Goal: Task Accomplishment & Management: Use online tool/utility

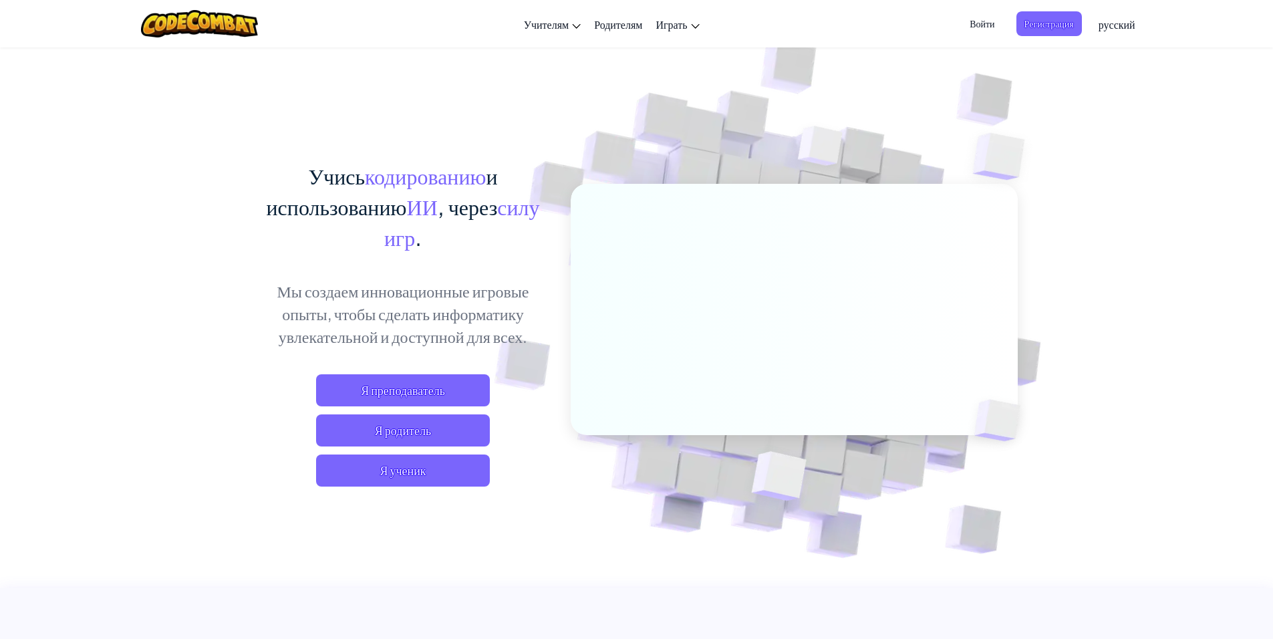
click at [972, 32] on span "Войти" at bounding box center [982, 23] width 41 height 25
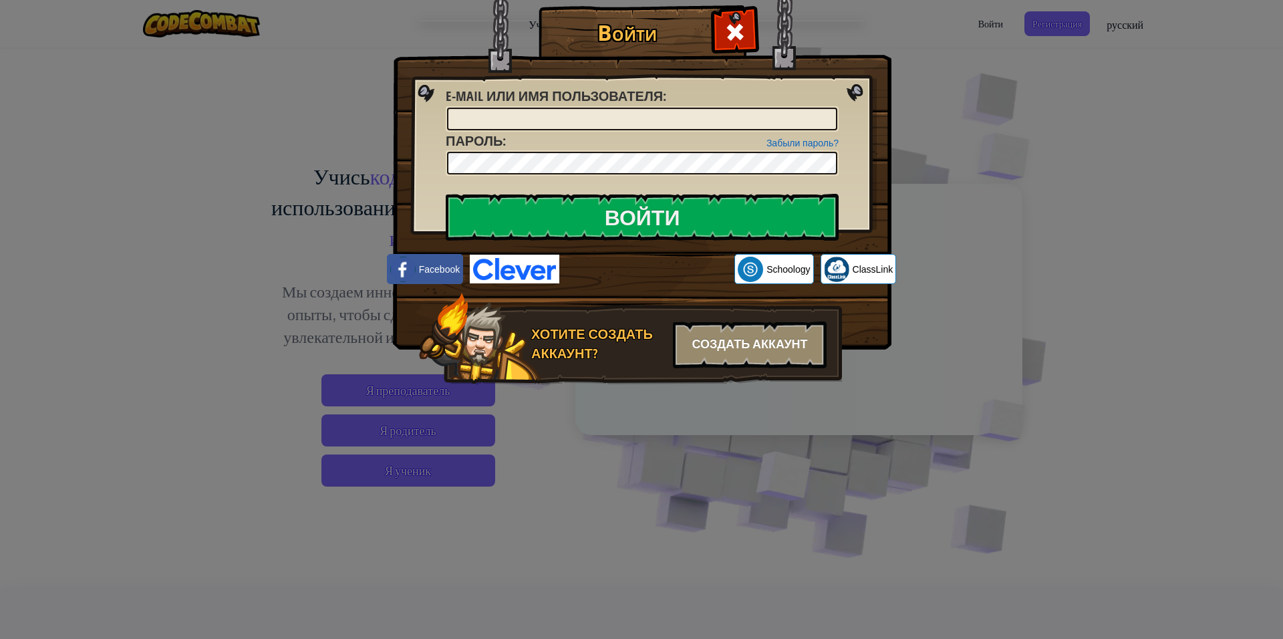
click at [760, 339] on div "Создать аккаунт" at bounding box center [750, 344] width 154 height 47
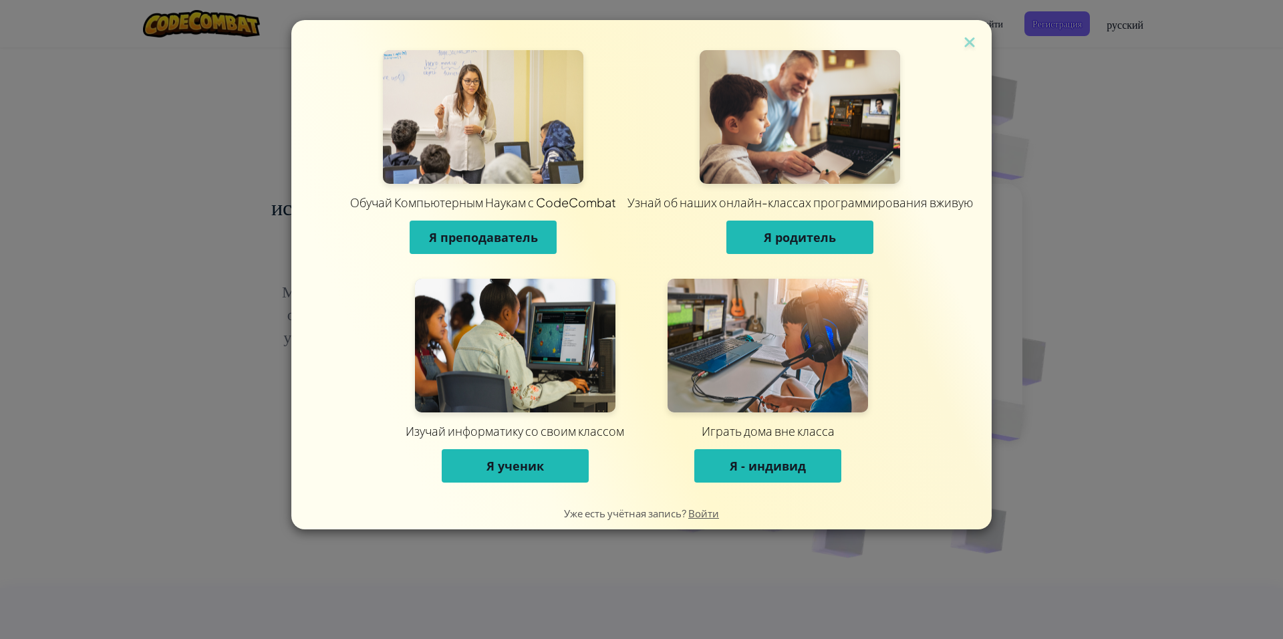
click at [758, 471] on span "Я - индивид" at bounding box center [768, 466] width 76 height 16
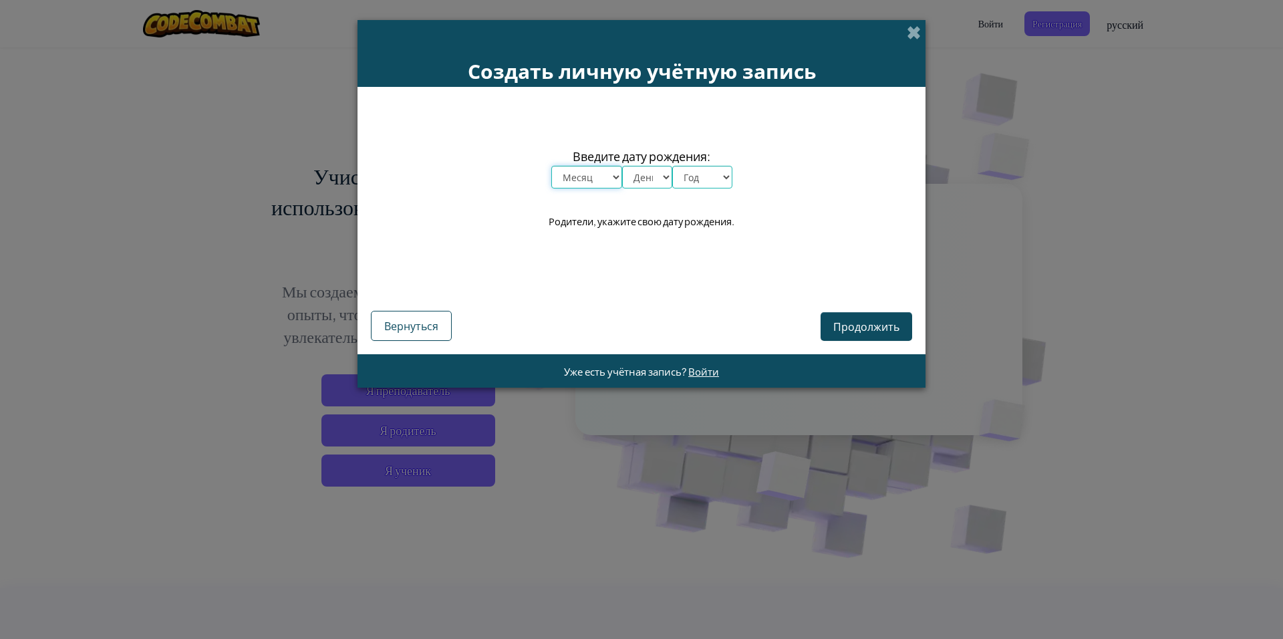
click at [605, 178] on select "Месяц январь февраль март апрель май июнь июль август сентябрь октябрь ноябрь д…" at bounding box center [586, 177] width 71 height 23
select select "7"
click at [551, 166] on select "Месяц январь февраль март апрель май июнь июль август сентябрь октябрь ноябрь д…" at bounding box center [586, 177] width 71 height 23
click at [635, 174] on select "День 1 2 3 4 5 6 7 8 9 10 11 12 13 14 15 16 17 18 19 20 21 22 23 24 25 26 27 28…" at bounding box center [647, 177] width 50 height 23
click at [622, 166] on select "День 1 2 3 4 5 6 7 8 9 10 11 12 13 14 15 16 17 18 19 20 21 22 23 24 25 26 27 28…" at bounding box center [647, 177] width 50 height 23
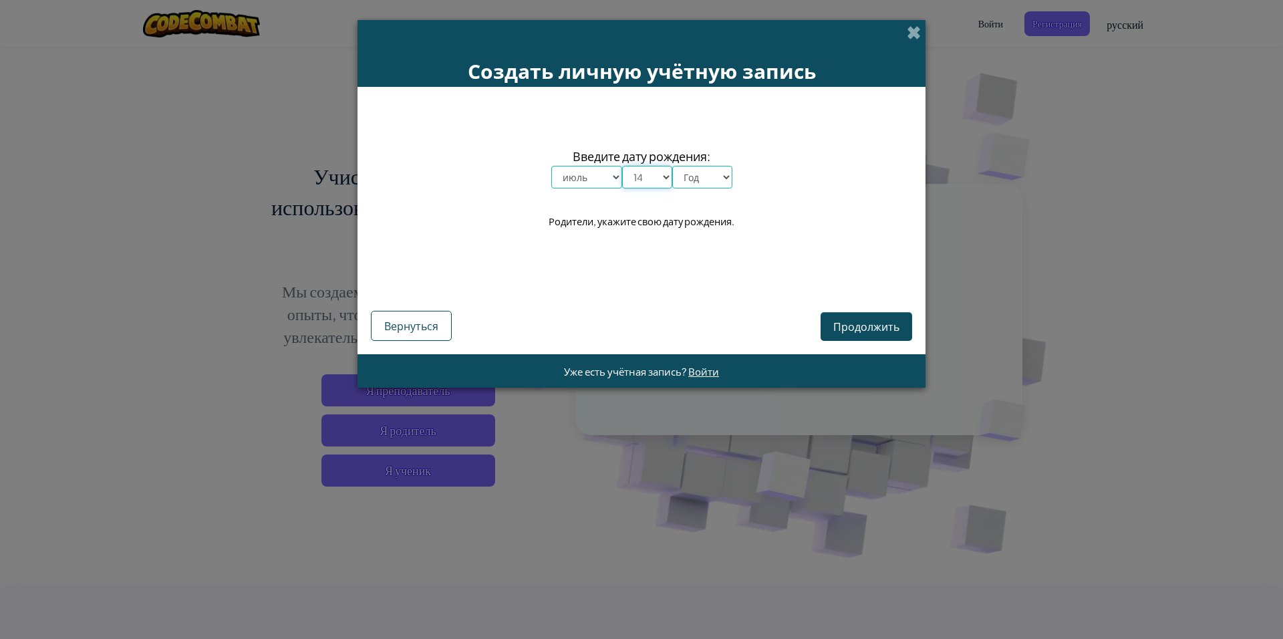
click at [634, 176] on select "День 1 2 3 4 5 6 7 8 9 10 11 12 13 14 15 16 17 18 19 20 21 22 23 24 25 26 27 28…" at bounding box center [647, 177] width 50 height 23
select select "13"
click at [622, 166] on select "День 1 2 3 4 5 6 7 8 9 10 11 12 13 14 15 16 17 18 19 20 21 22 23 24 25 26 27 28…" at bounding box center [647, 177] width 50 height 23
click at [700, 172] on select "Год 2025 2024 2023 2022 2021 2020 2019 2018 2017 2016 2015 2014 2013 2012 2011 …" at bounding box center [702, 177] width 60 height 23
select select "2006"
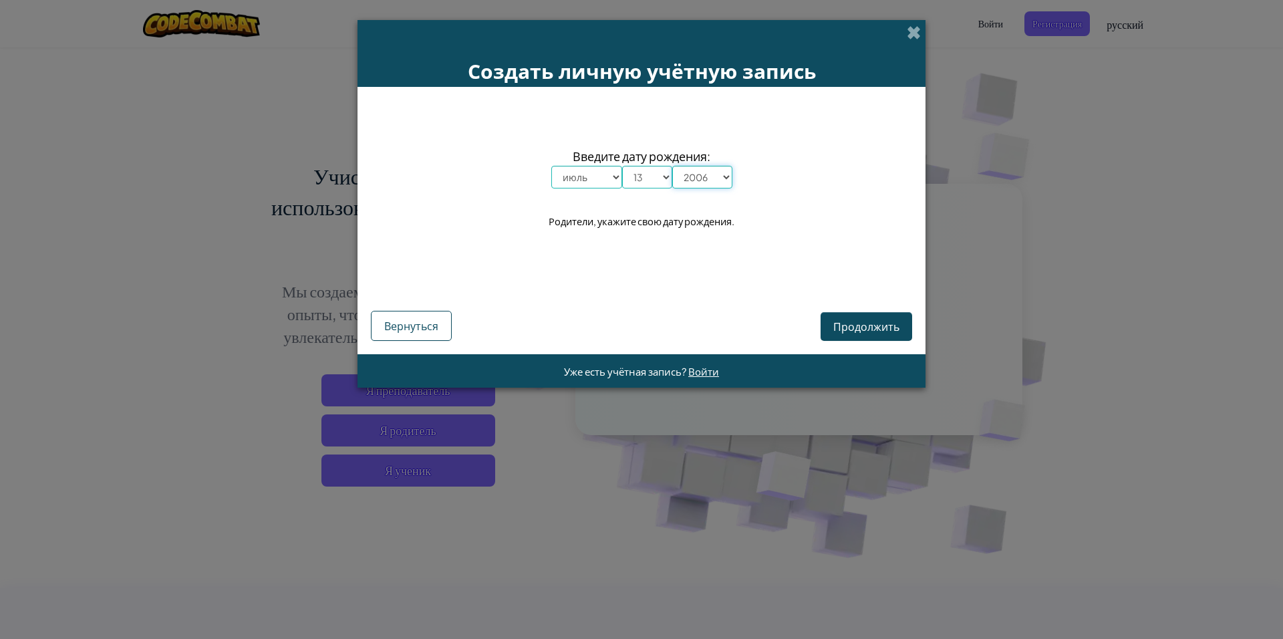
click at [672, 166] on select "Год 2025 2024 2023 2022 2021 2020 2019 2018 2017 2016 2015 2014 2013 2012 2011 …" at bounding box center [702, 177] width 60 height 23
click at [857, 321] on span "Продолжить" at bounding box center [866, 326] width 66 height 14
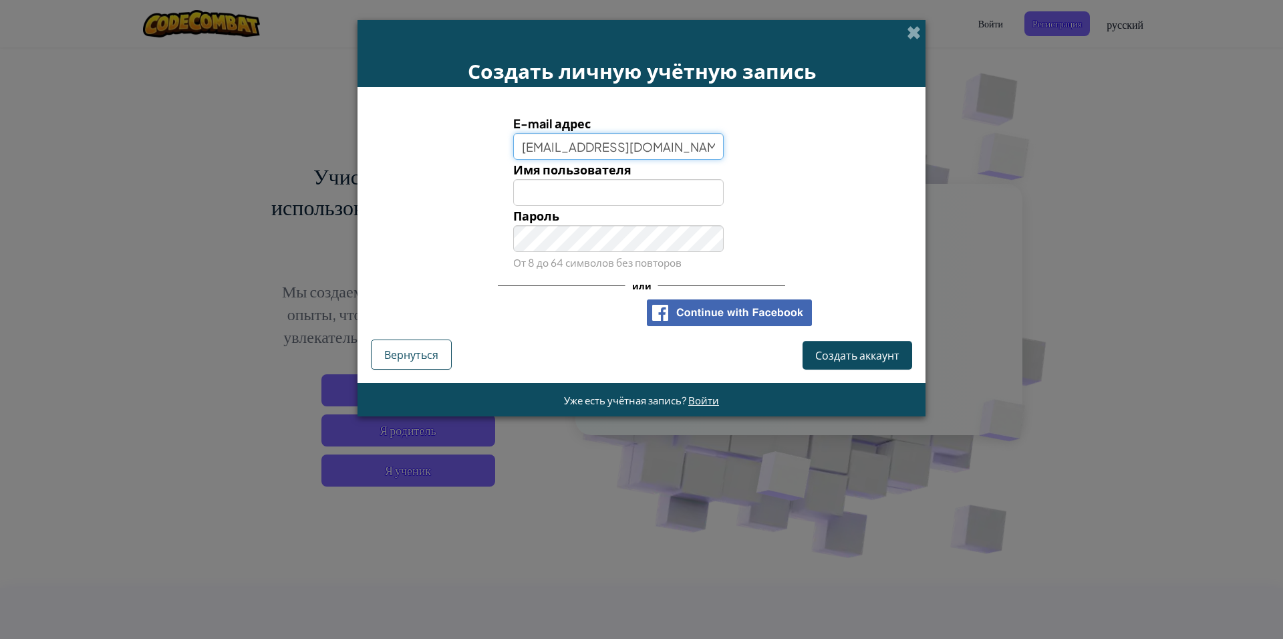
type input "[EMAIL_ADDRESS][DOMAIN_NAME]"
click at [624, 194] on input "Имя пользователя" at bounding box center [618, 192] width 211 height 27
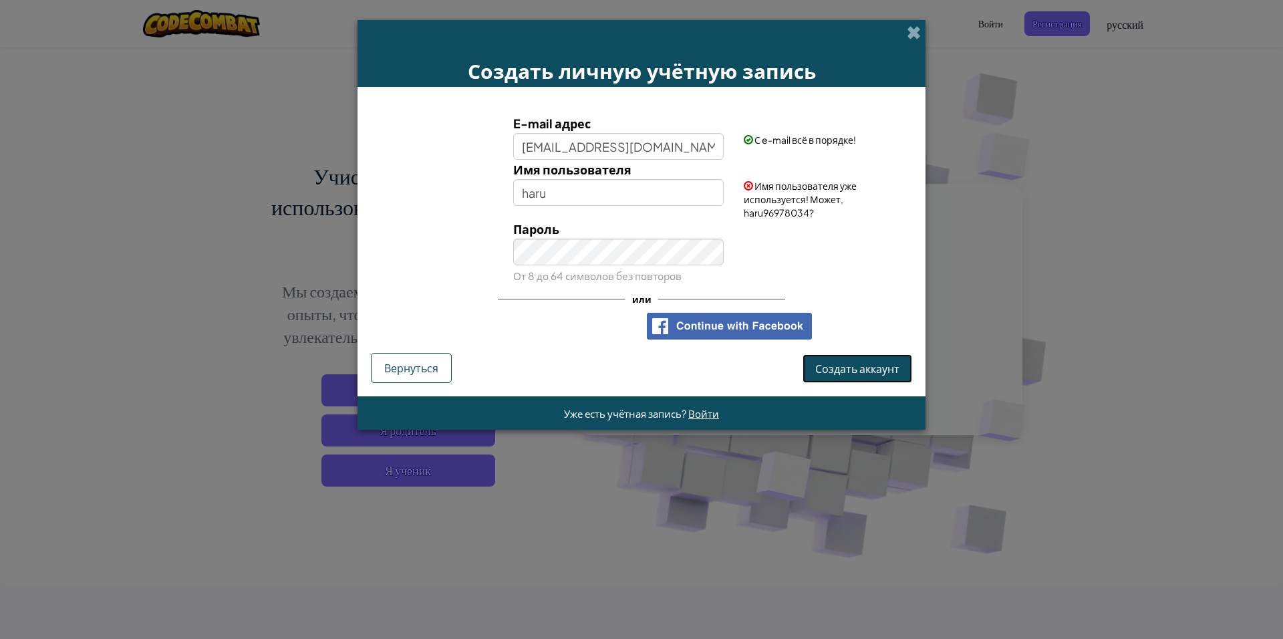
click at [828, 370] on span "Создать аккаунт" at bounding box center [857, 369] width 84 height 14
click at [616, 195] on input "haru" at bounding box center [618, 192] width 211 height 27
type input "harukik1"
click at [880, 360] on button "Создать аккаунт" at bounding box center [858, 368] width 110 height 29
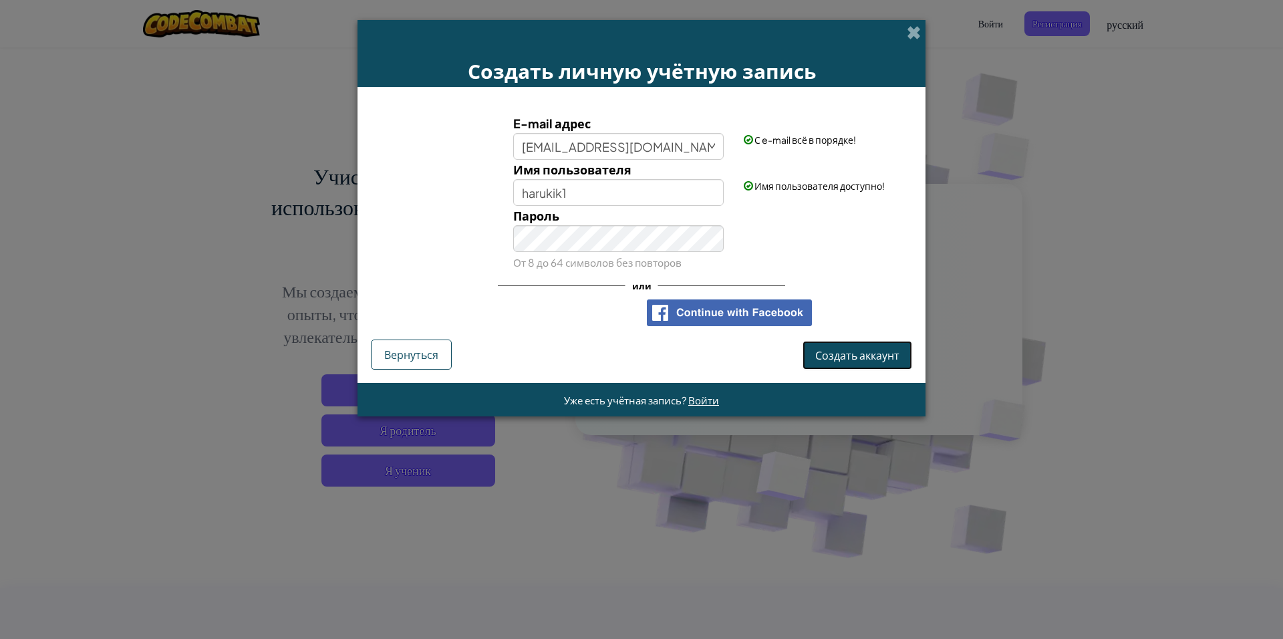
click at [853, 353] on button "Создать аккаунт" at bounding box center [858, 355] width 110 height 29
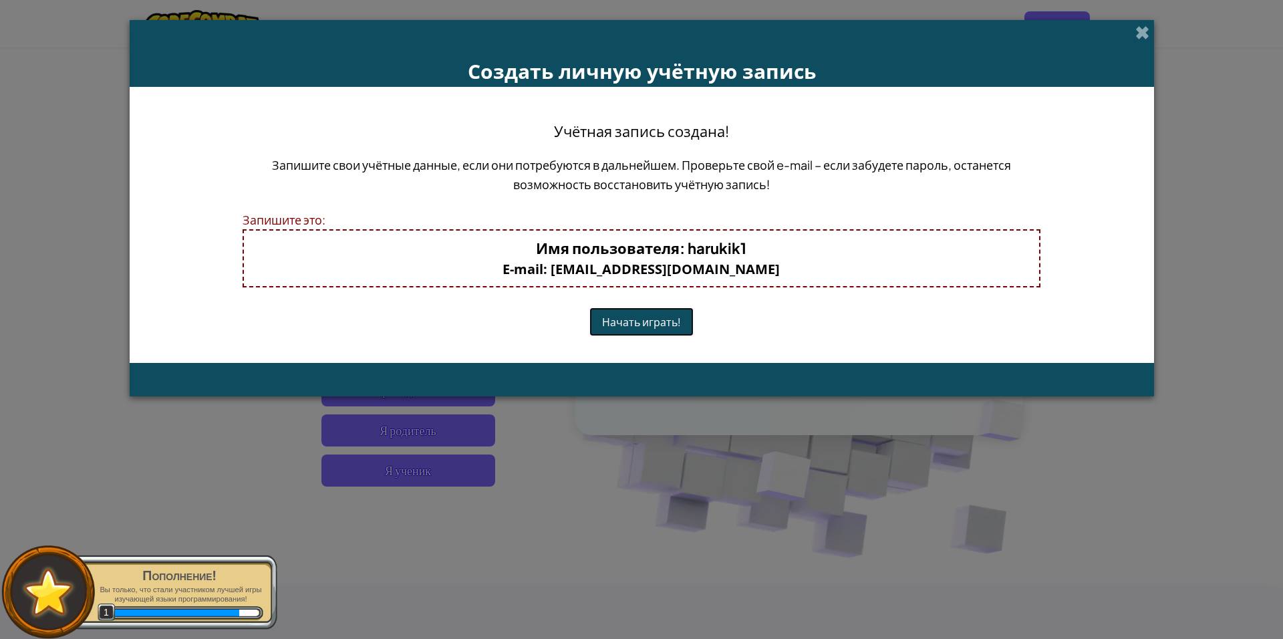
click at [626, 327] on button "Начать играть!" at bounding box center [641, 321] width 104 height 29
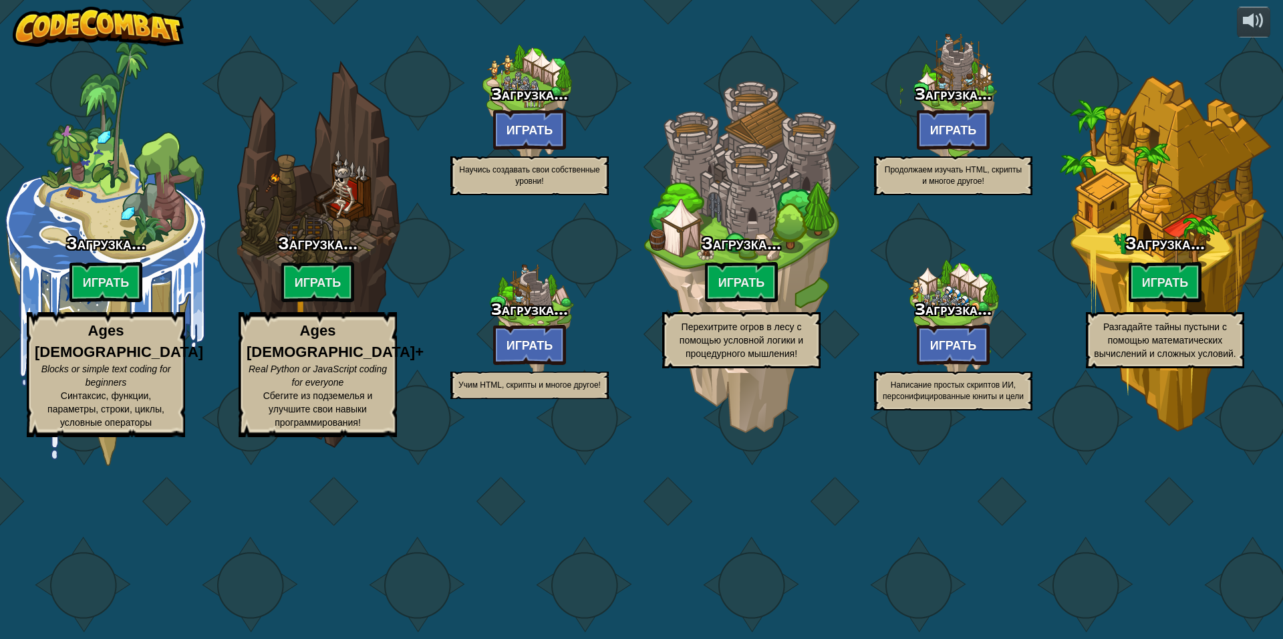
select select "ru"
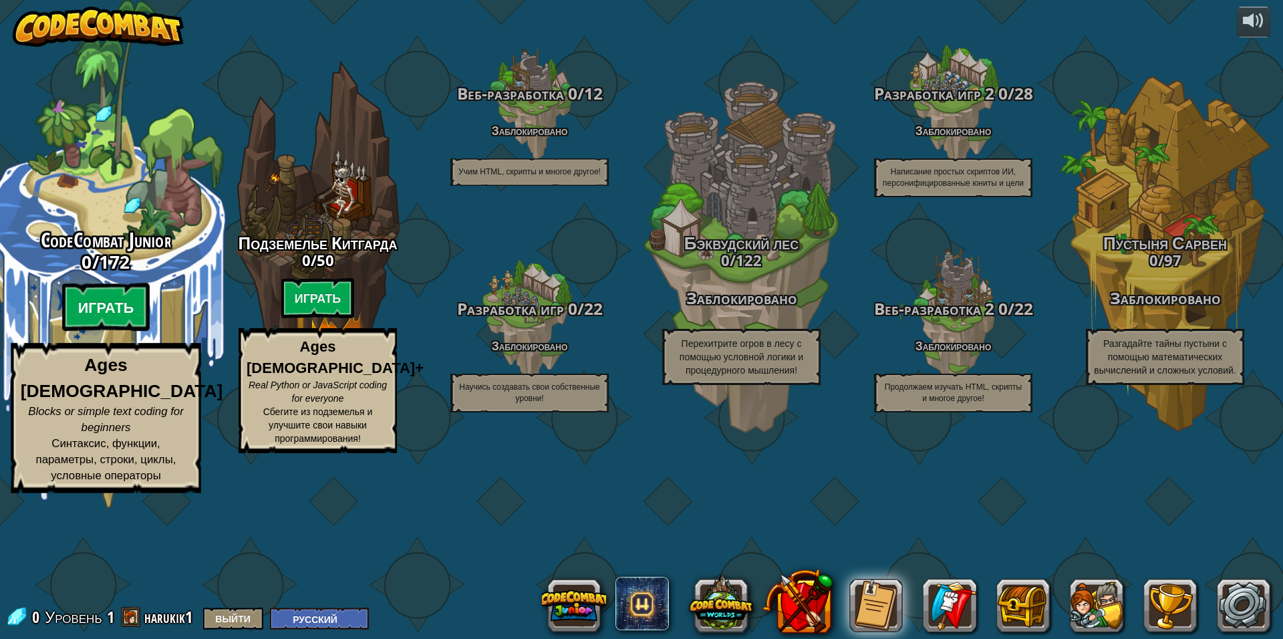
click at [93, 331] on btn "Играть" at bounding box center [106, 307] width 88 height 48
select select "ru"
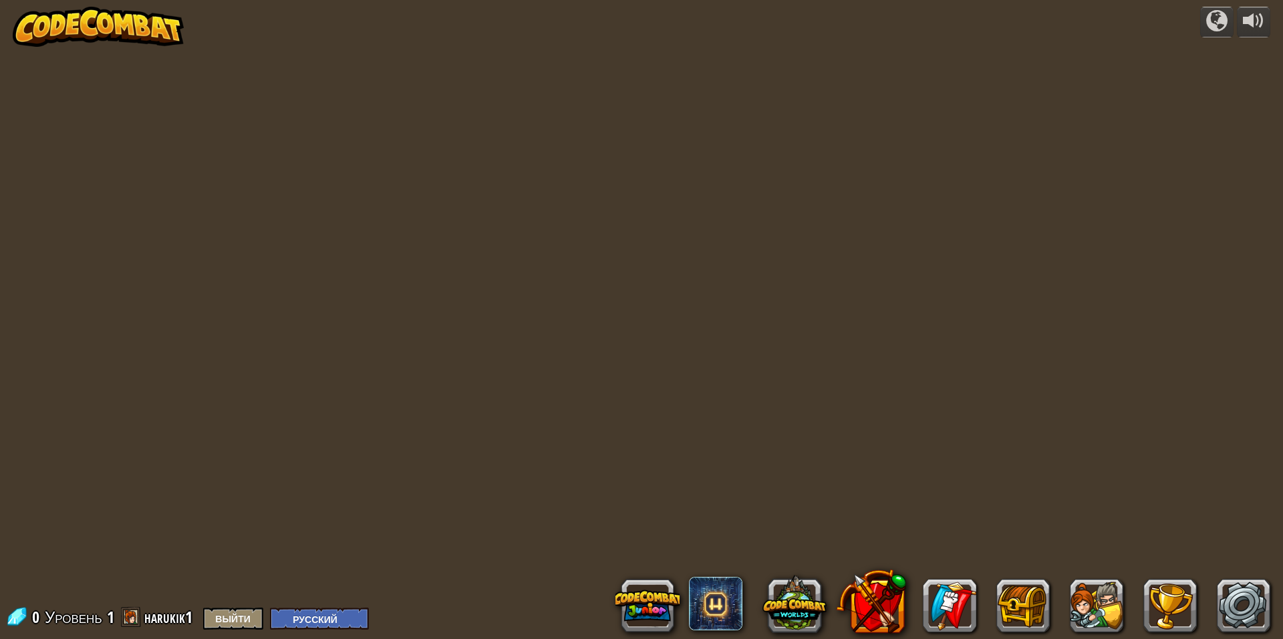
select select "ru"
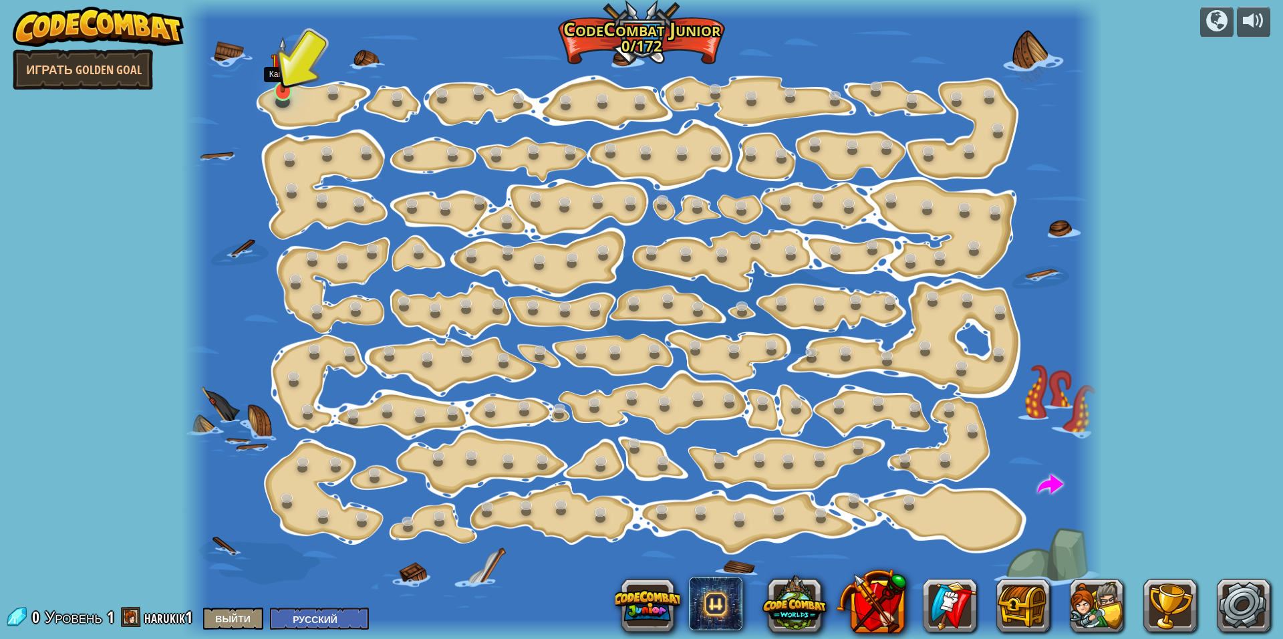
click at [281, 90] on img at bounding box center [283, 65] width 25 height 56
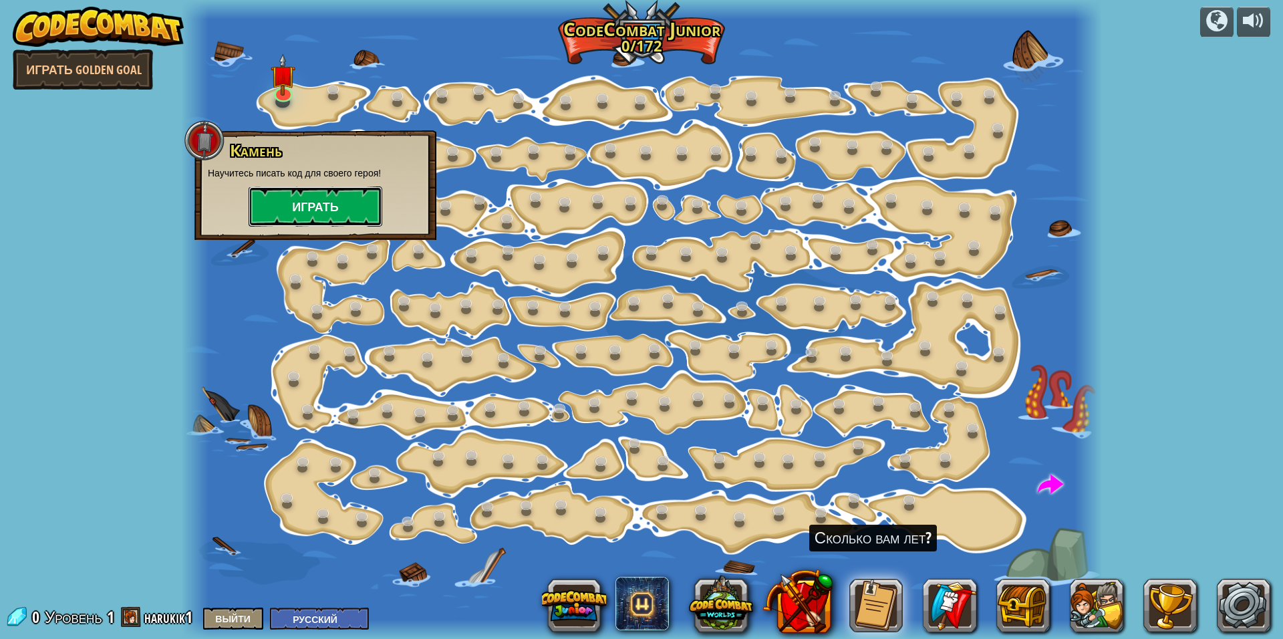
click at [282, 207] on button "Играть" at bounding box center [316, 206] width 134 height 40
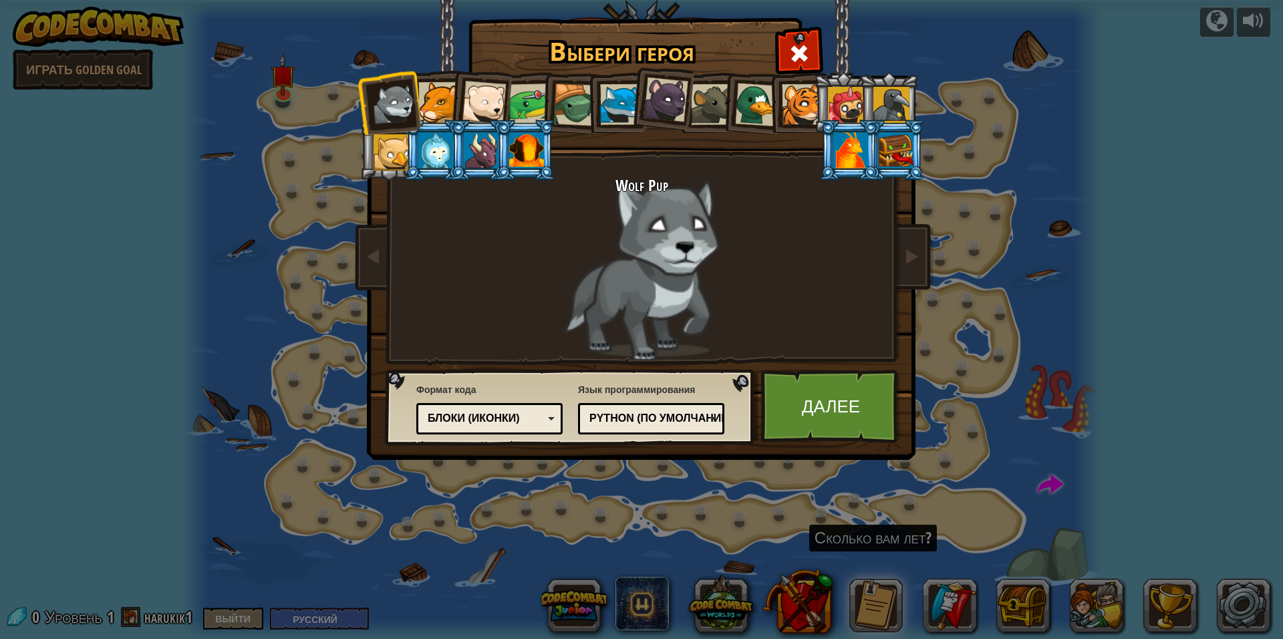
click at [622, 428] on div "Python (По умолчанию)" at bounding box center [651, 418] width 129 height 21
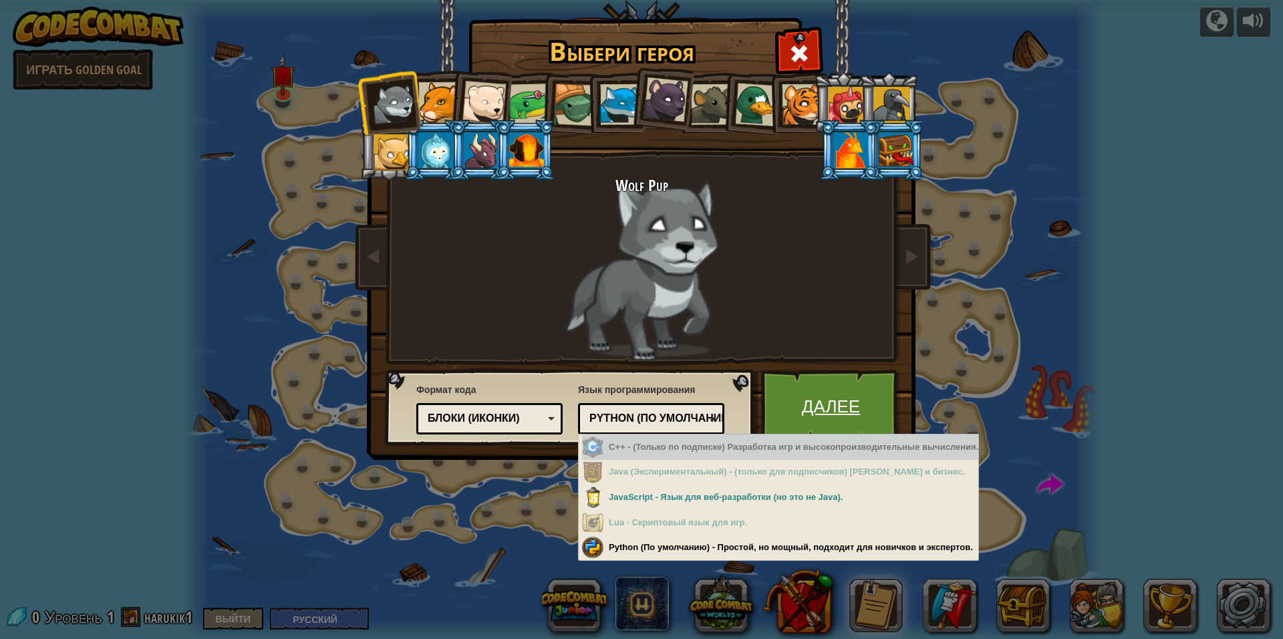
click at [829, 402] on link "Далее" at bounding box center [831, 407] width 140 height 74
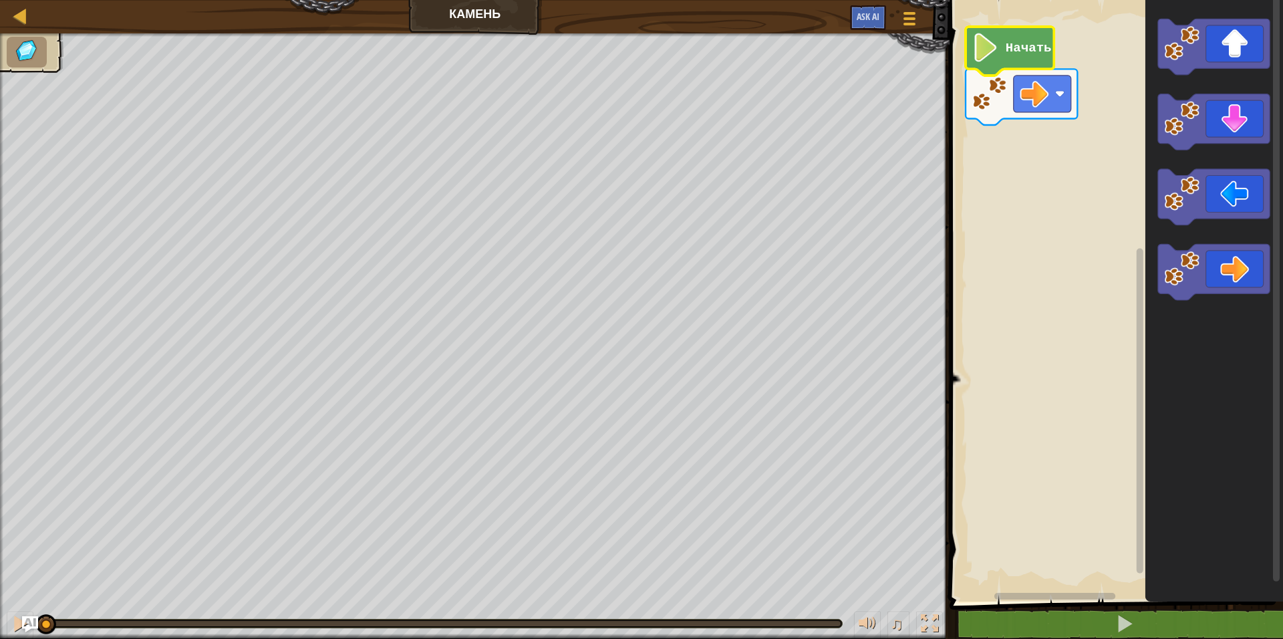
click at [1010, 53] on text "Начать" at bounding box center [1029, 48] width 46 height 15
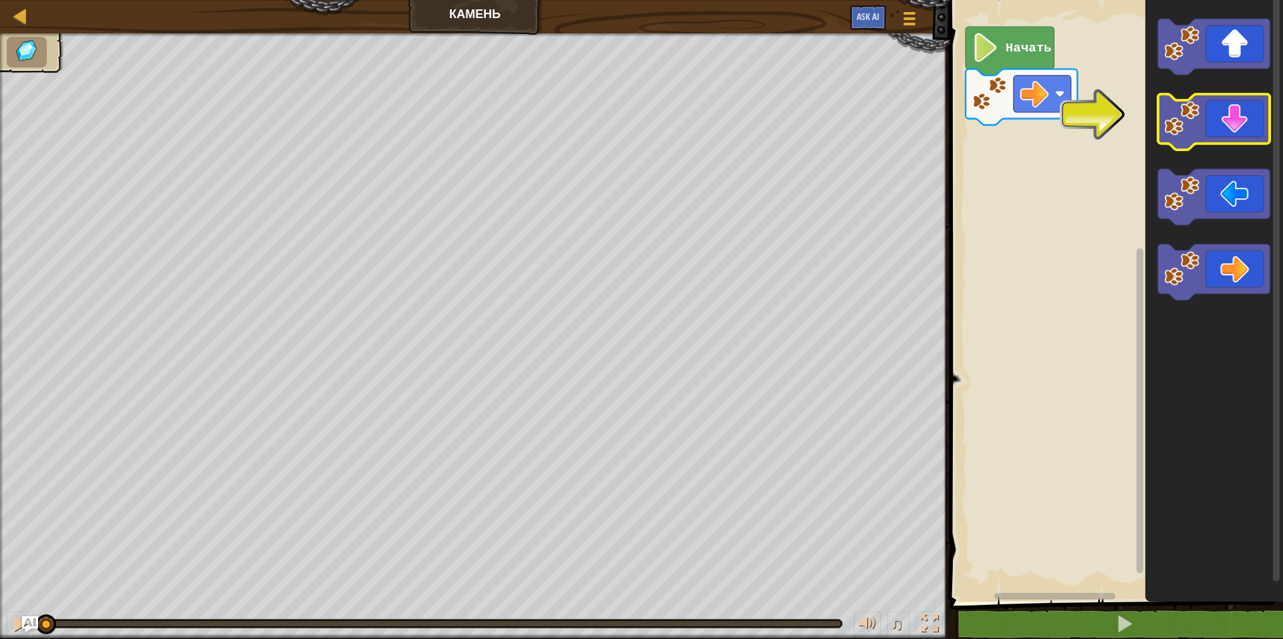
click at [1234, 130] on icon "Рабочая область Blockly" at bounding box center [1214, 122] width 112 height 56
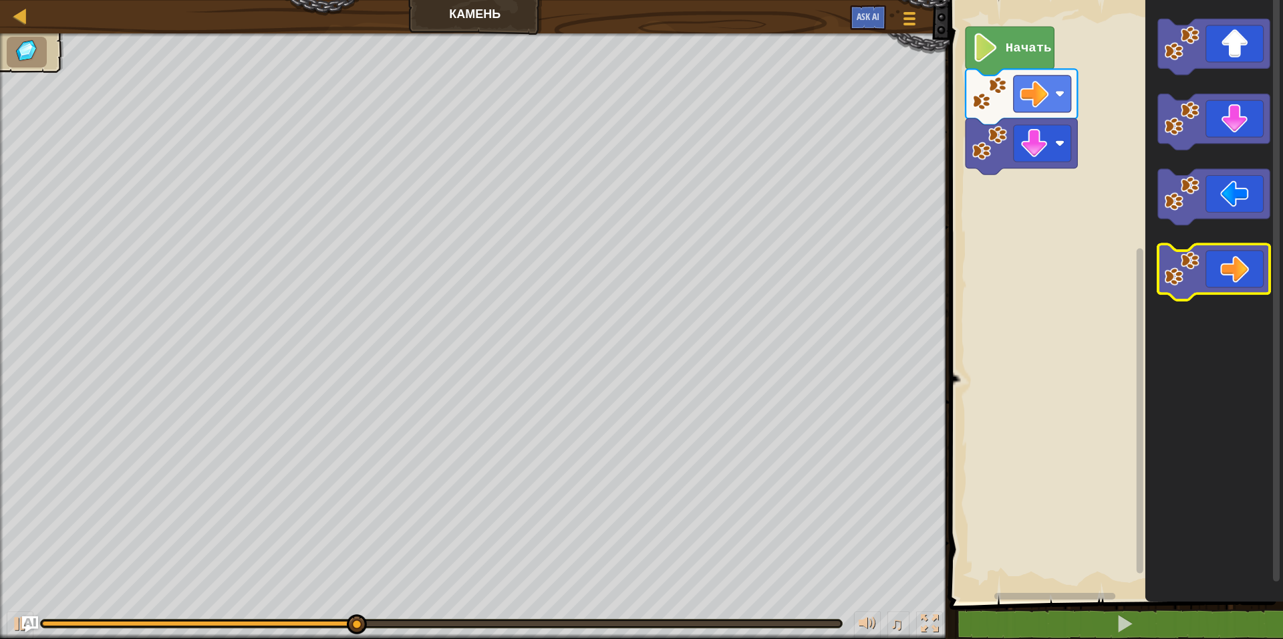
click at [1227, 275] on icon "Рабочая область Blockly" at bounding box center [1214, 272] width 112 height 56
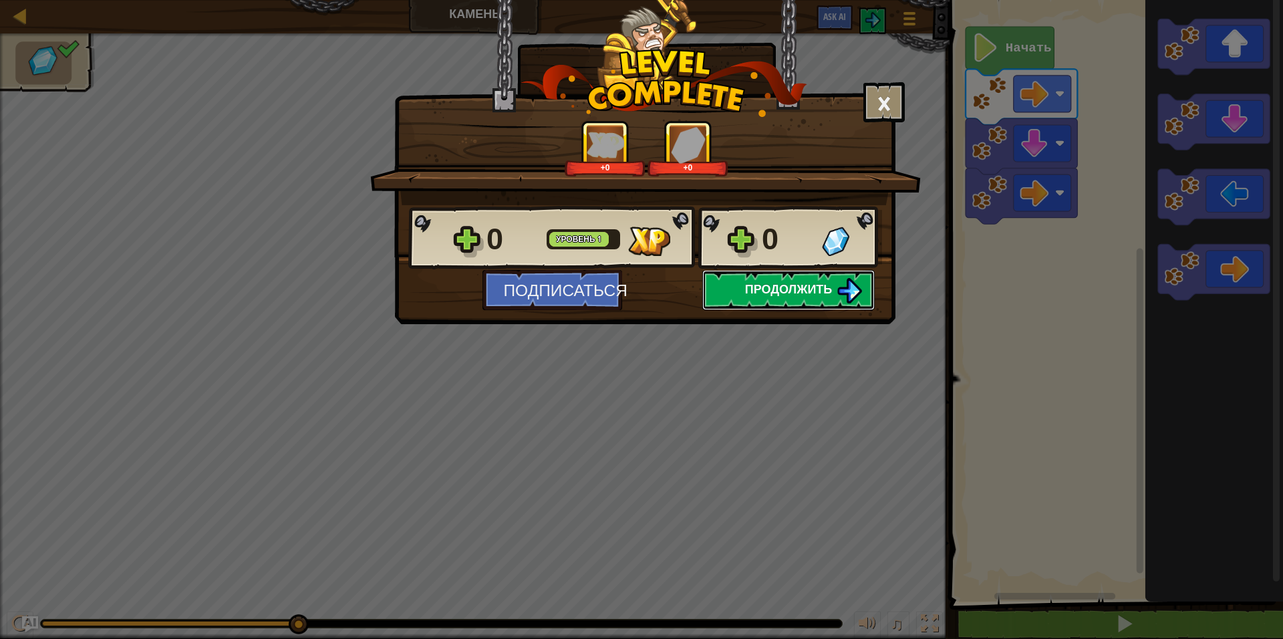
click at [753, 297] on button "Продолжить" at bounding box center [788, 290] width 172 height 40
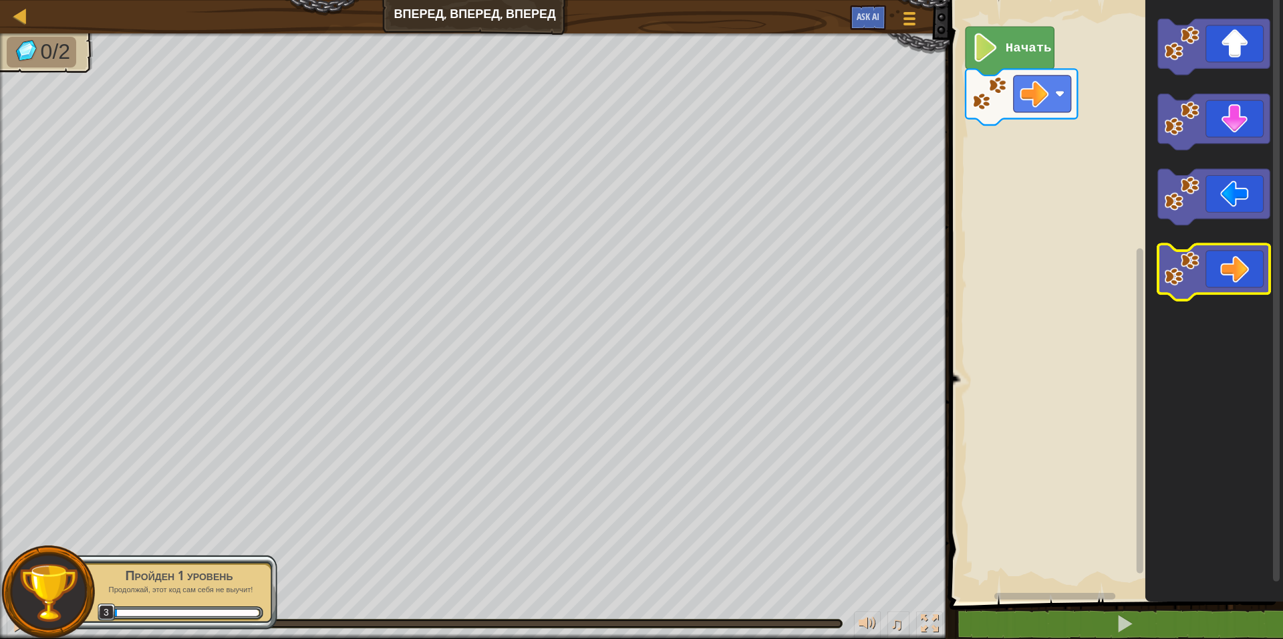
click at [1207, 267] on icon "Рабочая область Blockly" at bounding box center [1214, 272] width 112 height 56
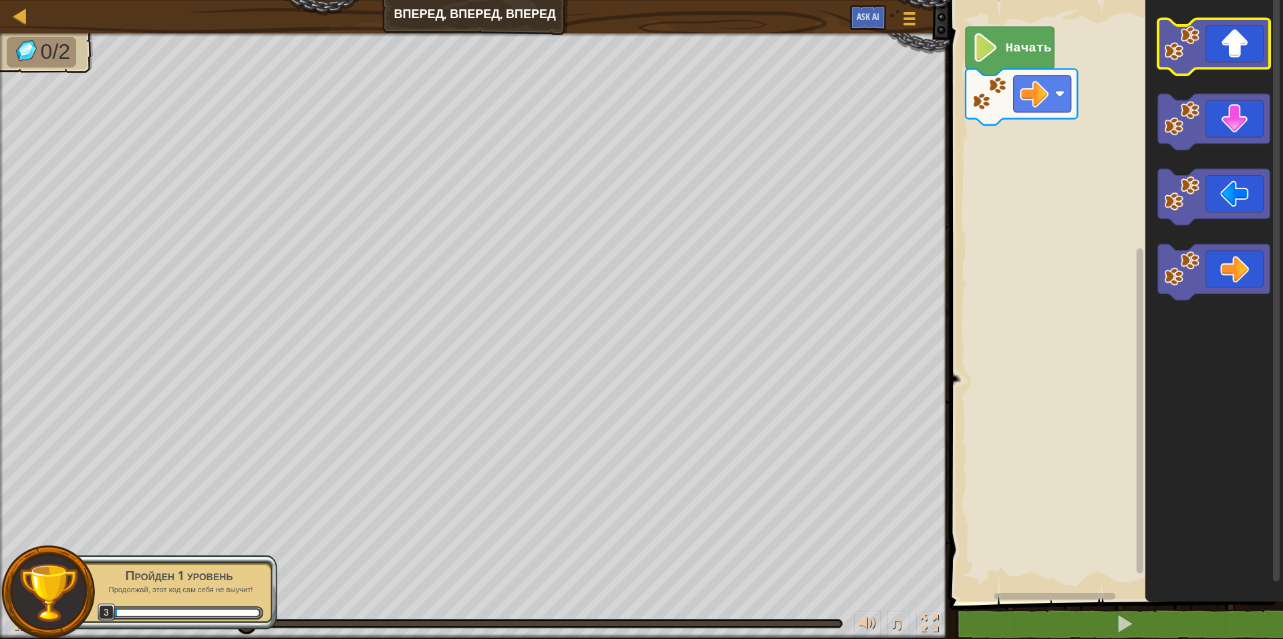
click at [1218, 44] on icon "Рабочая область Blockly" at bounding box center [1214, 47] width 112 height 56
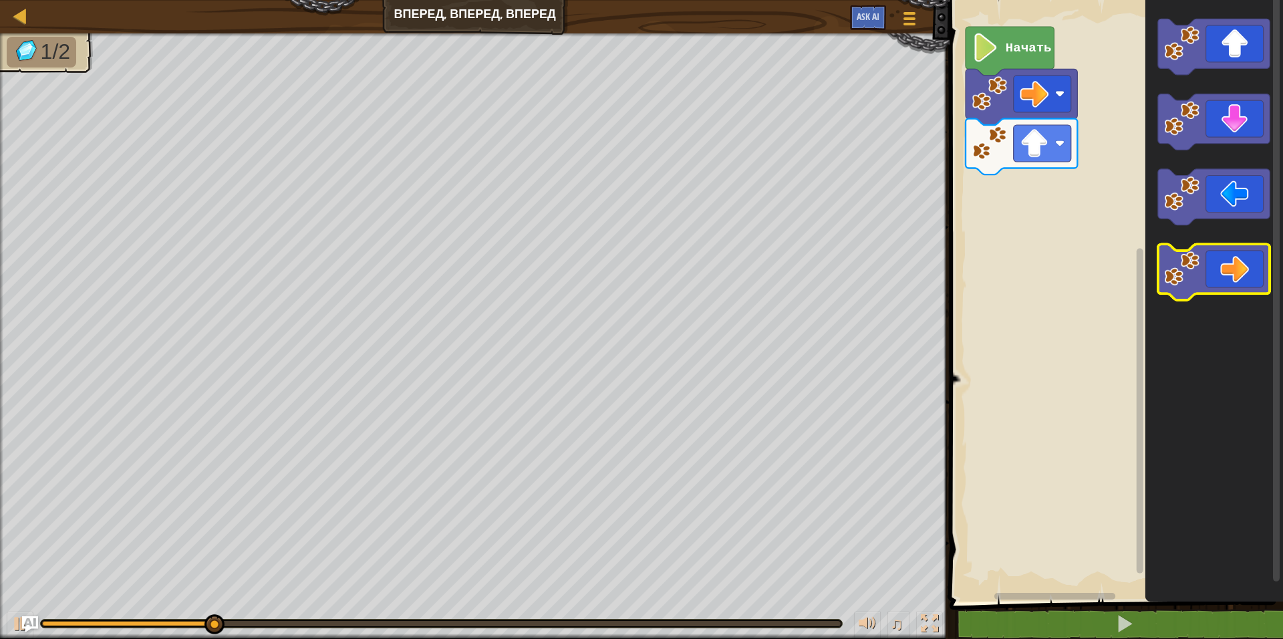
click at [1214, 272] on icon "Рабочая область Blockly" at bounding box center [1214, 272] width 112 height 56
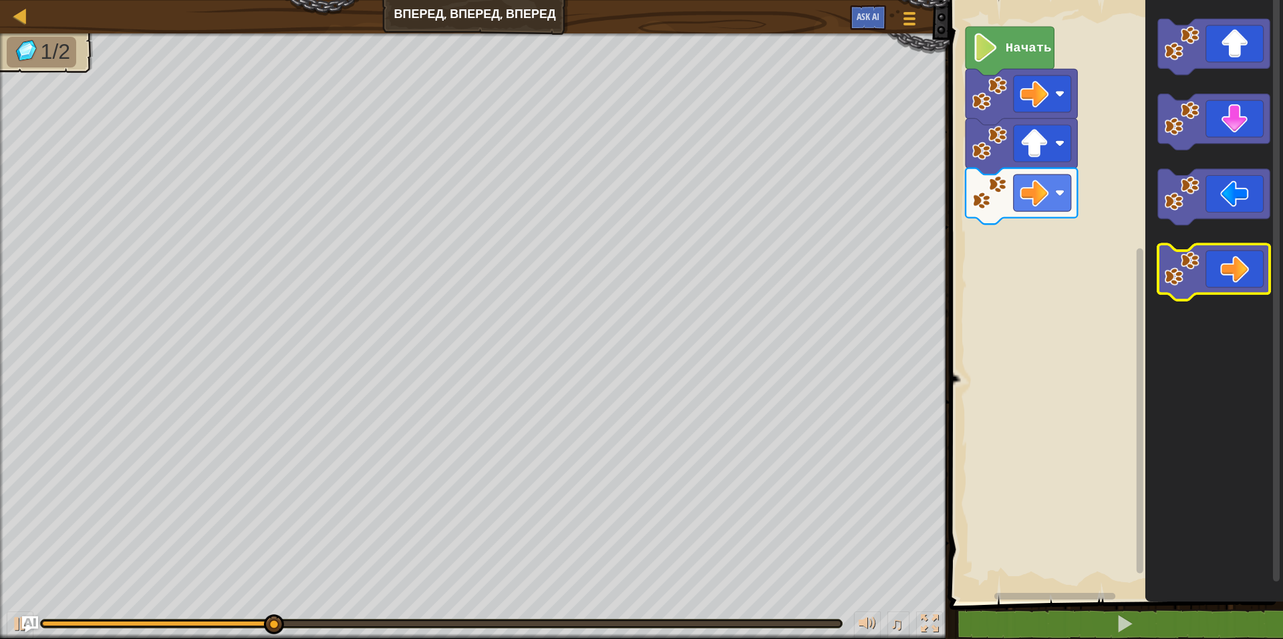
click at [1226, 283] on icon "Рабочая область Blockly" at bounding box center [1214, 272] width 112 height 56
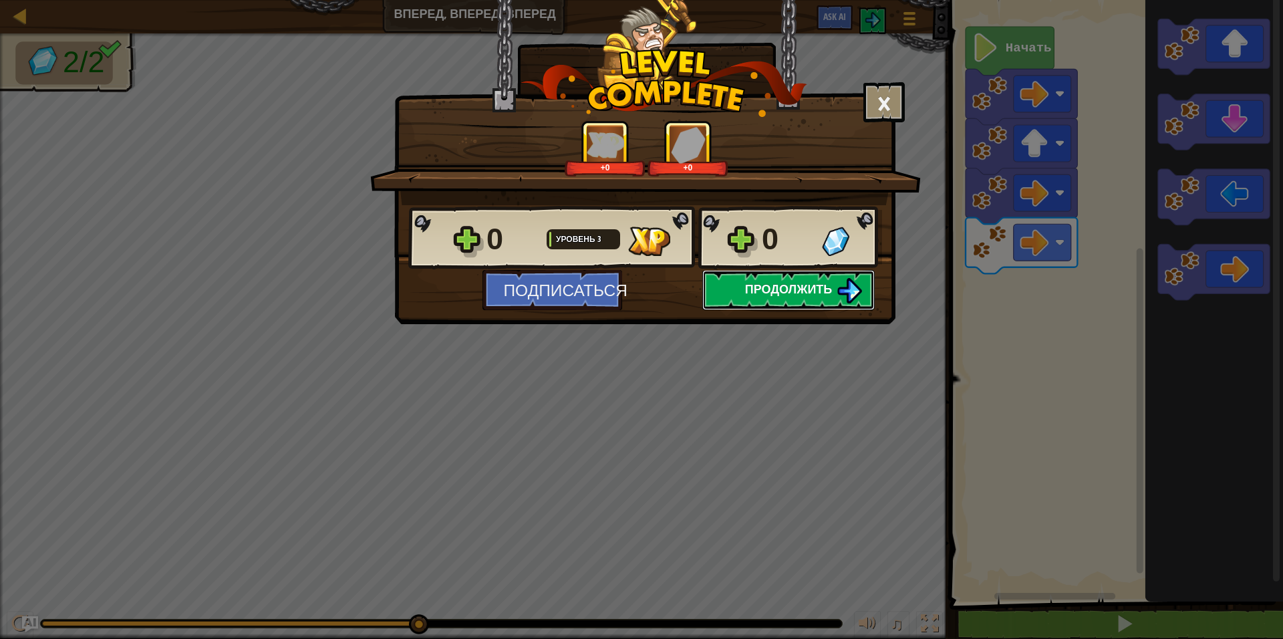
click at [758, 282] on span "Продолжить" at bounding box center [789, 289] width 88 height 17
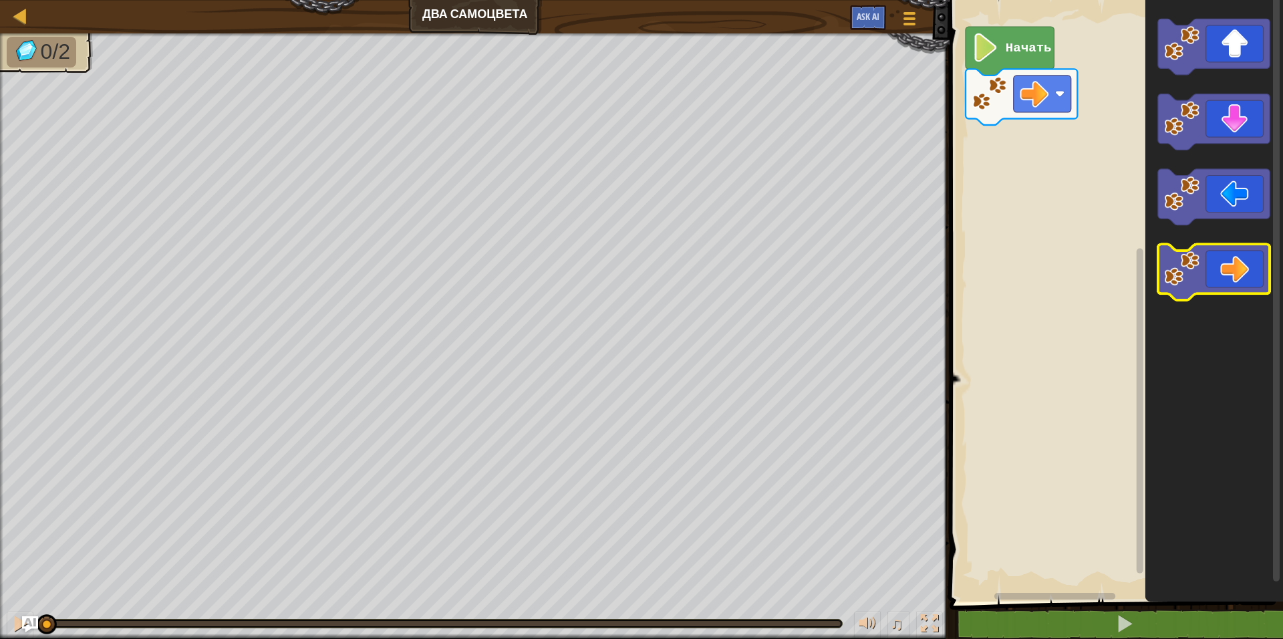
click at [1200, 266] on image "Рабочая область Blockly" at bounding box center [1182, 268] width 35 height 35
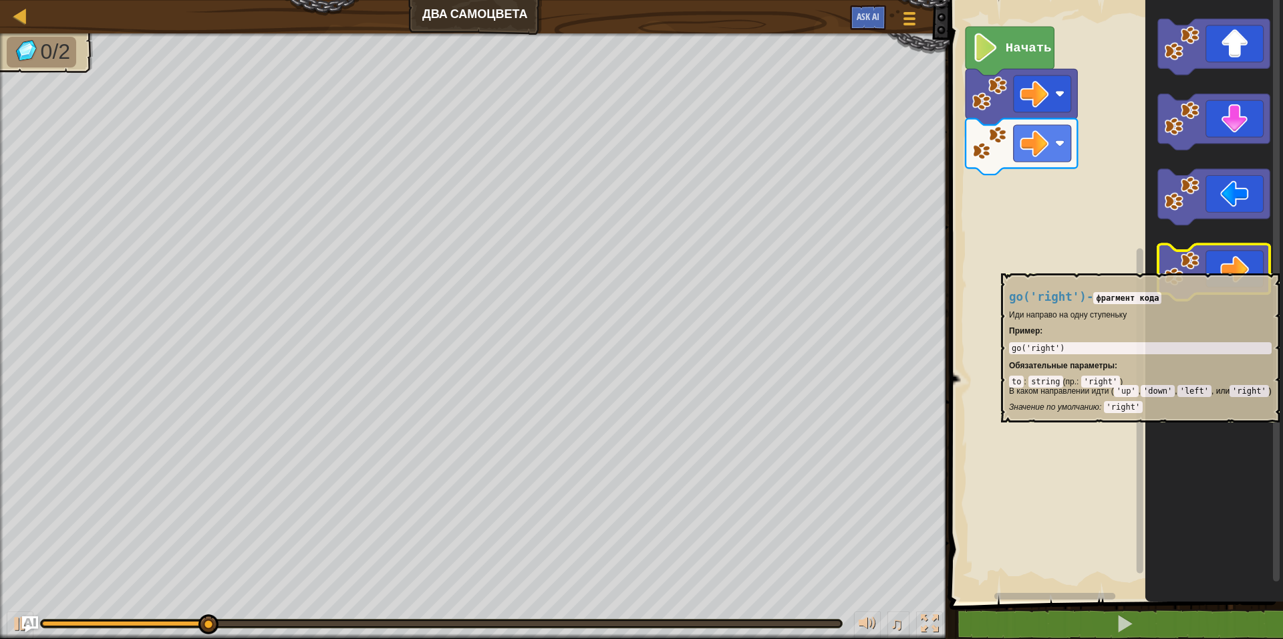
click at [1207, 265] on icon "Рабочая область Blockly" at bounding box center [1214, 272] width 112 height 56
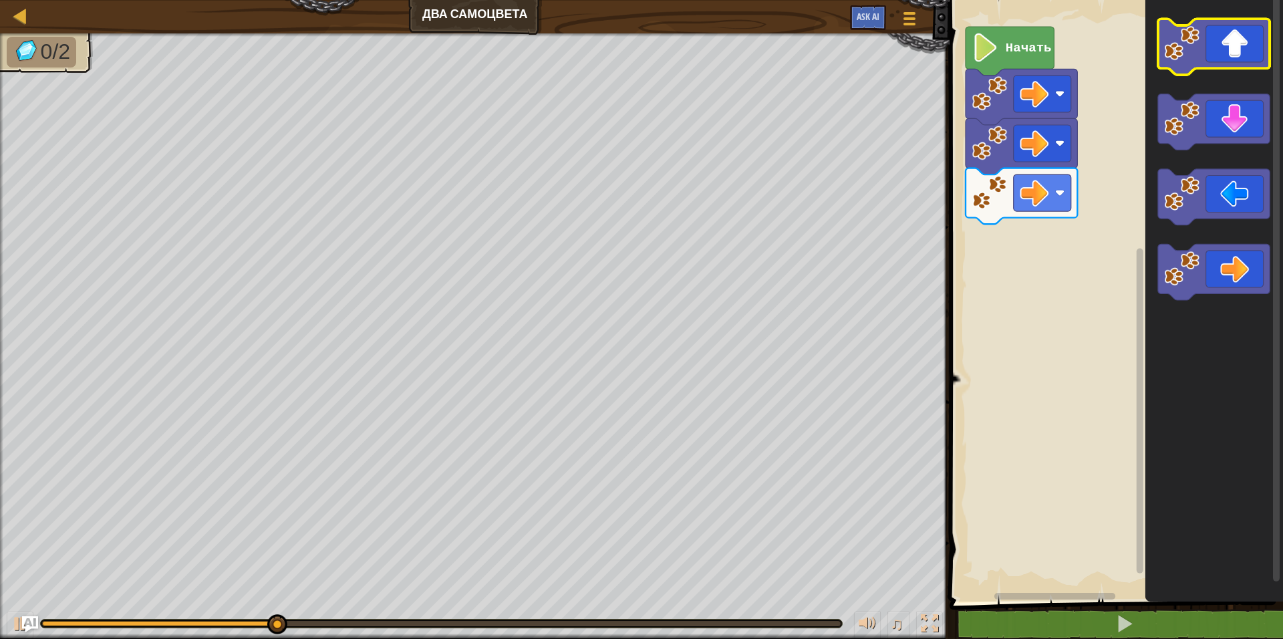
click at [1220, 47] on icon "Рабочая область Blockly" at bounding box center [1214, 47] width 112 height 56
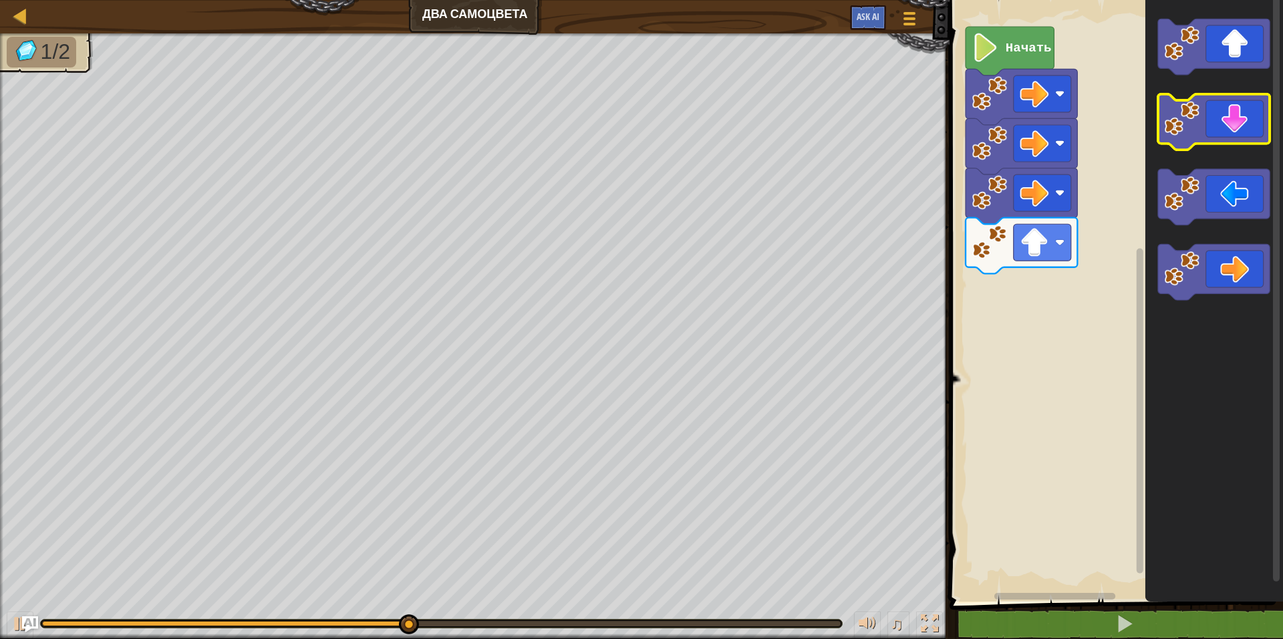
click at [1227, 110] on icon "Рабочая область Blockly" at bounding box center [1214, 122] width 112 height 56
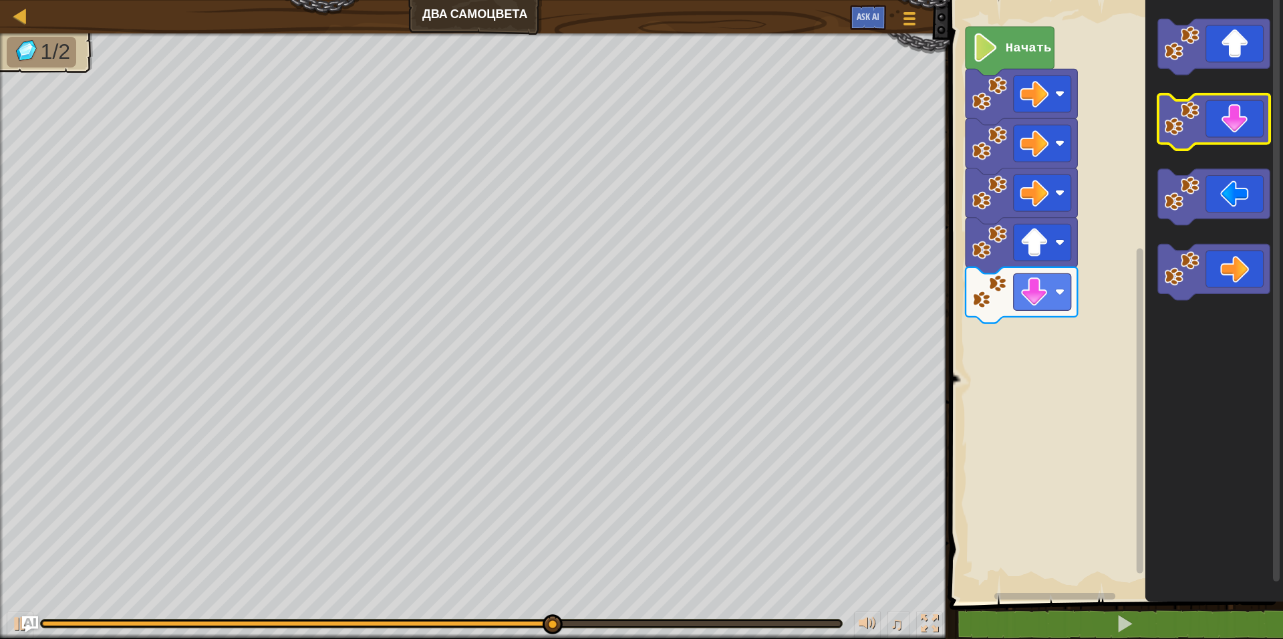
click at [1226, 116] on icon "Рабочая область Blockly" at bounding box center [1214, 122] width 112 height 56
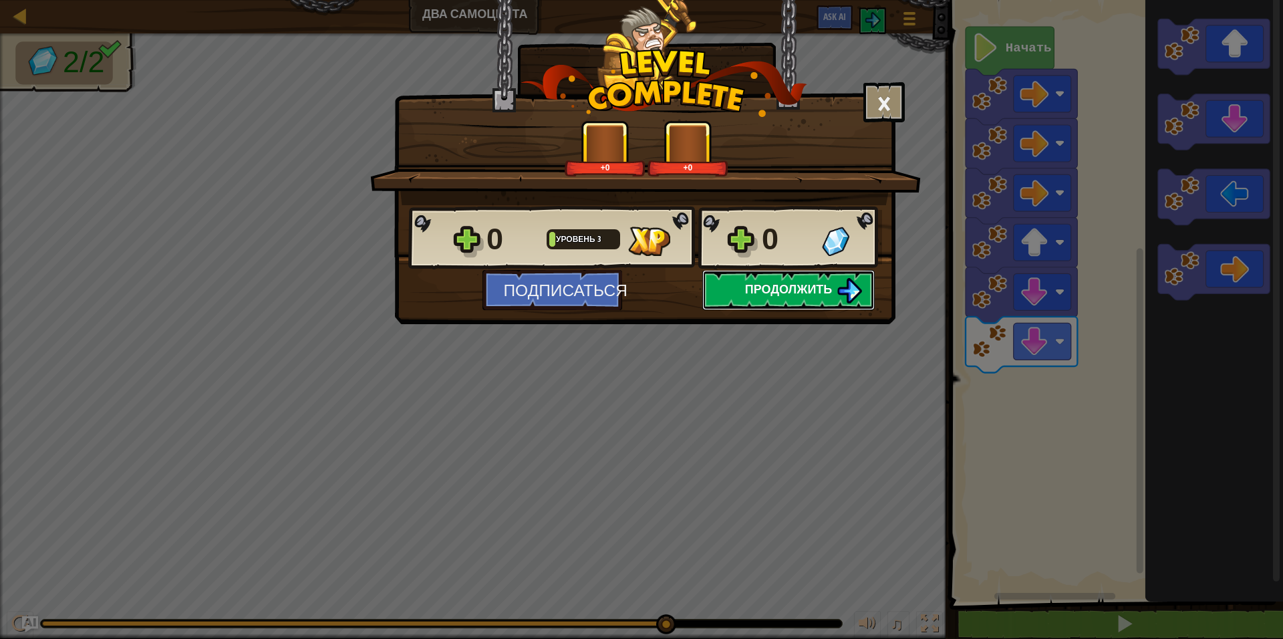
click at [773, 277] on button "Продолжить" at bounding box center [788, 290] width 172 height 40
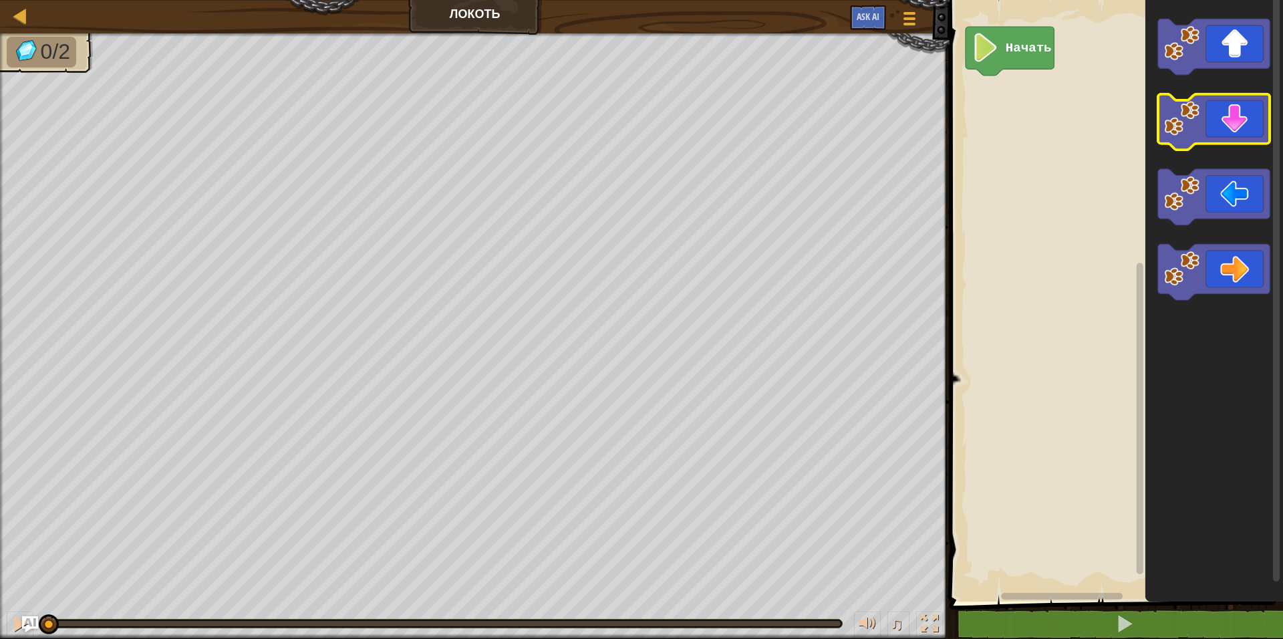
click at [1224, 123] on icon "Рабочая область Blockly" at bounding box center [1214, 122] width 112 height 56
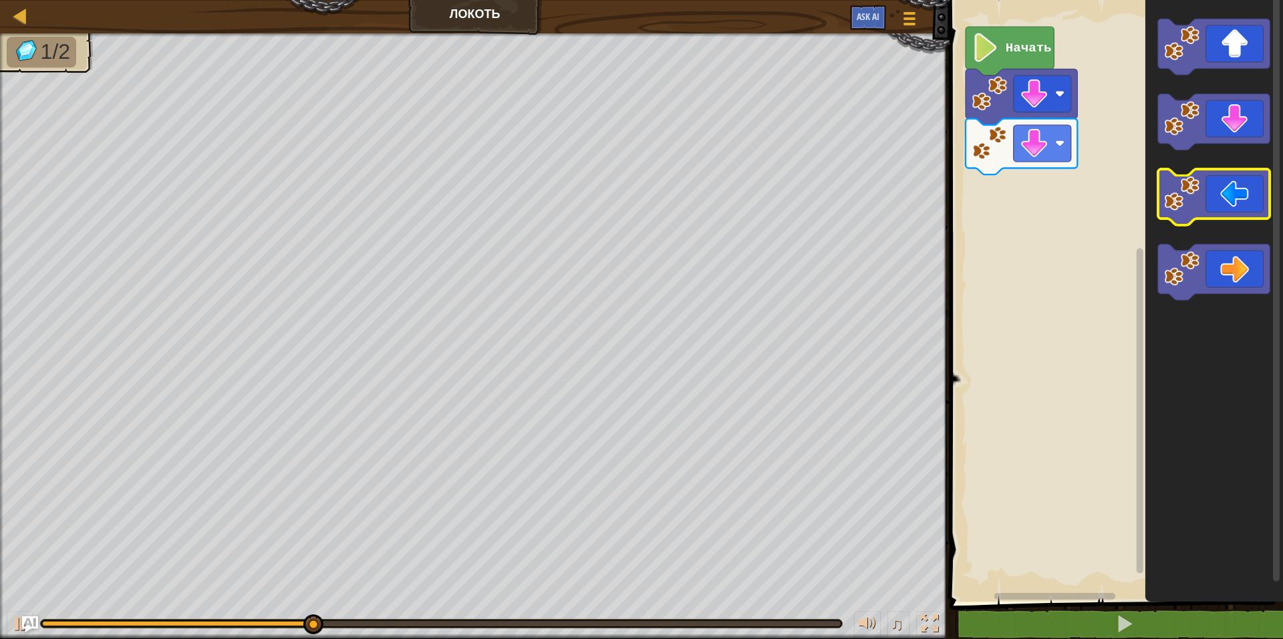
click at [1226, 210] on icon "Рабочая область Blockly" at bounding box center [1214, 197] width 112 height 56
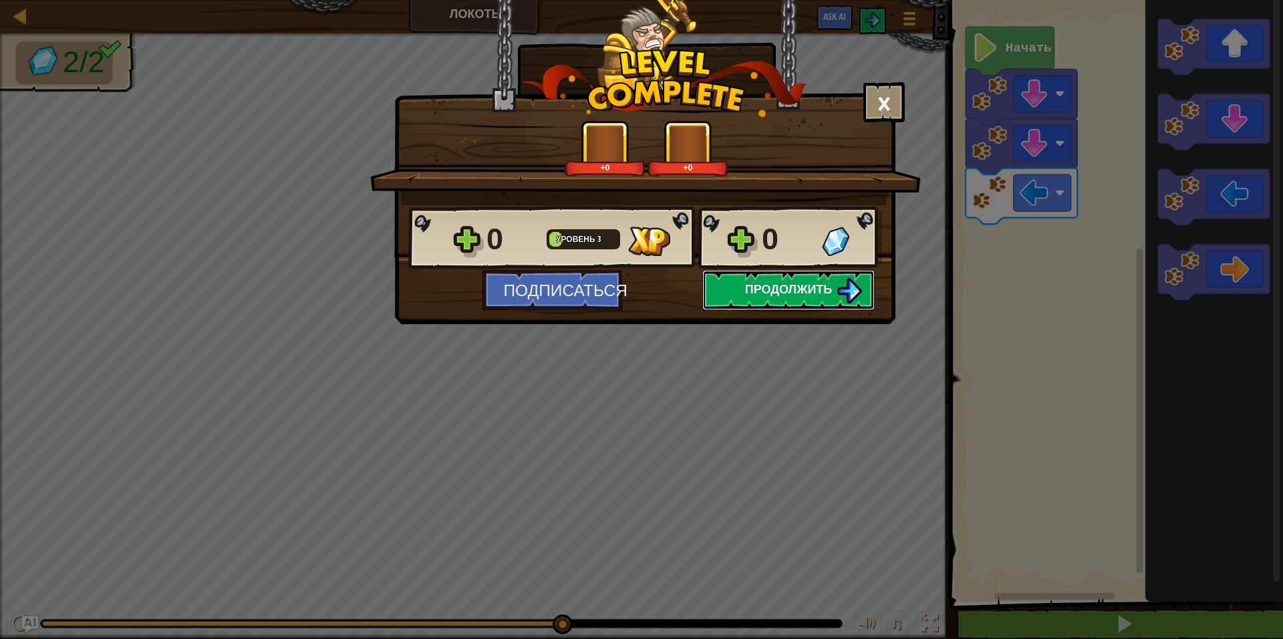
click at [800, 288] on span "Продолжить" at bounding box center [789, 289] width 88 height 17
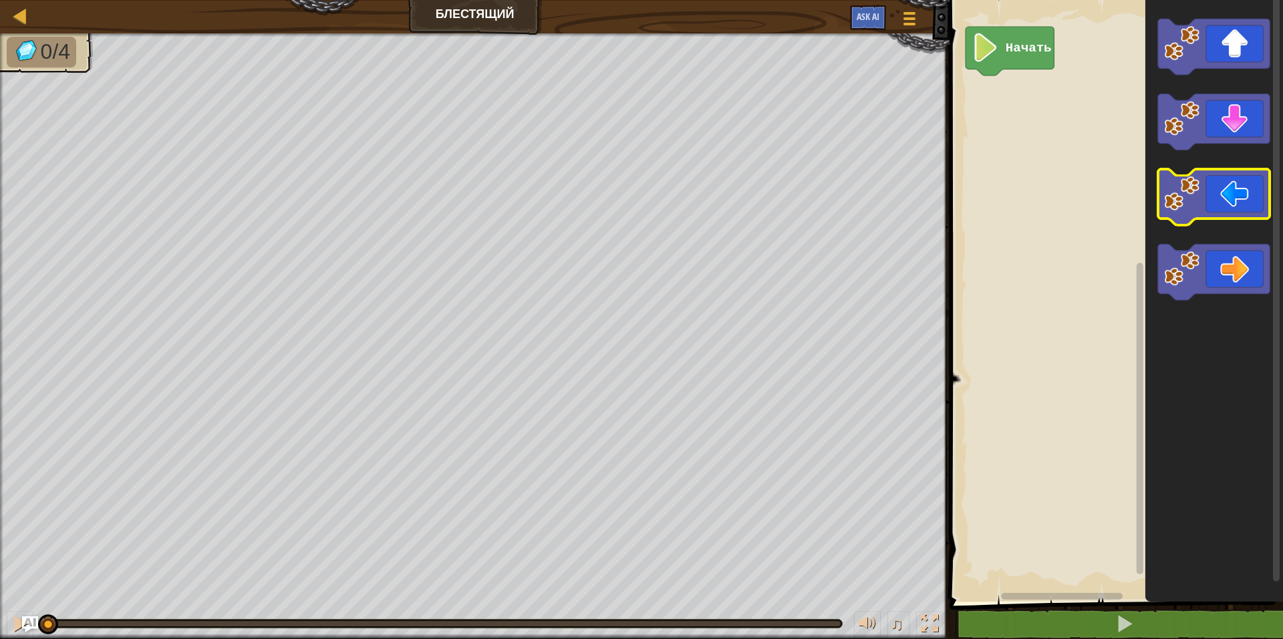
click at [1234, 202] on icon "Рабочая область Blockly" at bounding box center [1214, 197] width 112 height 56
click at [1224, 202] on icon "Рабочая область Blockly" at bounding box center [1214, 197] width 112 height 56
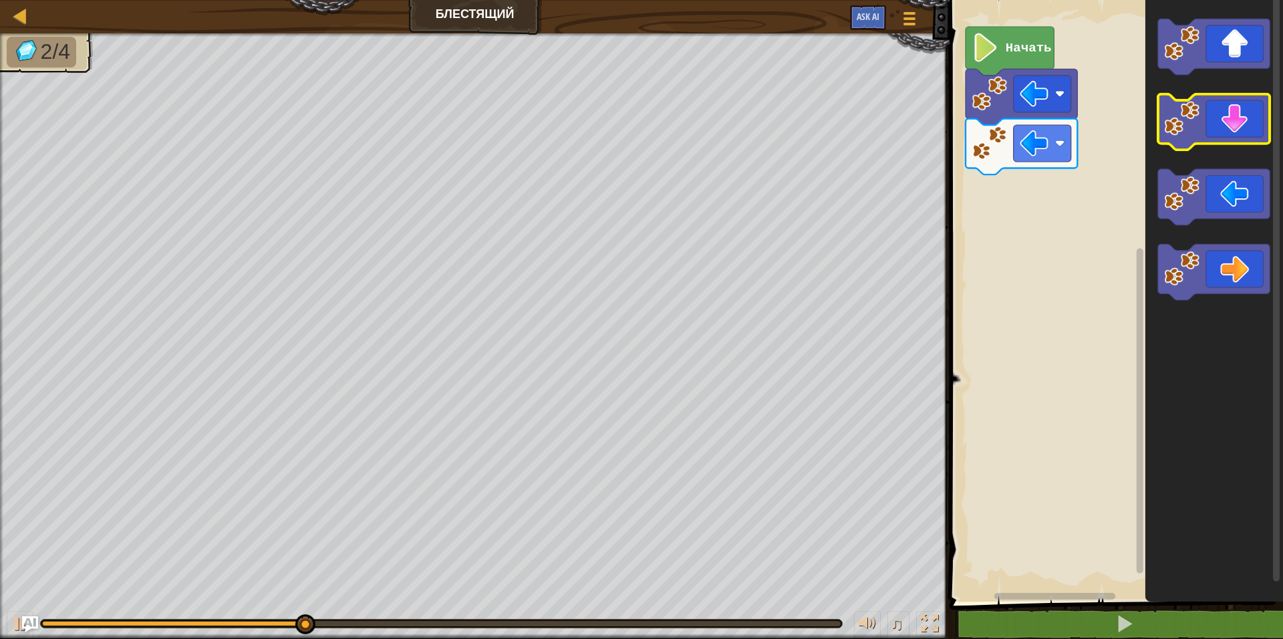
click at [1208, 132] on icon "Рабочая область Blockly" at bounding box center [1214, 122] width 112 height 56
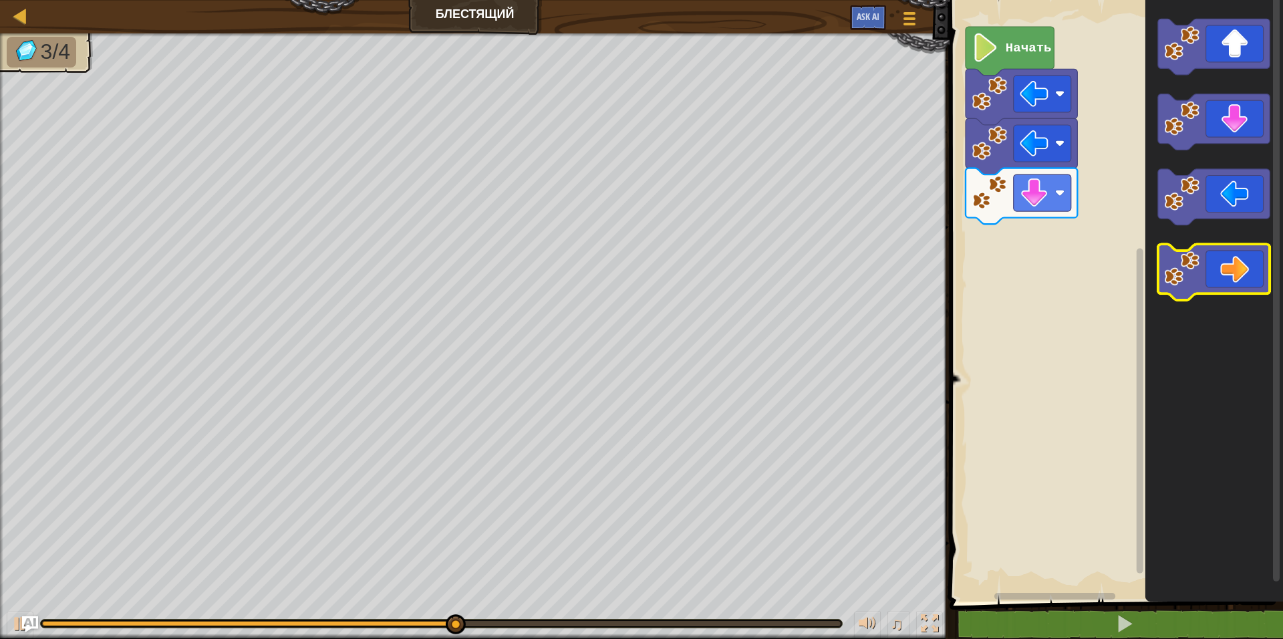
click at [1245, 271] on icon "Рабочая область Blockly" at bounding box center [1214, 272] width 112 height 56
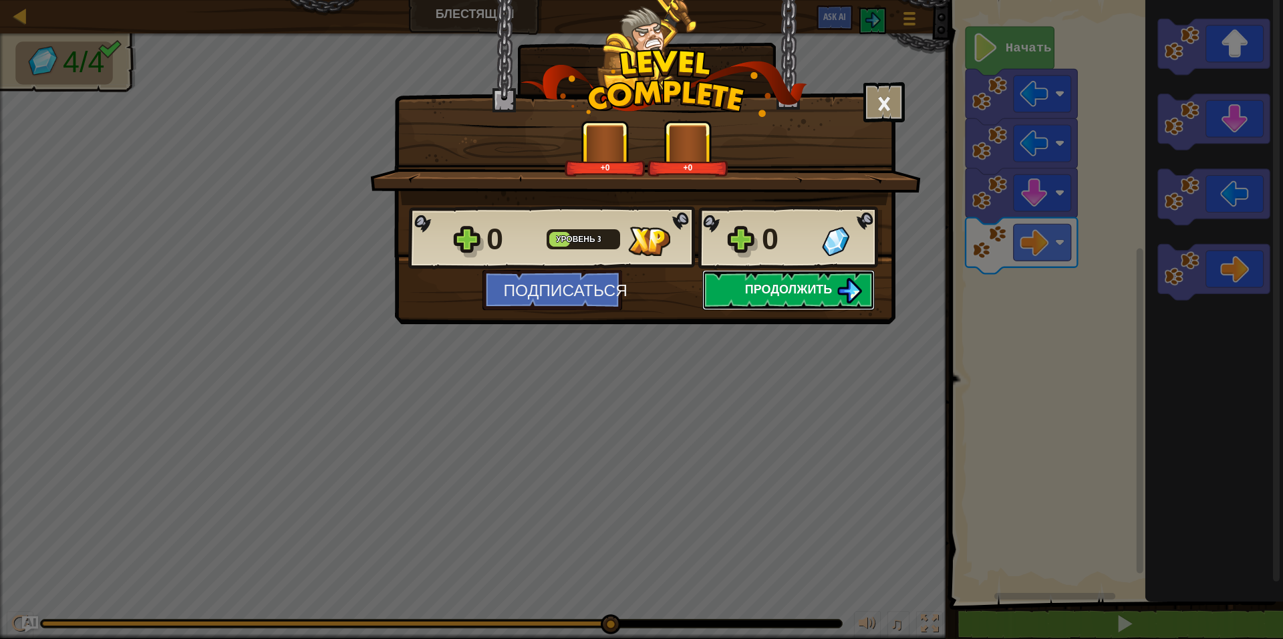
click at [775, 288] on span "Продолжить" at bounding box center [789, 289] width 88 height 17
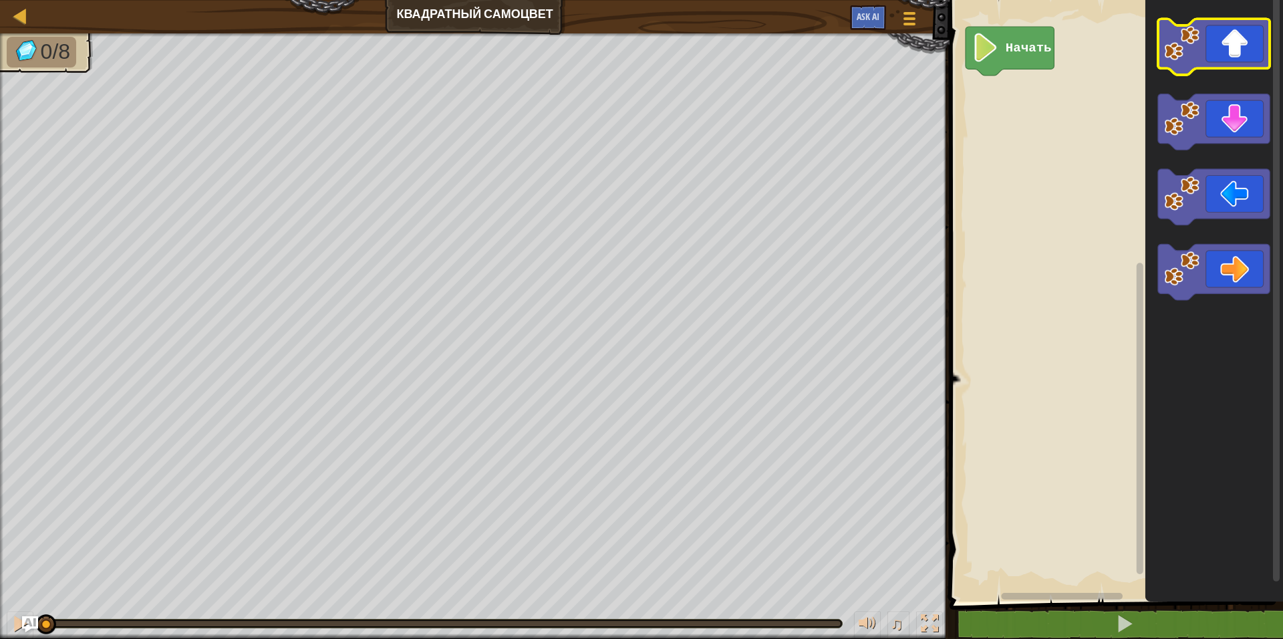
click at [1202, 59] on icon "Рабочая область Blockly" at bounding box center [1214, 47] width 112 height 56
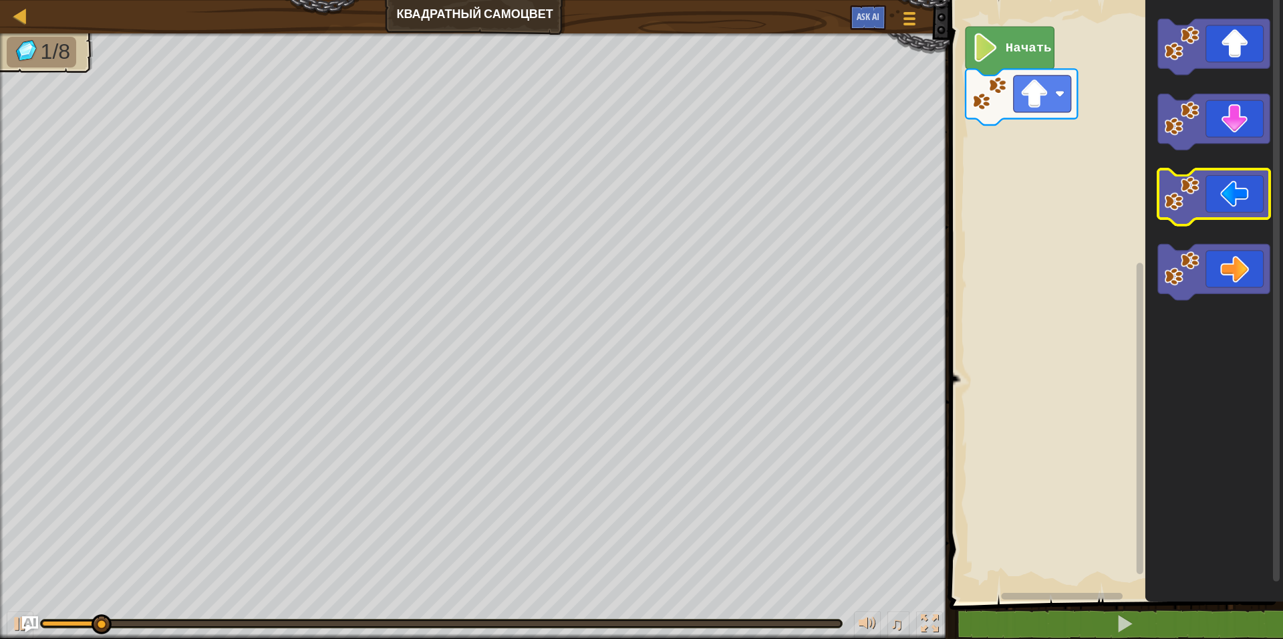
click at [1218, 218] on icon "Рабочая область Blockly" at bounding box center [1214, 197] width 112 height 56
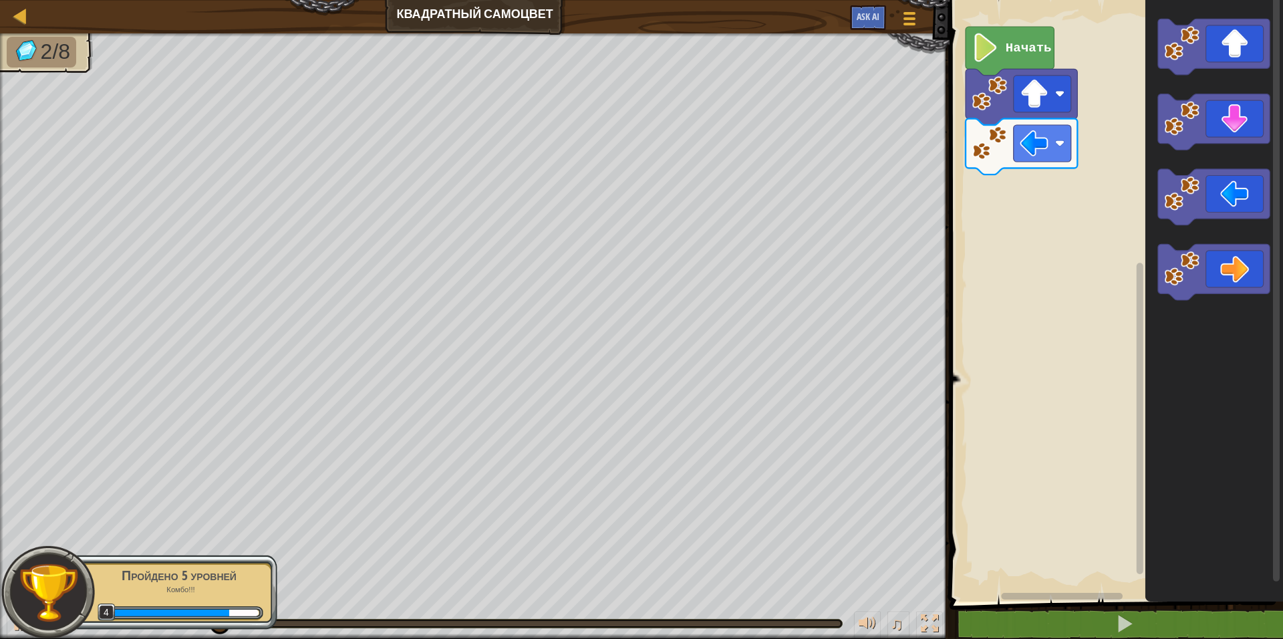
click at [1194, 115] on image "Рабочая область Blockly" at bounding box center [1182, 118] width 35 height 35
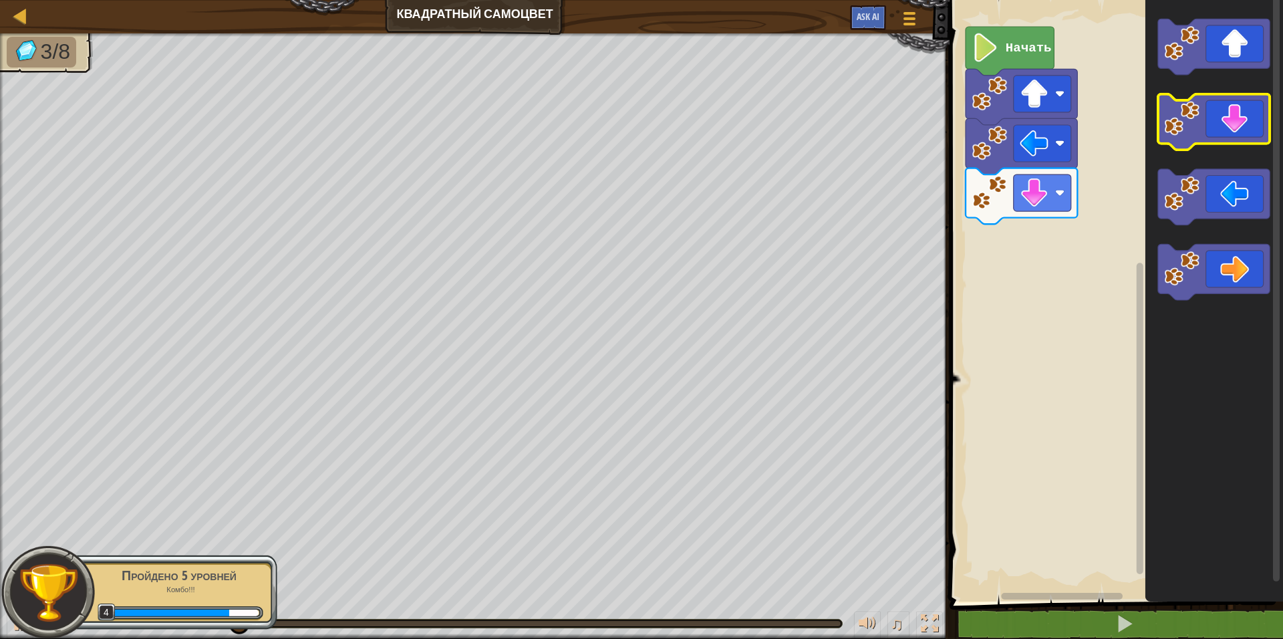
click at [1197, 108] on image "Рабочая область Blockly" at bounding box center [1182, 118] width 35 height 35
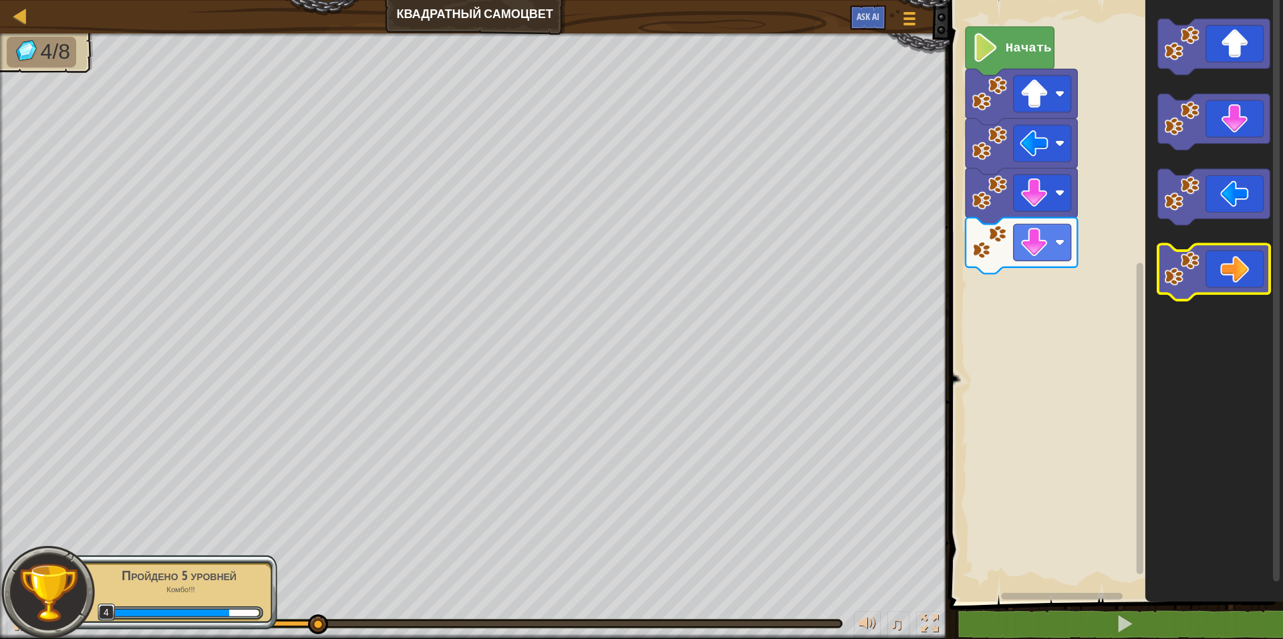
click at [1211, 273] on icon "Рабочая область Blockly" at bounding box center [1214, 272] width 112 height 56
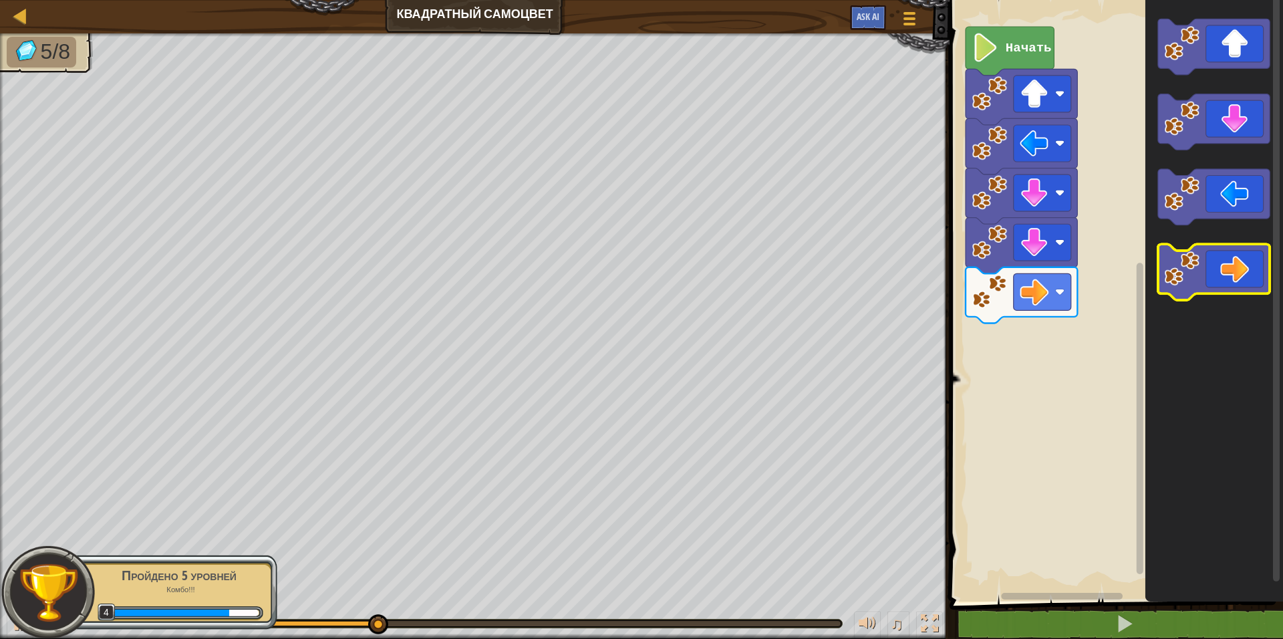
click at [1211, 273] on icon "Рабочая область Blockly" at bounding box center [1214, 272] width 112 height 56
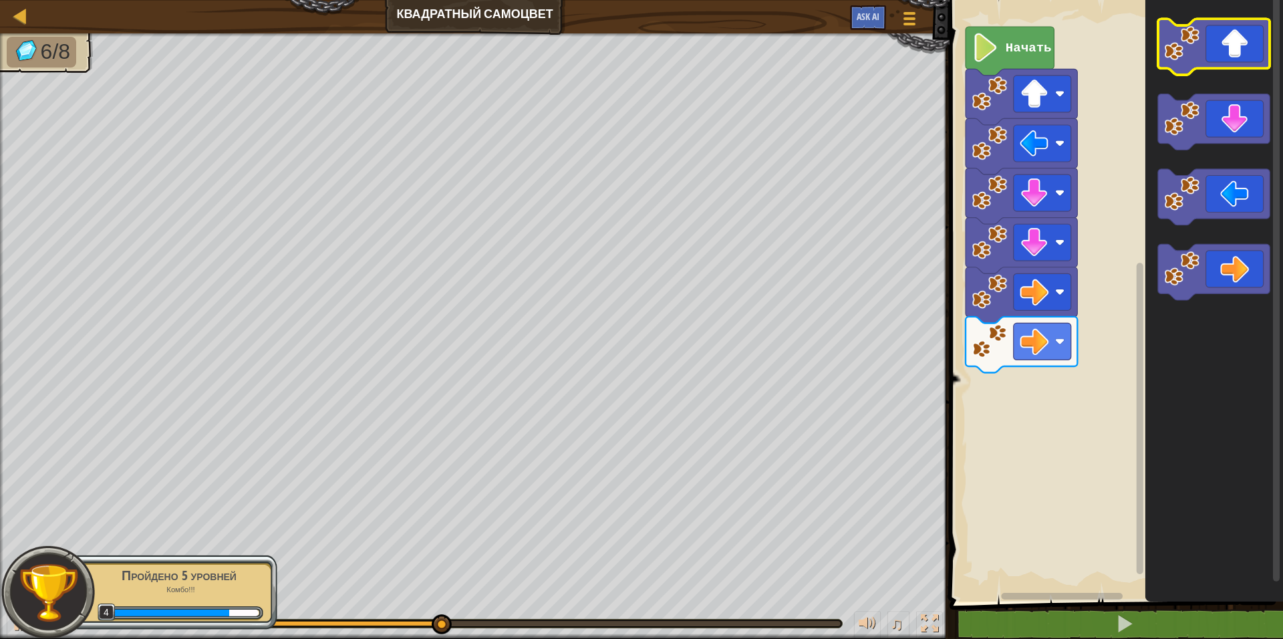
click at [1210, 45] on icon "Рабочая область Blockly" at bounding box center [1214, 47] width 112 height 56
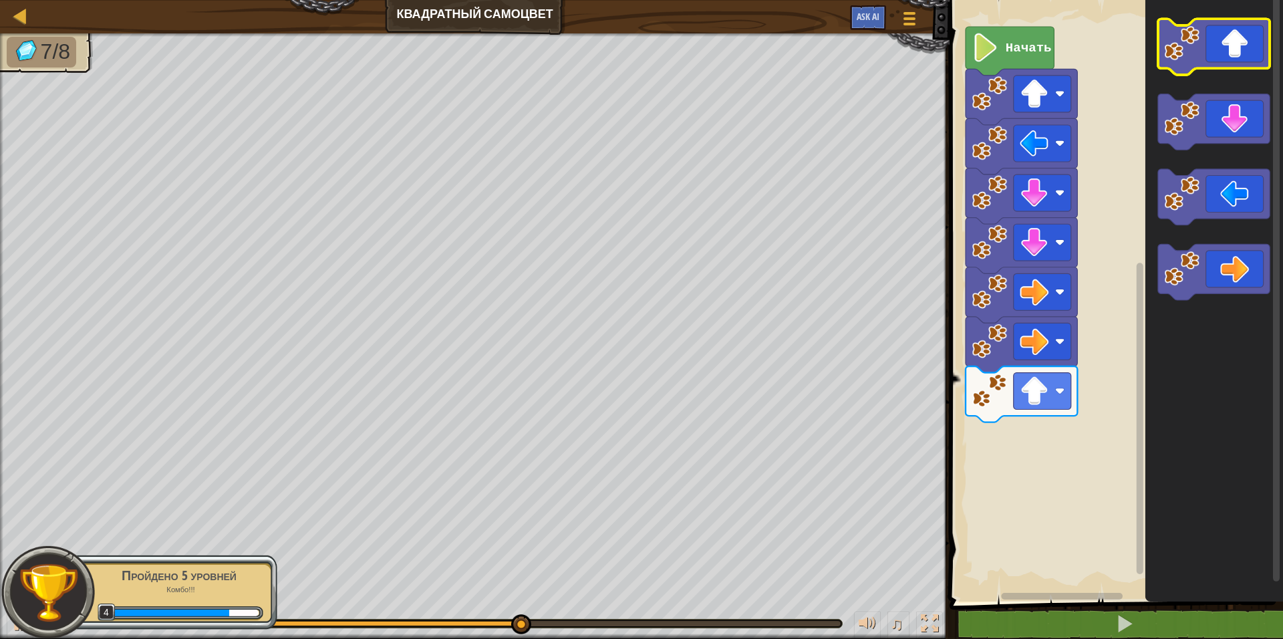
click at [1210, 45] on icon "Рабочая область Blockly" at bounding box center [1214, 47] width 112 height 56
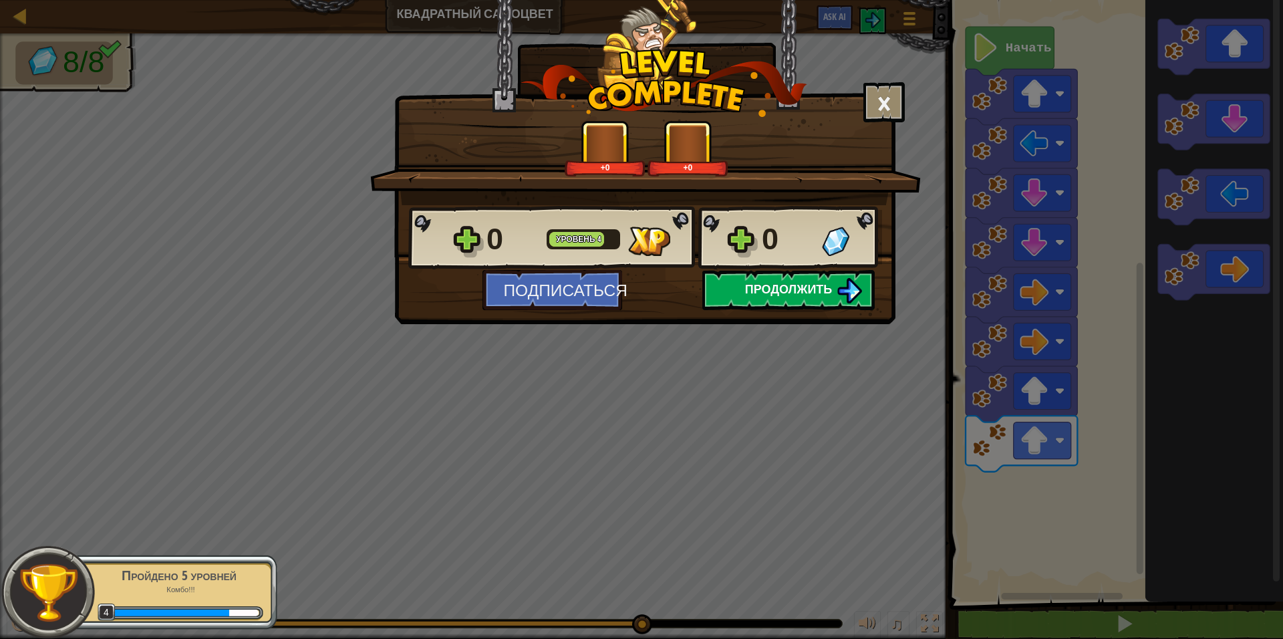
click at [778, 291] on span "Продолжить" at bounding box center [789, 289] width 88 height 17
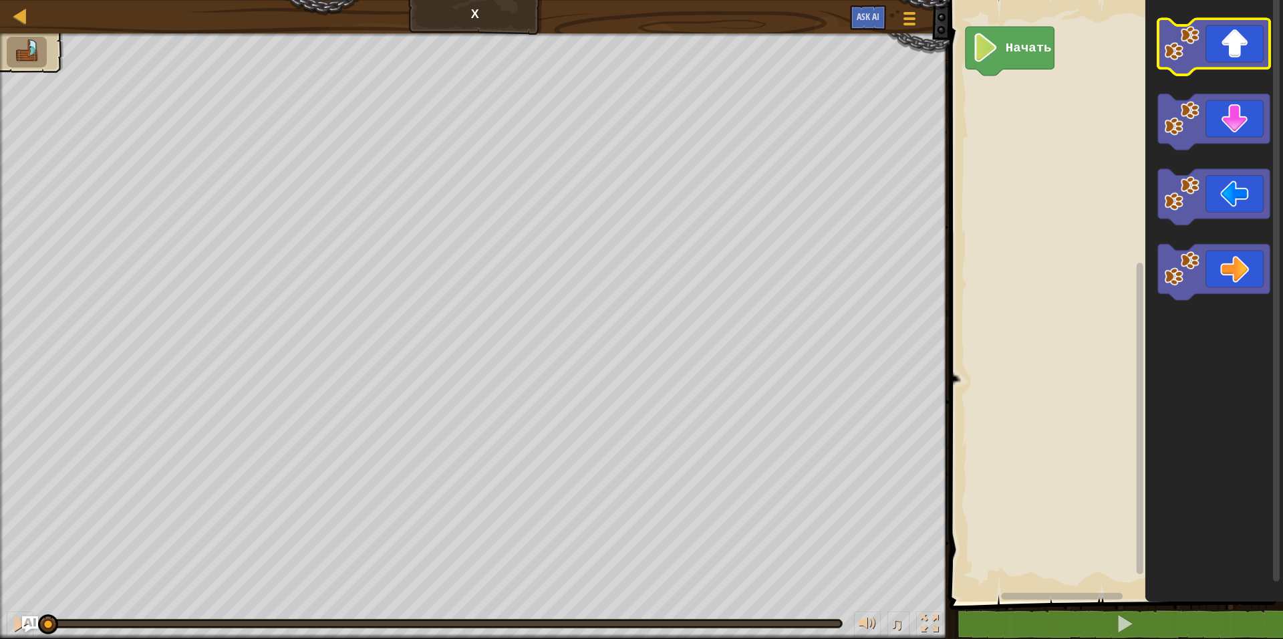
click at [1201, 48] on g "Рабочая область Blockly" at bounding box center [1214, 47] width 112 height 56
click at [1216, 57] on icon "Рабочая область Blockly" at bounding box center [1214, 47] width 112 height 56
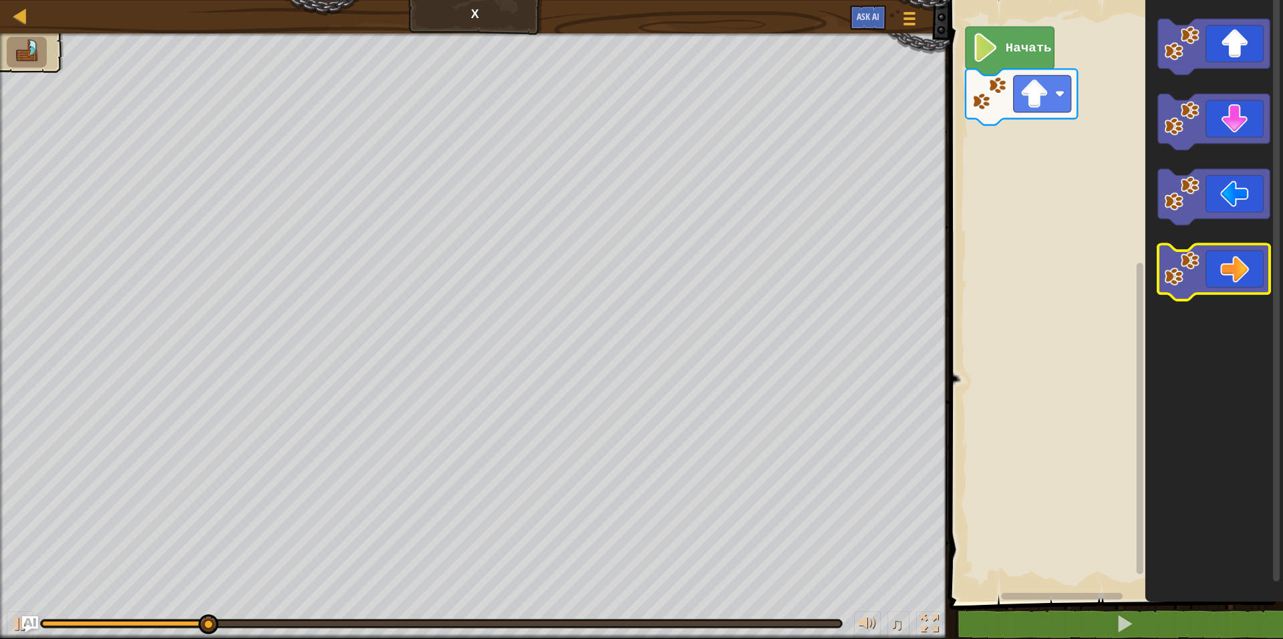
click at [1214, 271] on icon "Рабочая область Blockly" at bounding box center [1214, 272] width 112 height 56
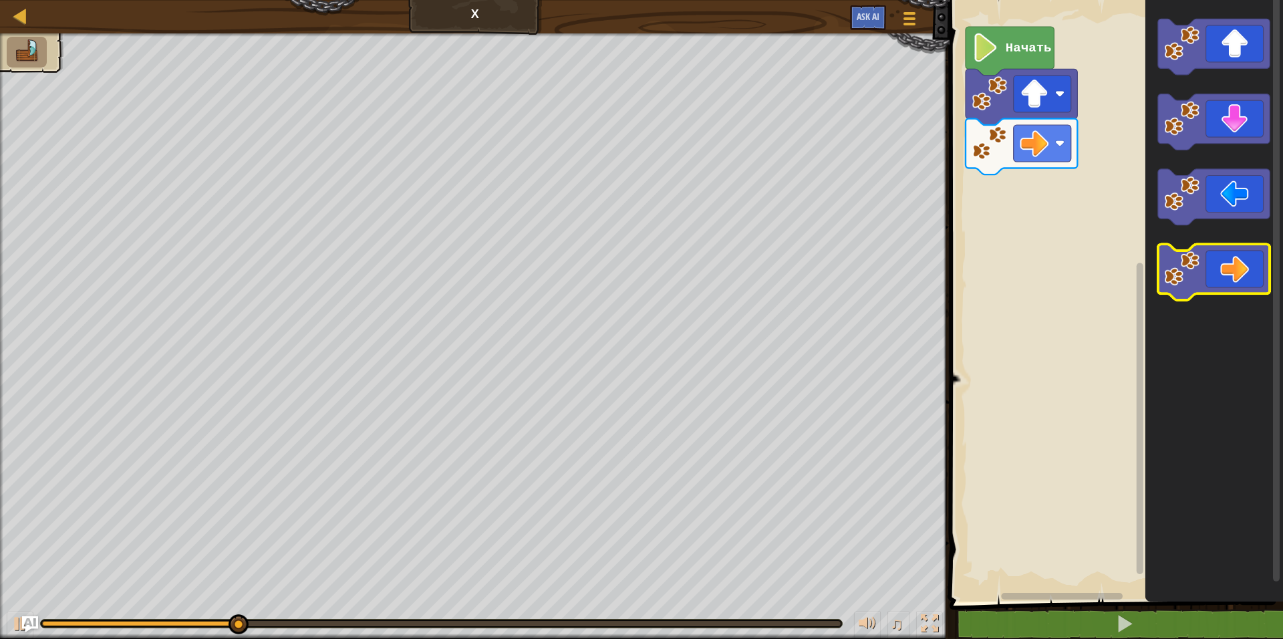
click at [1214, 271] on icon "Рабочая область Blockly" at bounding box center [1214, 272] width 112 height 56
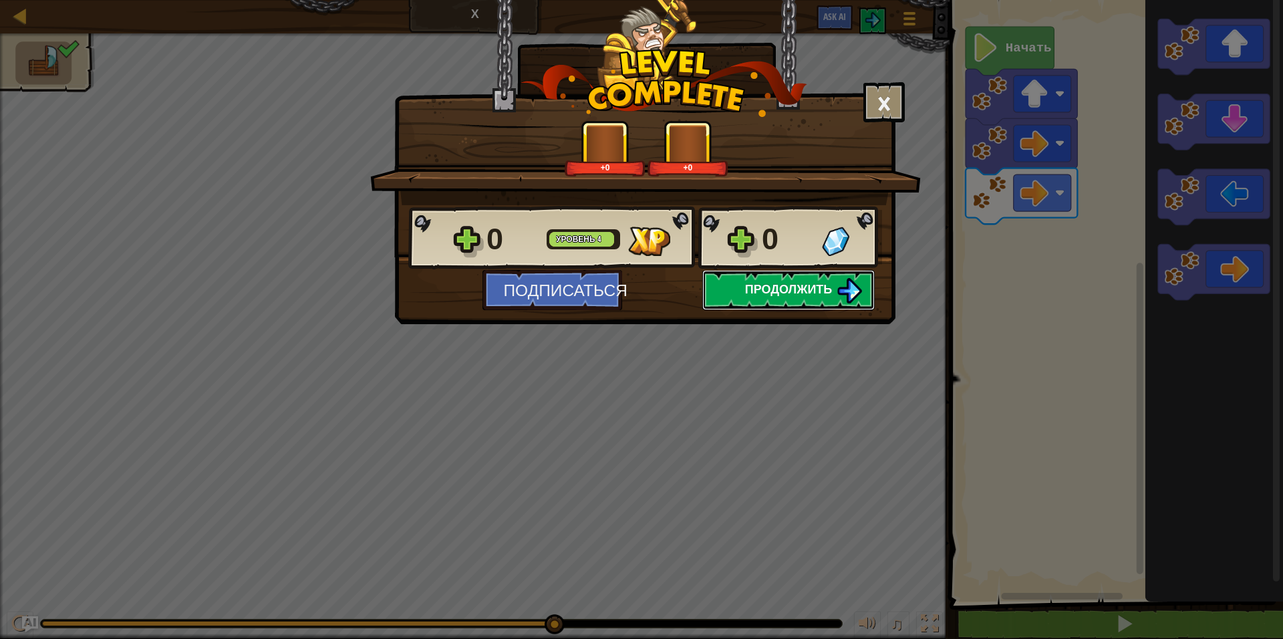
click at [796, 289] on span "Продолжить" at bounding box center [789, 289] width 88 height 17
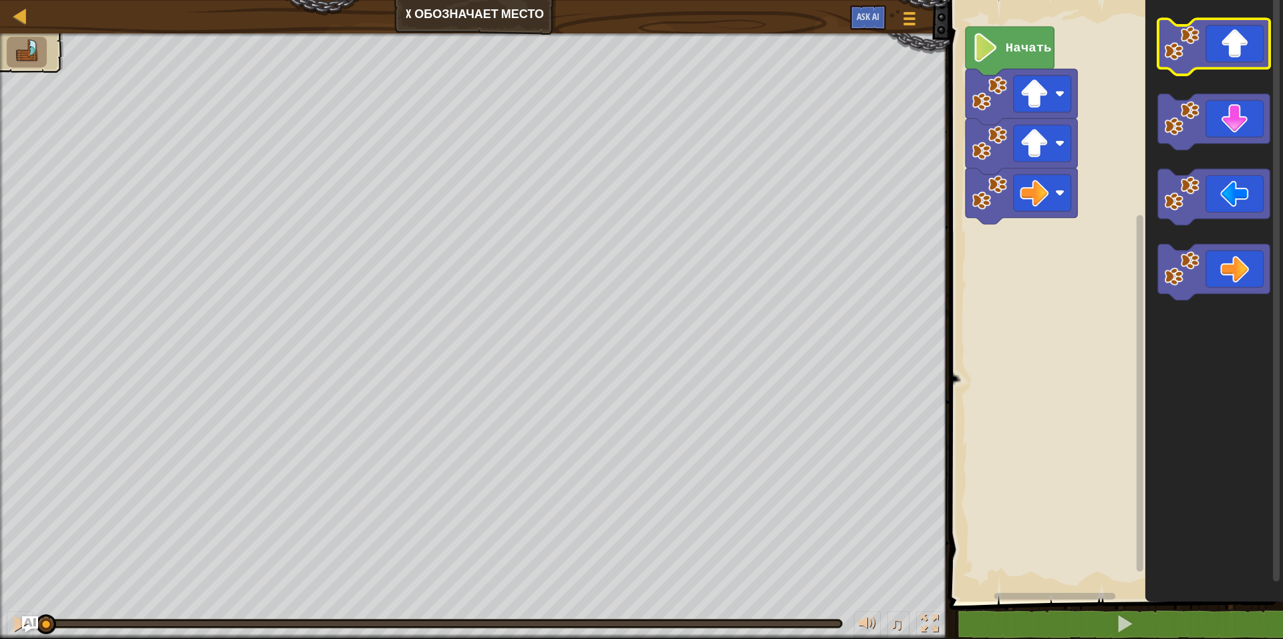
click at [1232, 55] on icon "Рабочая область Blockly" at bounding box center [1214, 47] width 112 height 56
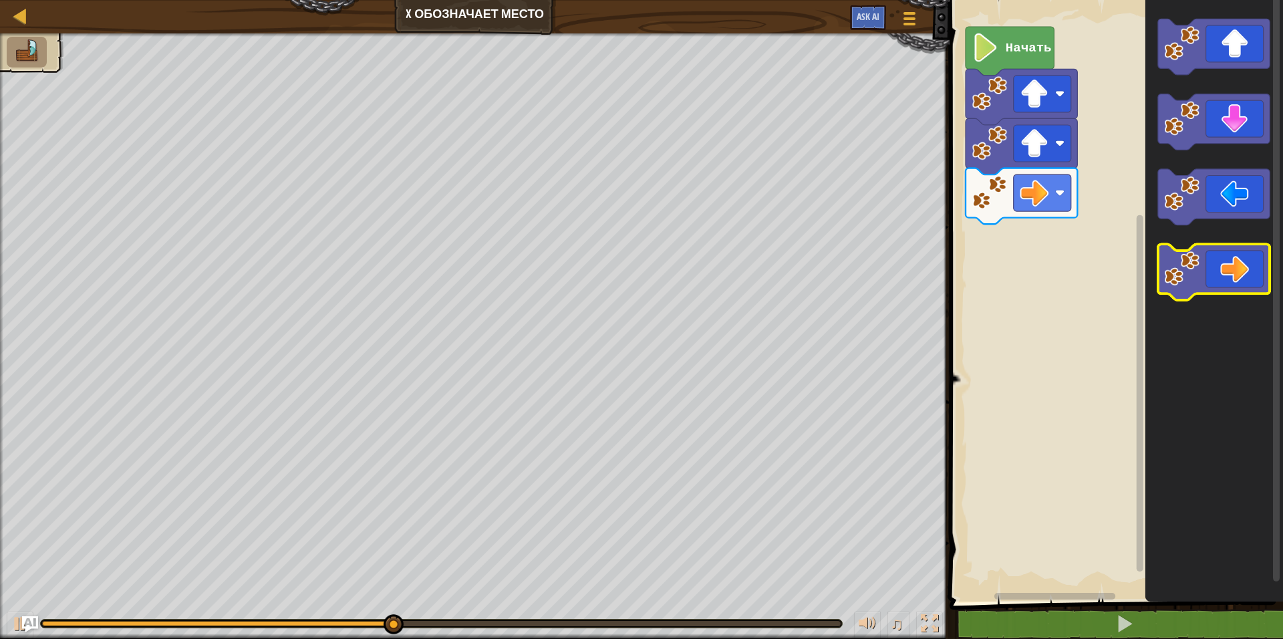
click at [1216, 277] on icon "Рабочая область Blockly" at bounding box center [1214, 272] width 112 height 56
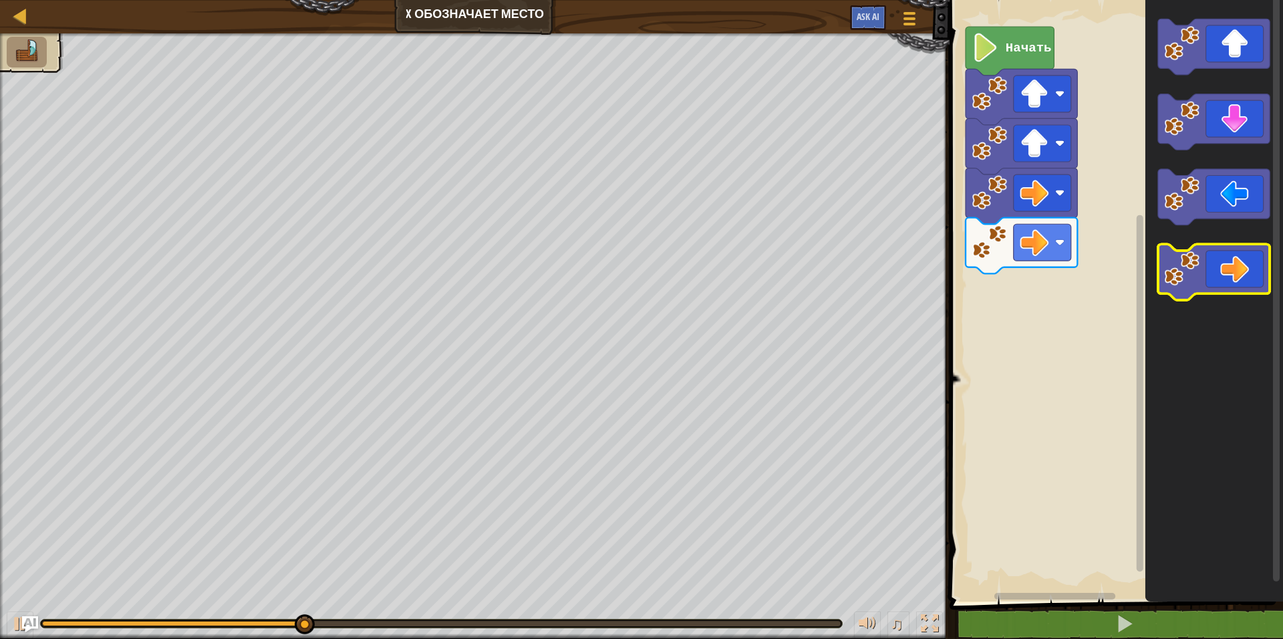
click at [1216, 277] on icon "Рабочая область Blockly" at bounding box center [1214, 272] width 112 height 56
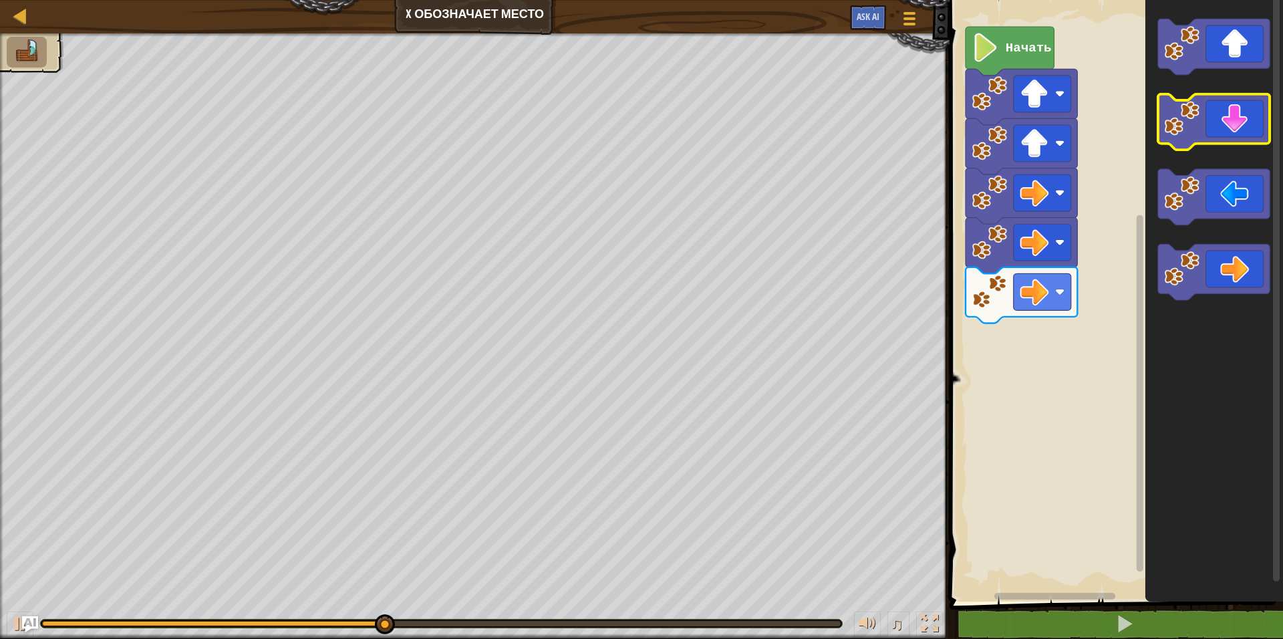
click at [1221, 129] on icon "Рабочая область Blockly" at bounding box center [1214, 122] width 112 height 56
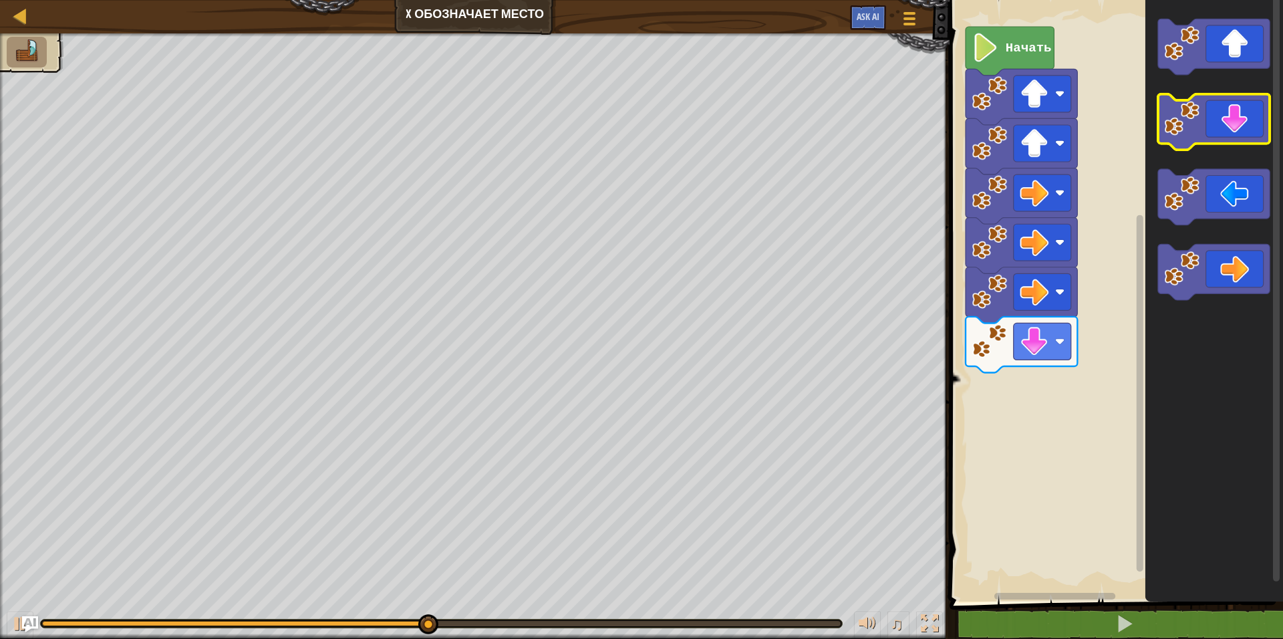
click at [1221, 129] on icon "Рабочая область Blockly" at bounding box center [1214, 122] width 112 height 56
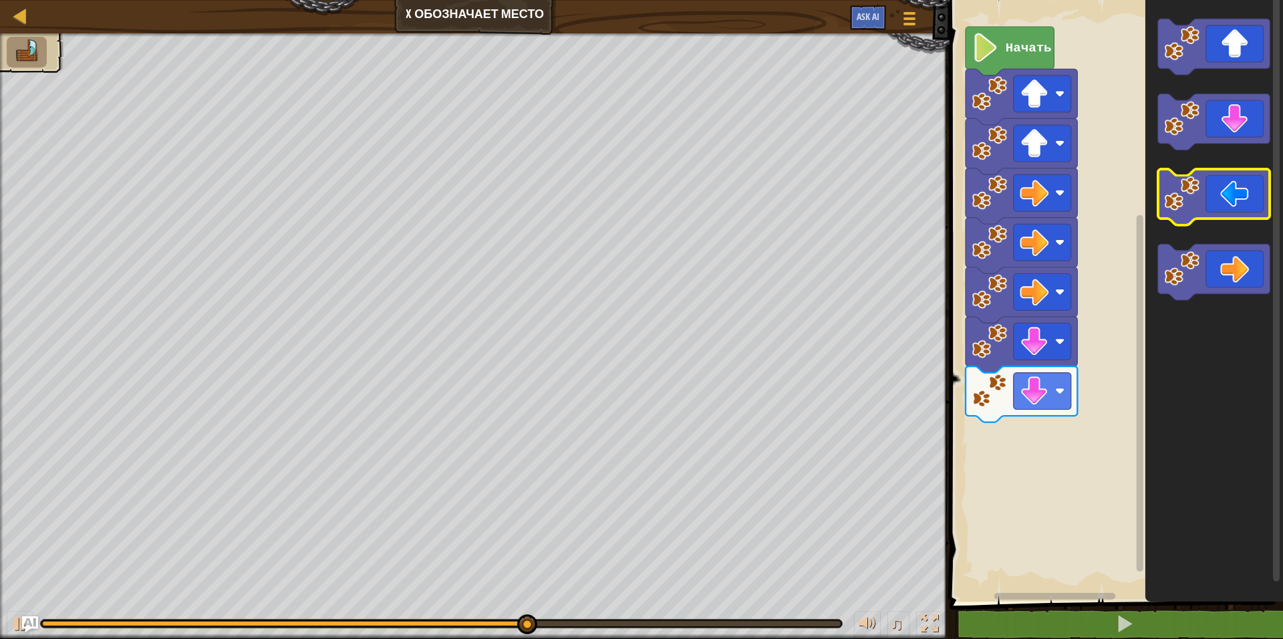
click at [1199, 201] on image "Рабочая область Blockly" at bounding box center [1182, 193] width 35 height 35
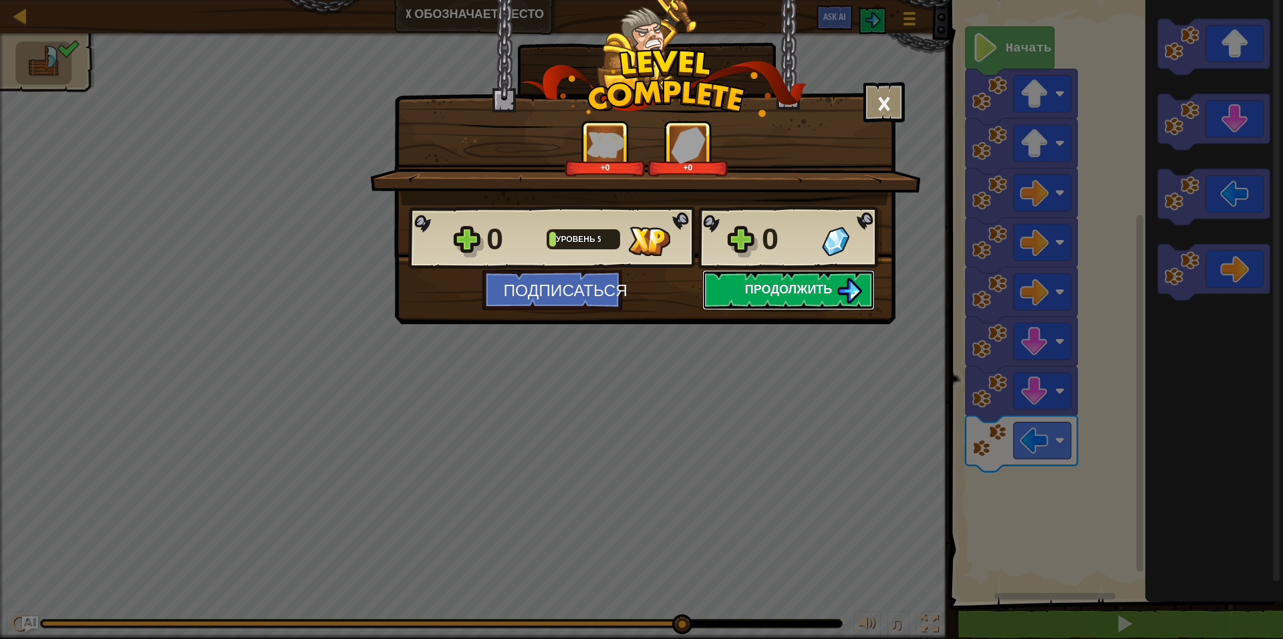
click at [743, 287] on button "Продолжить" at bounding box center [788, 290] width 172 height 40
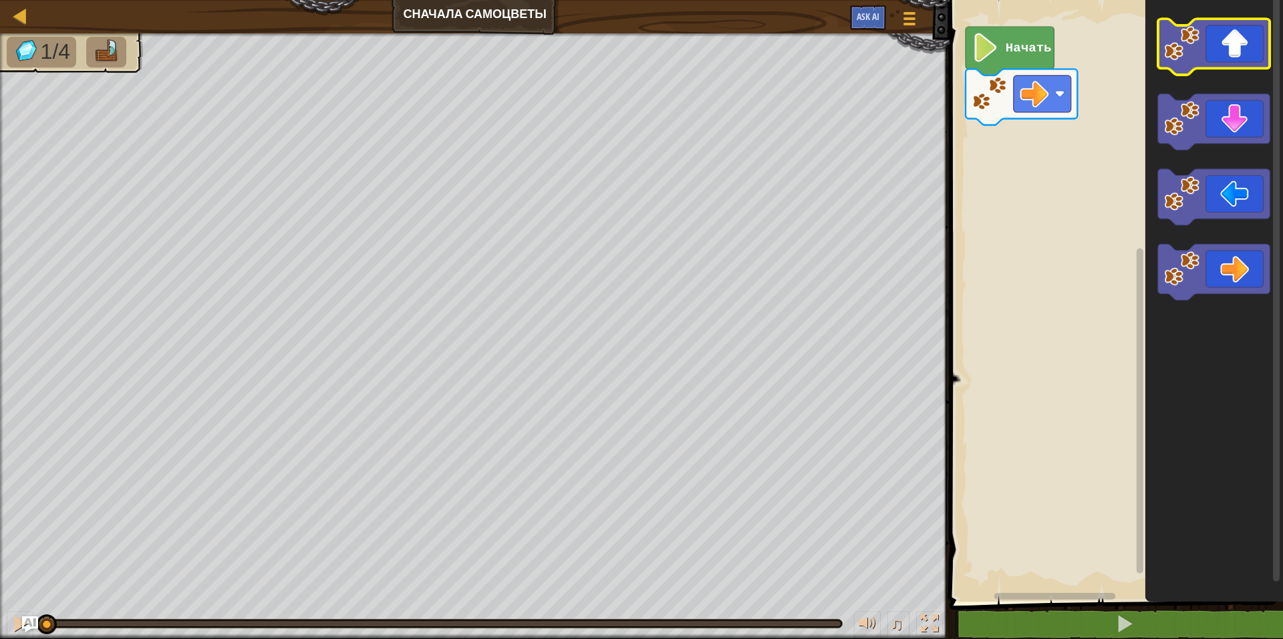
click at [1216, 65] on icon "Рабочая область Blockly" at bounding box center [1214, 47] width 112 height 56
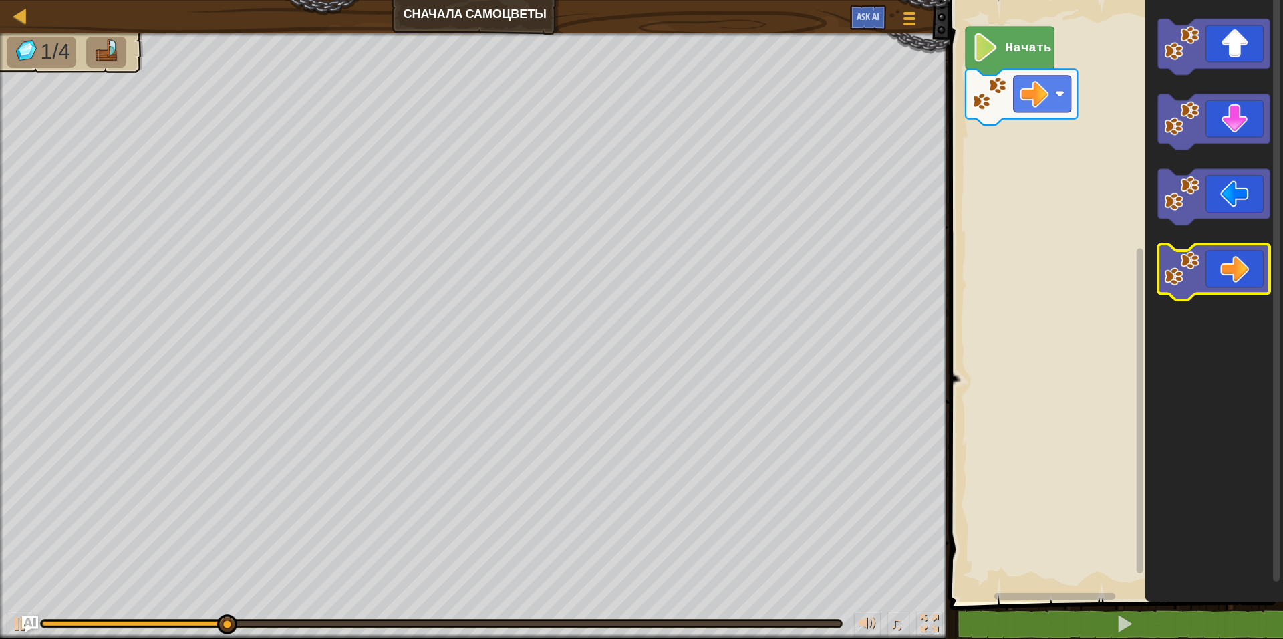
click at [1227, 251] on icon "Рабочая область Blockly" at bounding box center [1214, 272] width 112 height 56
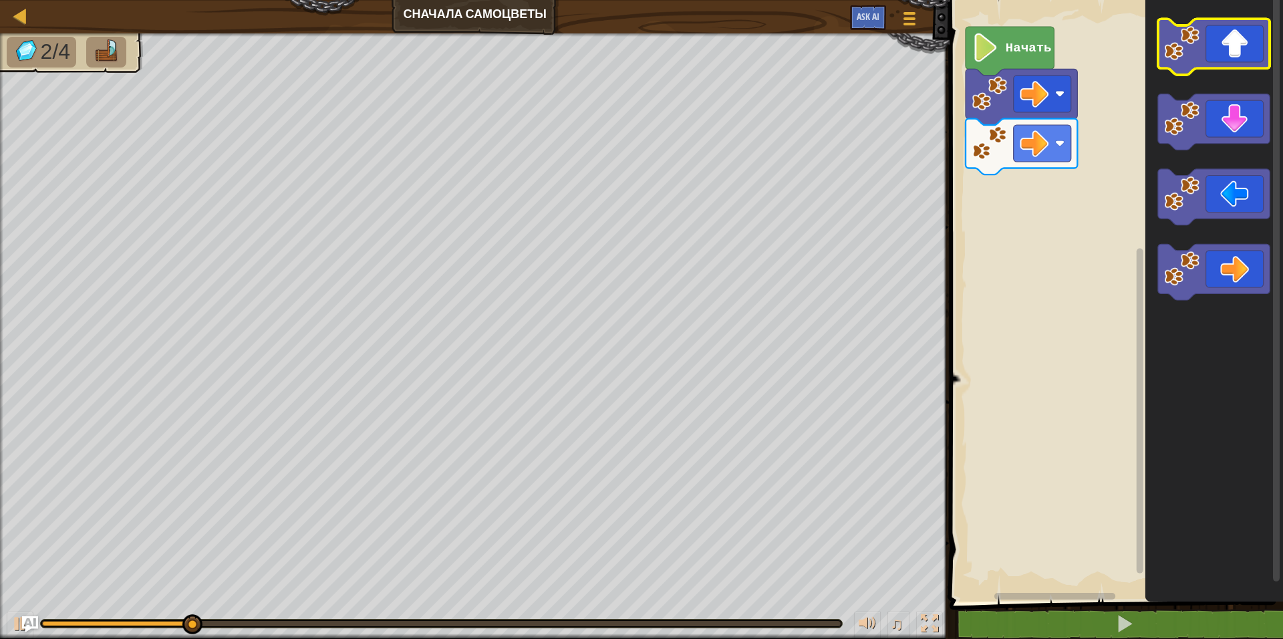
click at [1234, 31] on icon "Рабочая область Blockly" at bounding box center [1214, 47] width 112 height 56
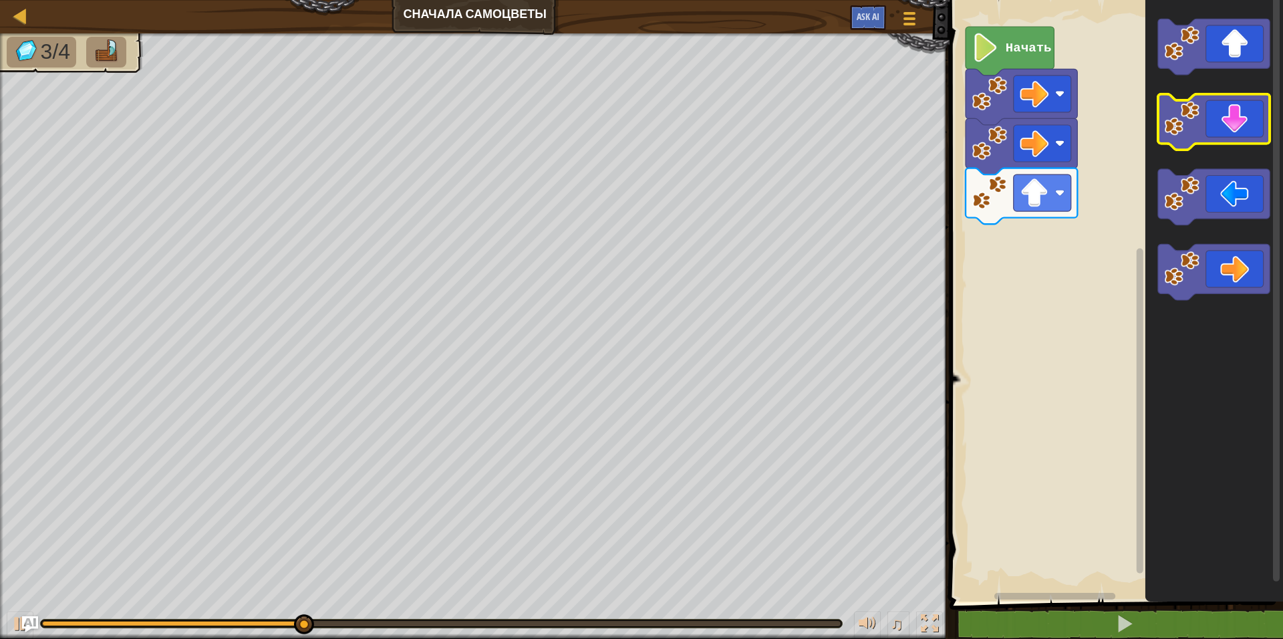
click at [1222, 121] on icon "Рабочая область Blockly" at bounding box center [1214, 122] width 112 height 56
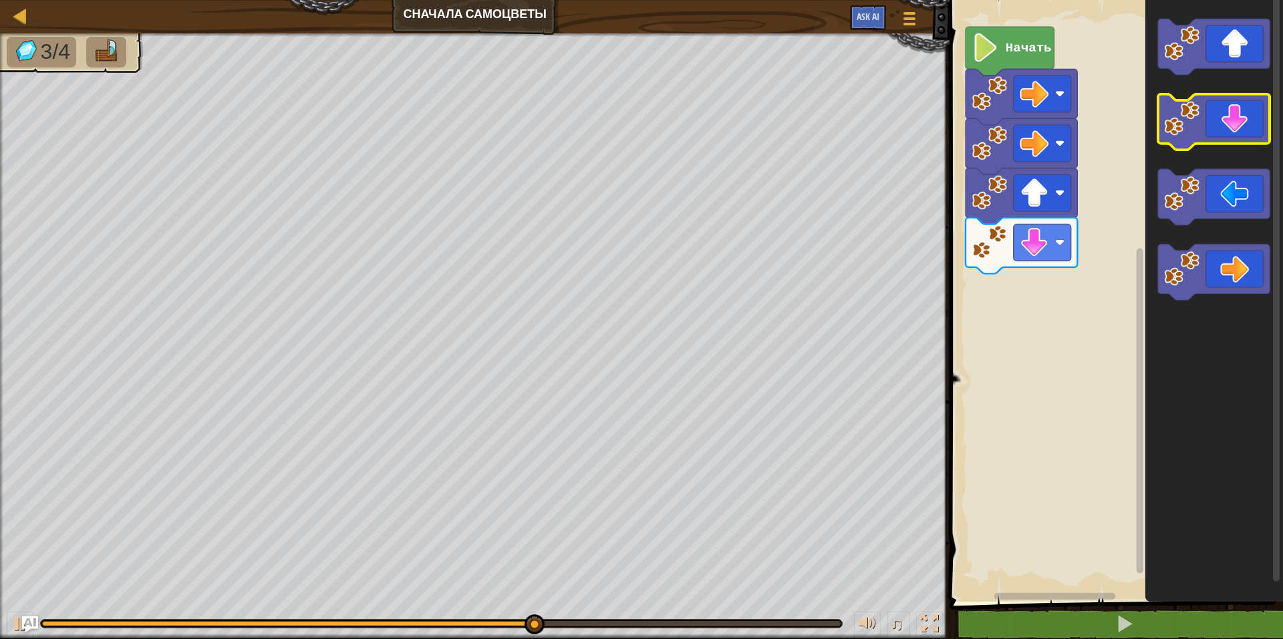
click at [1214, 124] on icon "Рабочая область Blockly" at bounding box center [1214, 122] width 112 height 56
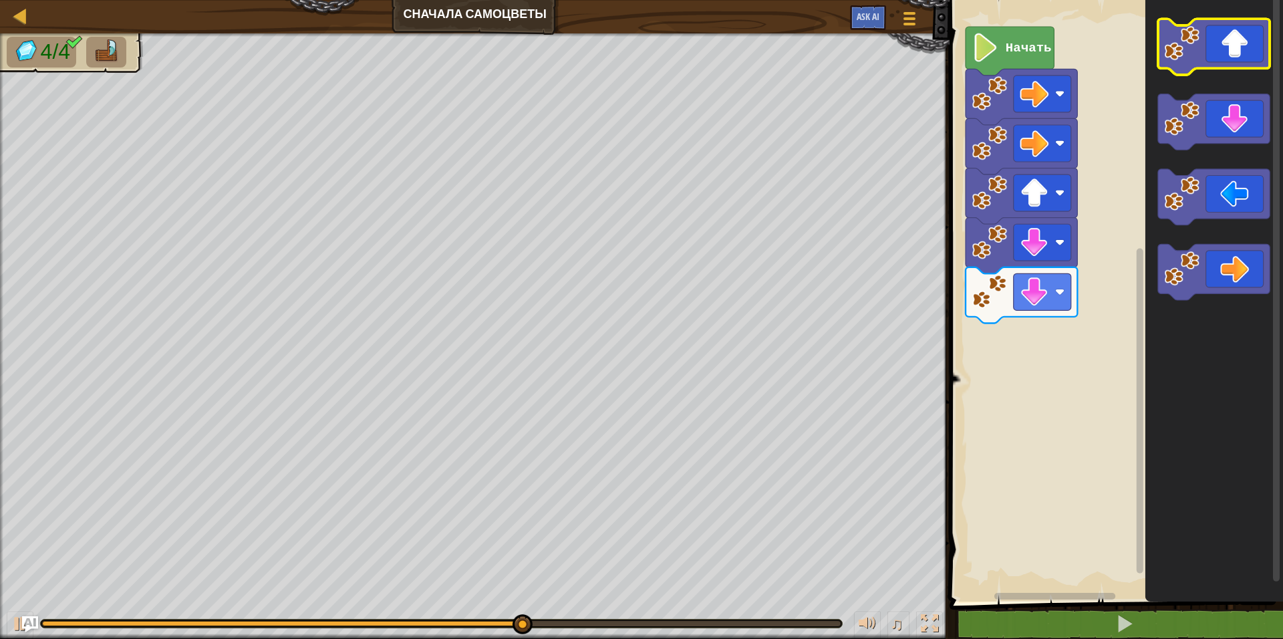
click at [1222, 51] on icon "Рабочая область Blockly" at bounding box center [1214, 47] width 112 height 56
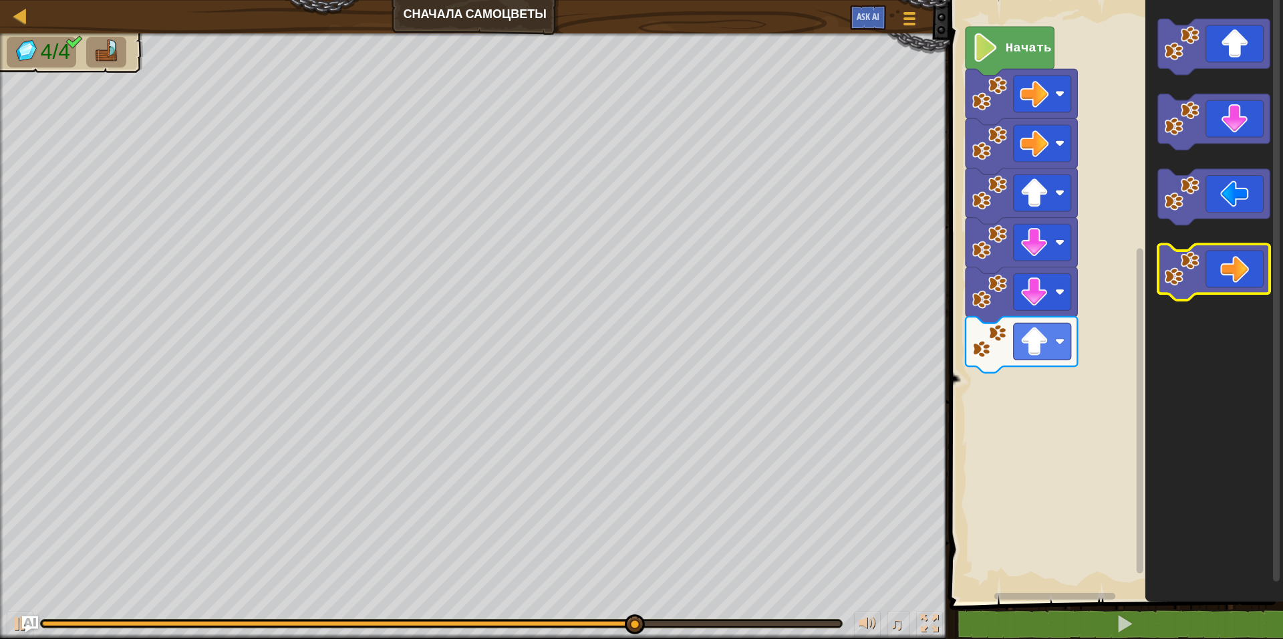
click at [1220, 252] on icon "Рабочая область Blockly" at bounding box center [1214, 272] width 112 height 56
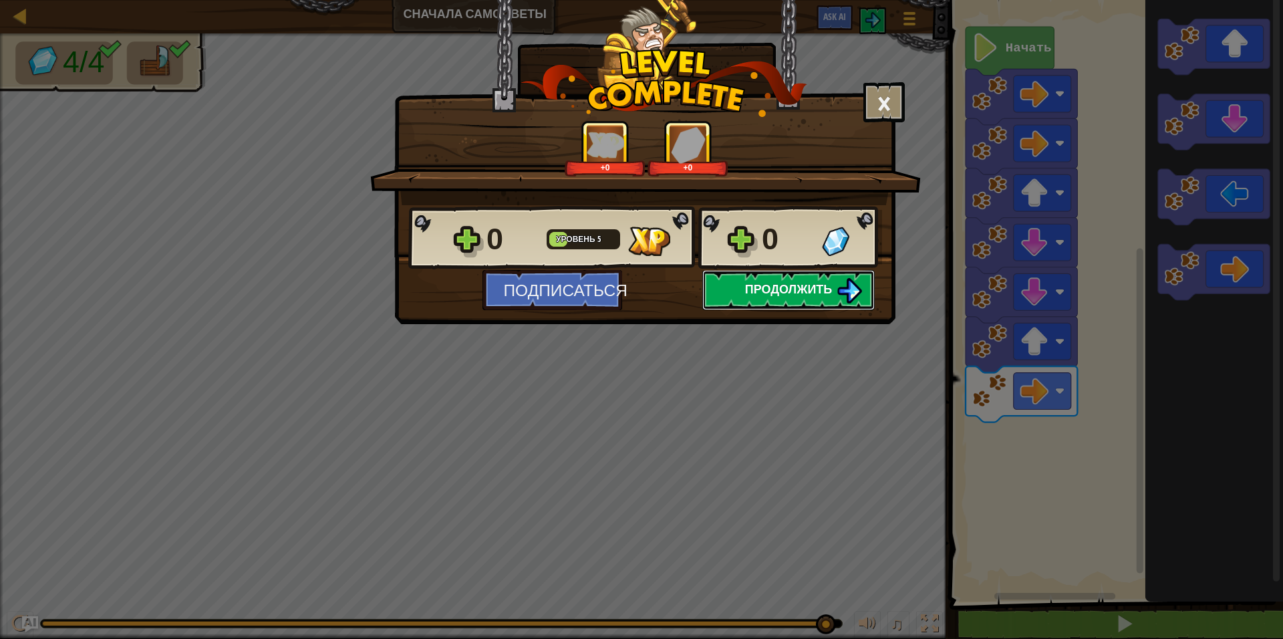
click at [849, 286] on img at bounding box center [849, 290] width 25 height 25
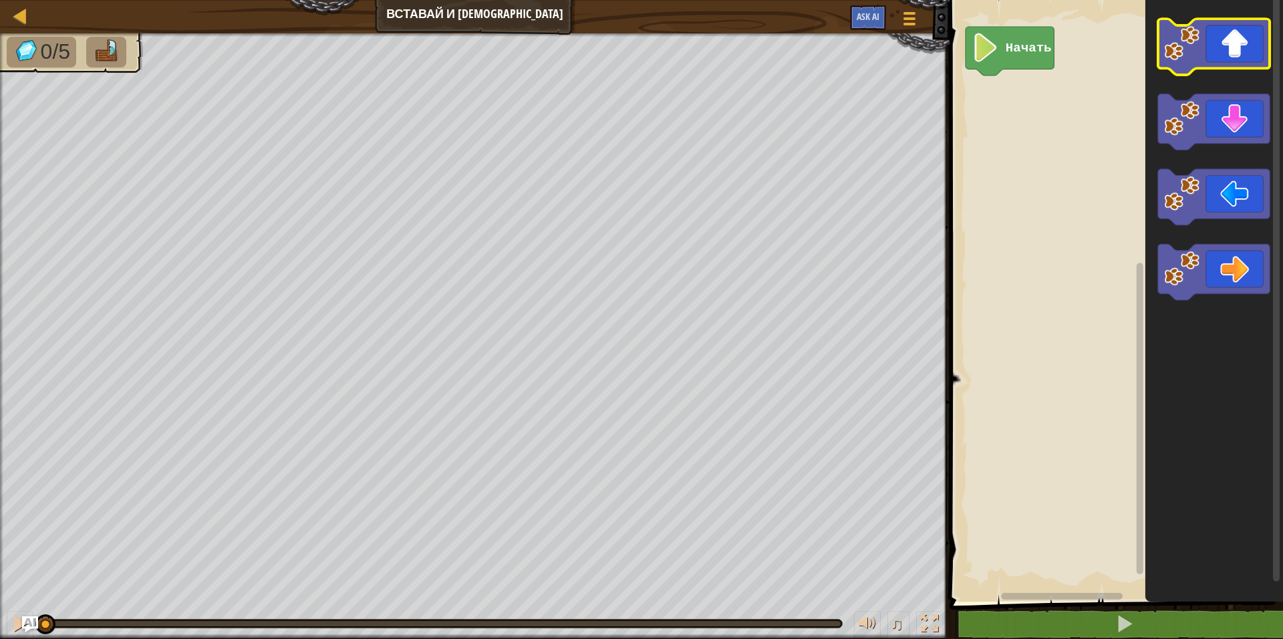
click at [1225, 53] on icon "Рабочая область Blockly" at bounding box center [1214, 47] width 112 height 56
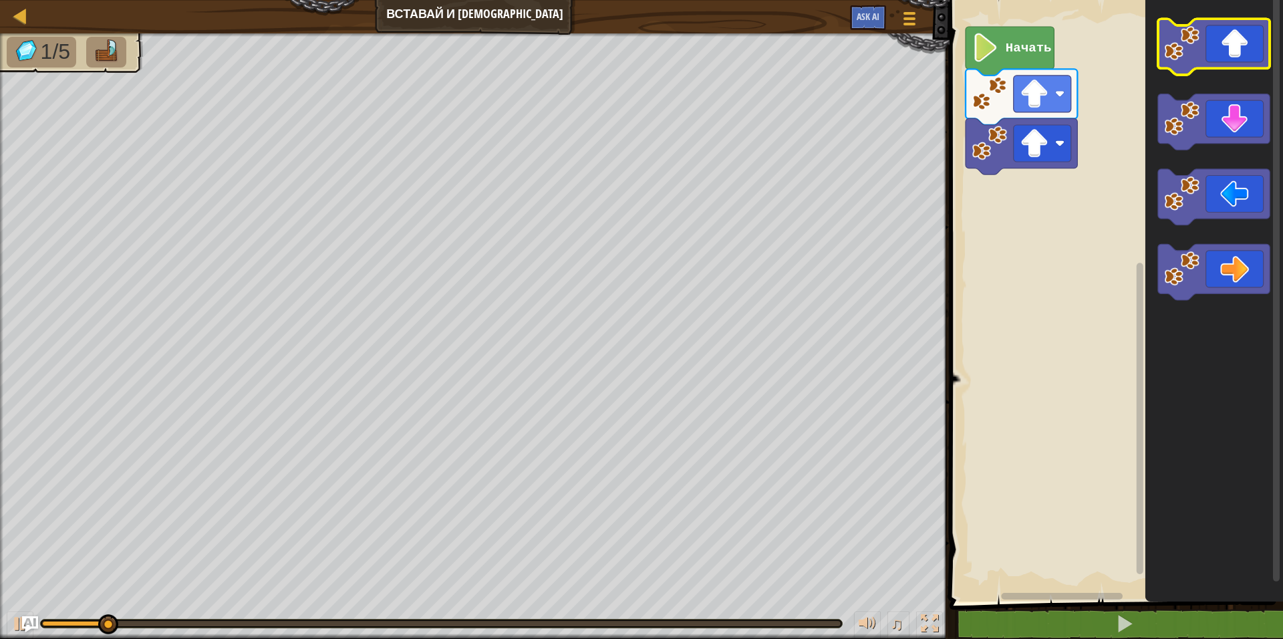
click at [1225, 53] on icon "Рабочая область Blockly" at bounding box center [1214, 47] width 112 height 56
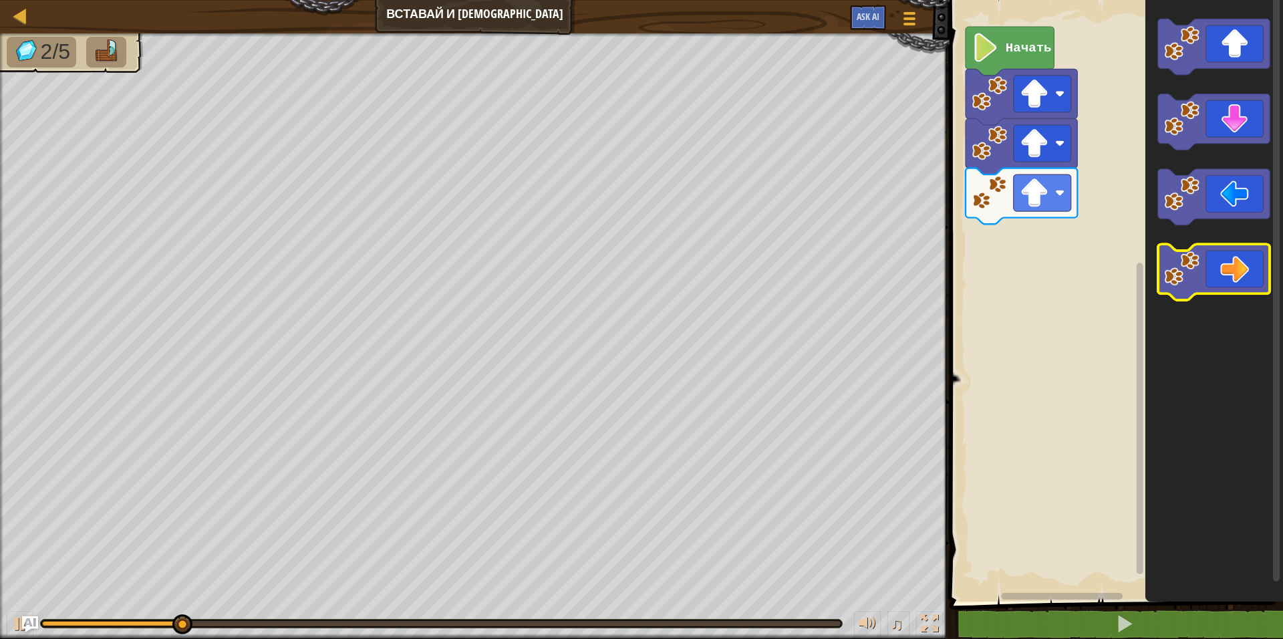
click at [1200, 283] on icon "Рабочая область Blockly" at bounding box center [1214, 272] width 112 height 56
click at [1200, 280] on icon "Рабочая область Blockly" at bounding box center [1214, 272] width 112 height 56
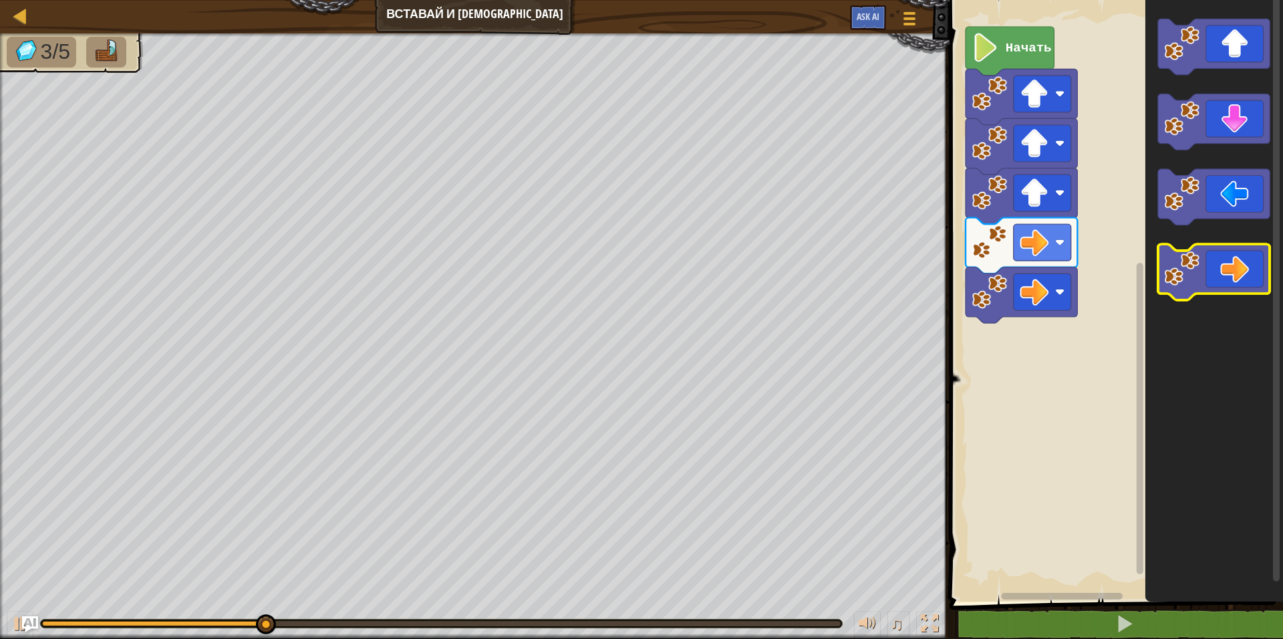
click at [1200, 280] on icon "Рабочая область Blockly" at bounding box center [1214, 272] width 112 height 56
click at [1200, 279] on icon "Рабочая область Blockly" at bounding box center [1214, 272] width 112 height 56
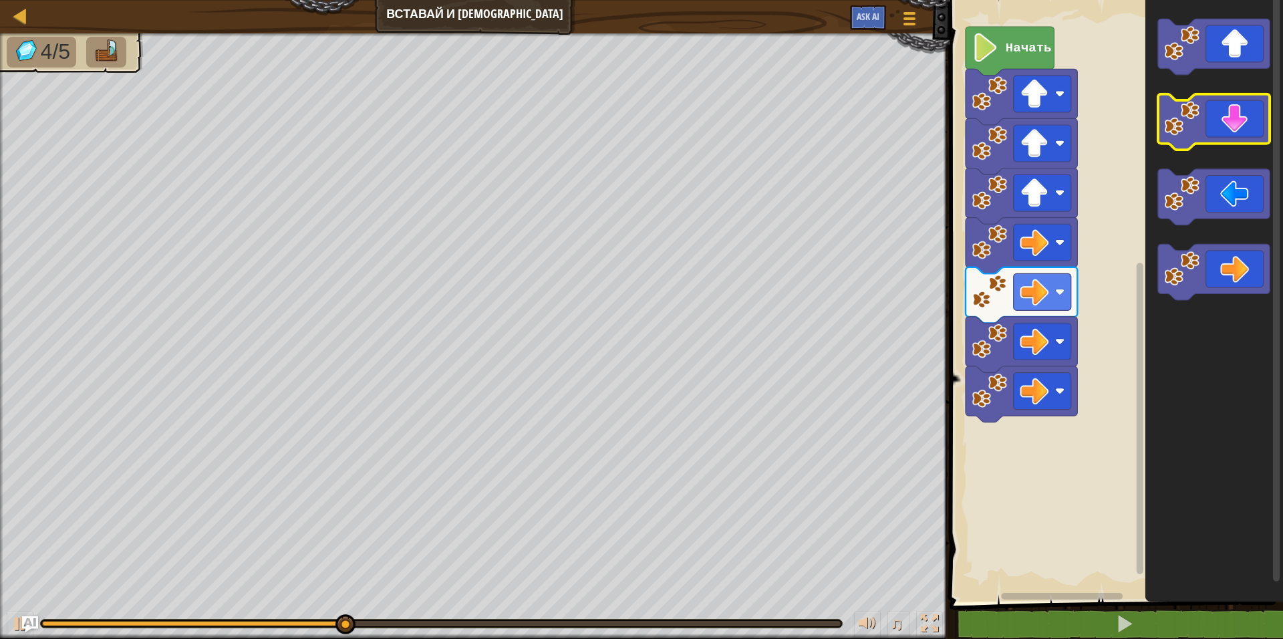
click at [1200, 108] on image "Рабочая область Blockly" at bounding box center [1182, 118] width 35 height 35
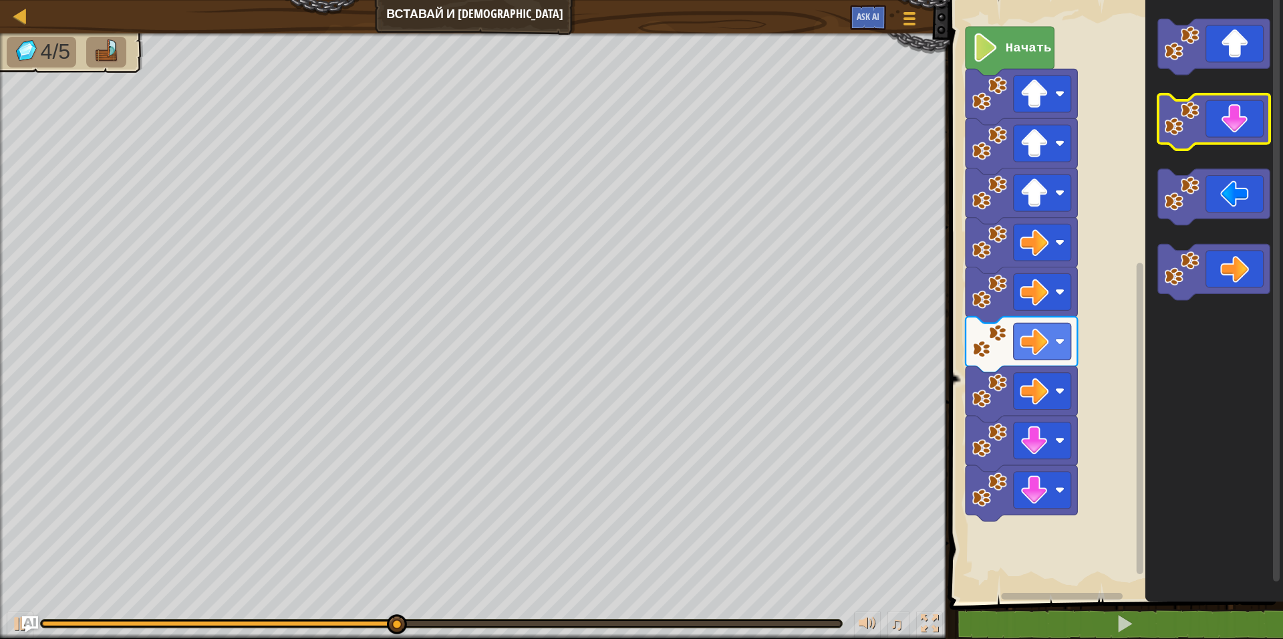
click at [1200, 108] on image "Рабочая область Blockly" at bounding box center [1182, 118] width 35 height 35
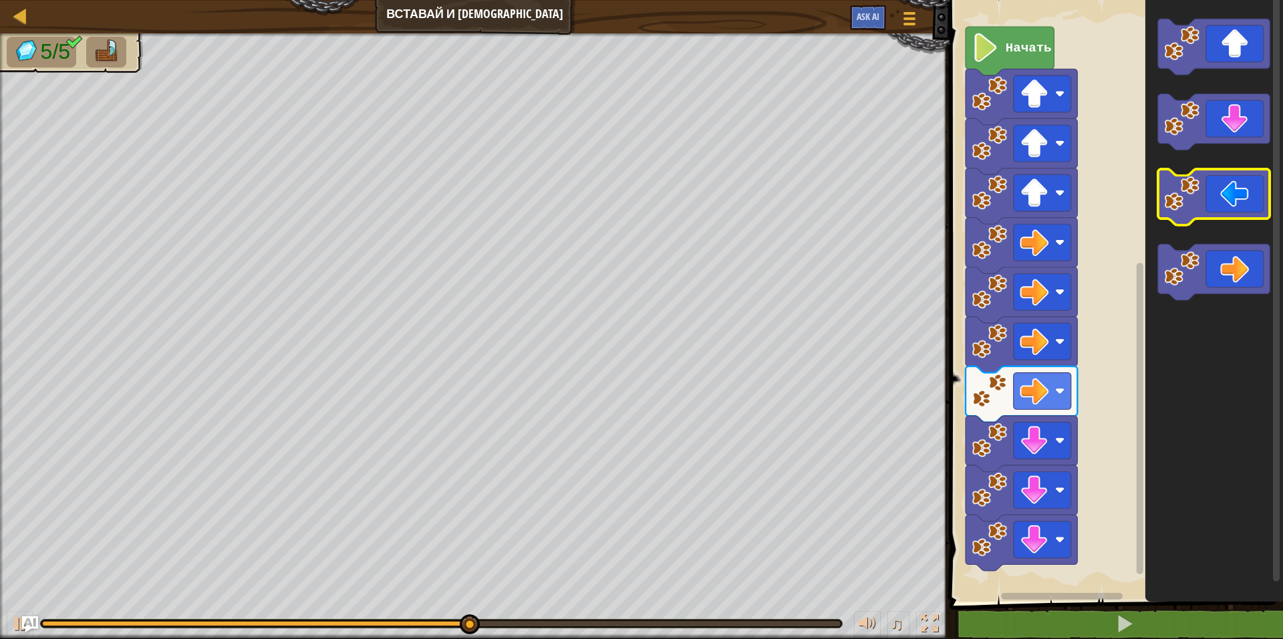
click at [1204, 188] on icon "Рабочая область Blockly" at bounding box center [1214, 197] width 112 height 56
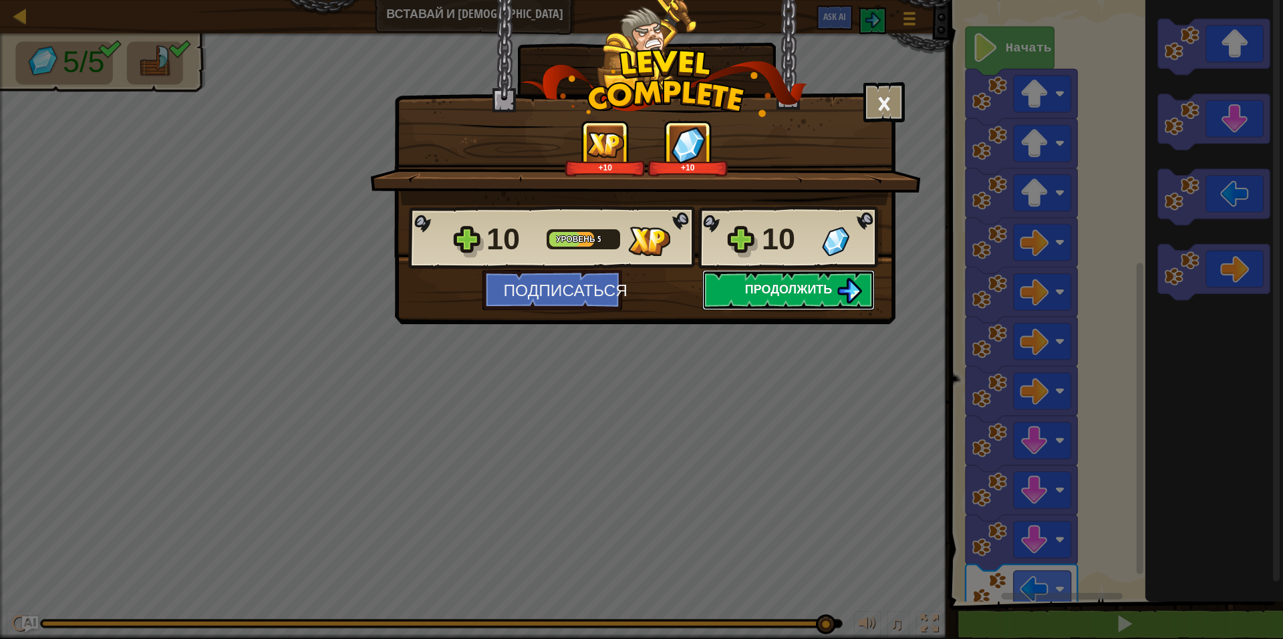
click at [811, 291] on span "Продолжить" at bounding box center [789, 289] width 88 height 17
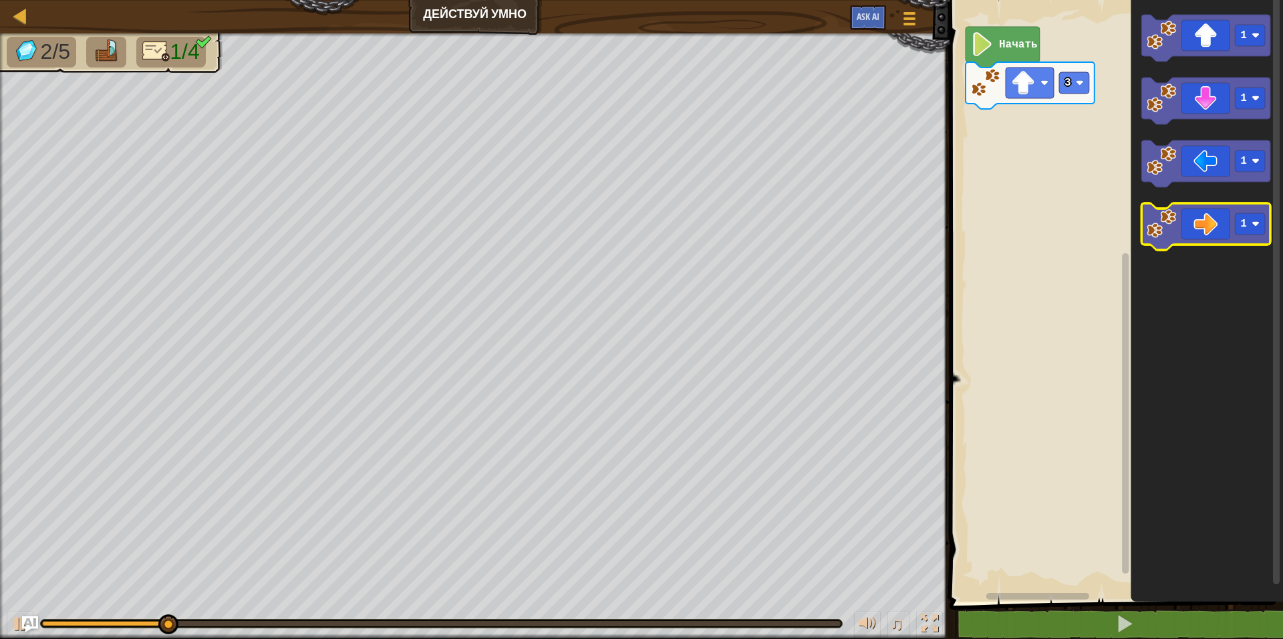
click at [1194, 231] on icon "Рабочая область Blockly" at bounding box center [1206, 226] width 129 height 47
click at [1194, 228] on icon "Рабочая область Blockly" at bounding box center [1206, 226] width 129 height 47
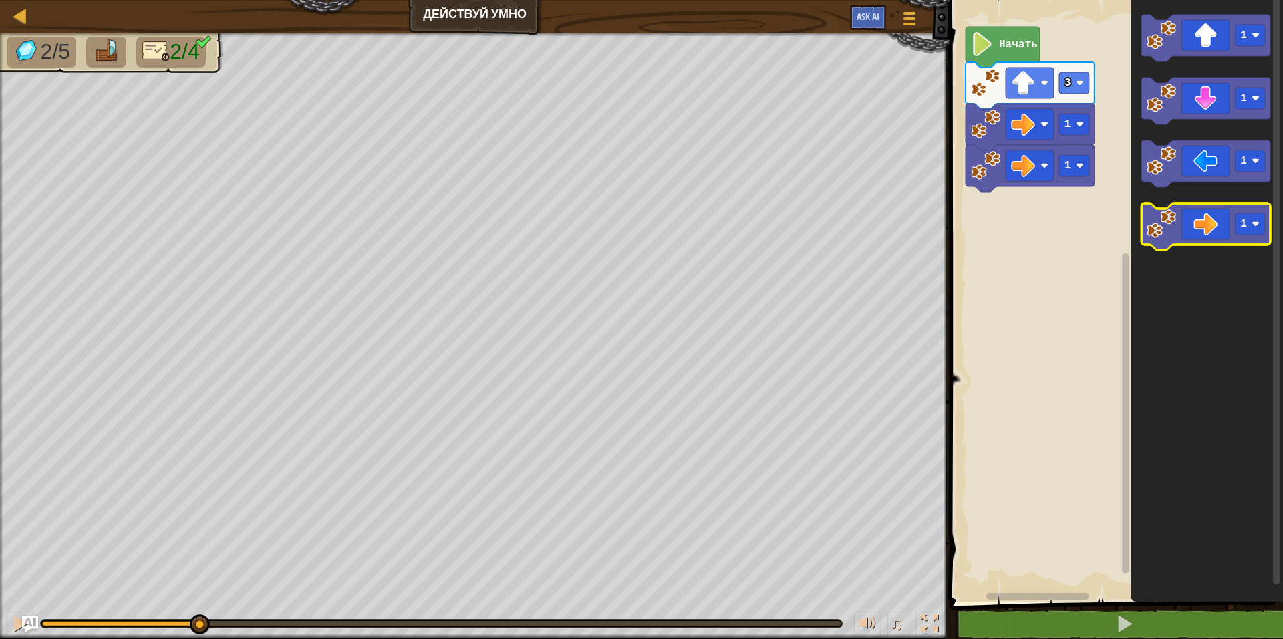
click at [1194, 228] on icon "Рабочая область Blockly" at bounding box center [1206, 226] width 129 height 47
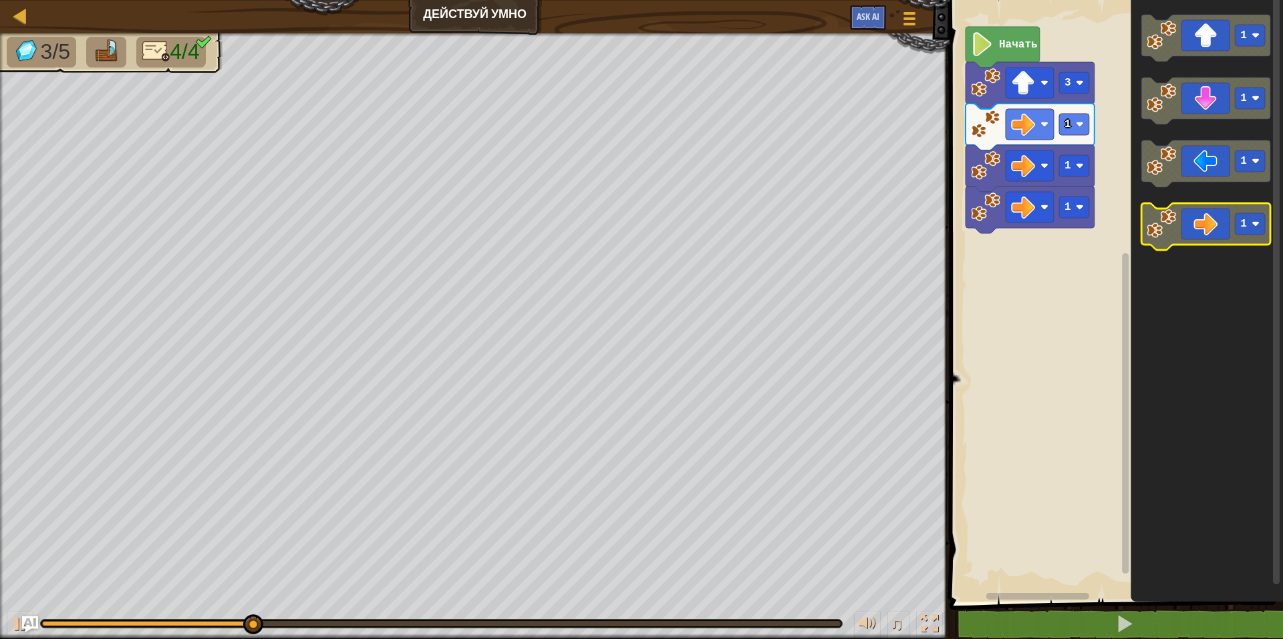
click at [1194, 228] on icon "Рабочая область Blockly" at bounding box center [1206, 226] width 129 height 47
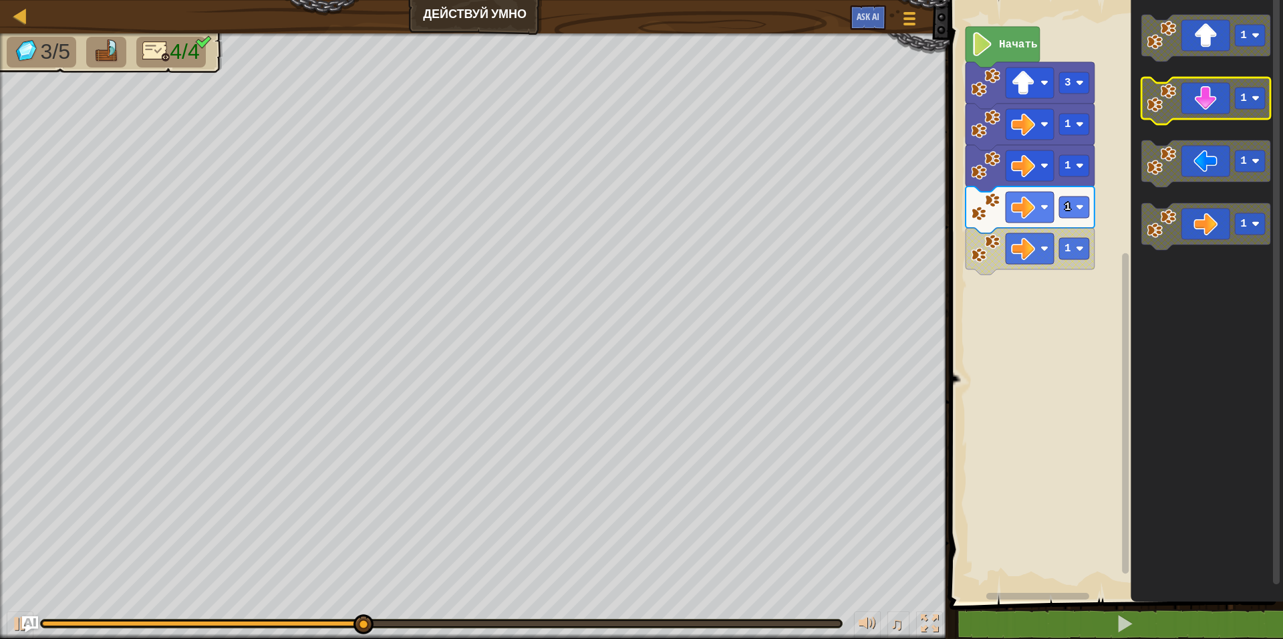
click at [1216, 104] on icon "Рабочая область Blockly" at bounding box center [1206, 101] width 129 height 47
click at [1214, 104] on icon "Рабочая область Blockly" at bounding box center [1206, 101] width 129 height 47
click at [1212, 104] on icon "Рабочая область Blockly" at bounding box center [1206, 101] width 129 height 47
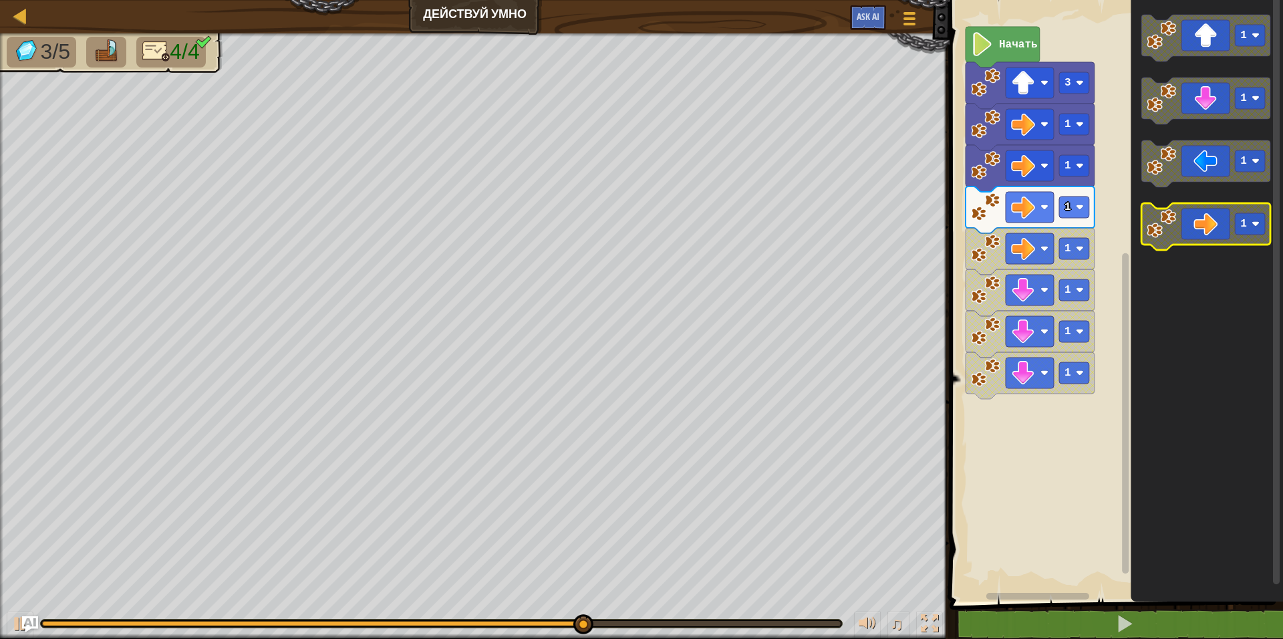
click at [1161, 227] on image "Рабочая область Blockly" at bounding box center [1161, 223] width 29 height 29
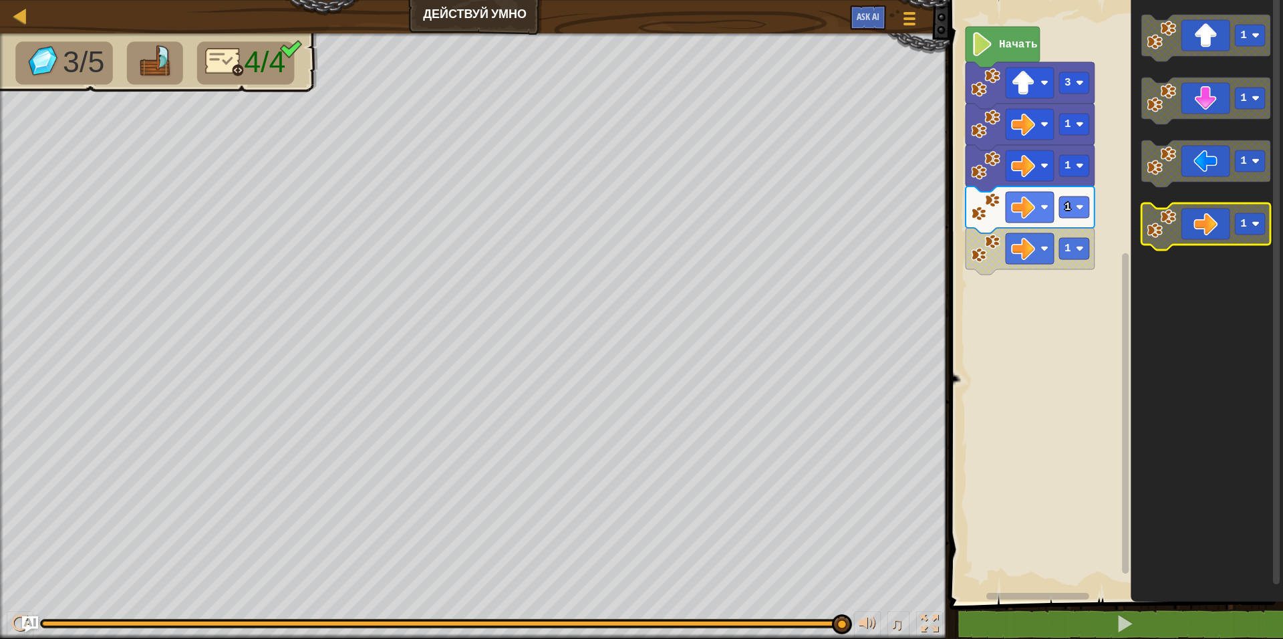
click at [1192, 237] on icon "Рабочая область Blockly" at bounding box center [1206, 226] width 129 height 47
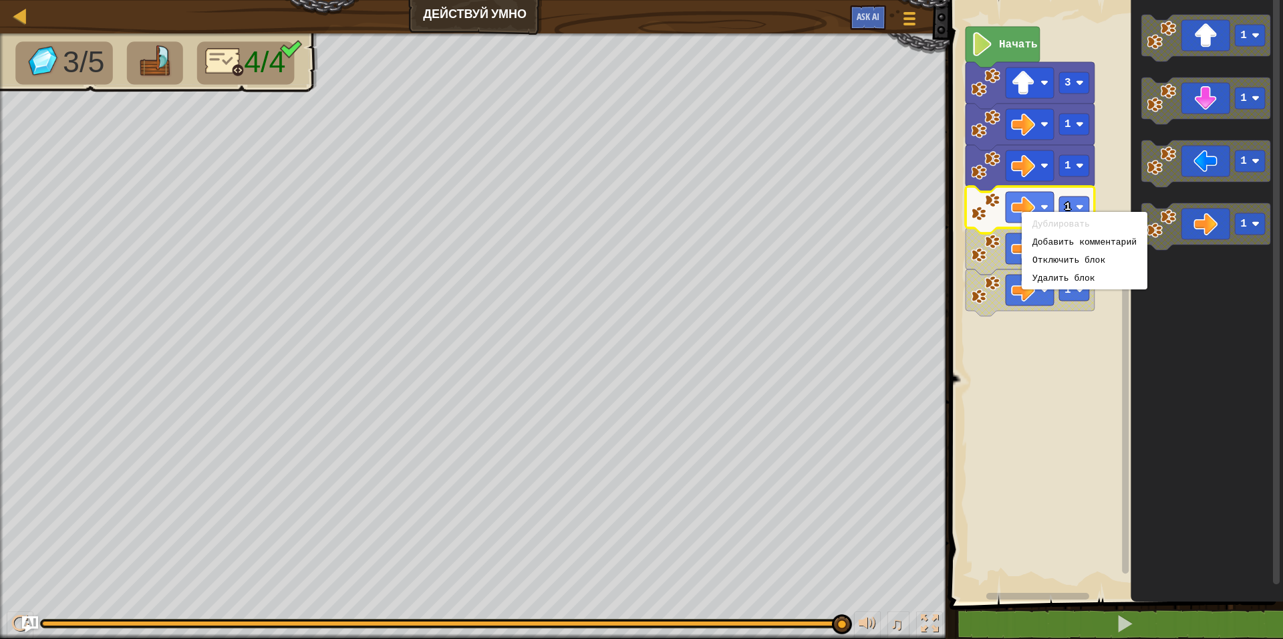
click at [1058, 289] on div "Дублировать Добавить комментарий Отключить блок Удалить блок" at bounding box center [1085, 251] width 126 height 78
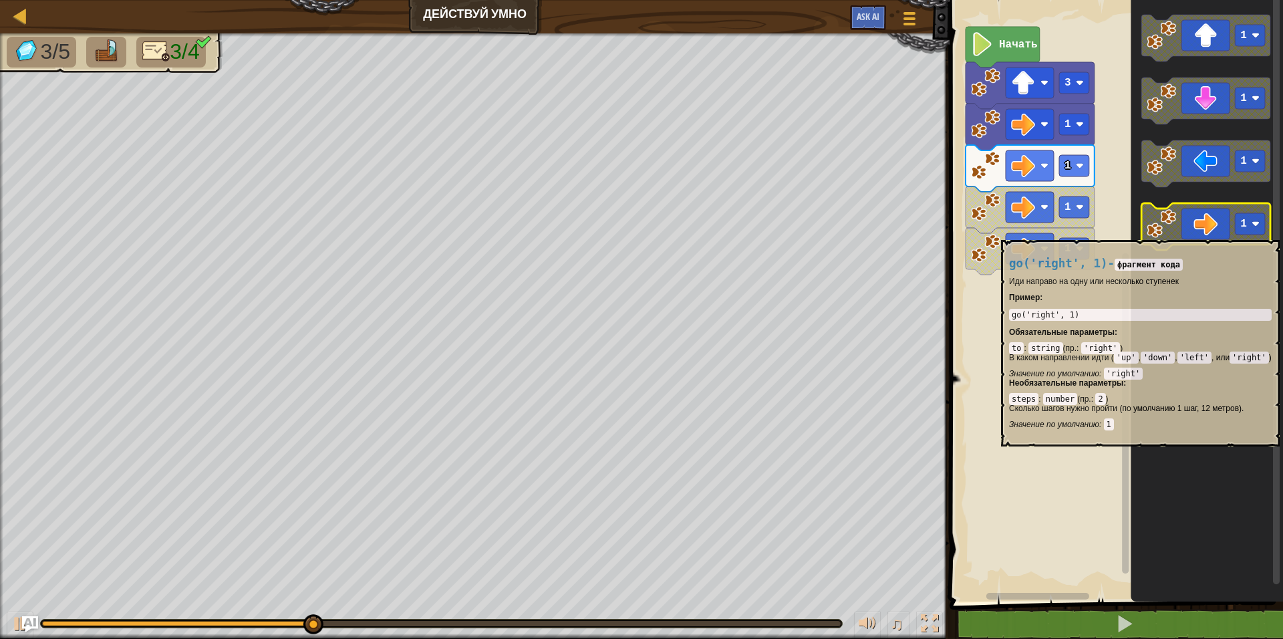
click at [1246, 229] on text "1" at bounding box center [1244, 224] width 7 height 12
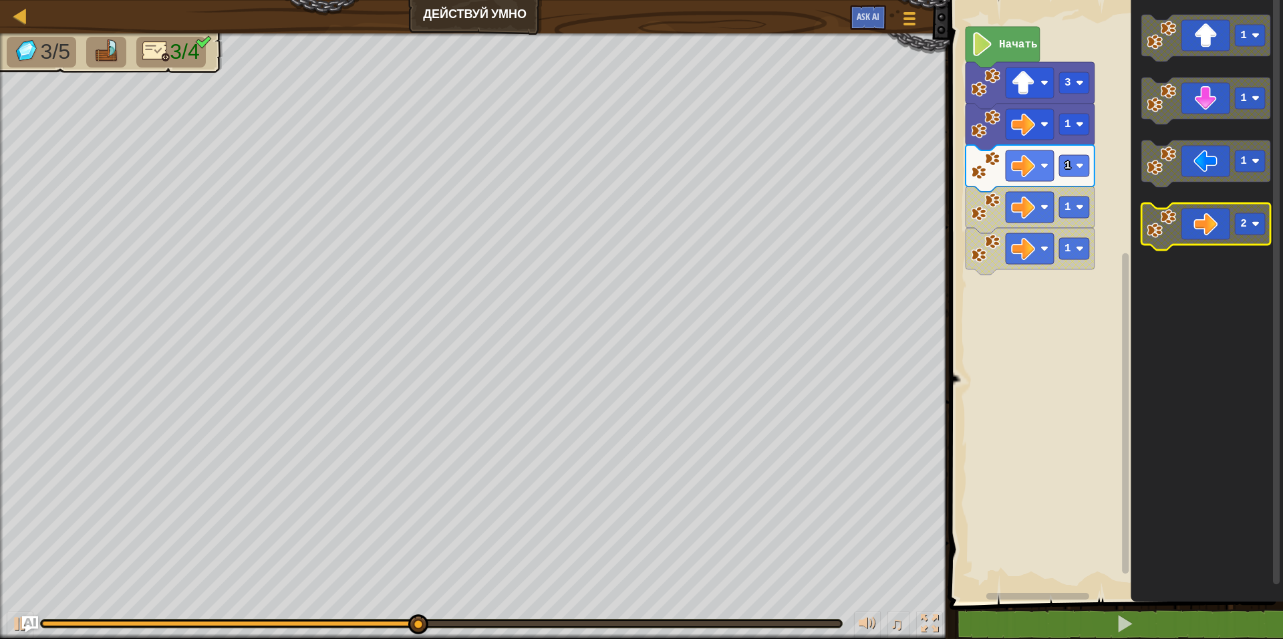
click at [1204, 233] on icon "Рабочая область Blockly" at bounding box center [1206, 226] width 129 height 47
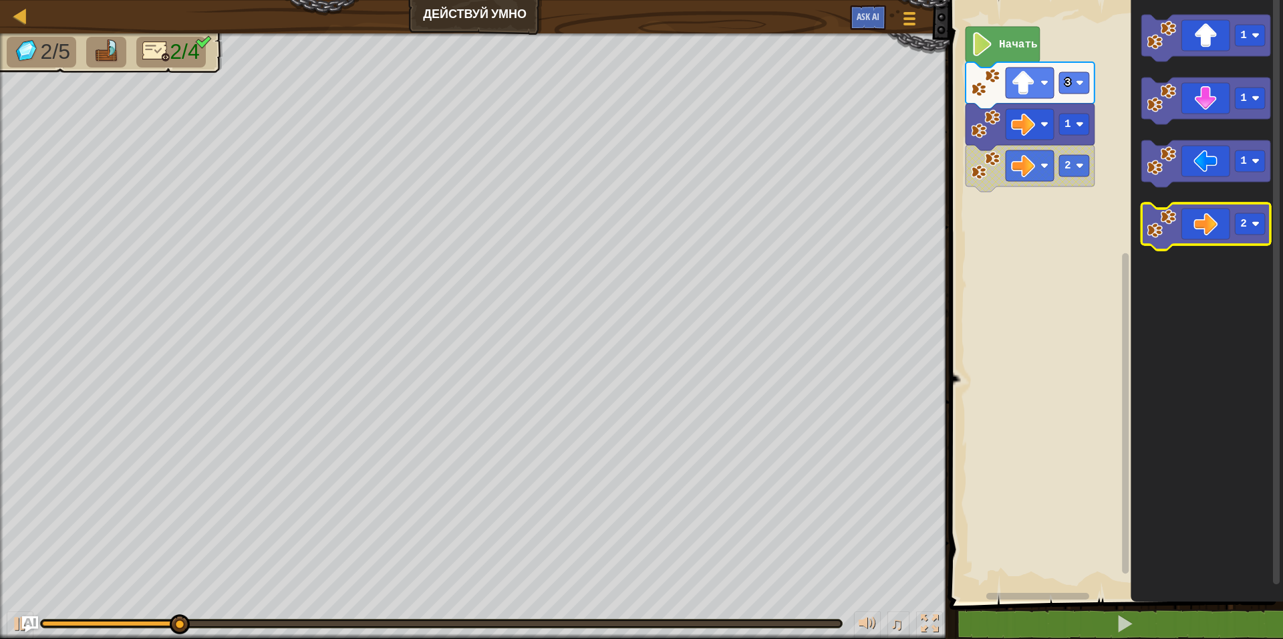
click at [1215, 223] on icon "Рабочая область Blockly" at bounding box center [1206, 226] width 129 height 47
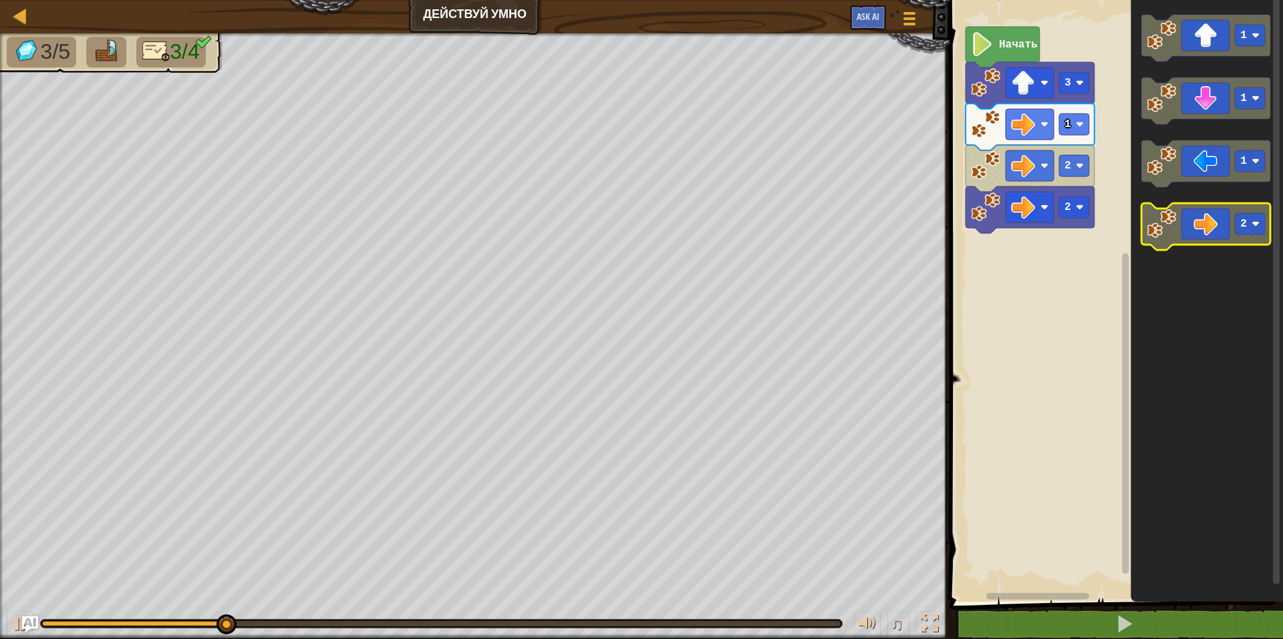
click at [1214, 221] on icon "Рабочая область Blockly" at bounding box center [1206, 226] width 129 height 47
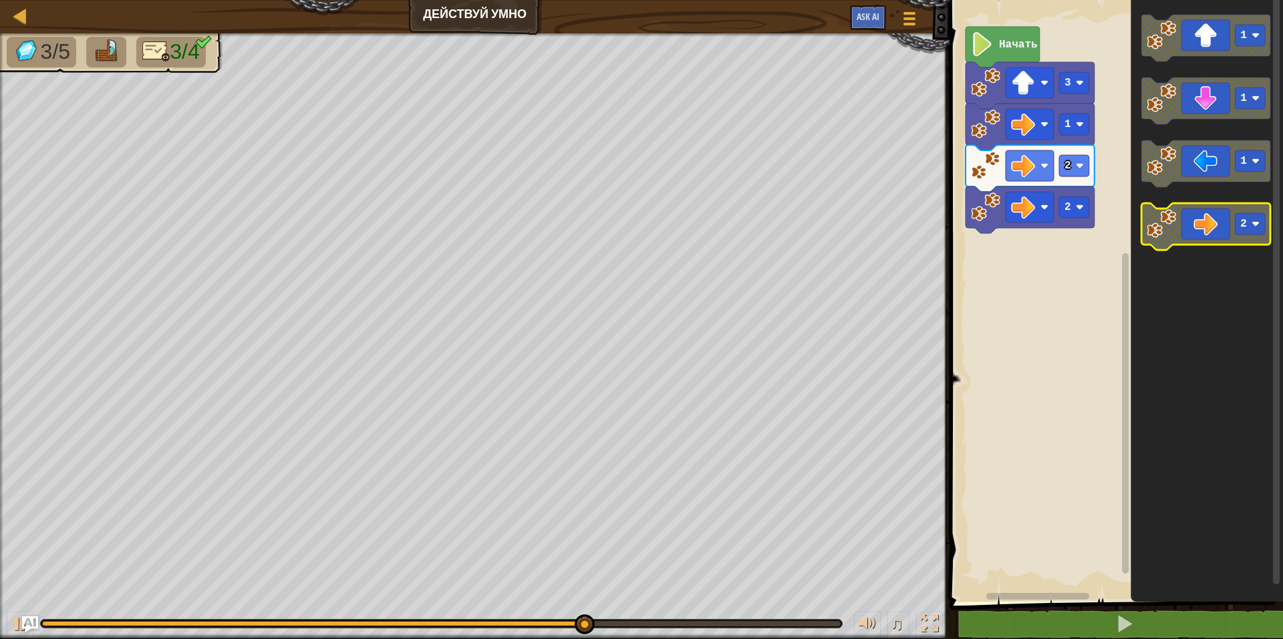
click at [1248, 231] on rect "Рабочая область Blockly" at bounding box center [1251, 223] width 30 height 21
click at [1210, 227] on icon "Рабочая область Blockly" at bounding box center [1206, 226] width 129 height 47
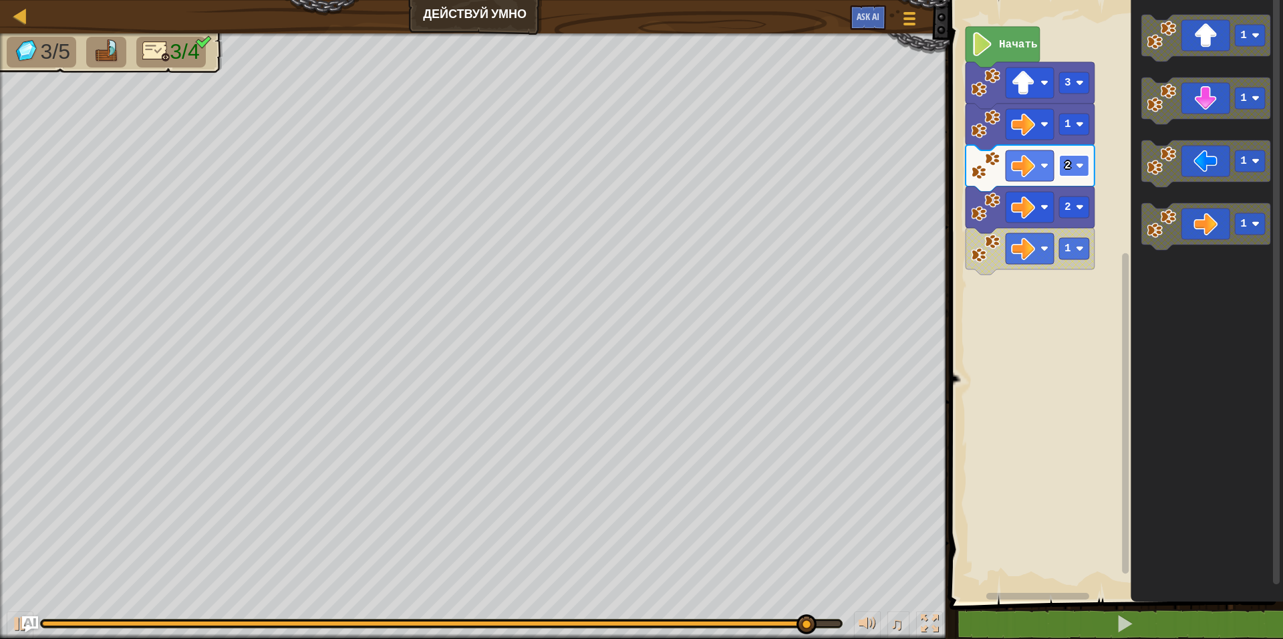
click at [1071, 164] on text "2" at bounding box center [1068, 166] width 7 height 12
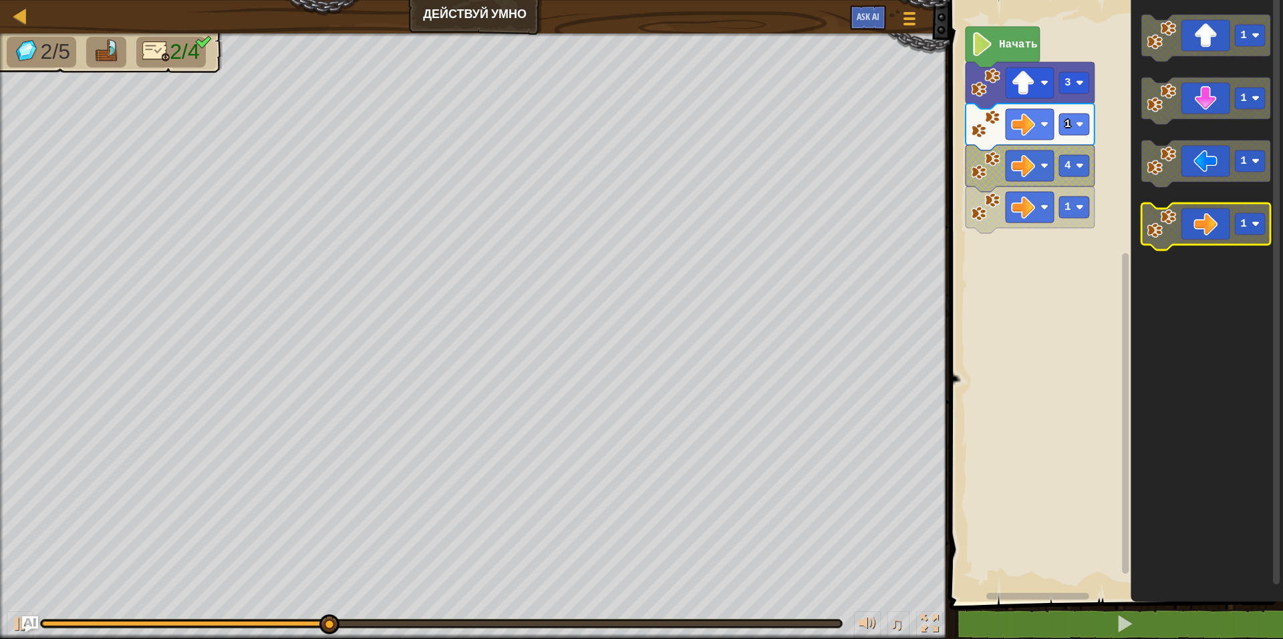
click at [1198, 216] on icon "Рабочая область Blockly" at bounding box center [1206, 226] width 129 height 47
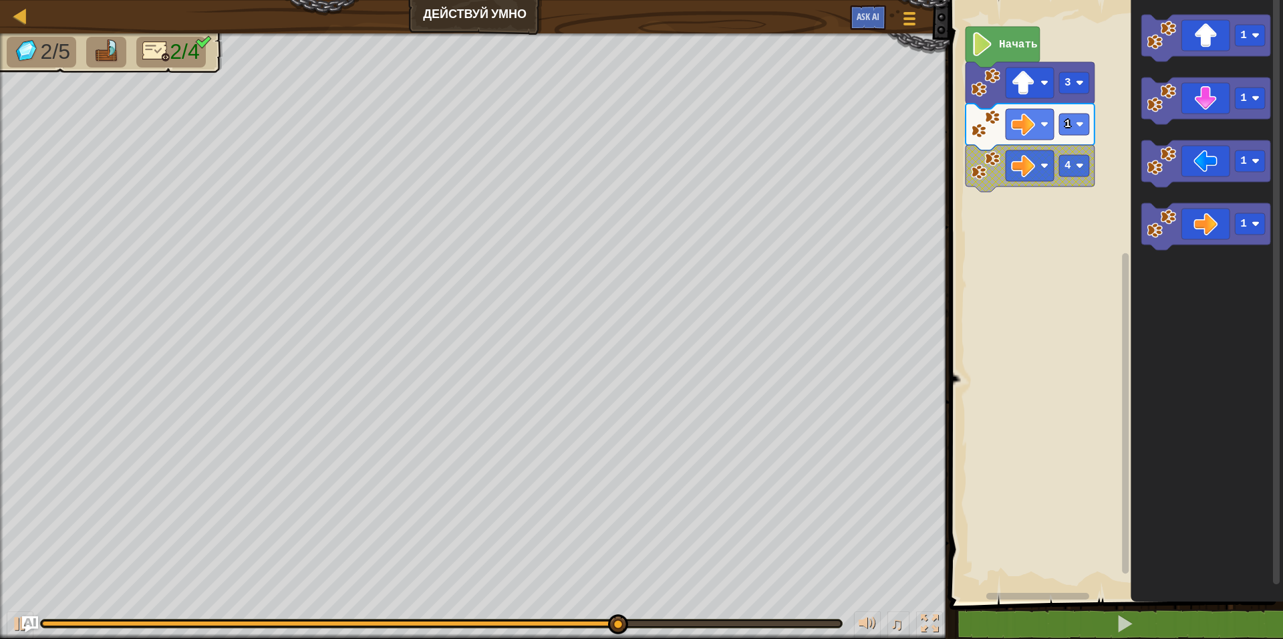
click at [1059, 184] on icon "Рабочая область Blockly" at bounding box center [1030, 168] width 129 height 47
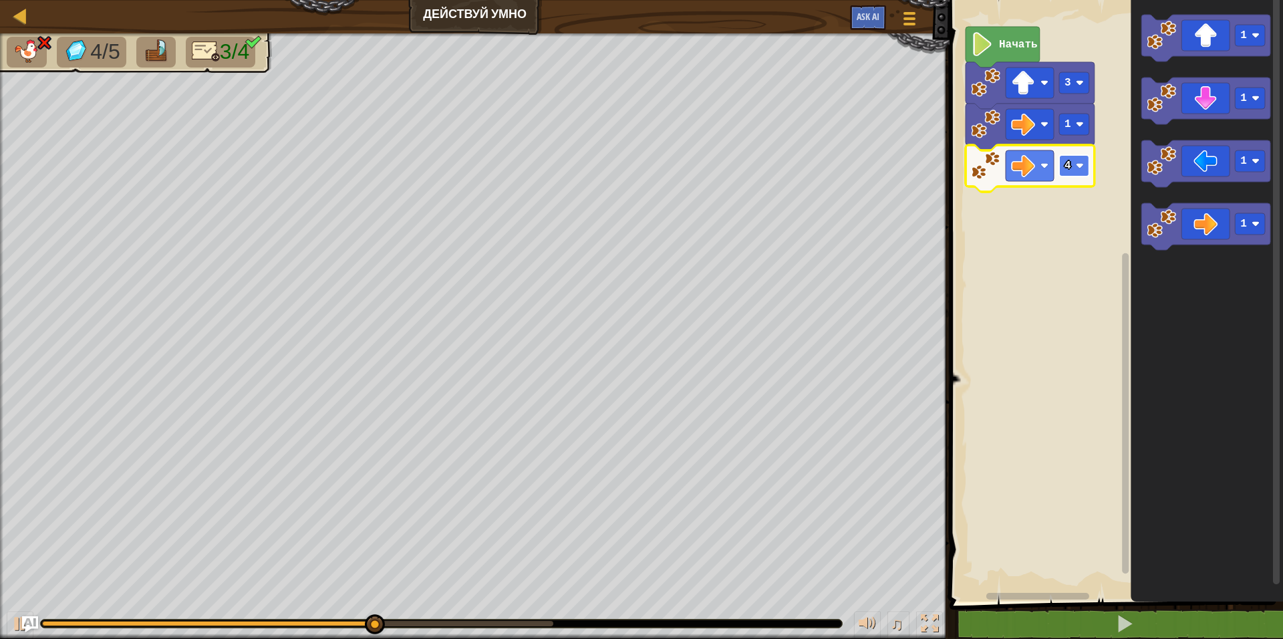
click at [1065, 166] on text "4" at bounding box center [1068, 166] width 7 height 12
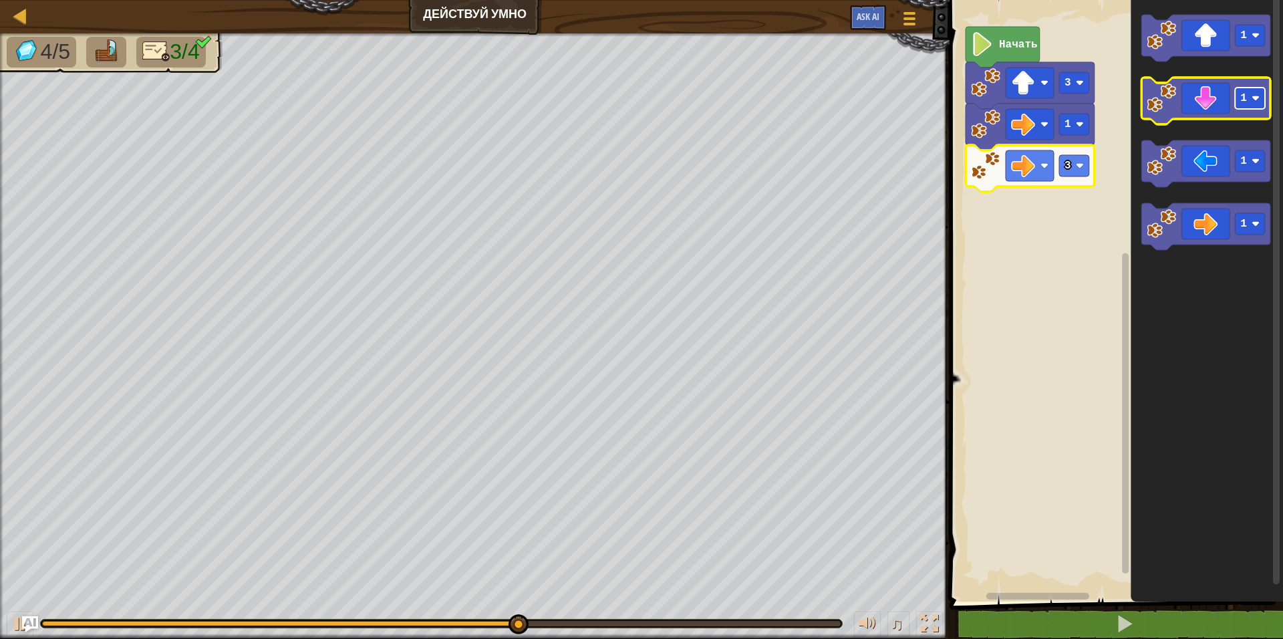
click at [1244, 108] on rect "Рабочая область Blockly" at bounding box center [1251, 98] width 30 height 21
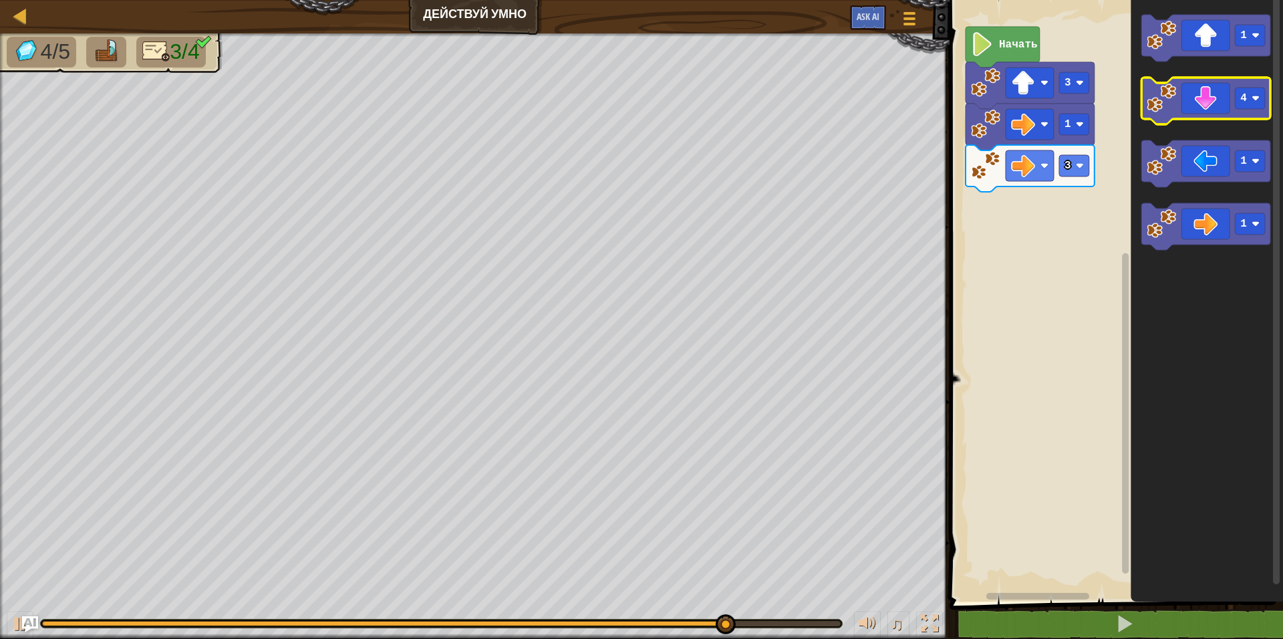
click at [1192, 110] on icon "Рабочая область Blockly" at bounding box center [1206, 101] width 129 height 47
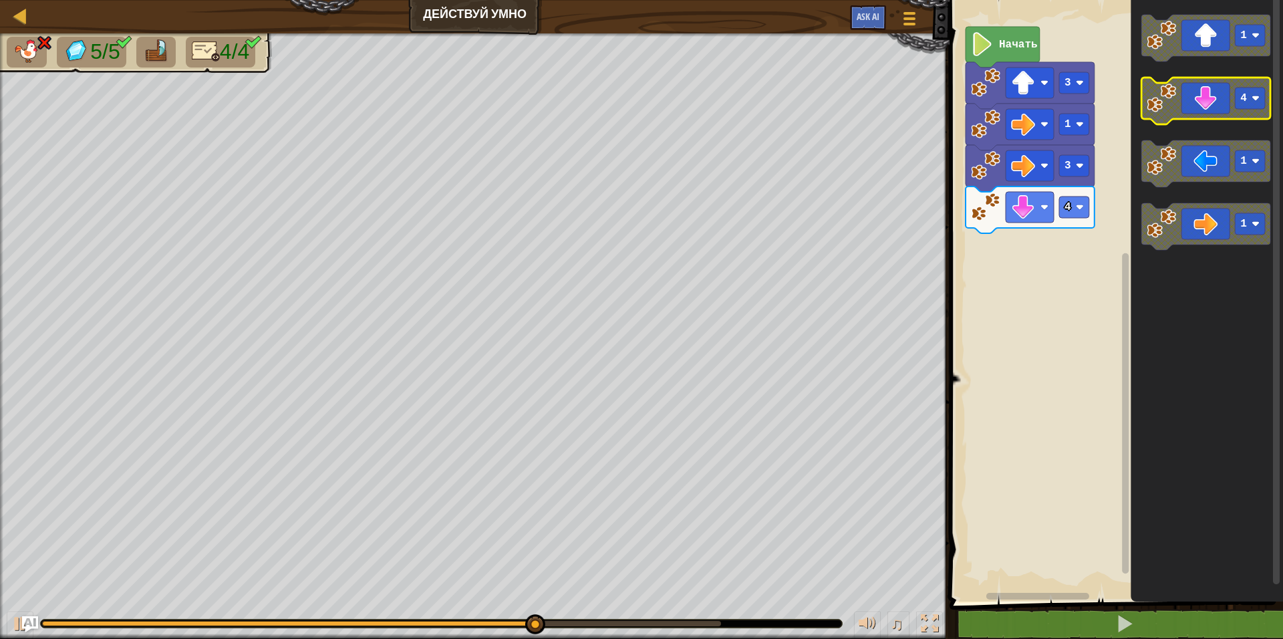
click at [1240, 105] on rect "Рабочая область Blockly" at bounding box center [1251, 98] width 30 height 21
click at [1243, 96] on text "4" at bounding box center [1244, 98] width 7 height 12
click at [1247, 100] on rect "Рабочая область Blockly" at bounding box center [1251, 98] width 30 height 21
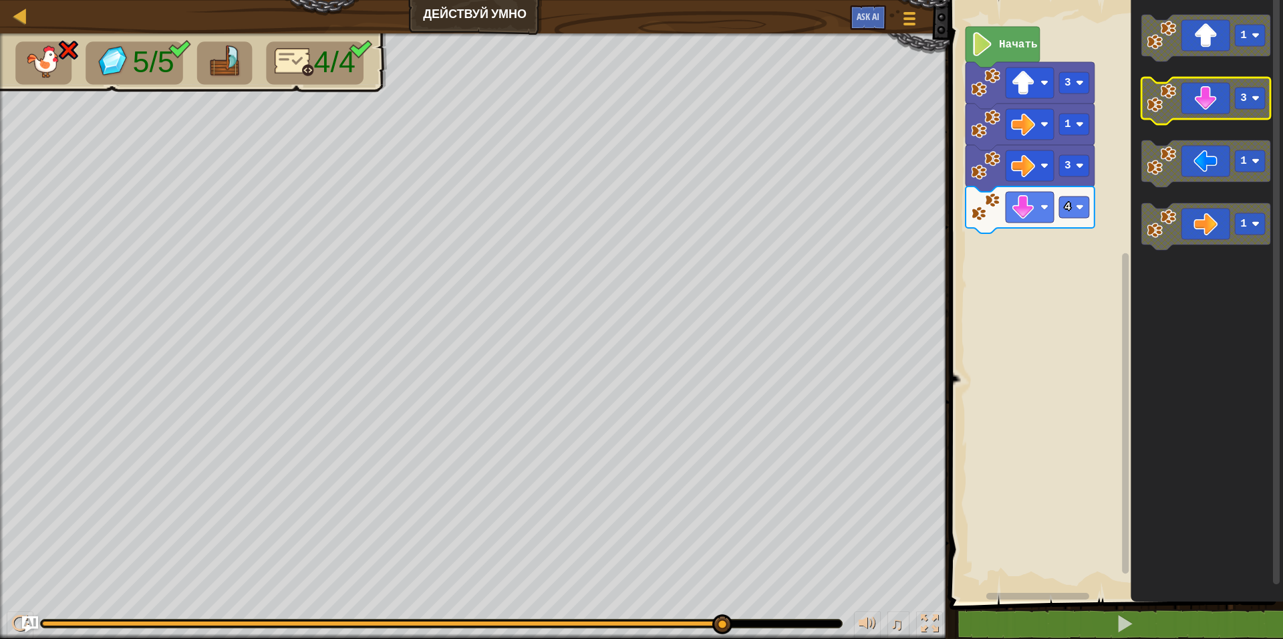
click at [1246, 94] on text "3" at bounding box center [1244, 98] width 7 height 12
click at [1206, 107] on icon "Рабочая область Blockly" at bounding box center [1206, 101] width 129 height 47
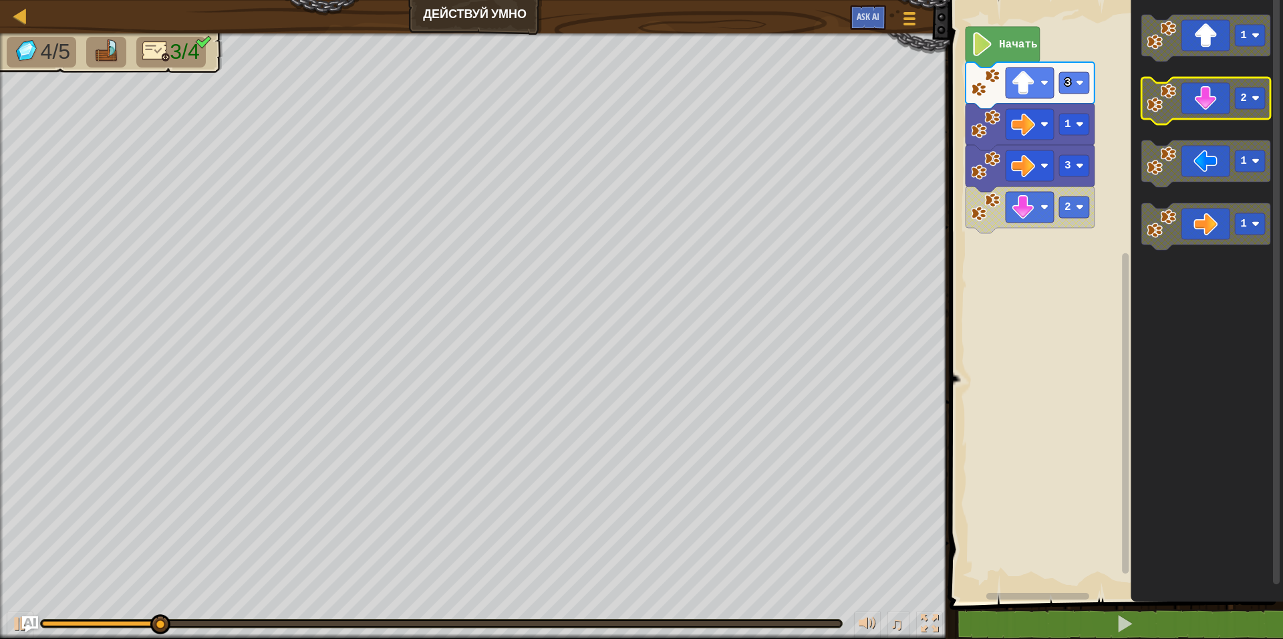
click at [1246, 110] on icon "Рабочая область Blockly" at bounding box center [1206, 101] width 129 height 47
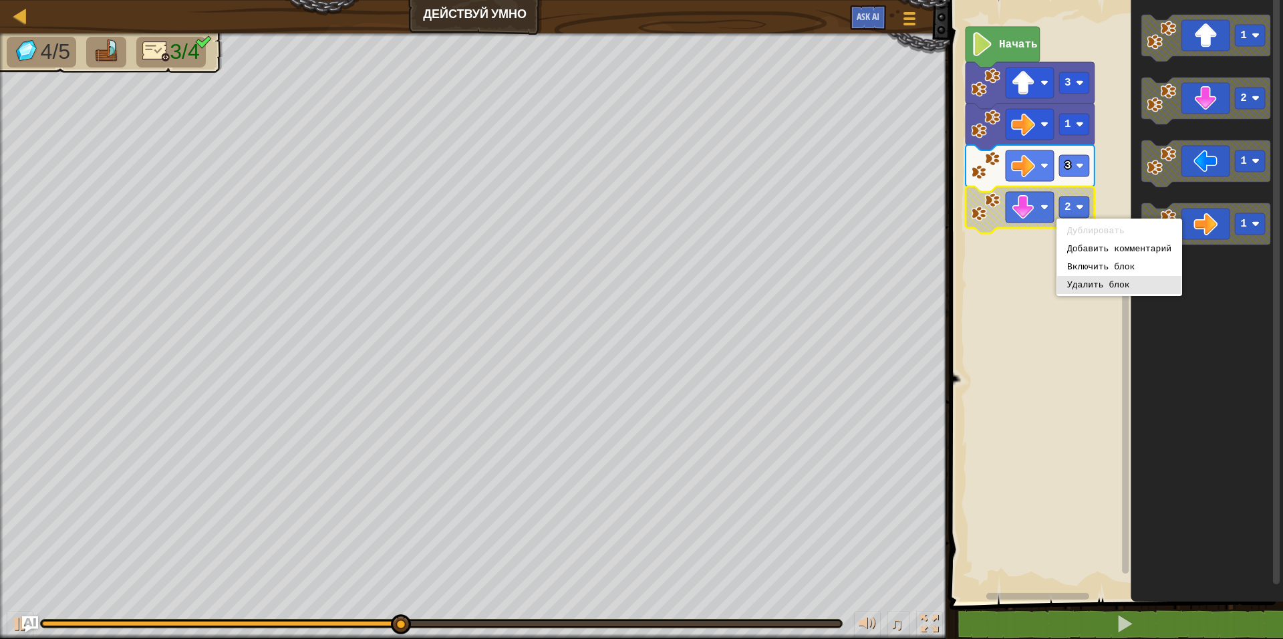
drag, startPoint x: 1099, startPoint y: 283, endPoint x: 1093, endPoint y: 276, distance: 9.1
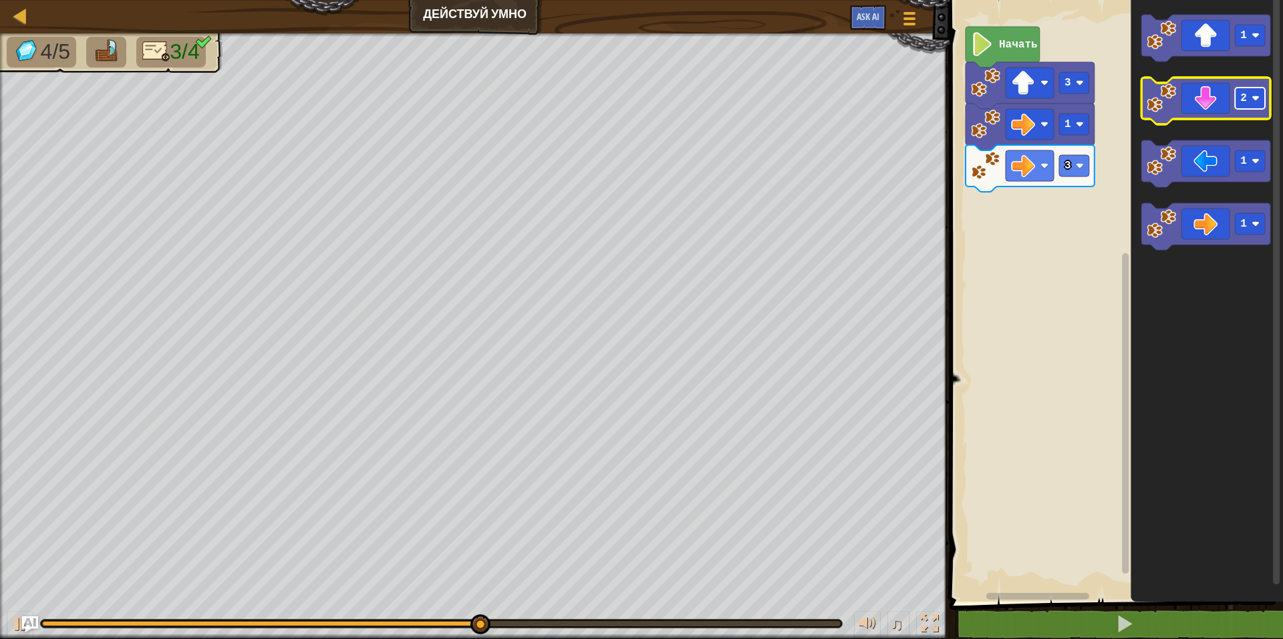
click at [1252, 108] on rect "Рабочая область Blockly" at bounding box center [1251, 98] width 30 height 21
click at [1202, 112] on icon "Рабочая область Blockly" at bounding box center [1206, 101] width 129 height 47
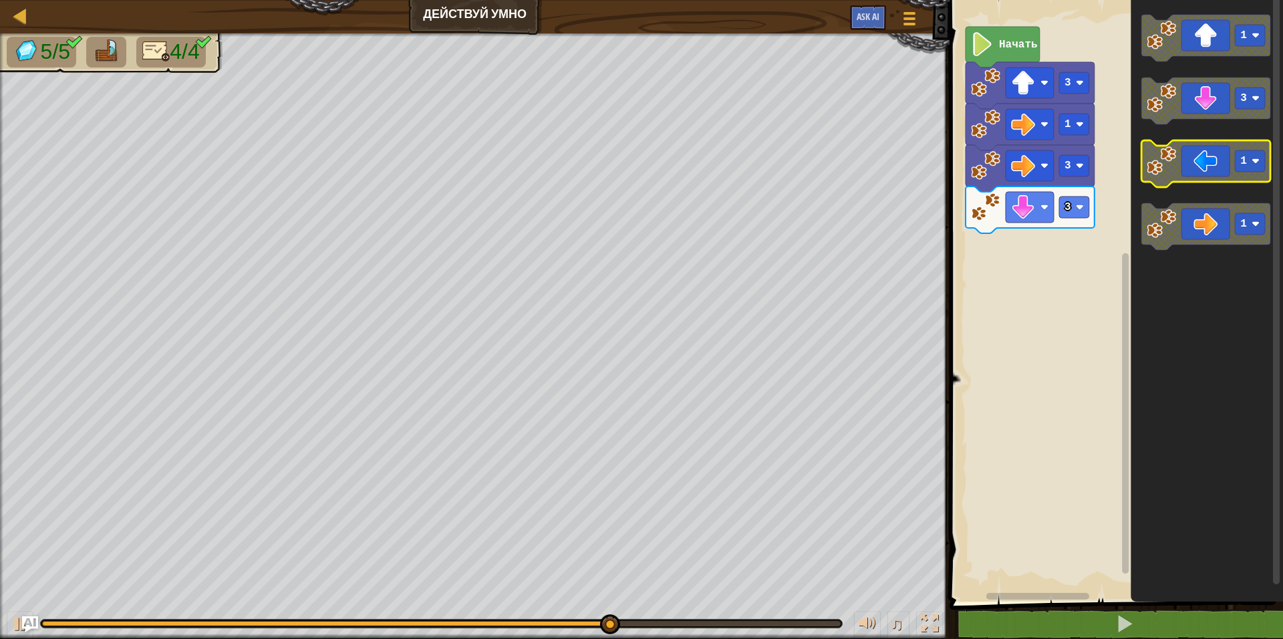
click at [1248, 166] on rect "Рабочая область Blockly" at bounding box center [1251, 160] width 30 height 21
click at [1199, 163] on icon "Рабочая область Blockly" at bounding box center [1206, 163] width 129 height 47
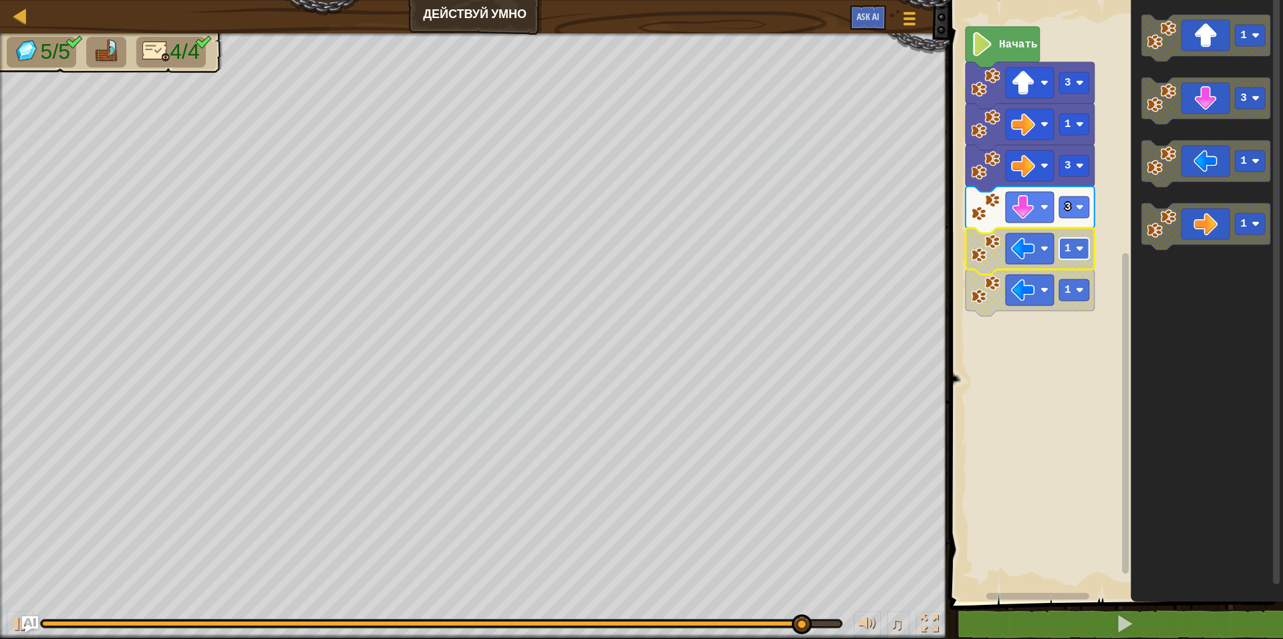
click at [1071, 253] on rect "Рабочая область Blockly" at bounding box center [1074, 248] width 30 height 21
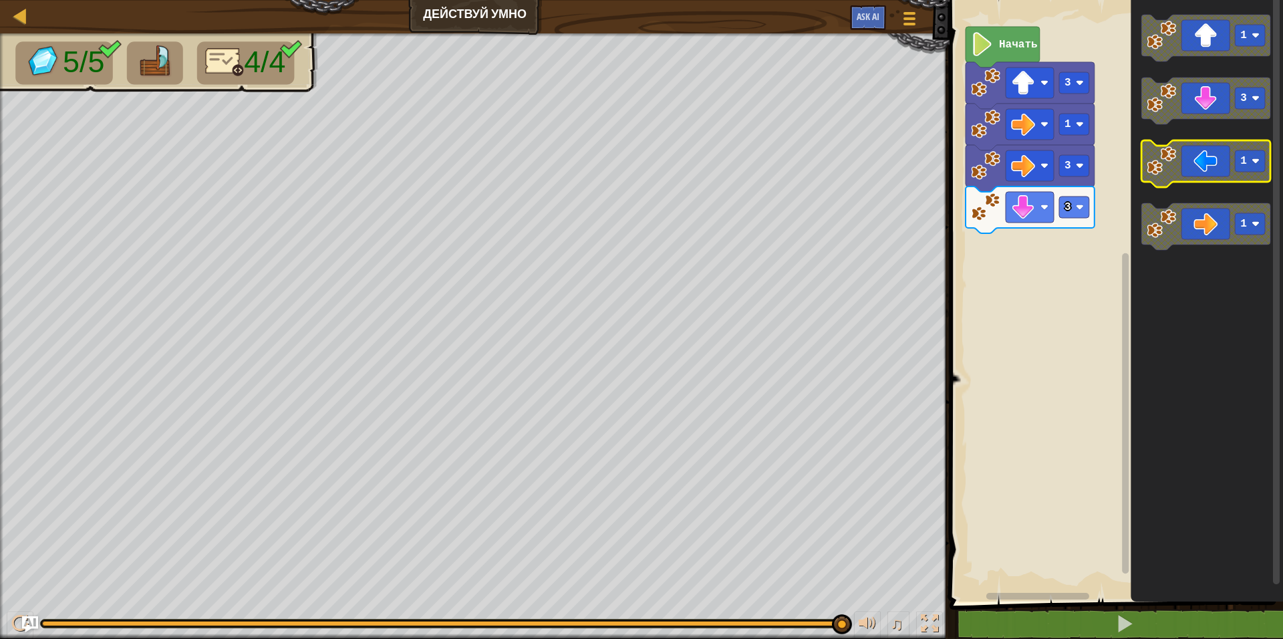
click at [1222, 156] on icon "Рабочая область Blockly" at bounding box center [1206, 163] width 129 height 47
click at [1000, 54] on icon "Рабочая область Blockly" at bounding box center [1003, 47] width 74 height 41
click at [1141, 222] on icon "Рабочая область Blockly" at bounding box center [1207, 297] width 152 height 608
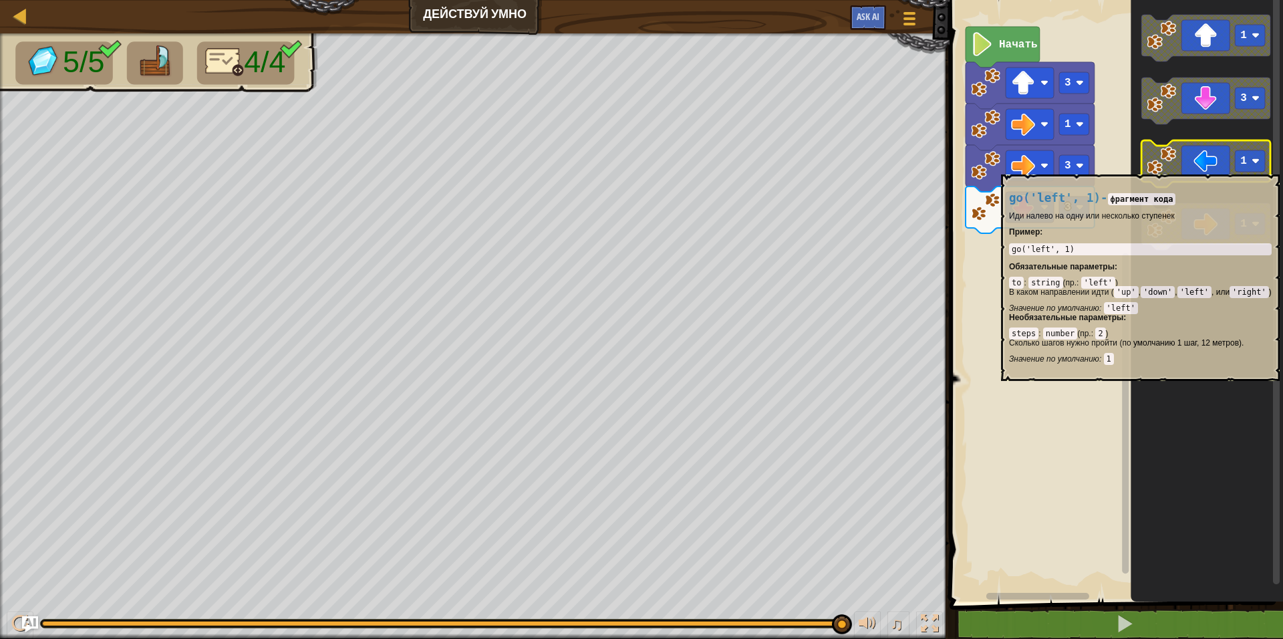
click at [1164, 168] on image "Рабочая область Blockly" at bounding box center [1161, 160] width 29 height 29
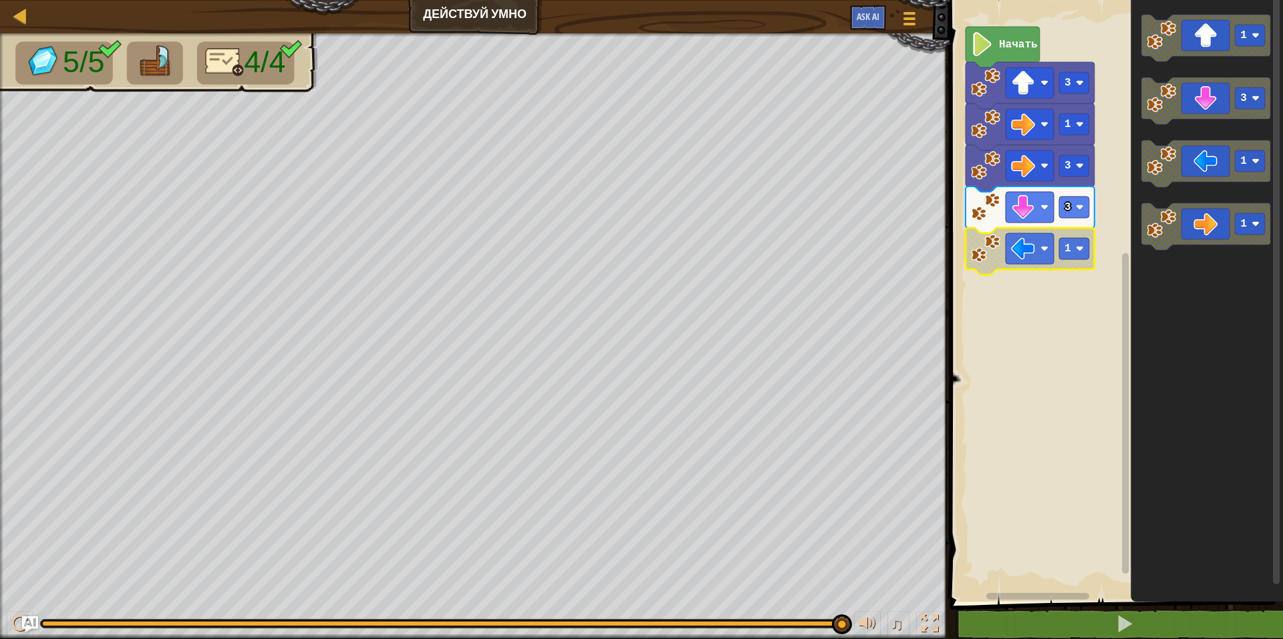
click at [1069, 265] on icon "Рабочая область Blockly" at bounding box center [1030, 251] width 129 height 47
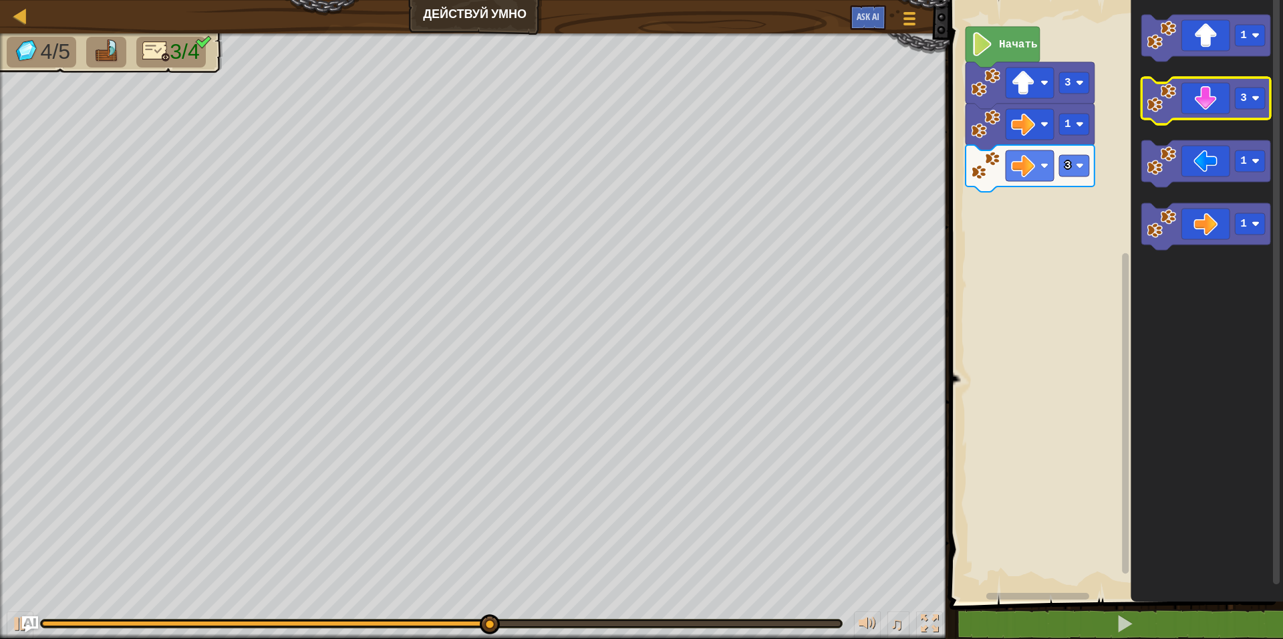
click at [1200, 117] on icon "Рабочая область Blockly" at bounding box center [1206, 101] width 129 height 47
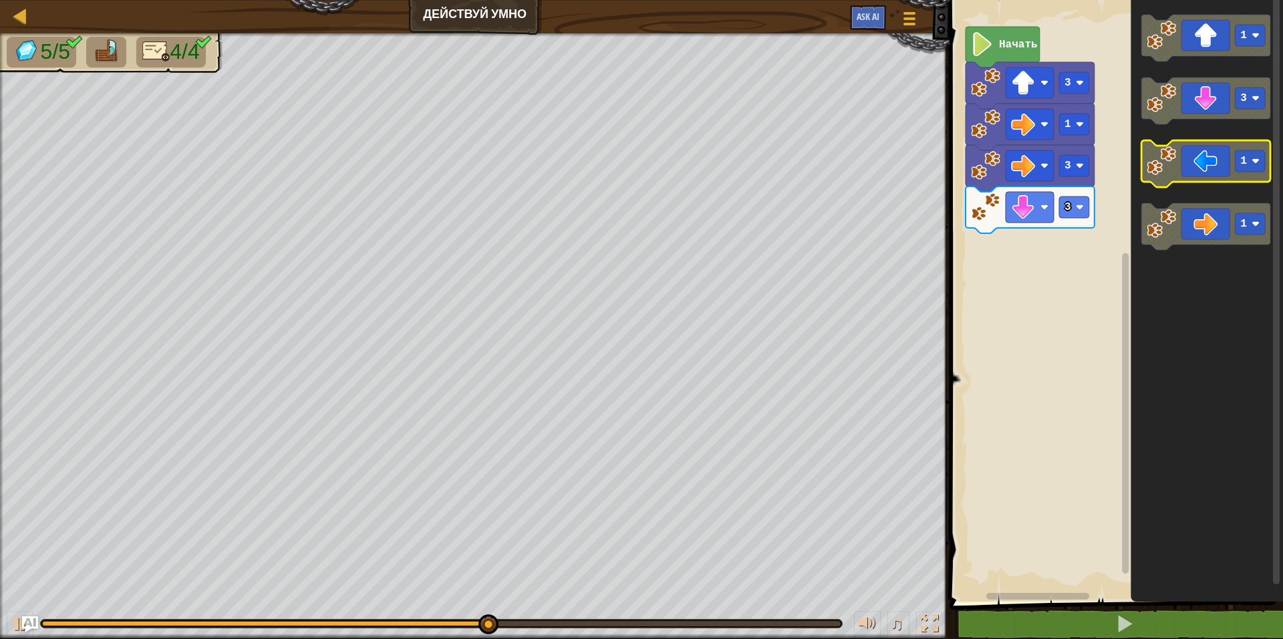
click at [1196, 166] on icon "Рабочая область Blockly" at bounding box center [1206, 163] width 129 height 47
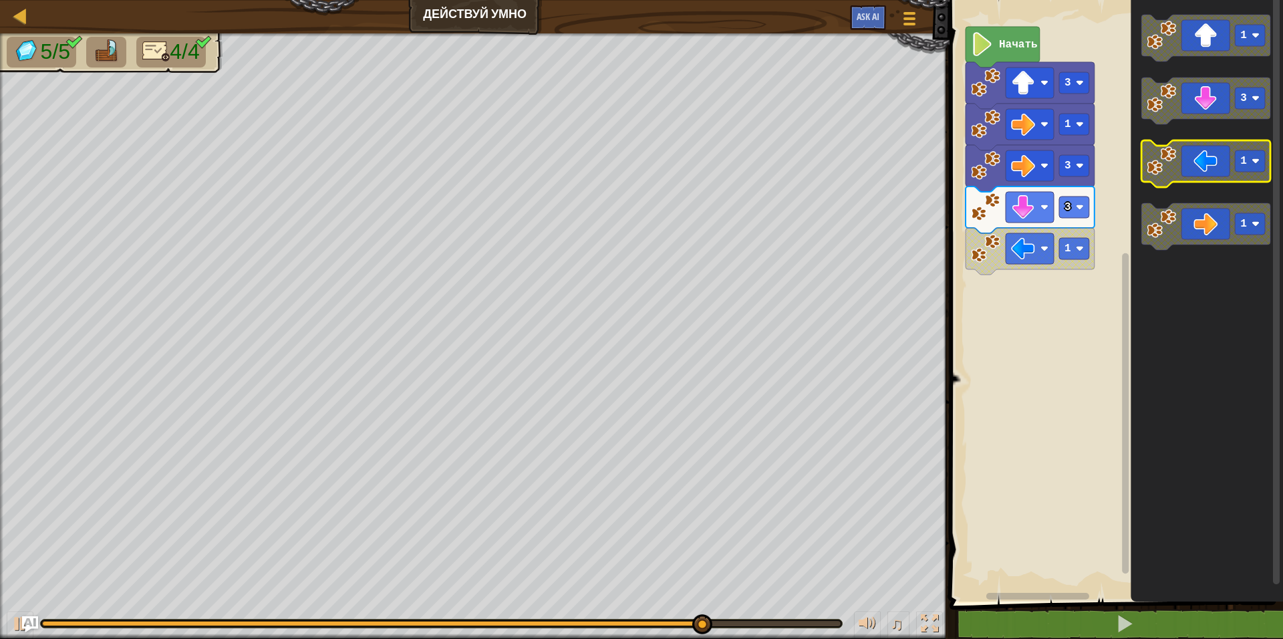
click at [1249, 166] on rect "Рабочая область Blockly" at bounding box center [1251, 160] width 30 height 21
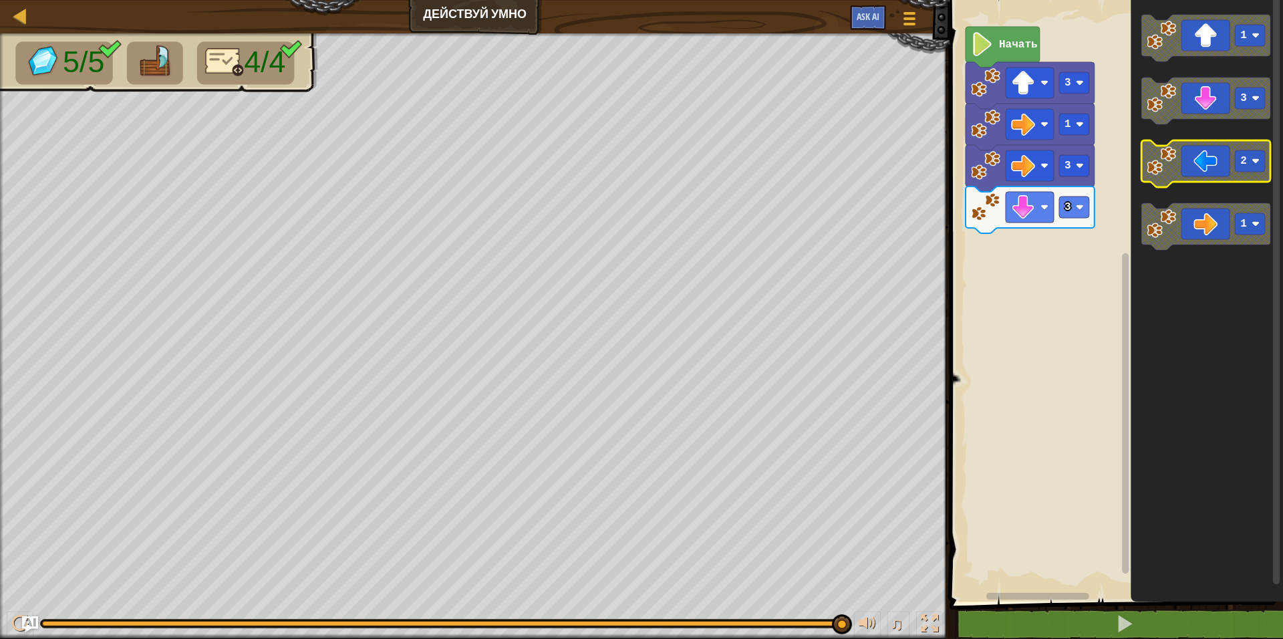
click at [1196, 165] on icon "Рабочая область Blockly" at bounding box center [1206, 163] width 129 height 47
click at [1244, 174] on icon "Рабочая область Blockly" at bounding box center [1206, 163] width 129 height 47
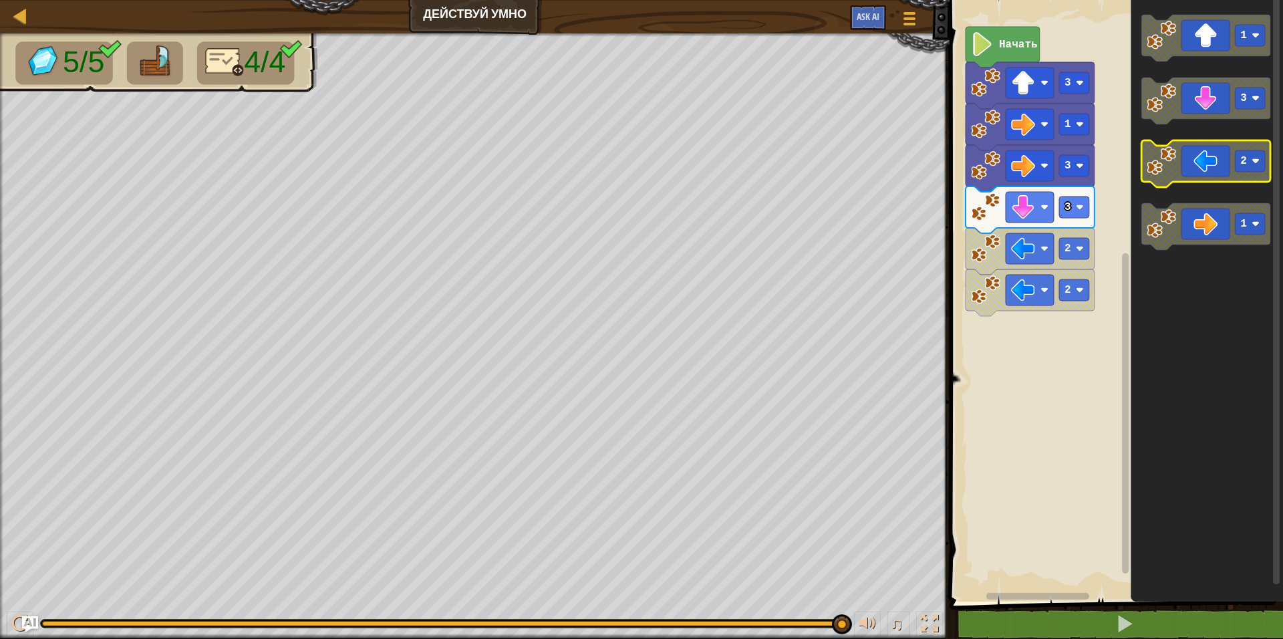
click at [1254, 170] on rect "Рабочая область Blockly" at bounding box center [1251, 160] width 30 height 21
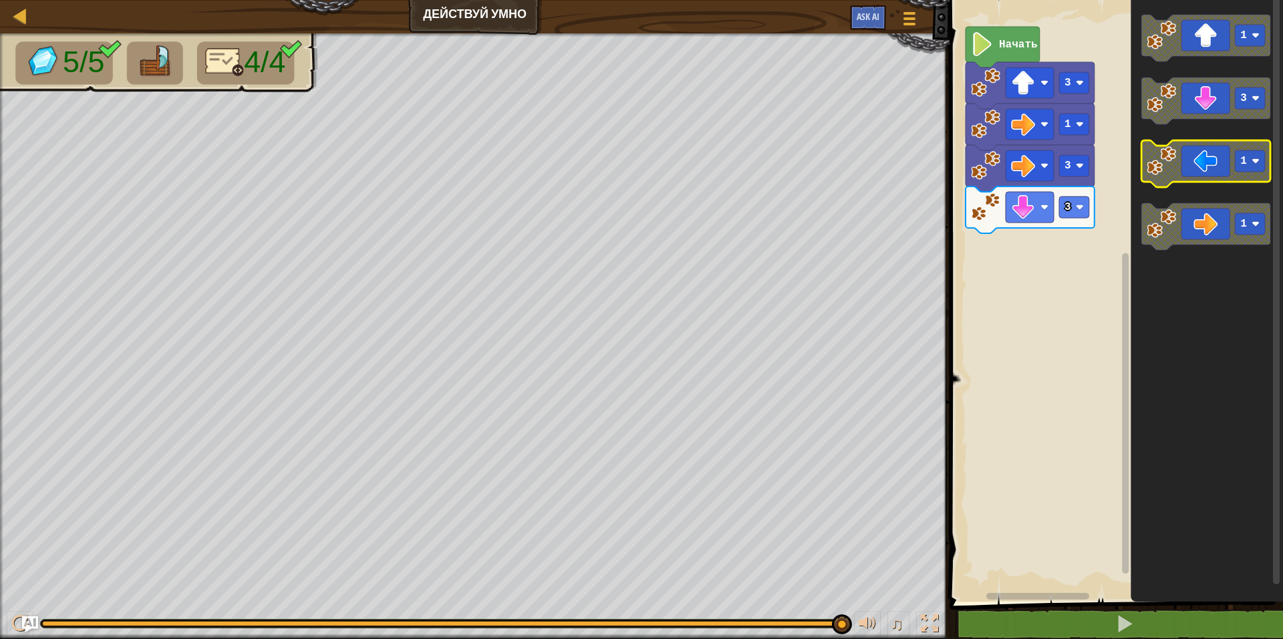
click at [1170, 168] on image "Рабочая область Blockly" at bounding box center [1161, 160] width 29 height 29
click at [1205, 170] on icon "Рабочая область Blockly" at bounding box center [1206, 163] width 129 height 47
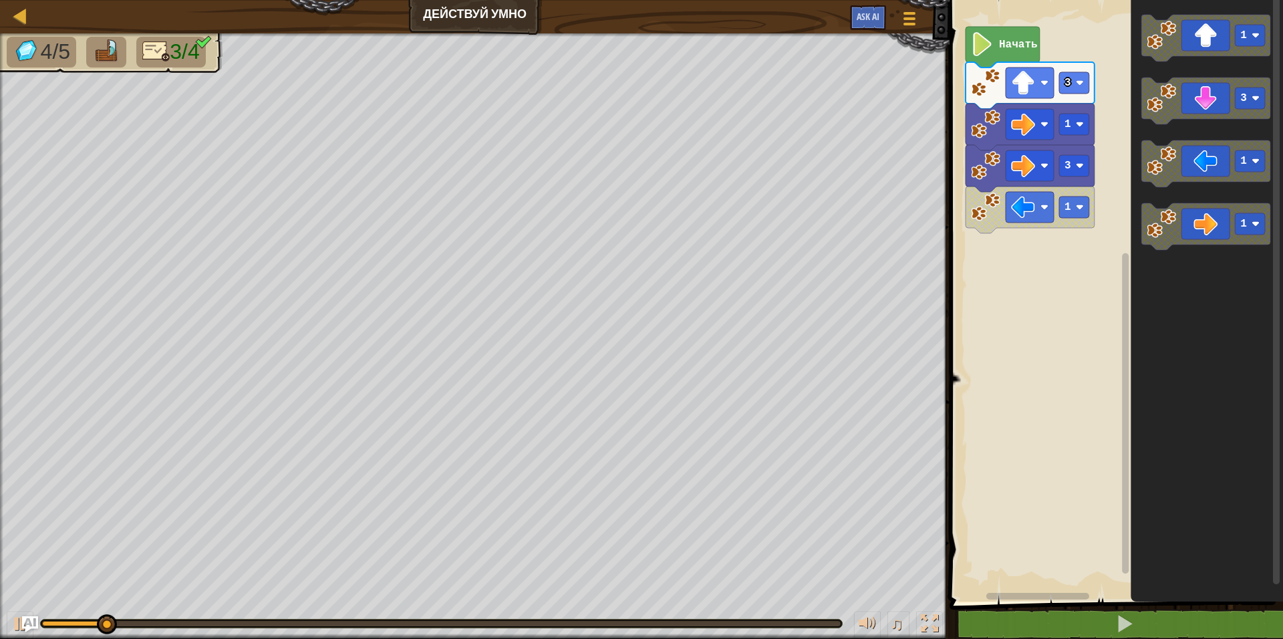
click at [1055, 223] on icon "Рабочая область Blockly" at bounding box center [1030, 209] width 129 height 47
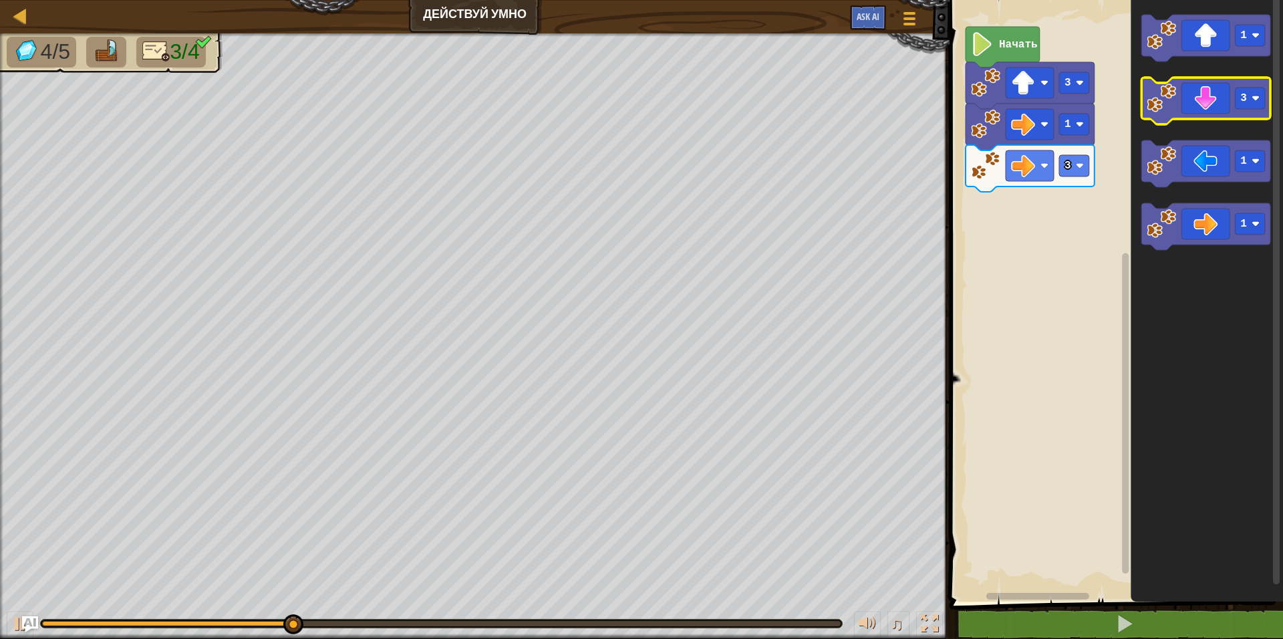
click at [1199, 106] on icon "Рабочая область Blockly" at bounding box center [1206, 101] width 129 height 47
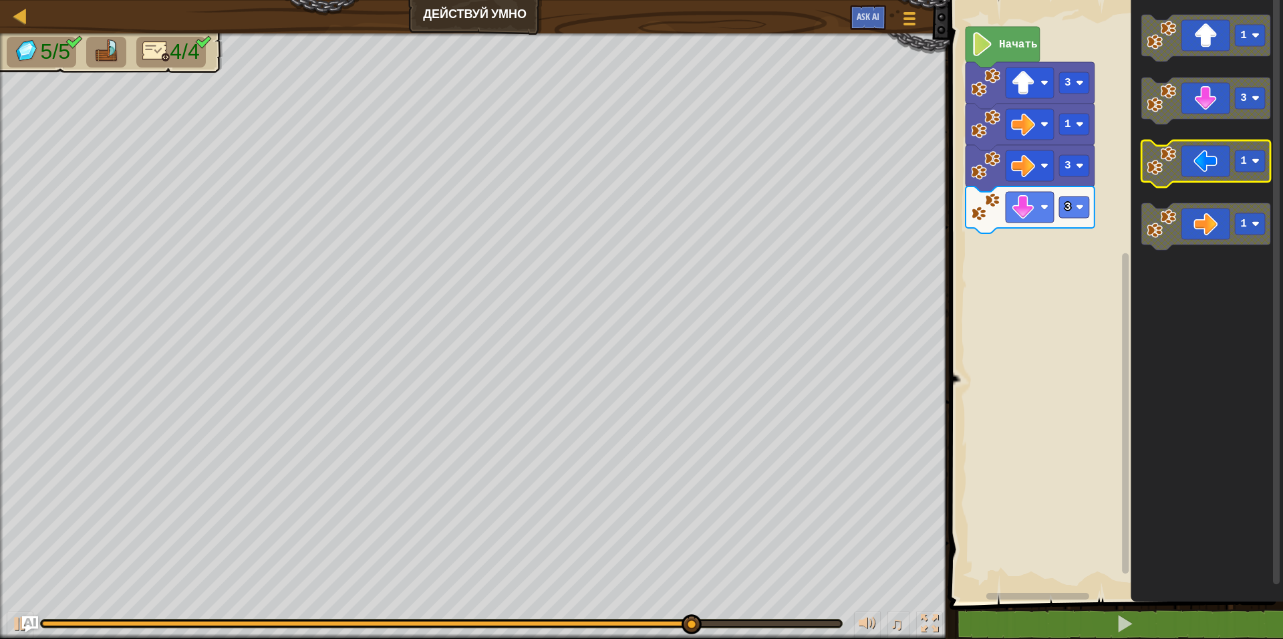
click at [1240, 175] on icon "Рабочая область Blockly" at bounding box center [1206, 163] width 129 height 47
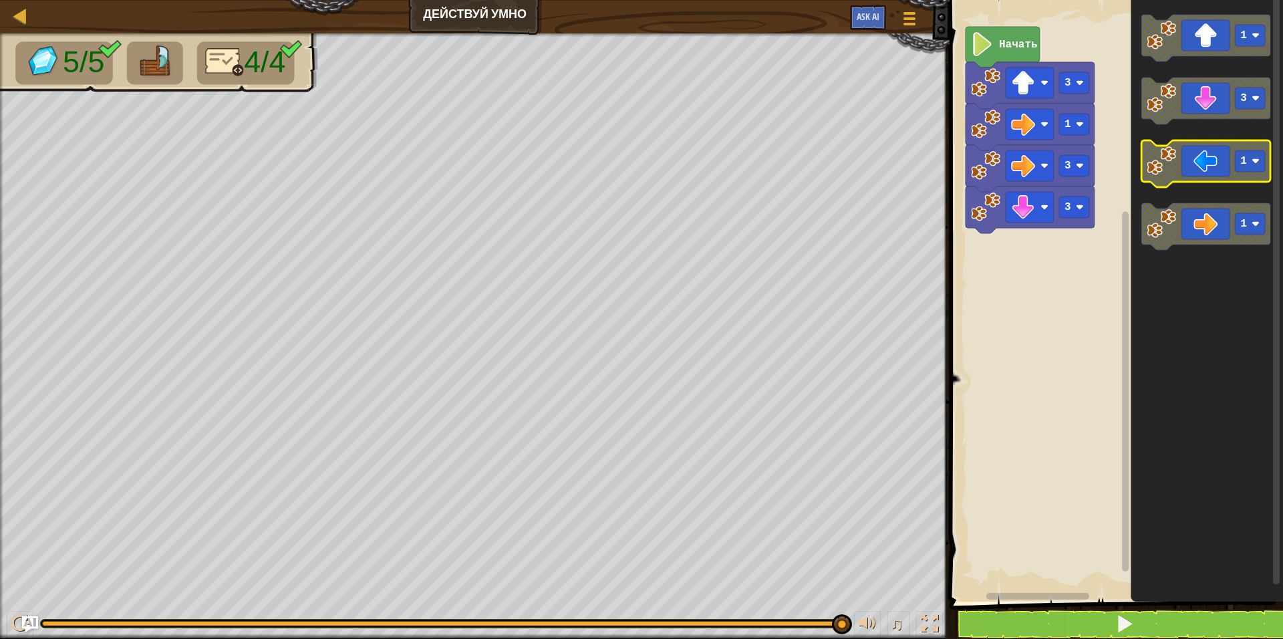
click at [1210, 163] on icon "Рабочая область Blockly" at bounding box center [1206, 163] width 129 height 47
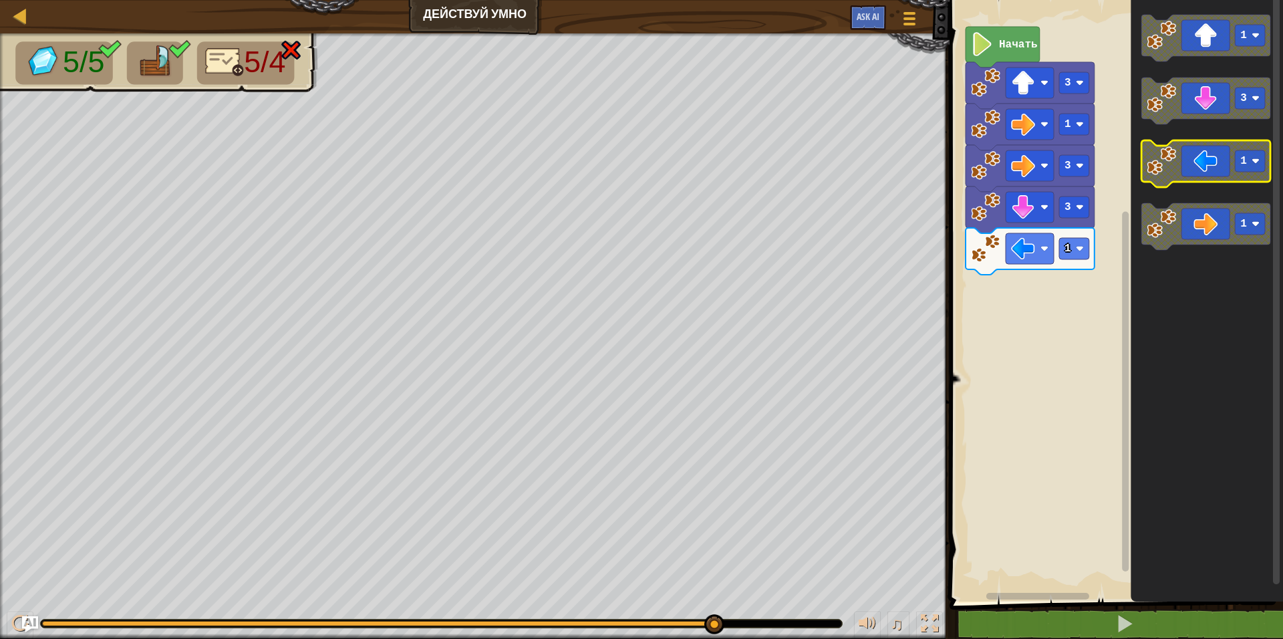
click at [1208, 170] on icon "Рабочая область Blockly" at bounding box center [1206, 163] width 129 height 47
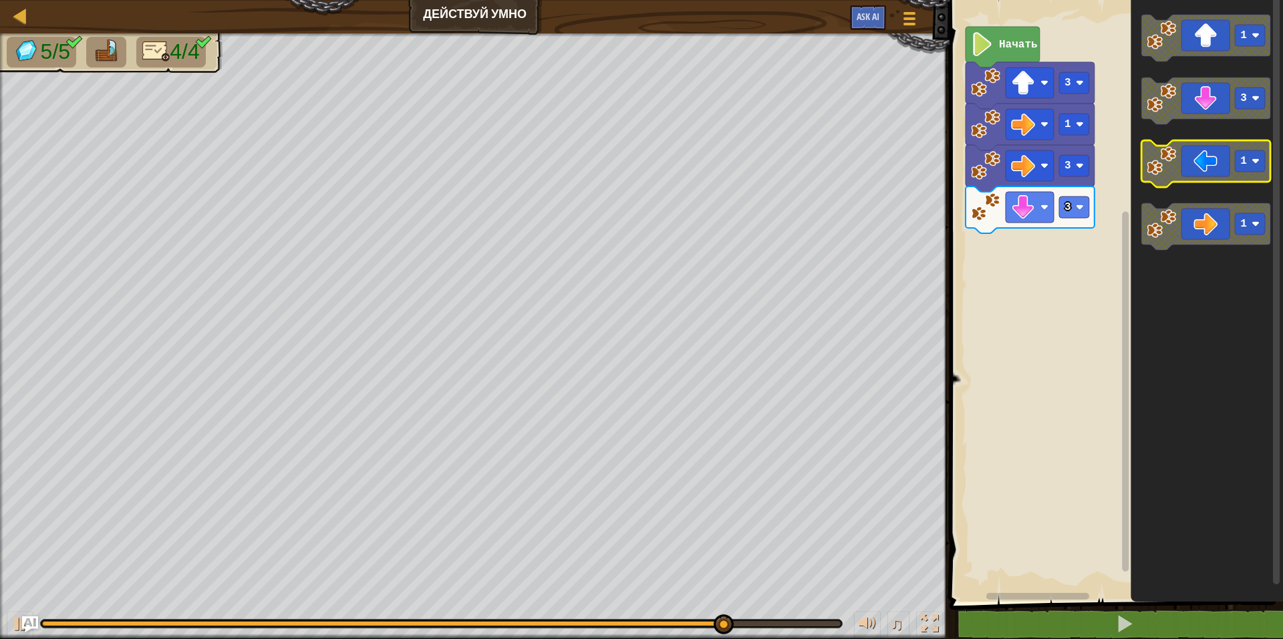
click at [1160, 174] on image "Рабочая область Blockly" at bounding box center [1161, 160] width 29 height 29
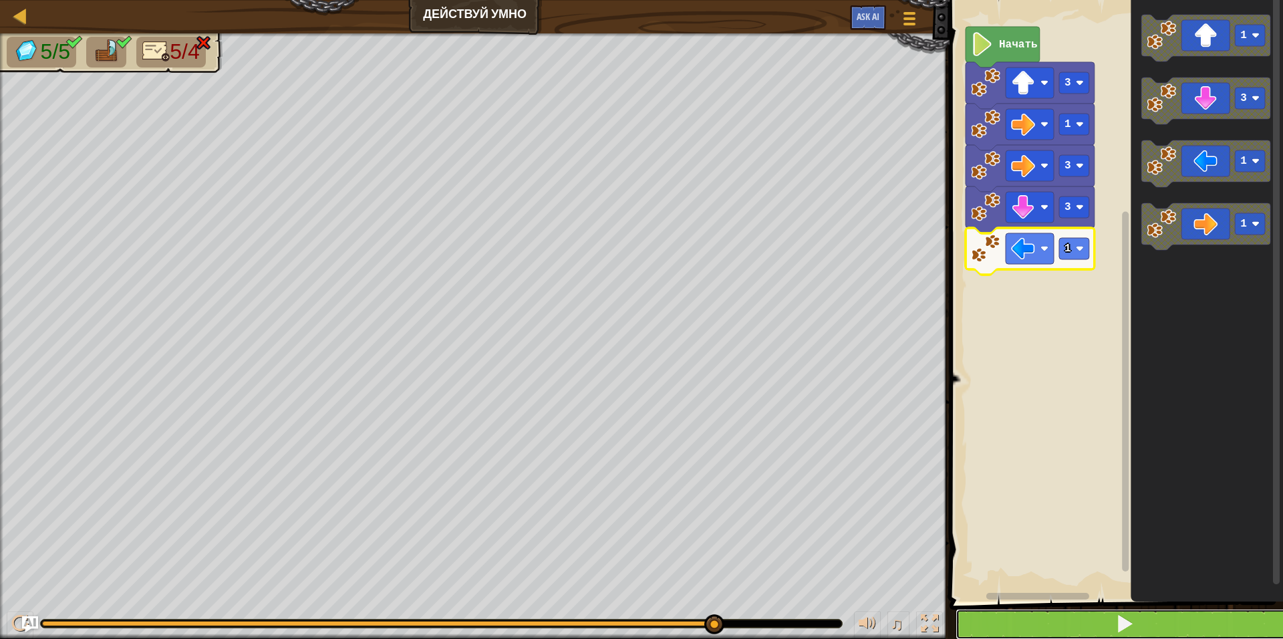
click at [1125, 609] on button at bounding box center [1124, 624] width 337 height 31
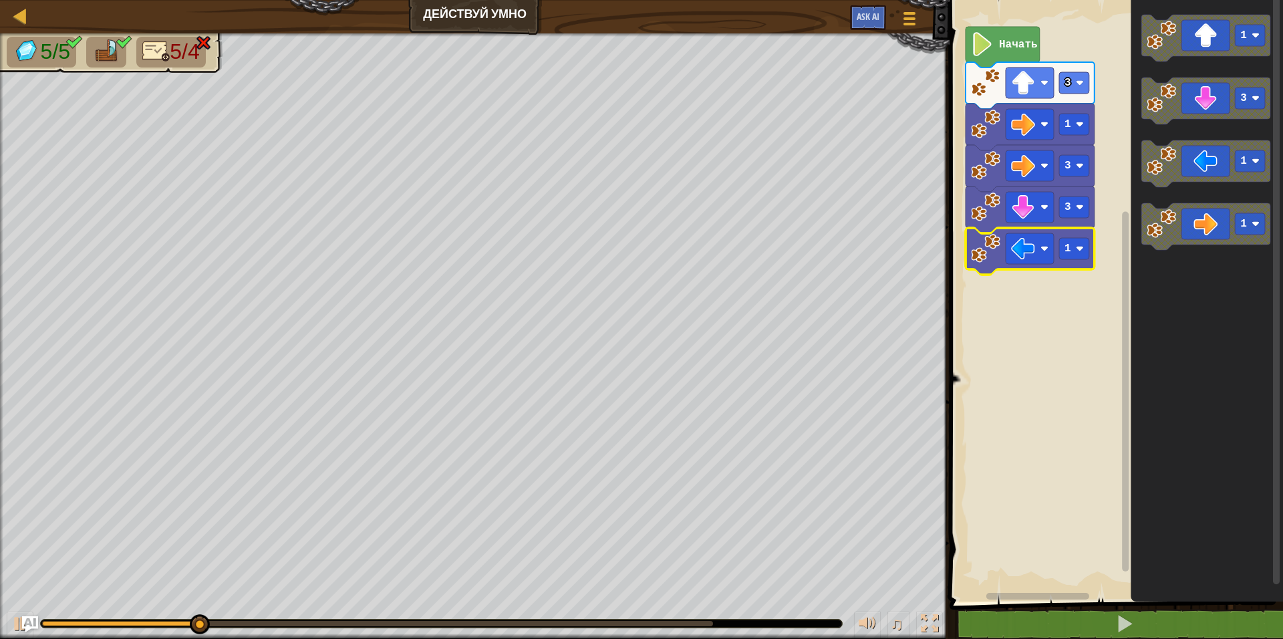
click at [173, 49] on span "5/4" at bounding box center [184, 51] width 29 height 24
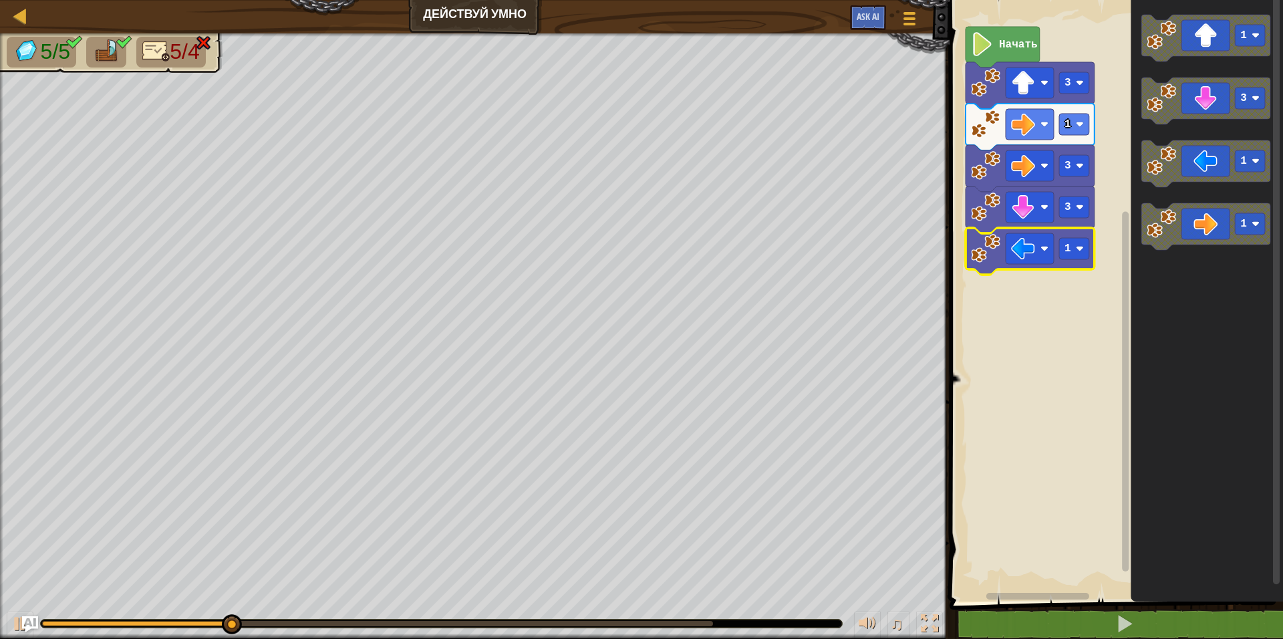
click at [160, 52] on img at bounding box center [156, 50] width 28 height 23
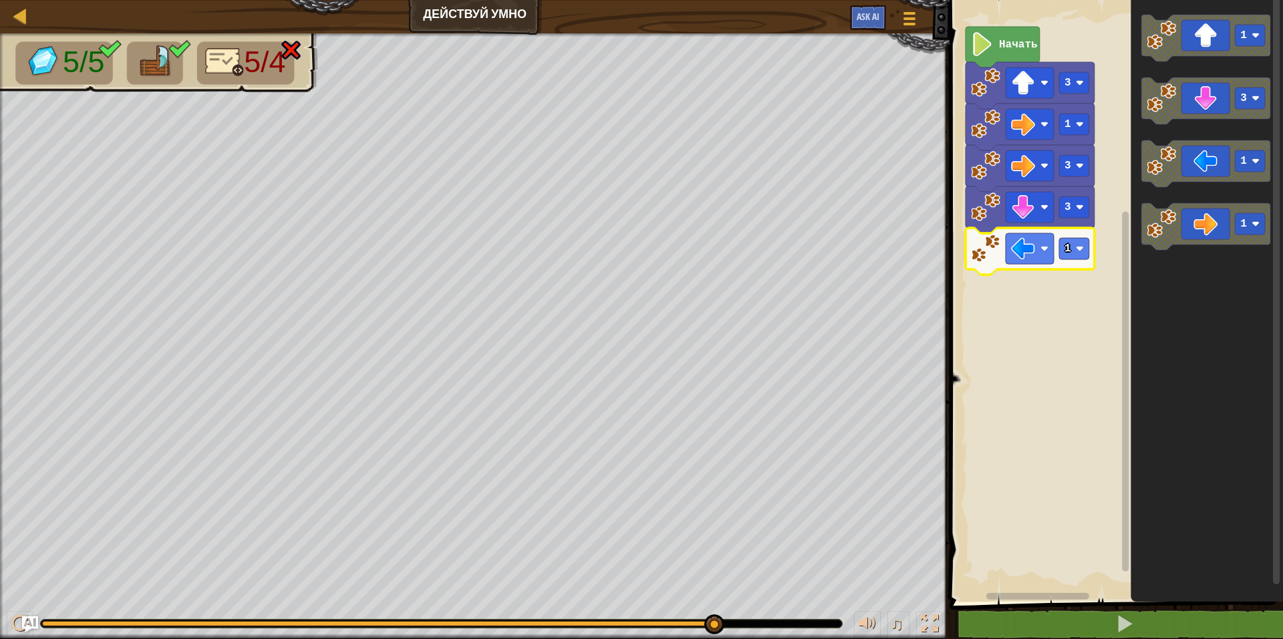
click at [205, 63] on li "5/4" at bounding box center [245, 62] width 98 height 43
click at [273, 61] on span "5/4" at bounding box center [264, 61] width 41 height 33
click at [299, 43] on img at bounding box center [291, 50] width 24 height 23
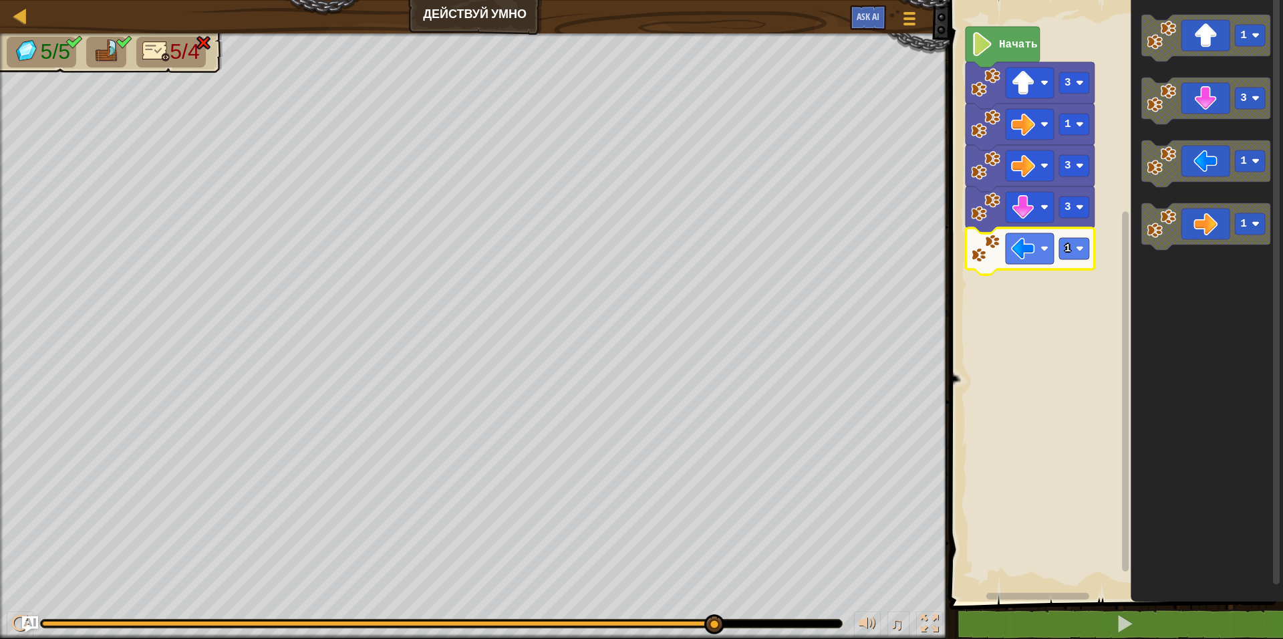
click at [117, 46] on img at bounding box center [124, 42] width 17 height 14
click at [25, 14] on div at bounding box center [20, 15] width 17 height 17
select select "ru"
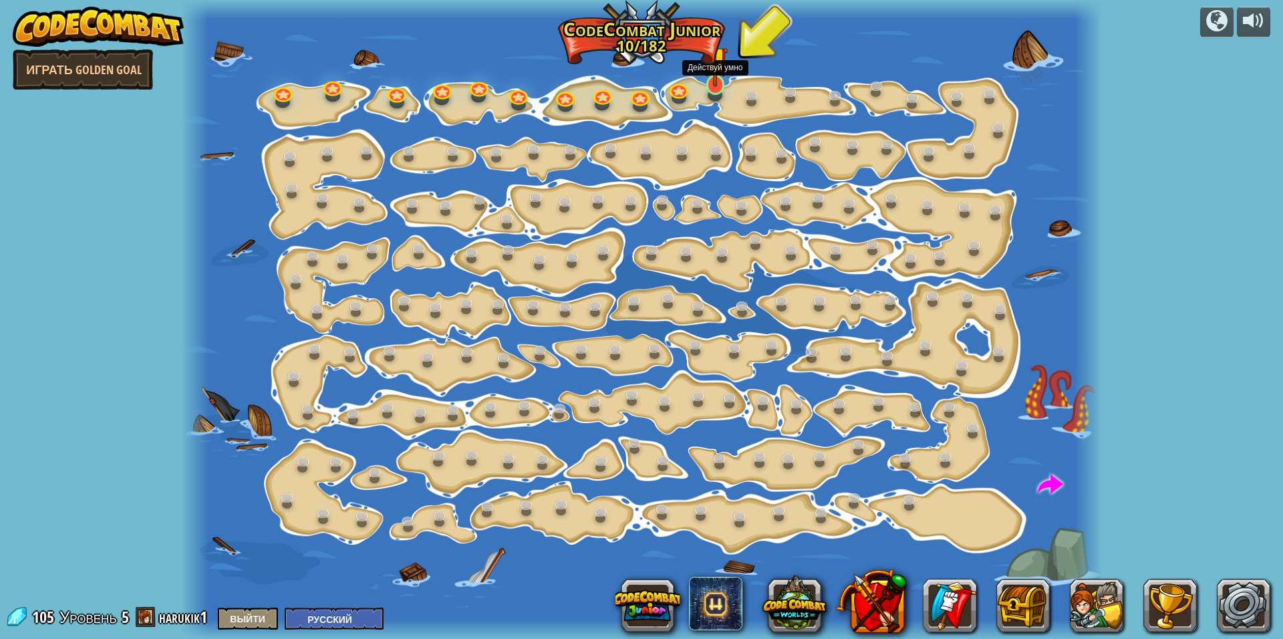
click at [717, 80] on img at bounding box center [715, 59] width 25 height 56
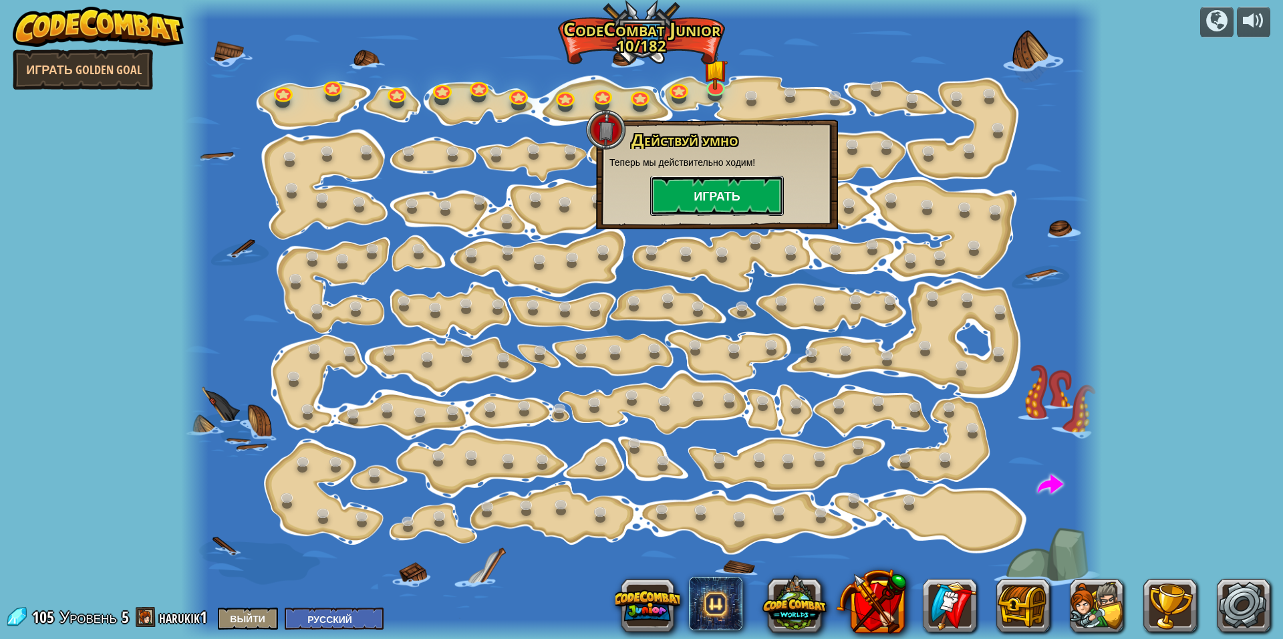
click at [697, 195] on button "Играть" at bounding box center [717, 196] width 134 height 40
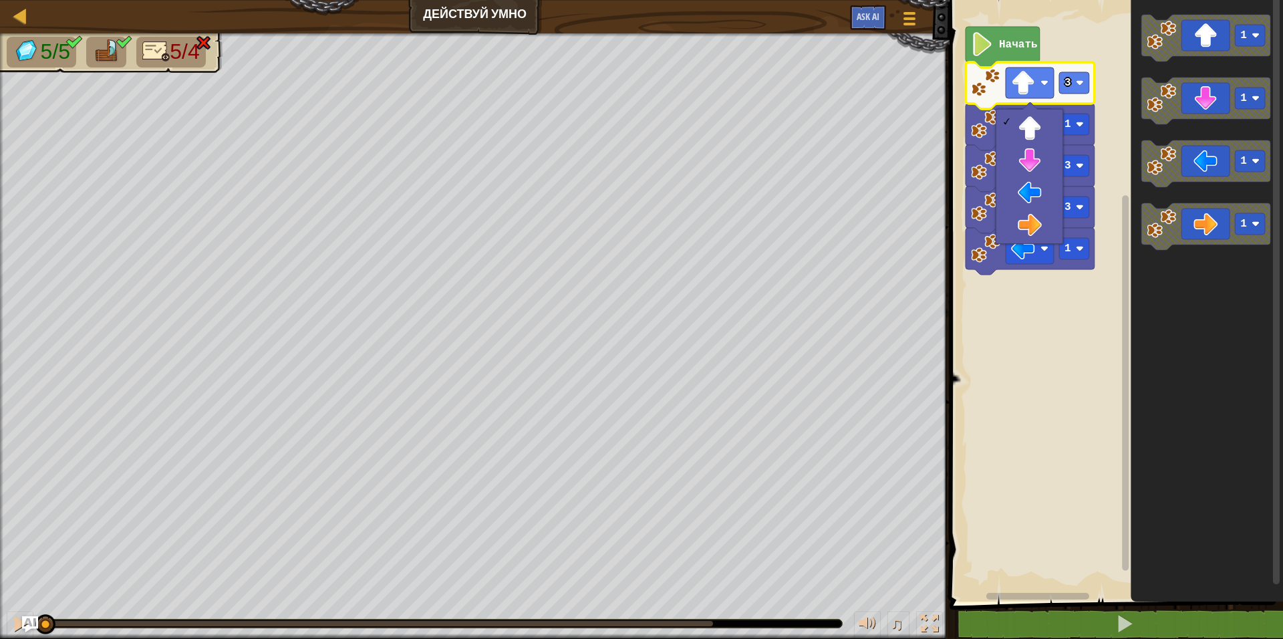
click at [988, 394] on rect "Рабочая область Blockly" at bounding box center [1114, 297] width 337 height 608
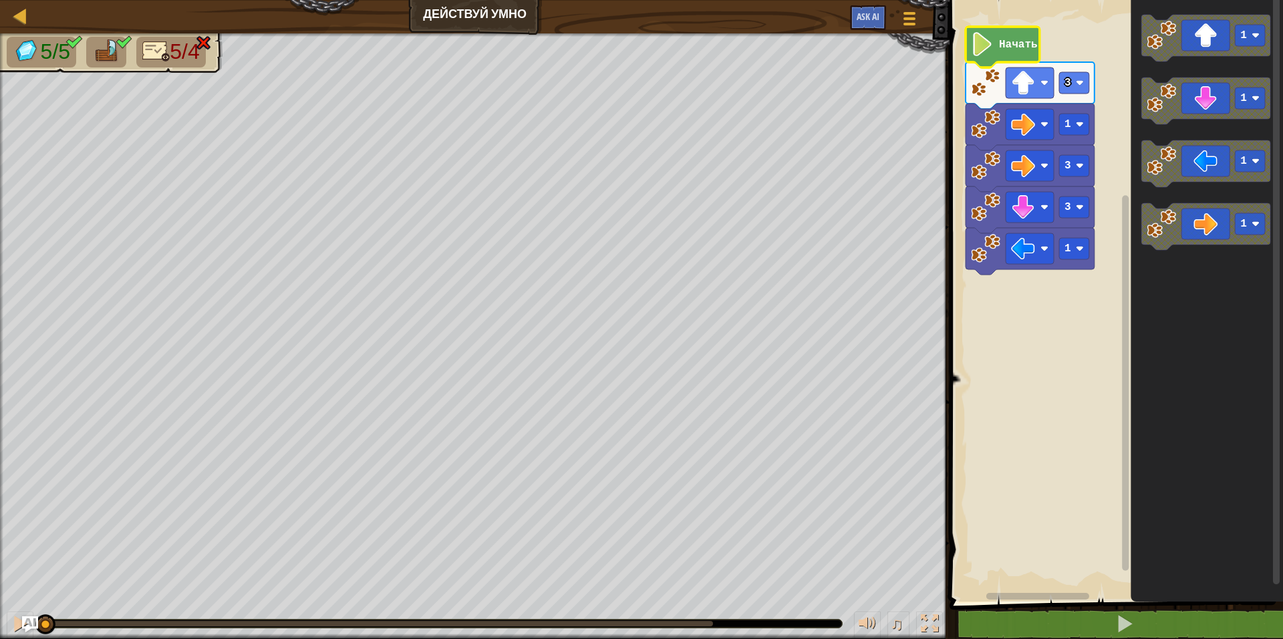
click at [988, 61] on icon "Рабочая область Blockly" at bounding box center [1003, 47] width 74 height 41
click at [1040, 80] on rect "Рабочая область Blockly" at bounding box center [1030, 82] width 48 height 31
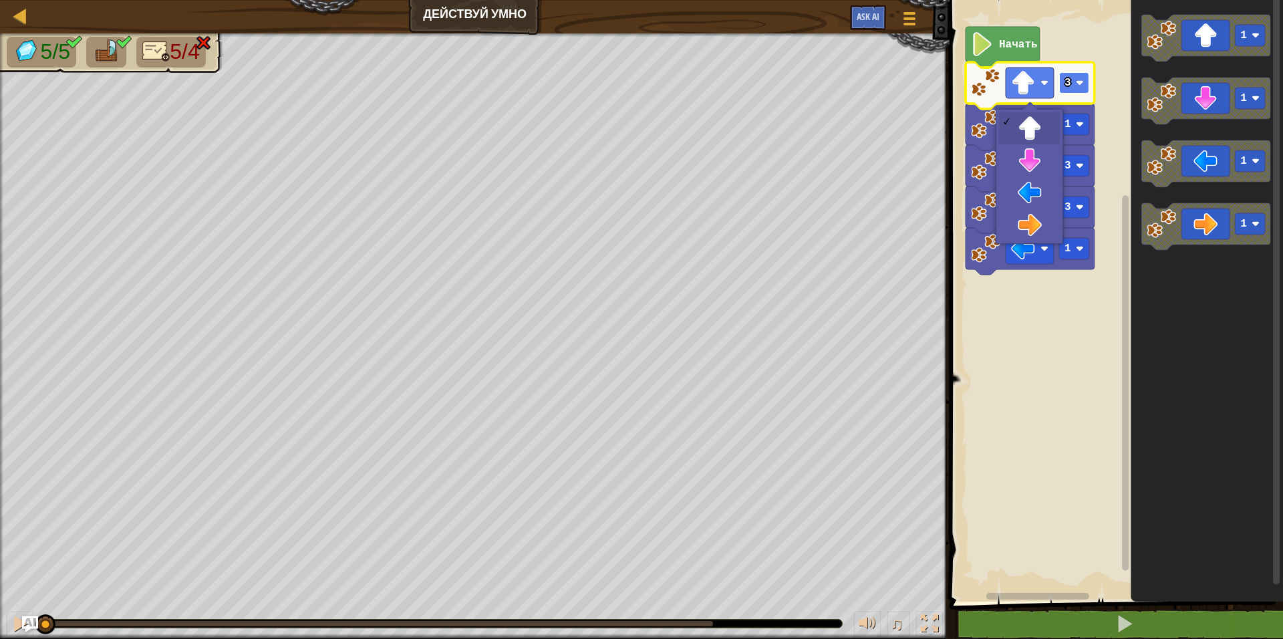
click at [1075, 81] on rect "Рабочая область Blockly" at bounding box center [1074, 82] width 30 height 21
click at [1054, 317] on rect "Рабочая область Blockly" at bounding box center [1114, 297] width 337 height 608
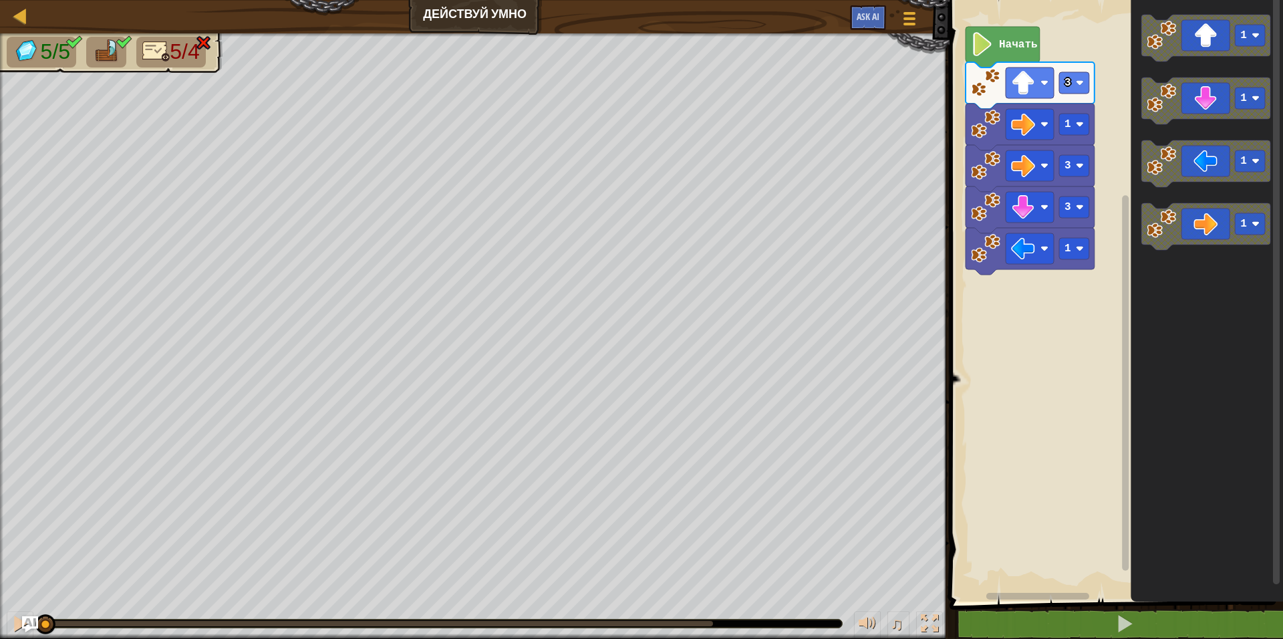
click at [1004, 35] on icon "Рабочая область Blockly" at bounding box center [1003, 47] width 74 height 41
click at [1002, 35] on icon "Рабочая область Blockly" at bounding box center [1003, 47] width 74 height 41
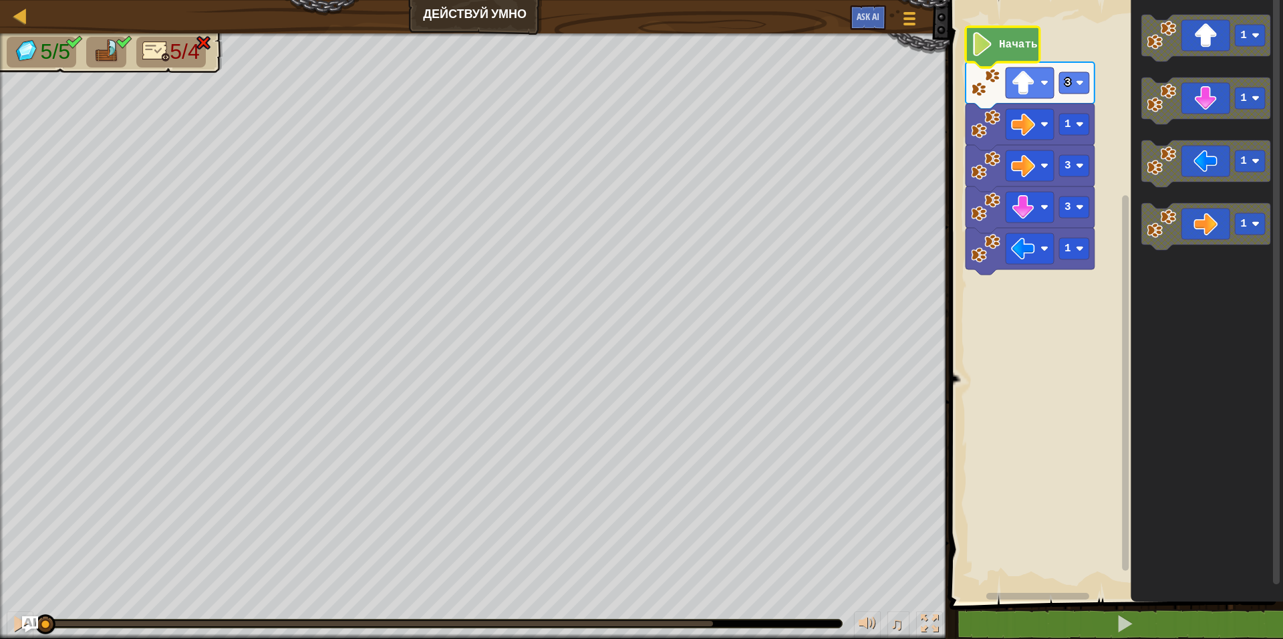
click at [1002, 35] on icon "Рабочая область Blockly" at bounding box center [1003, 47] width 74 height 41
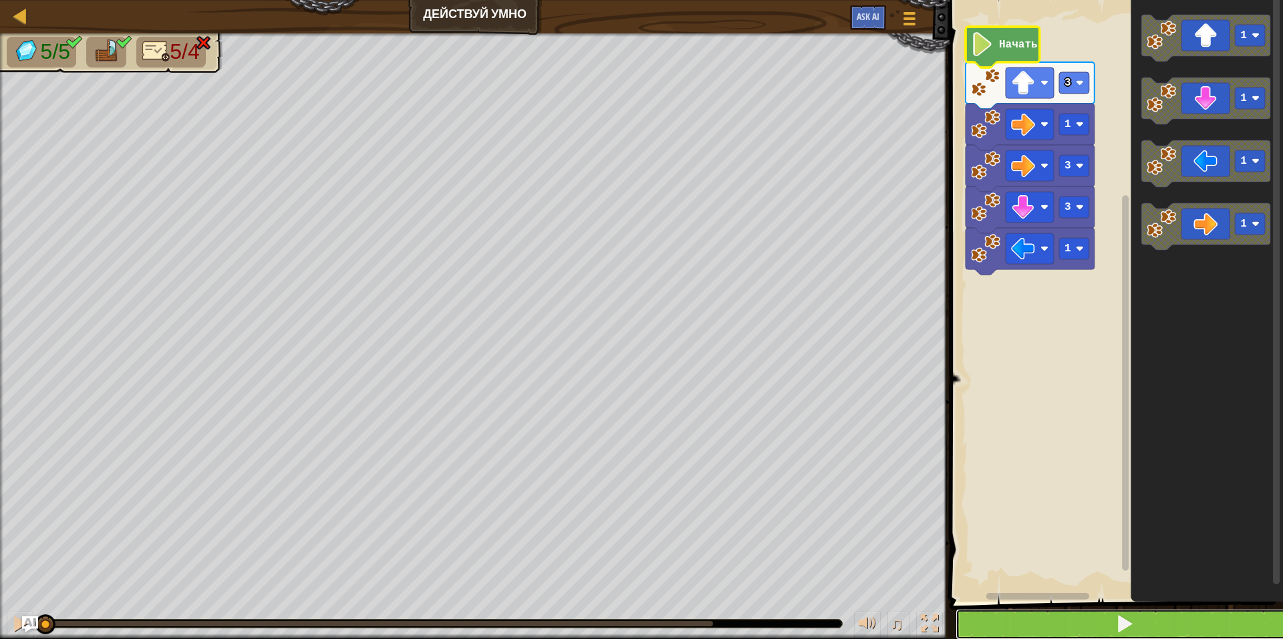
click at [1069, 629] on button at bounding box center [1124, 624] width 337 height 31
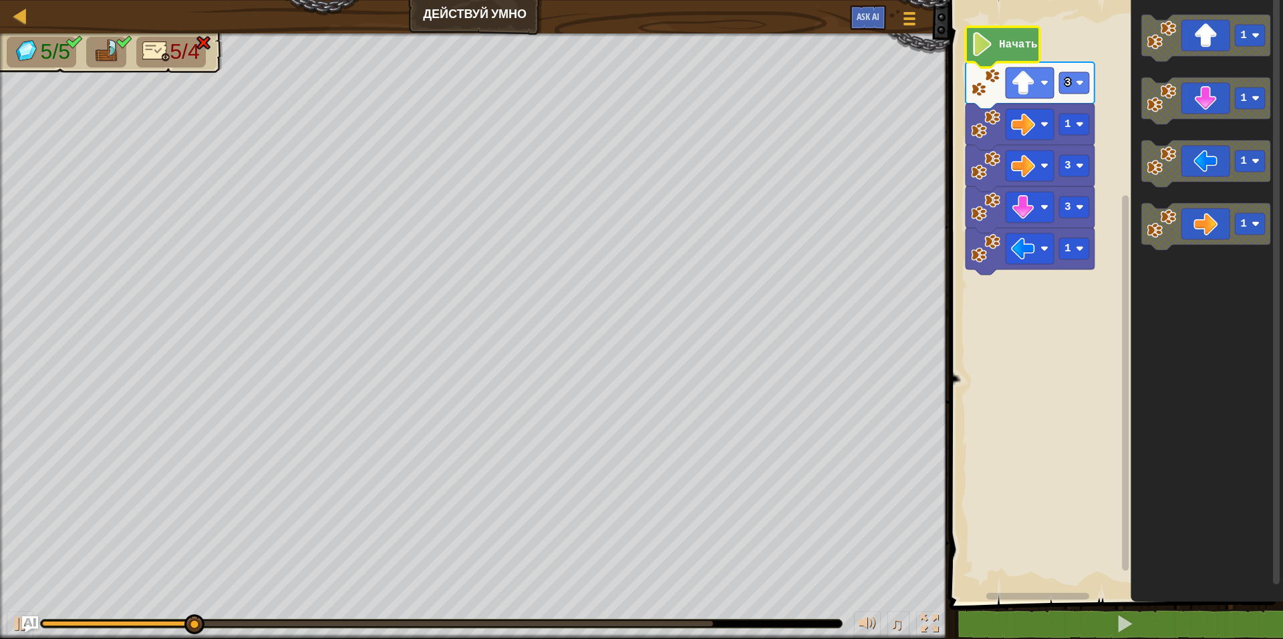
click at [202, 45] on img at bounding box center [203, 43] width 17 height 16
click at [213, 39] on img at bounding box center [203, 43] width 17 height 16
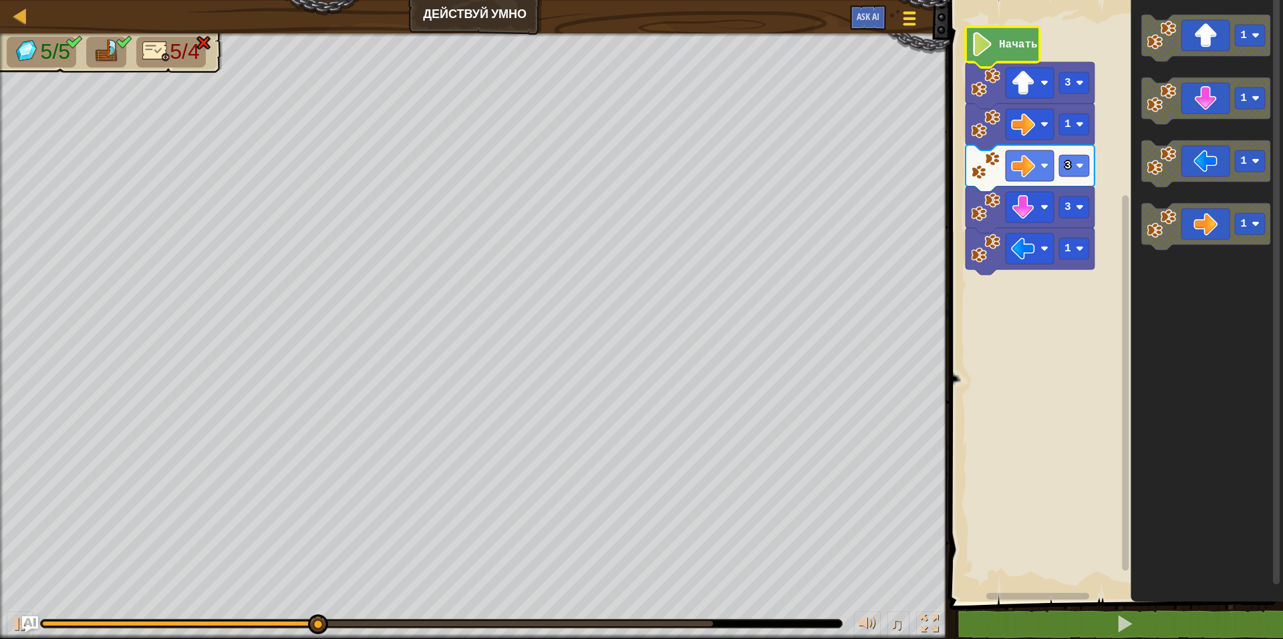
click at [922, 13] on button "Меню игры" at bounding box center [909, 21] width 35 height 33
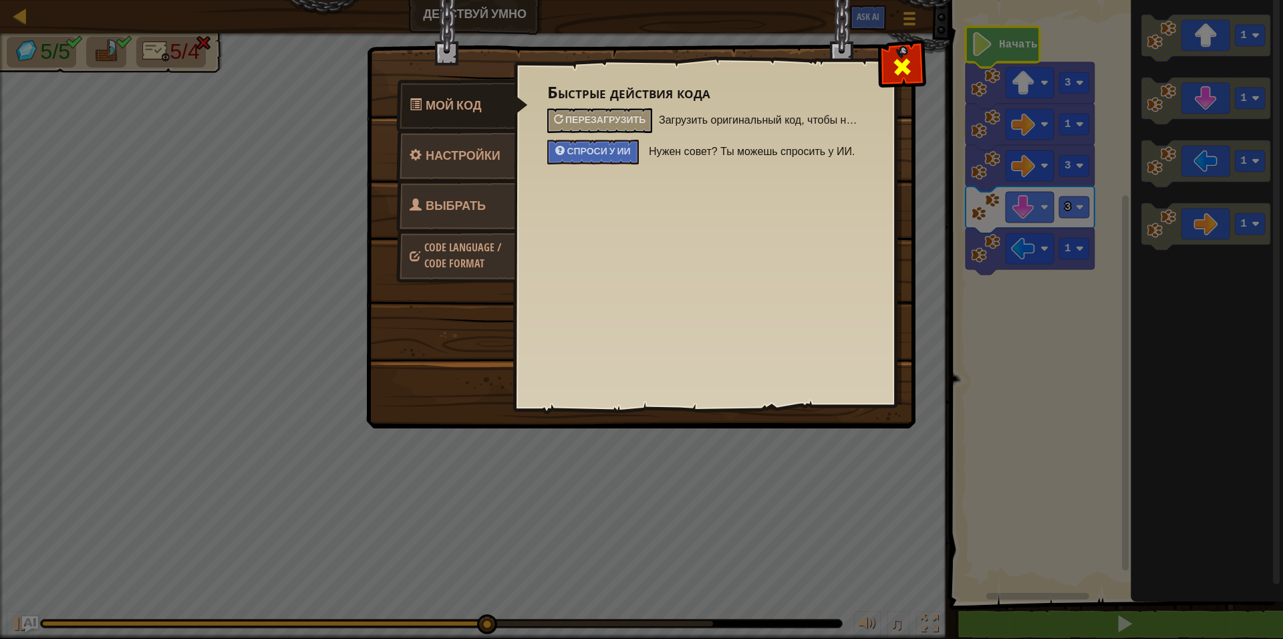
click at [894, 45] on div at bounding box center [902, 64] width 42 height 42
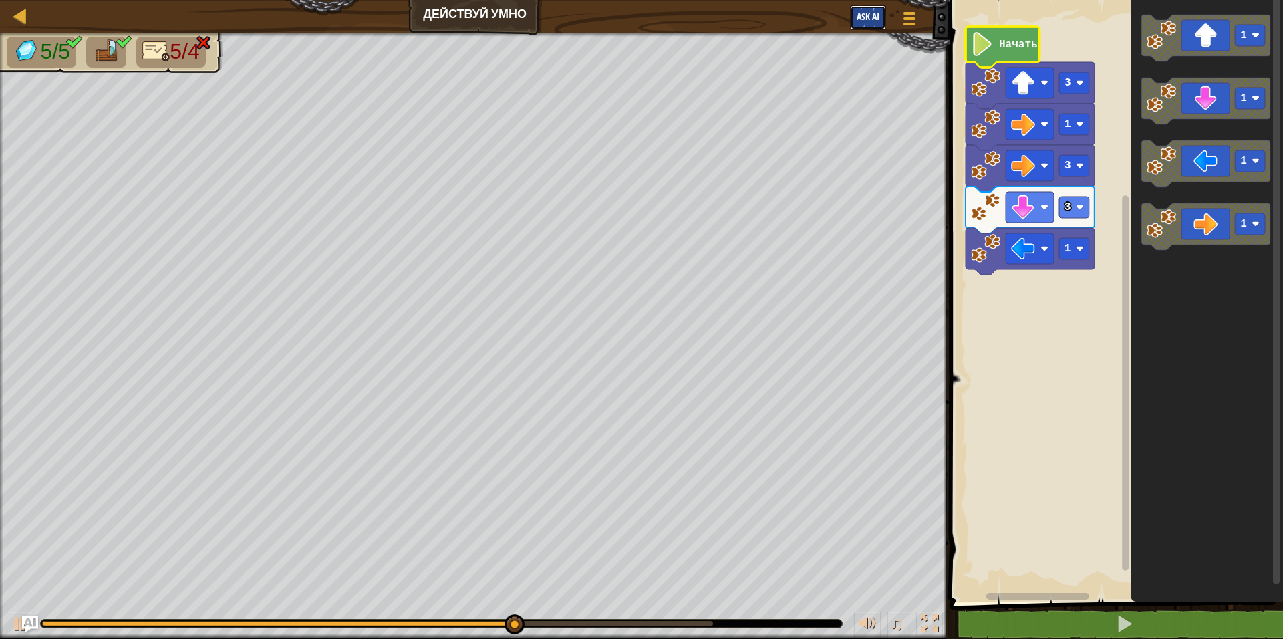
click at [873, 23] on button "Ask AI" at bounding box center [868, 17] width 36 height 25
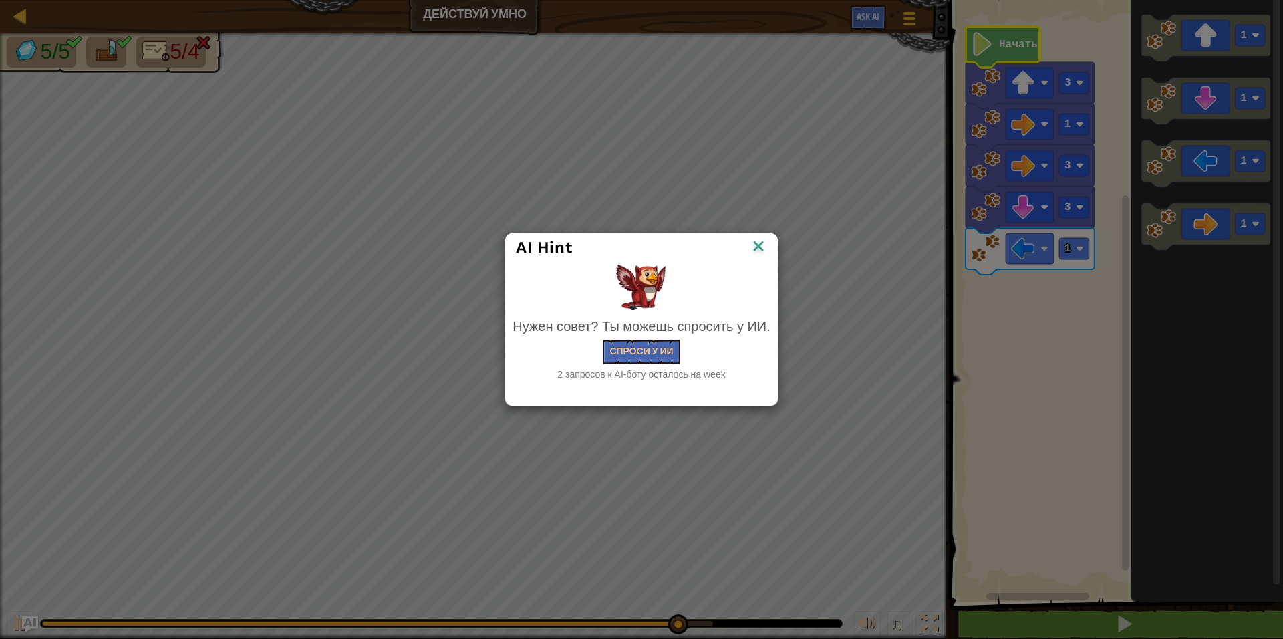
click at [753, 252] on img at bounding box center [758, 247] width 17 height 20
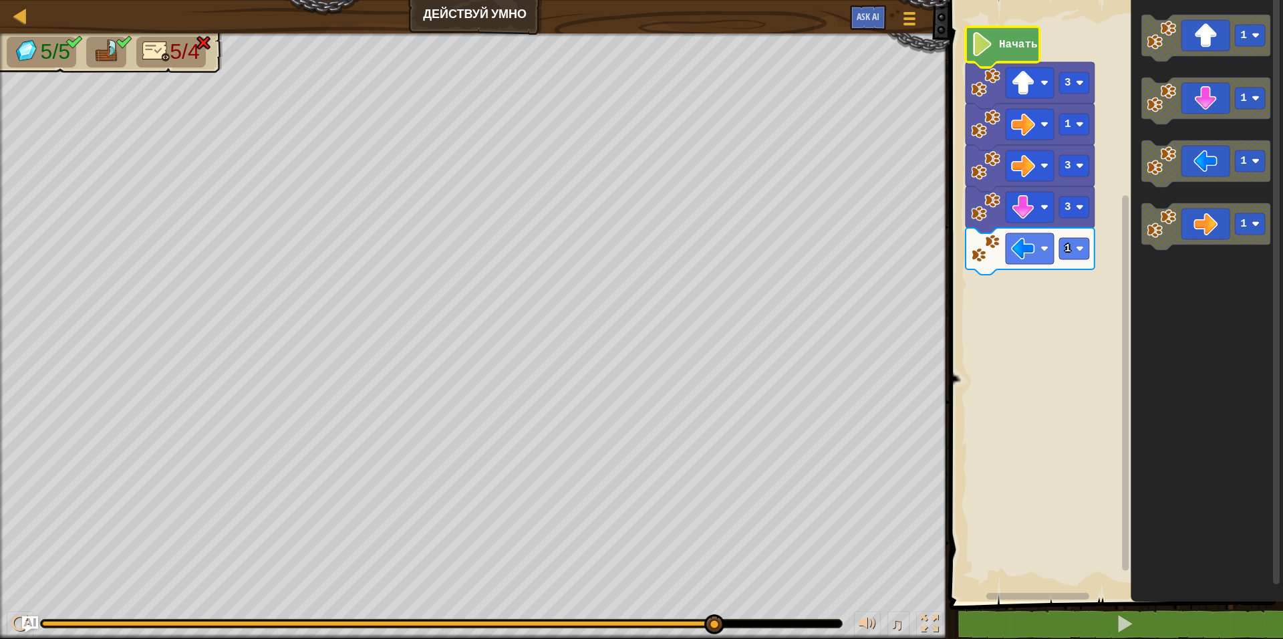
drag, startPoint x: 186, startPoint y: 42, endPoint x: 161, endPoint y: 43, distance: 25.4
click at [184, 43] on span "5/4" at bounding box center [184, 51] width 29 height 24
click at [13, 15] on div at bounding box center [20, 15] width 17 height 17
select select "ru"
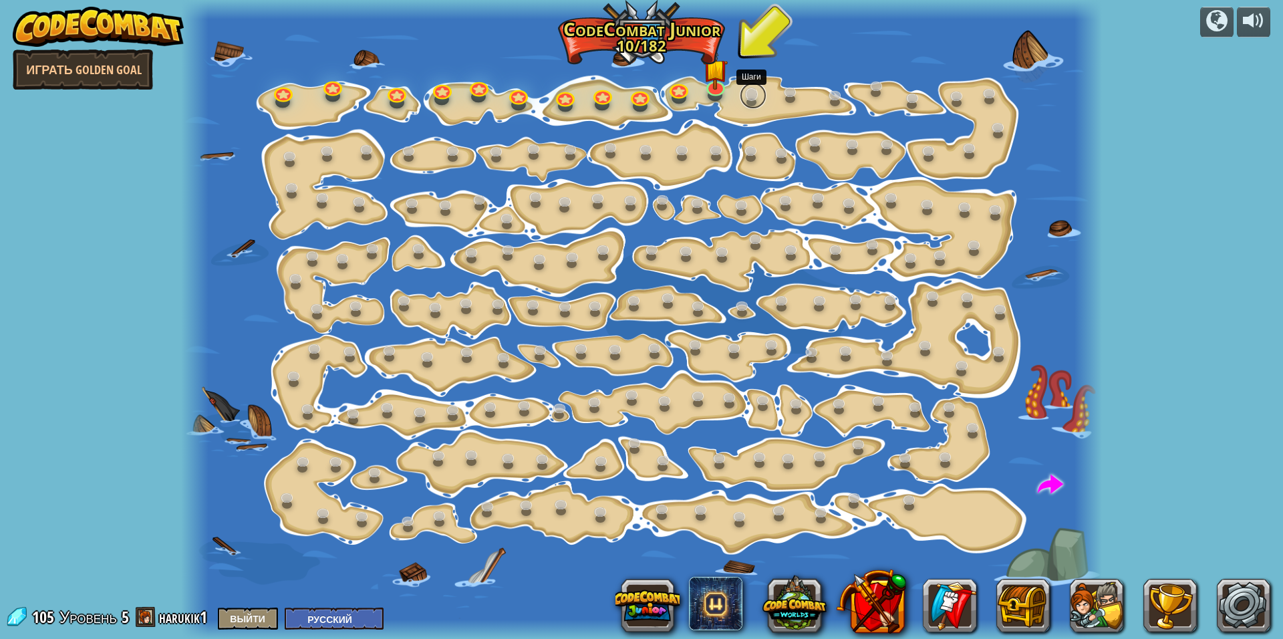
click at [757, 89] on link at bounding box center [753, 95] width 27 height 27
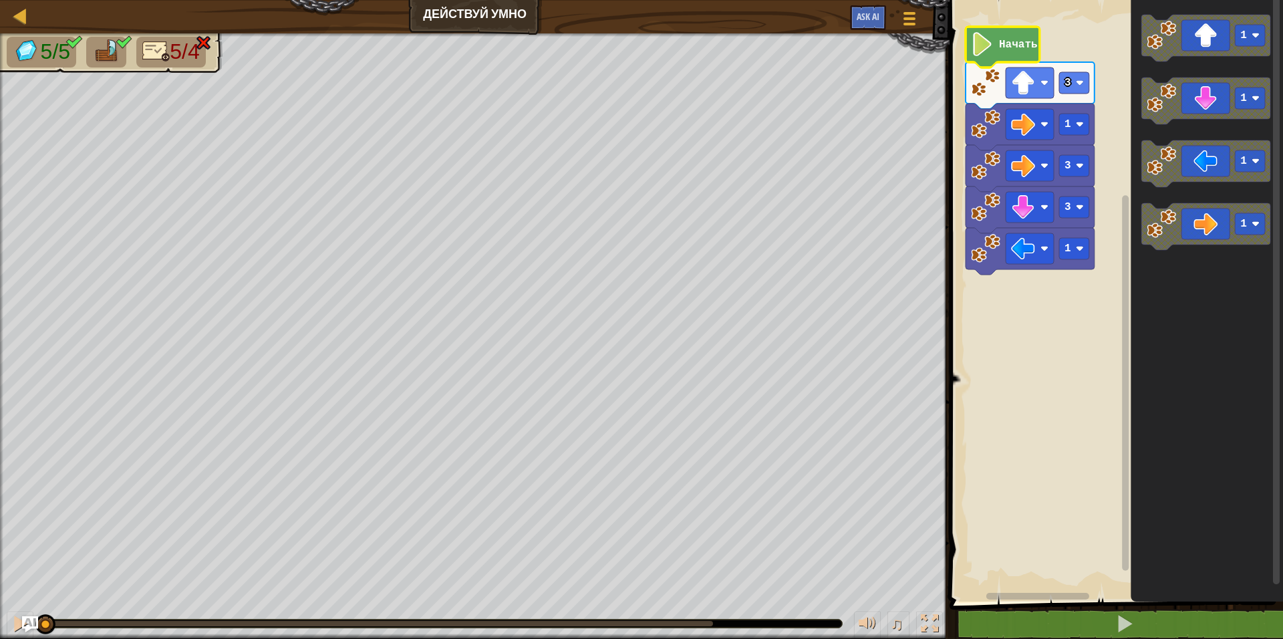
click at [984, 51] on image "Рабочая область Blockly" at bounding box center [982, 44] width 23 height 24
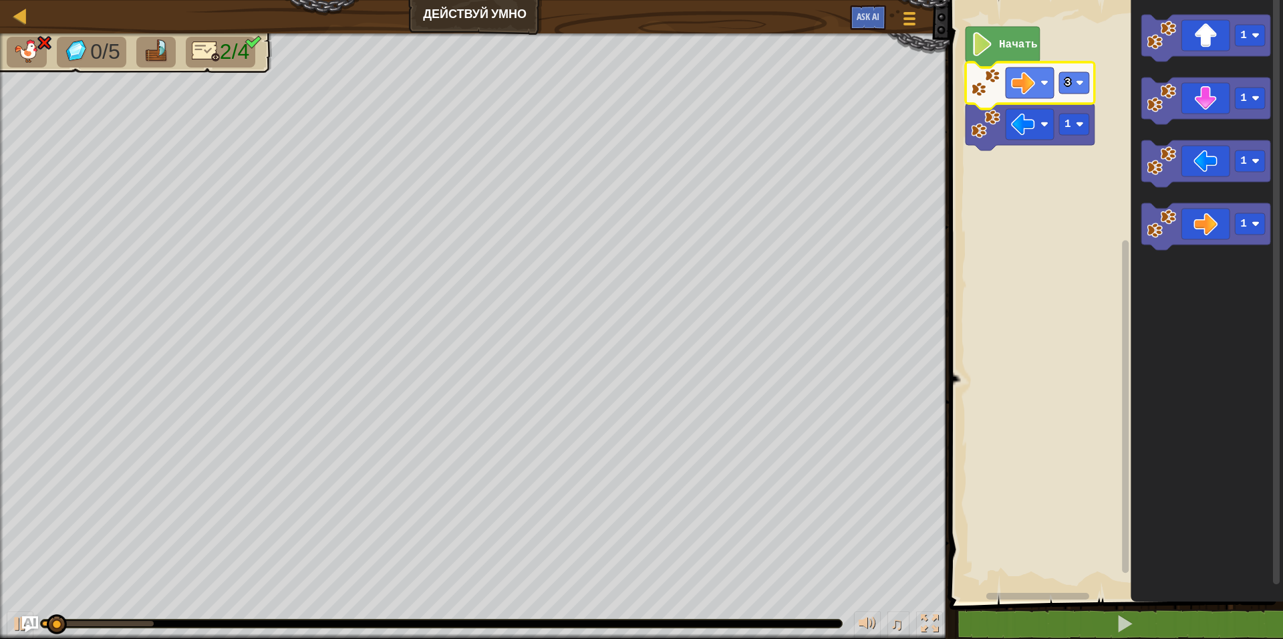
click at [998, 99] on icon "Рабочая область Blockly" at bounding box center [1030, 85] width 129 height 47
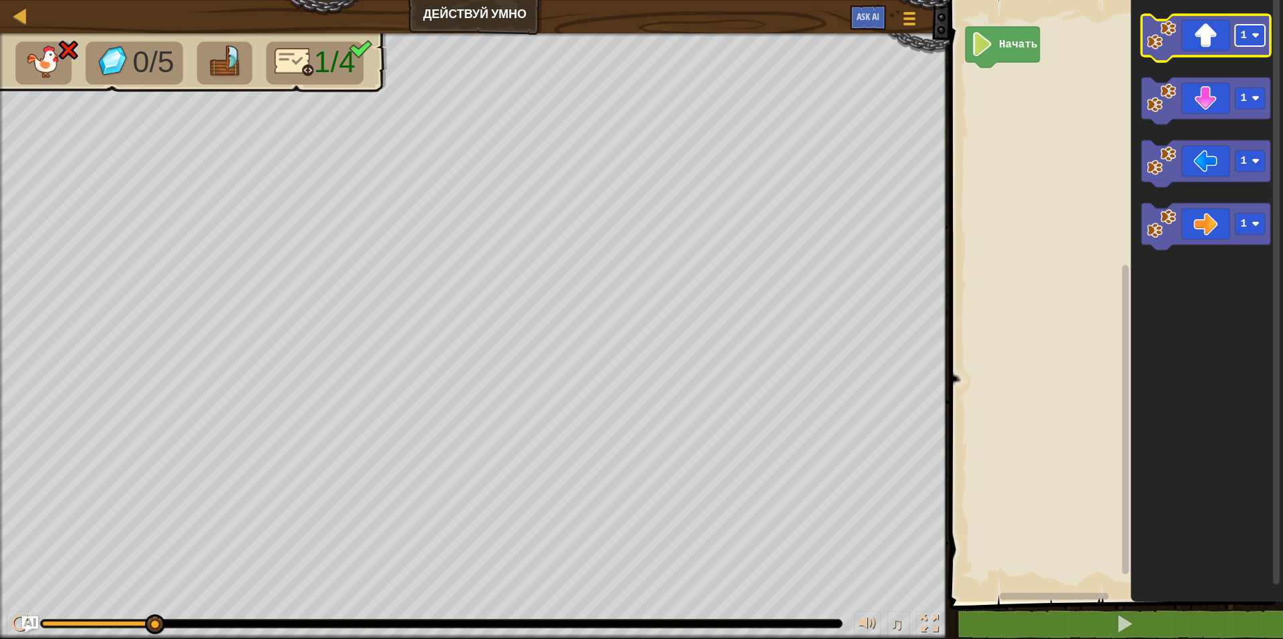
click at [1256, 43] on rect "Рабочая область Blockly" at bounding box center [1251, 35] width 30 height 21
click at [1182, 42] on icon "Рабочая область Blockly" at bounding box center [1206, 38] width 129 height 47
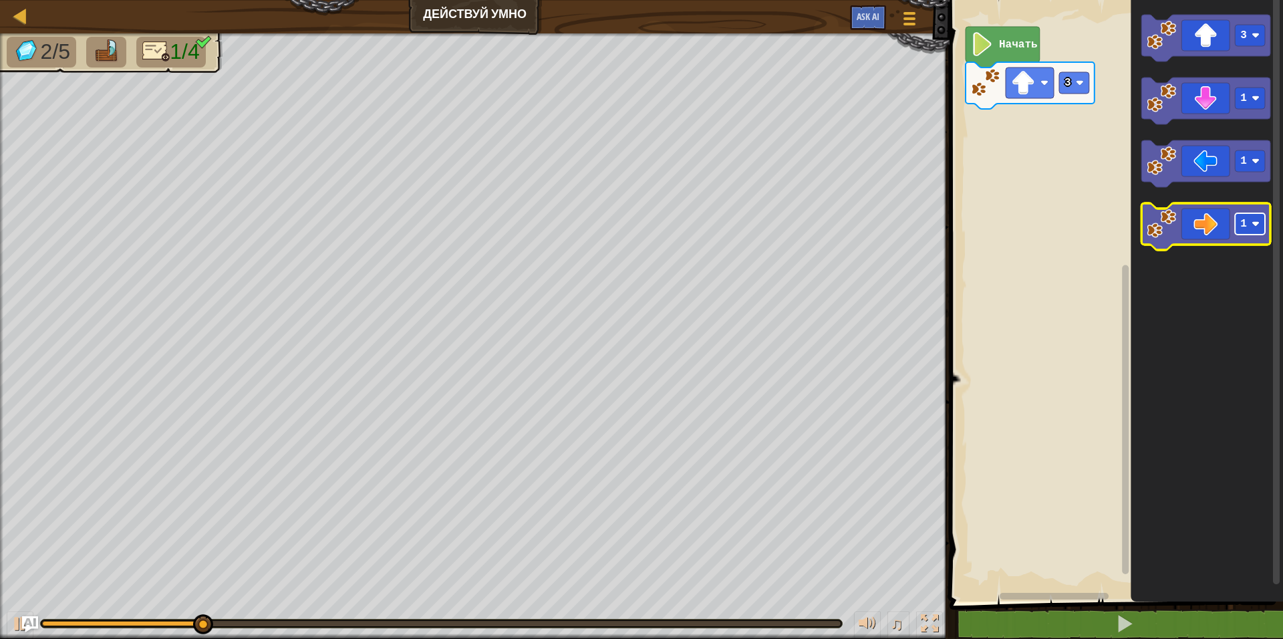
click at [1247, 217] on rect "Рабочая область Blockly" at bounding box center [1251, 223] width 30 height 21
click at [1214, 225] on icon "Рабочая область Blockly" at bounding box center [1206, 226] width 129 height 47
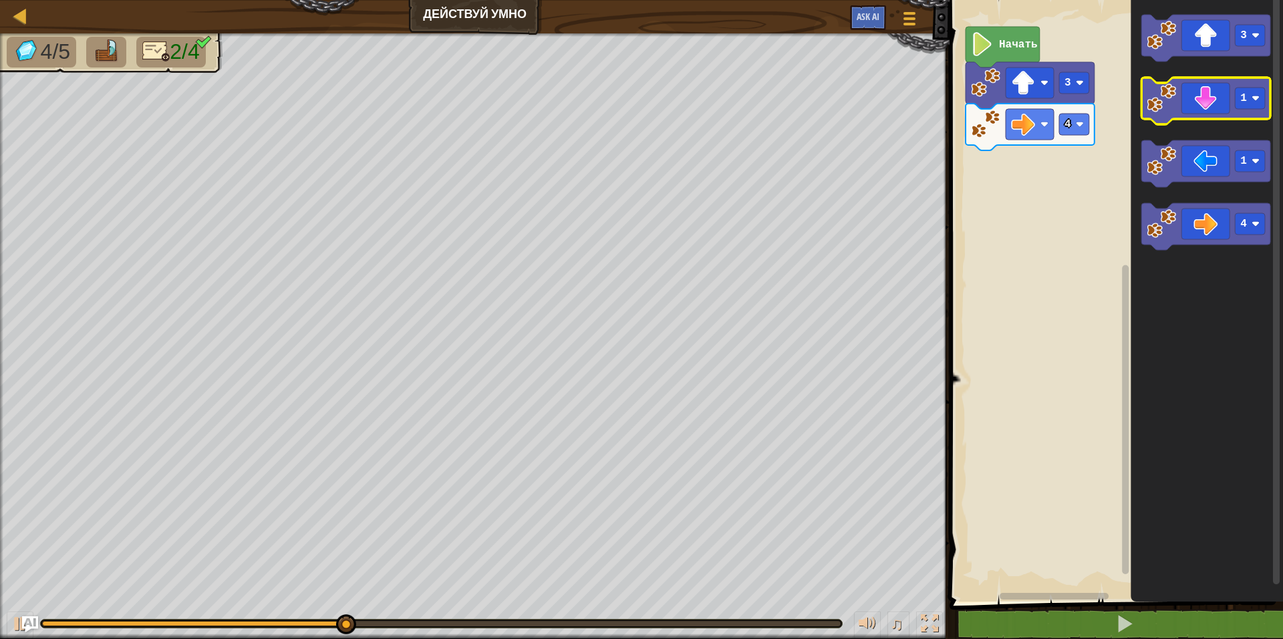
click at [1208, 110] on icon "Рабочая область Blockly" at bounding box center [1206, 101] width 129 height 47
click at [1244, 101] on text "1" at bounding box center [1244, 98] width 7 height 12
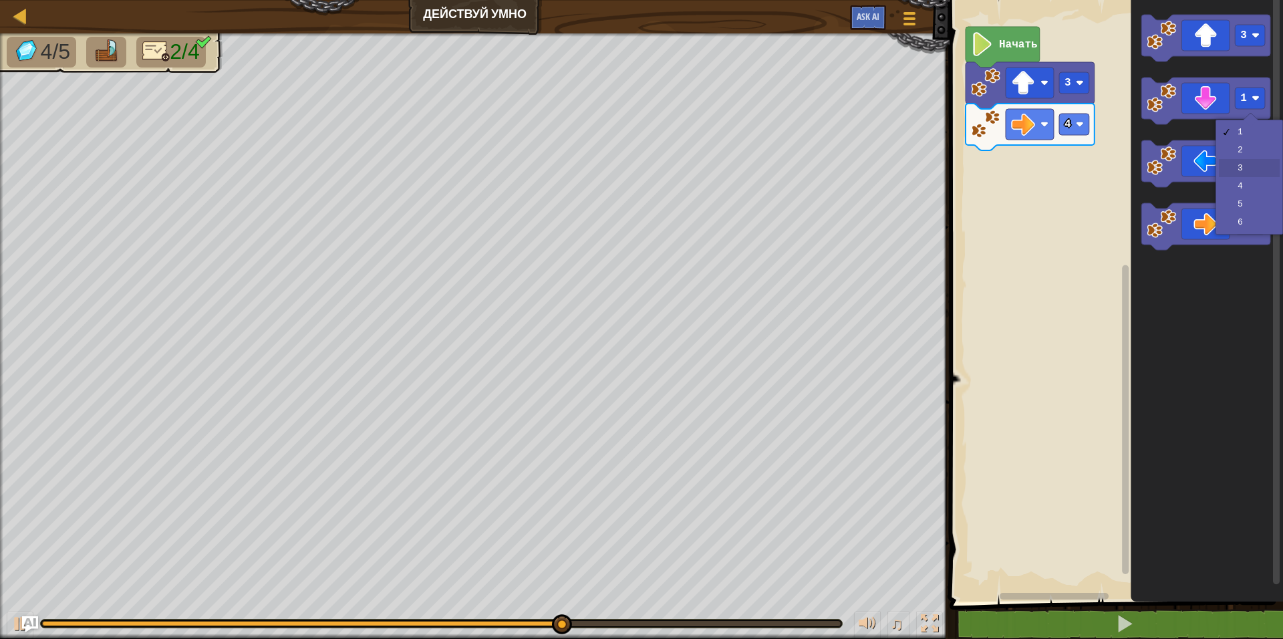
drag, startPoint x: 1234, startPoint y: 167, endPoint x: 1153, endPoint y: 141, distance: 85.0
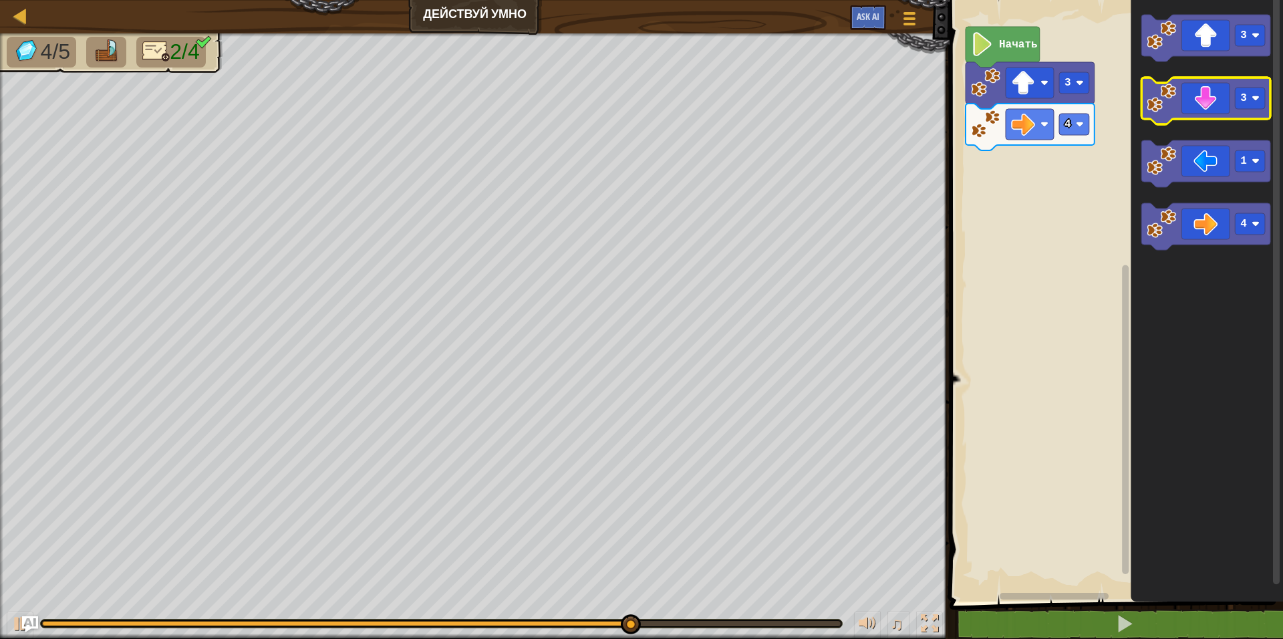
click at [1198, 103] on icon "Рабочая область Blockly" at bounding box center [1206, 101] width 129 height 47
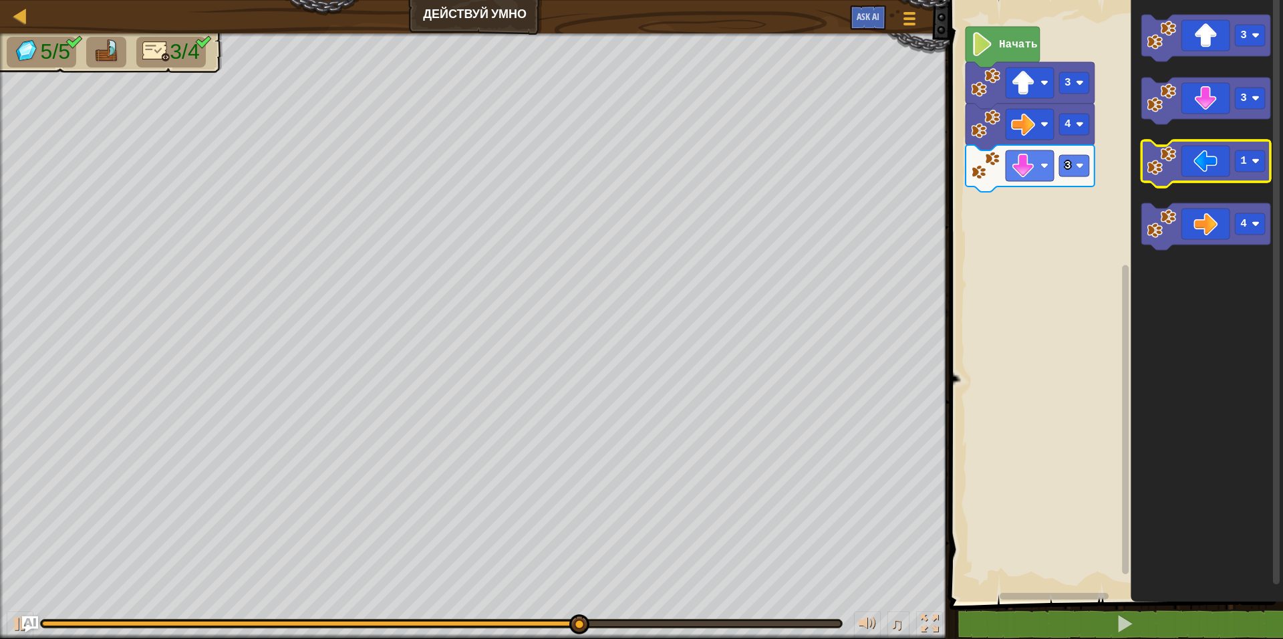
click at [1212, 154] on icon "Рабочая область Blockly" at bounding box center [1206, 163] width 129 height 47
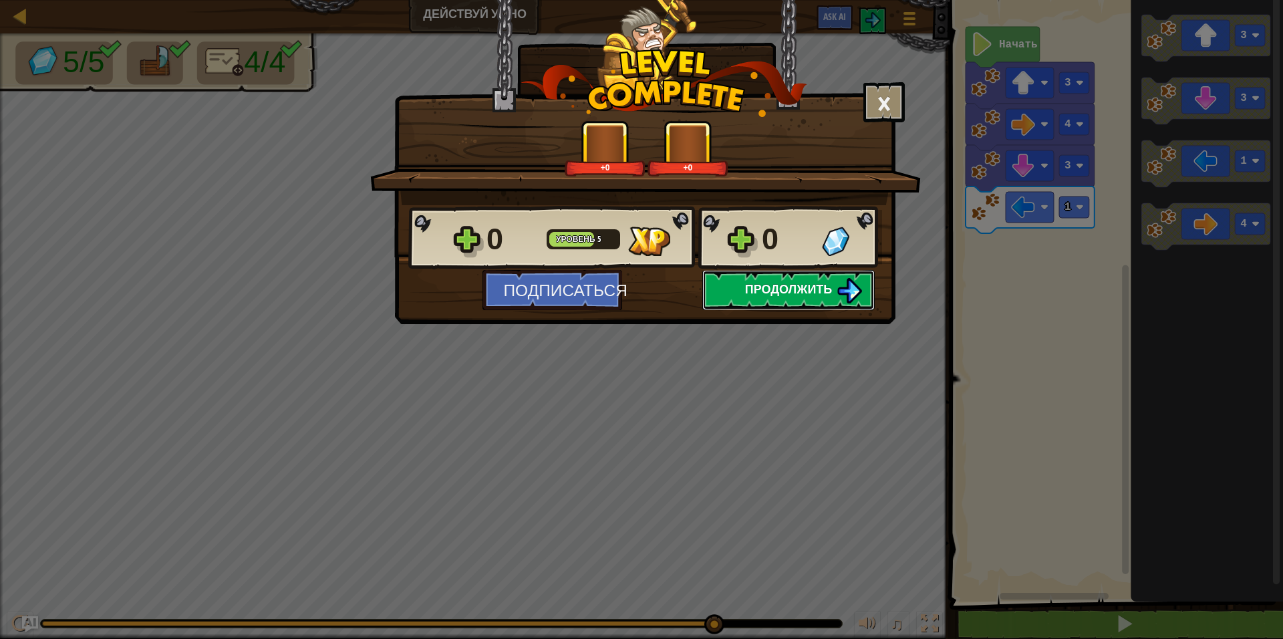
click at [781, 291] on span "Продолжить" at bounding box center [789, 289] width 88 height 17
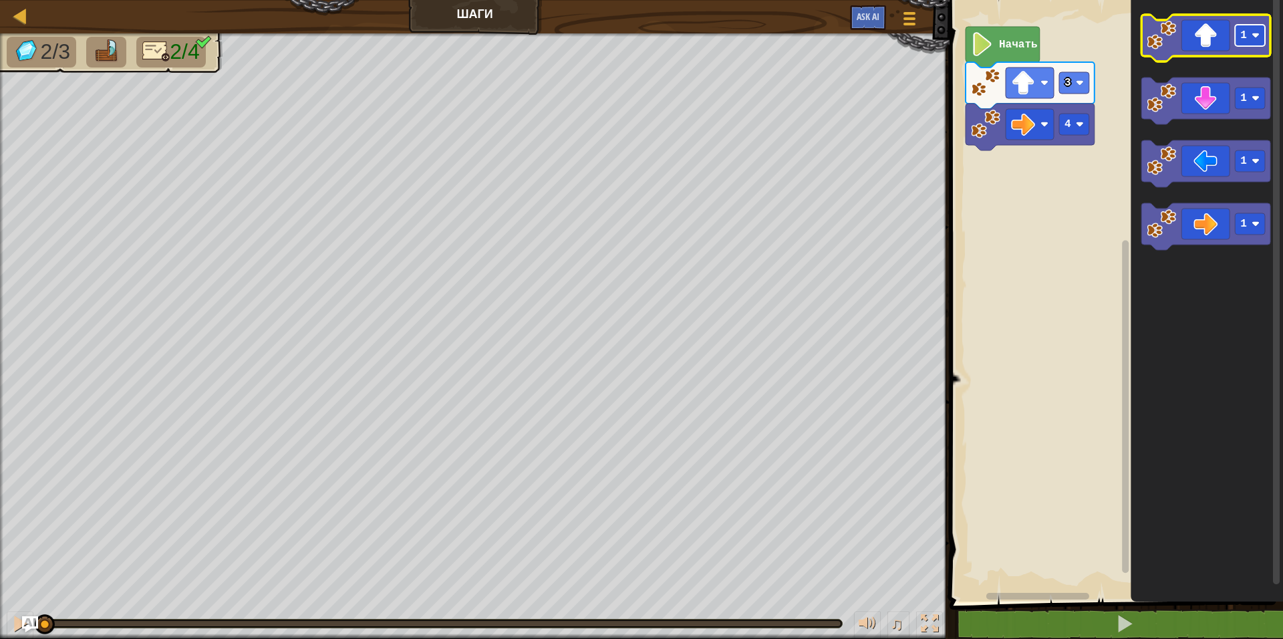
click at [1254, 43] on rect "Рабочая область Blockly" at bounding box center [1251, 35] width 30 height 21
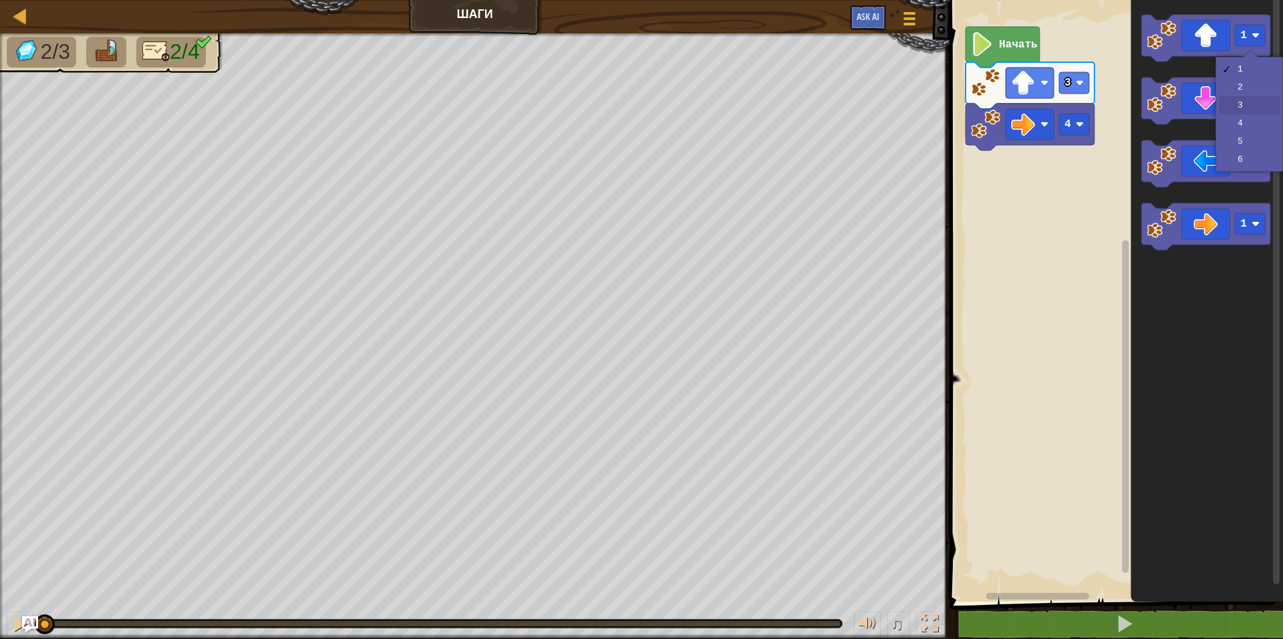
drag, startPoint x: 1234, startPoint y: 104, endPoint x: 1187, endPoint y: 93, distance: 48.6
click at [1023, 49] on text "Начать" at bounding box center [1018, 45] width 39 height 12
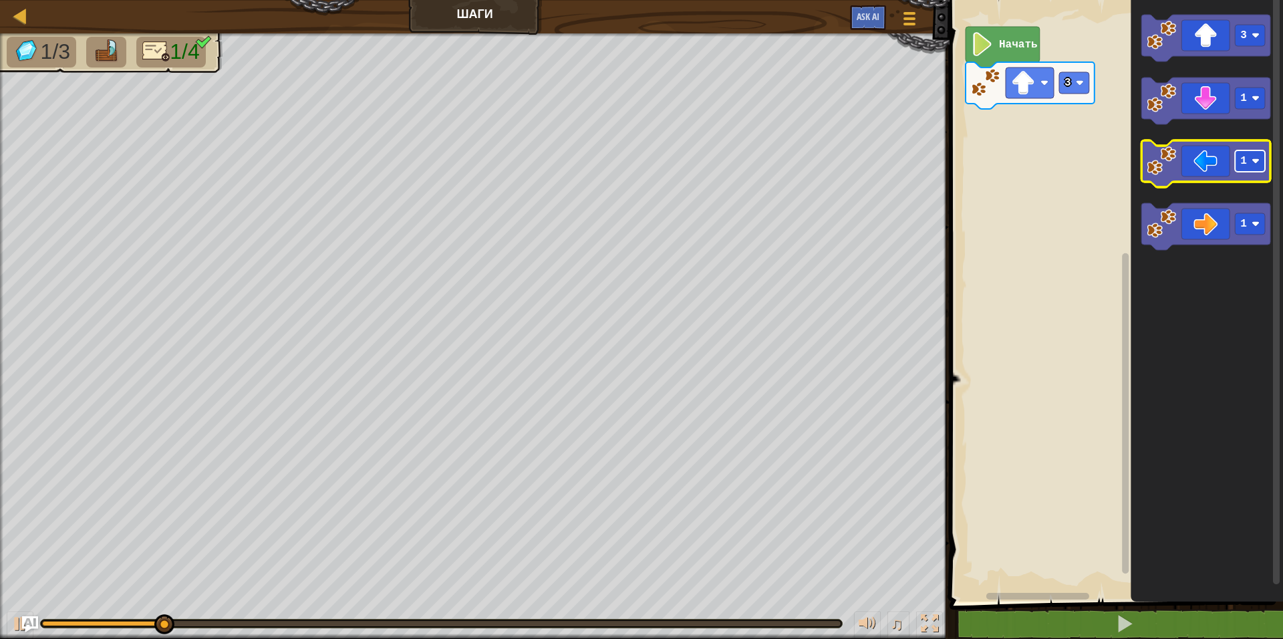
click at [1244, 170] on rect "Рабочая область Blockly" at bounding box center [1251, 160] width 30 height 21
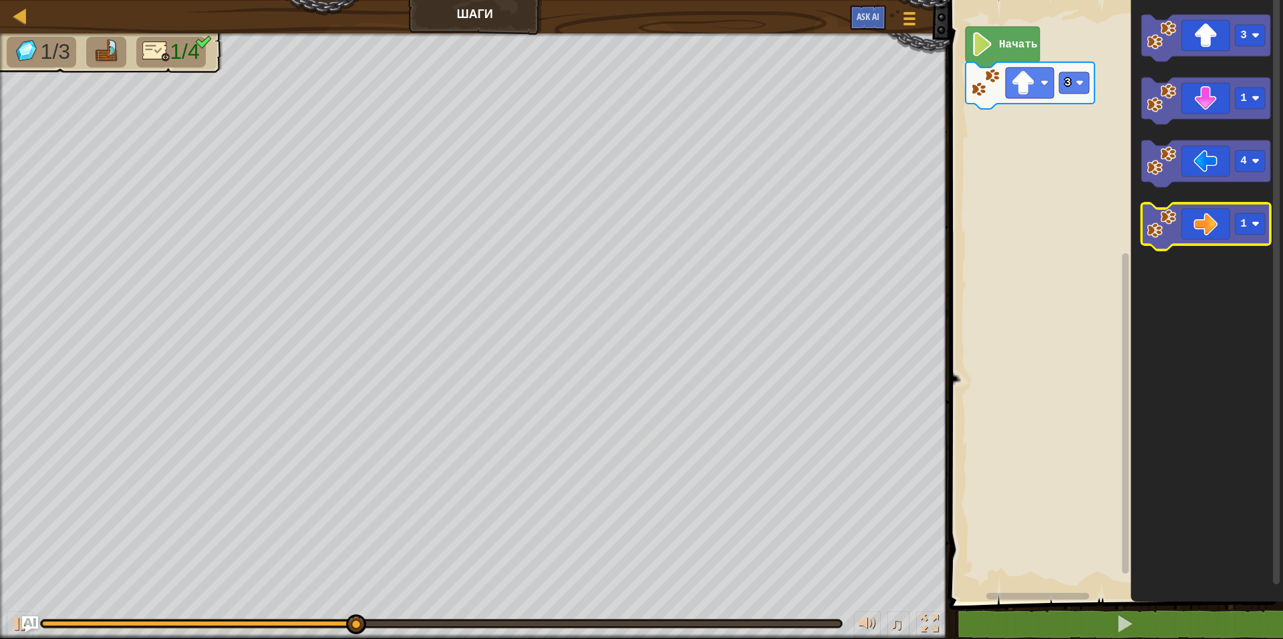
click at [1240, 237] on icon "Рабочая область Blockly" at bounding box center [1206, 226] width 129 height 47
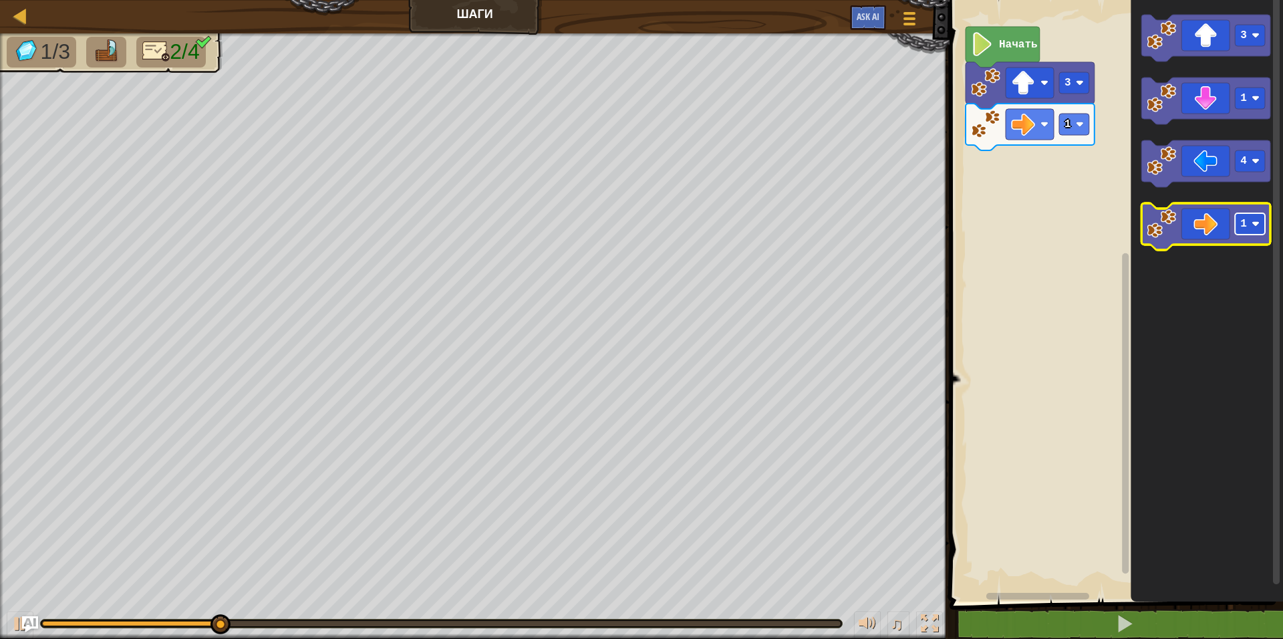
click at [1253, 223] on image "Рабочая область Blockly" at bounding box center [1256, 224] width 8 height 8
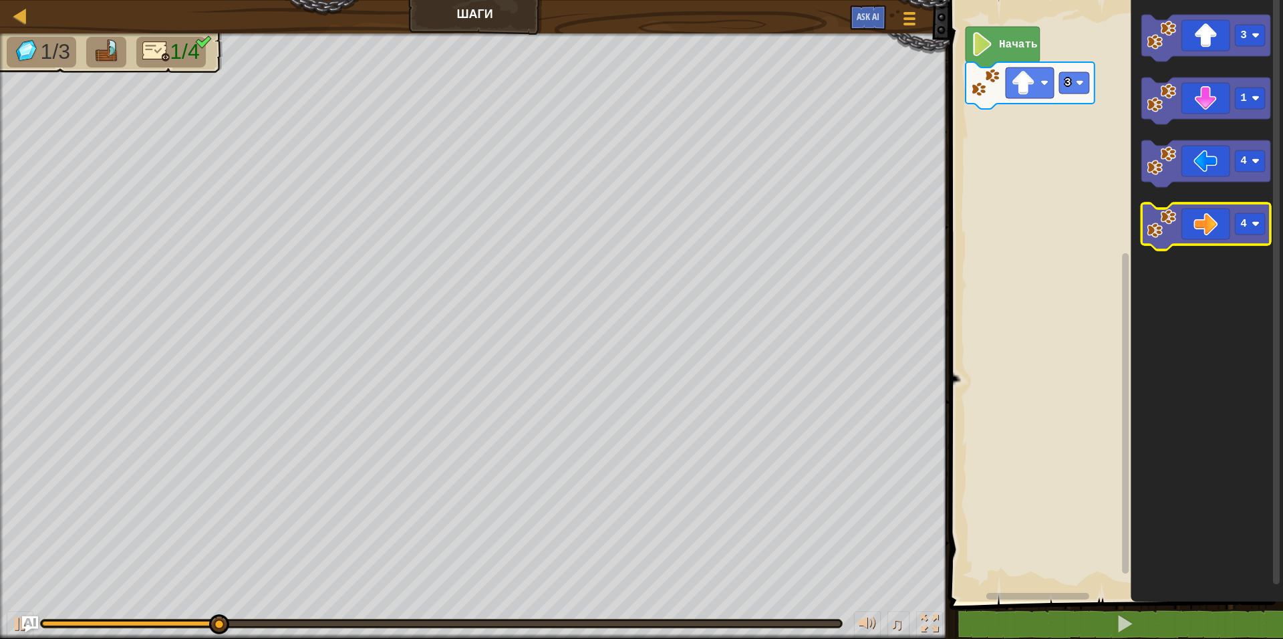
click at [1200, 222] on icon "Рабочая область Blockly" at bounding box center [1206, 226] width 129 height 47
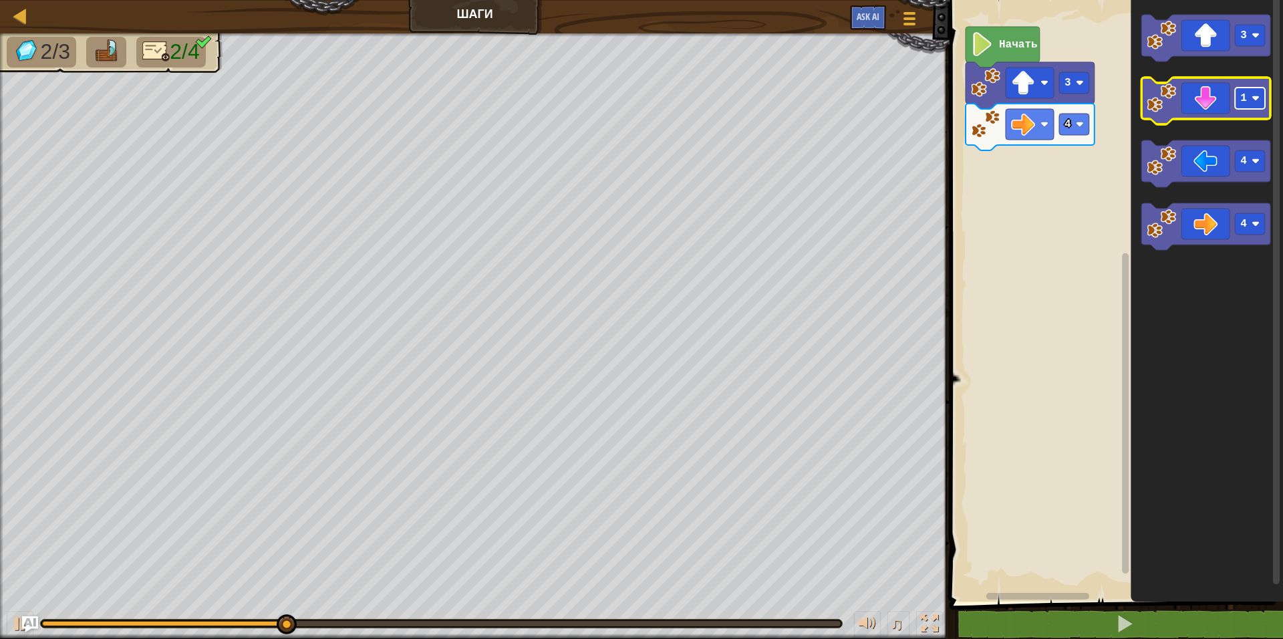
click at [1248, 102] on rect "Рабочая область Blockly" at bounding box center [1251, 98] width 30 height 21
click at [1211, 107] on icon "Рабочая область Blockly" at bounding box center [1206, 101] width 129 height 47
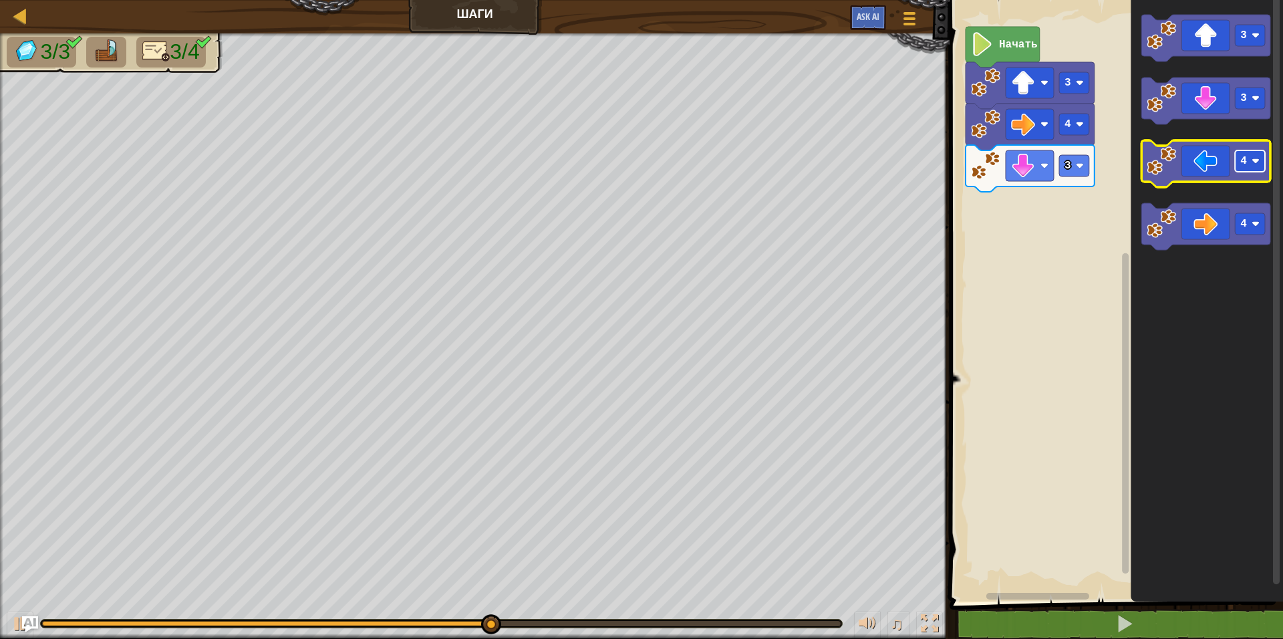
click at [1244, 166] on text "4" at bounding box center [1244, 161] width 7 height 12
click at [1204, 164] on icon "Рабочая область Blockly" at bounding box center [1206, 163] width 129 height 47
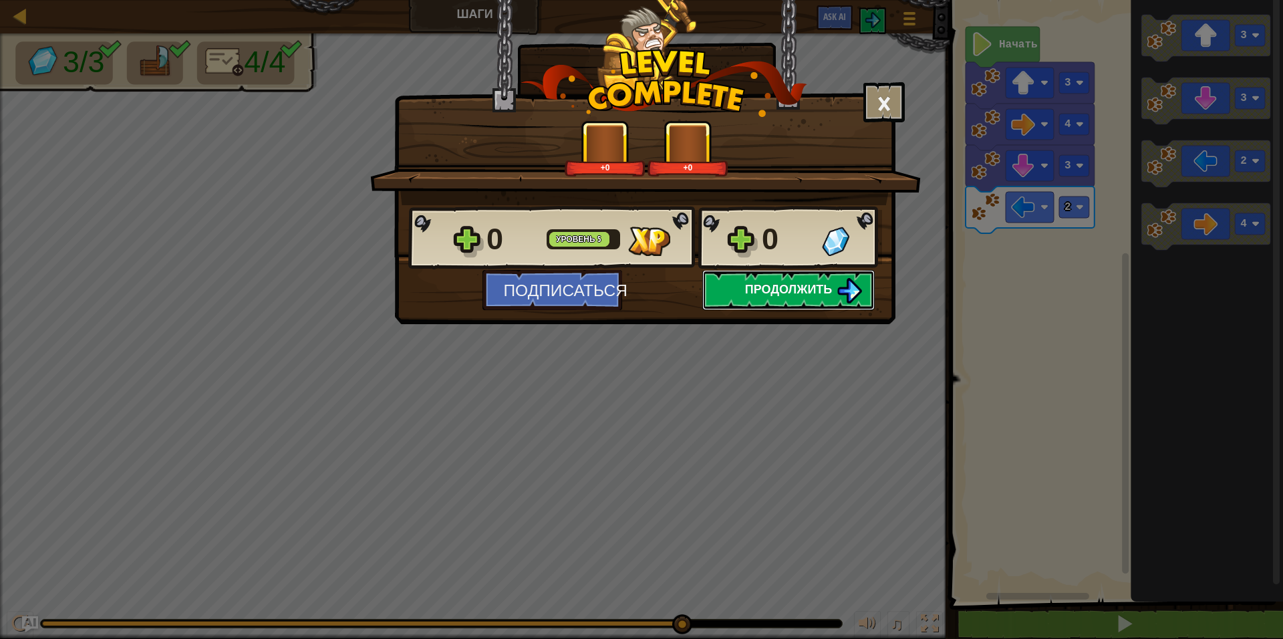
click at [773, 285] on span "Продолжить" at bounding box center [789, 289] width 88 height 17
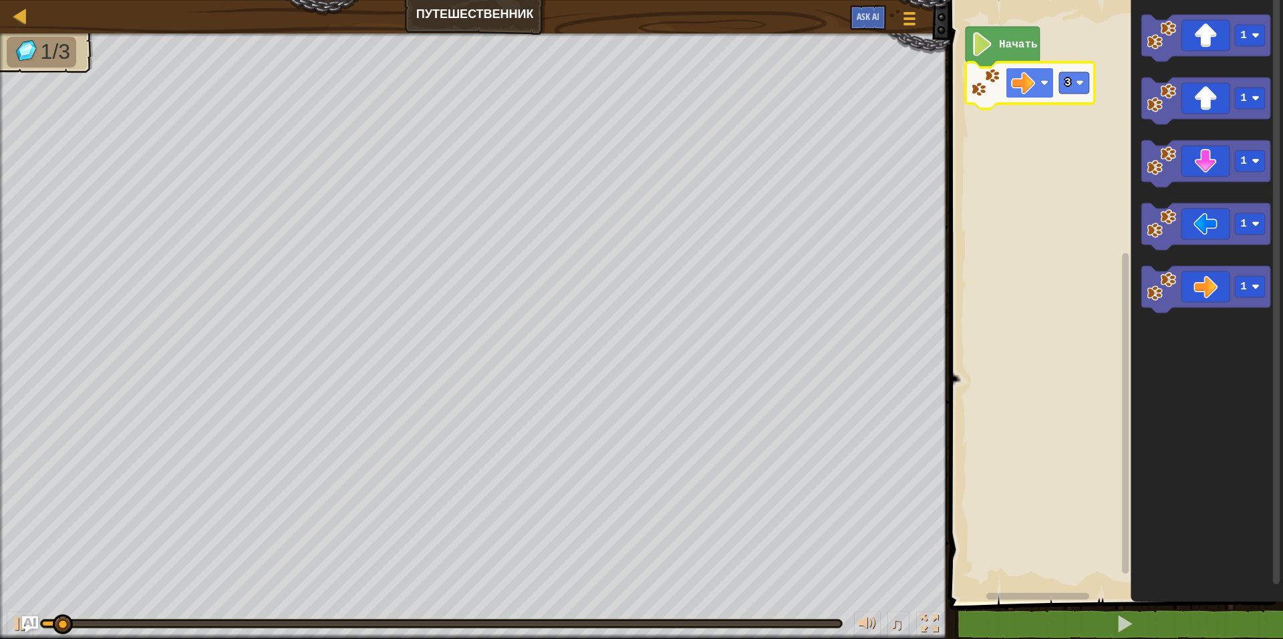
click at [1031, 90] on image "Рабочая область Blockly" at bounding box center [1023, 83] width 24 height 24
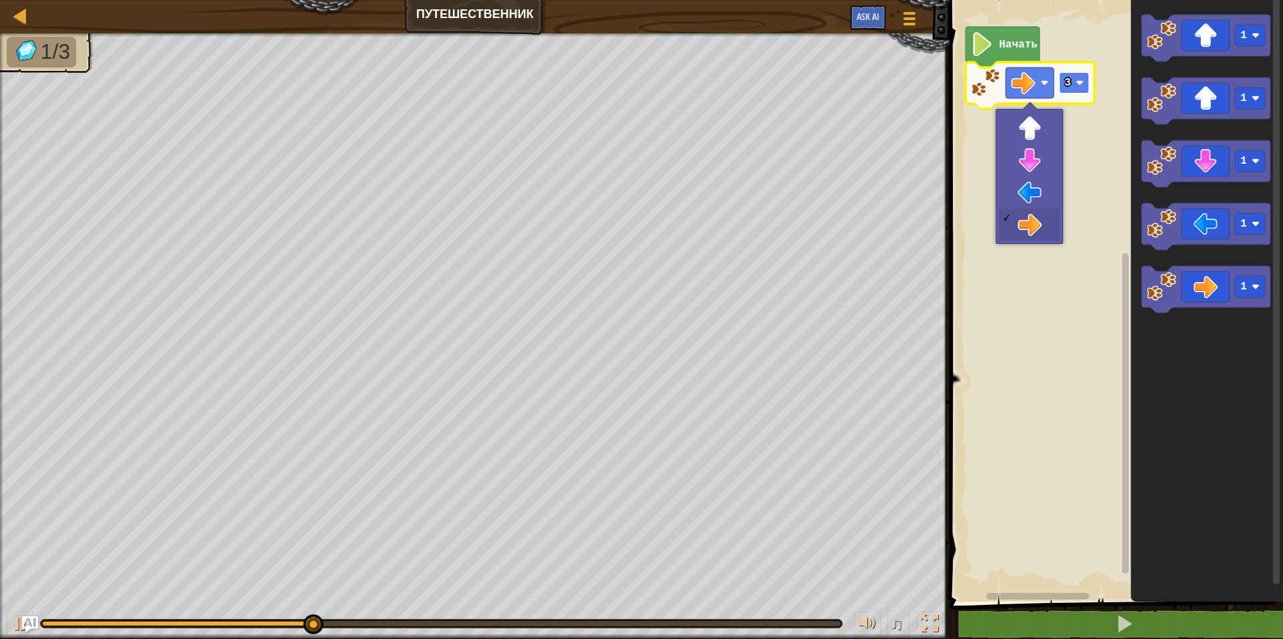
click at [1076, 82] on rect "Рабочая область Blockly" at bounding box center [1074, 82] width 30 height 21
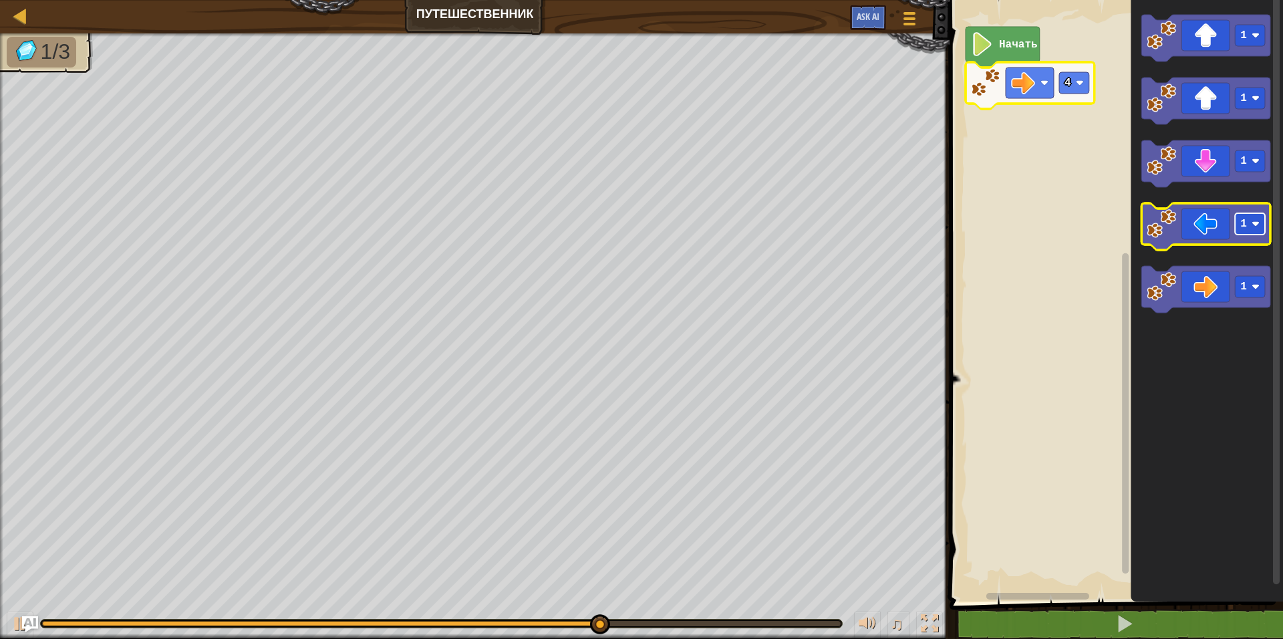
click at [1257, 228] on image "Рабочая область Blockly" at bounding box center [1256, 224] width 8 height 8
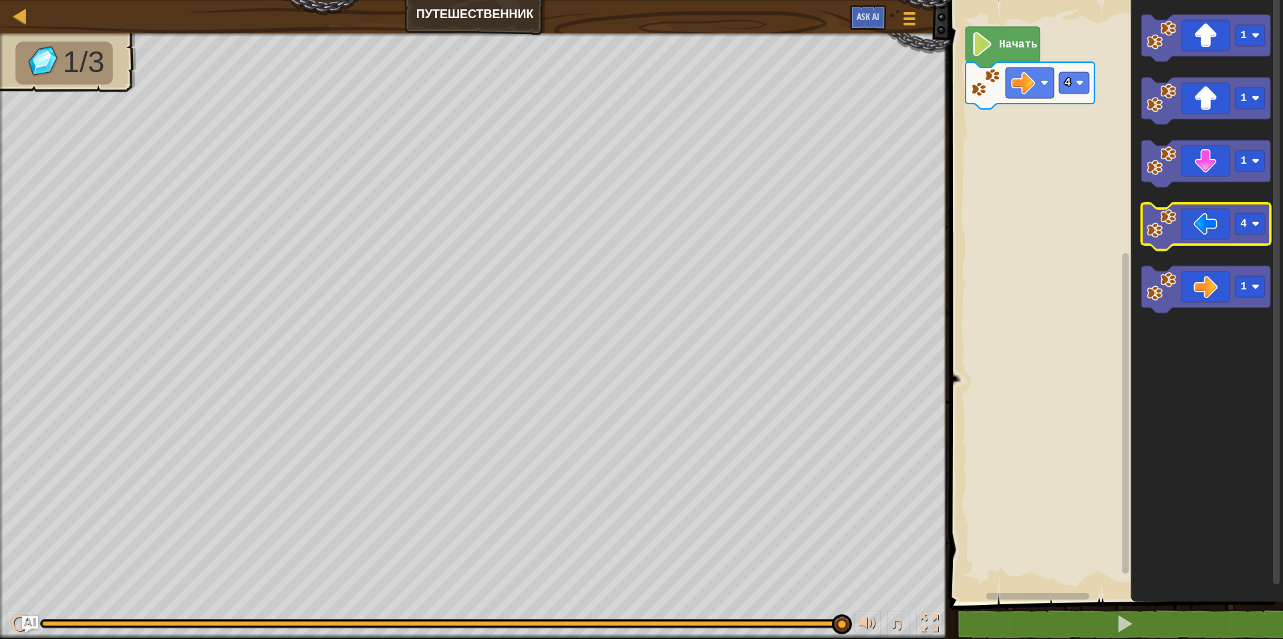
click at [1200, 231] on icon "Рабочая область Blockly" at bounding box center [1206, 226] width 129 height 47
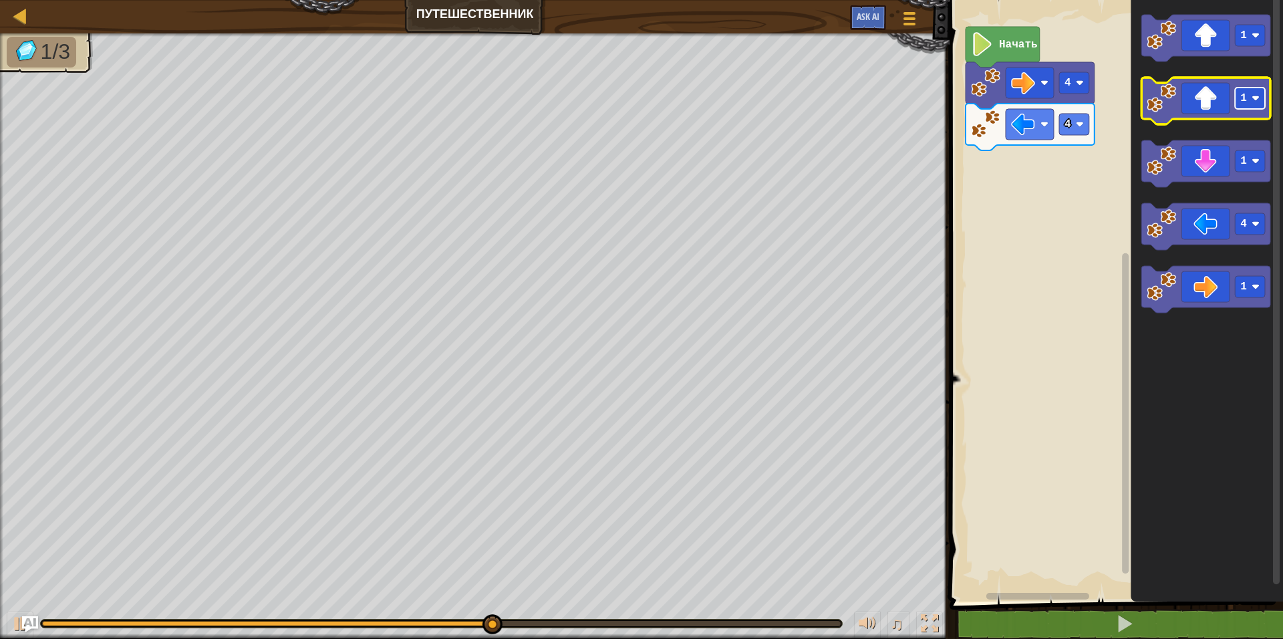
click at [1246, 108] on rect "Рабочая область Blockly" at bounding box center [1251, 98] width 30 height 21
click at [1200, 106] on icon "Рабочая область Blockly" at bounding box center [1206, 101] width 129 height 47
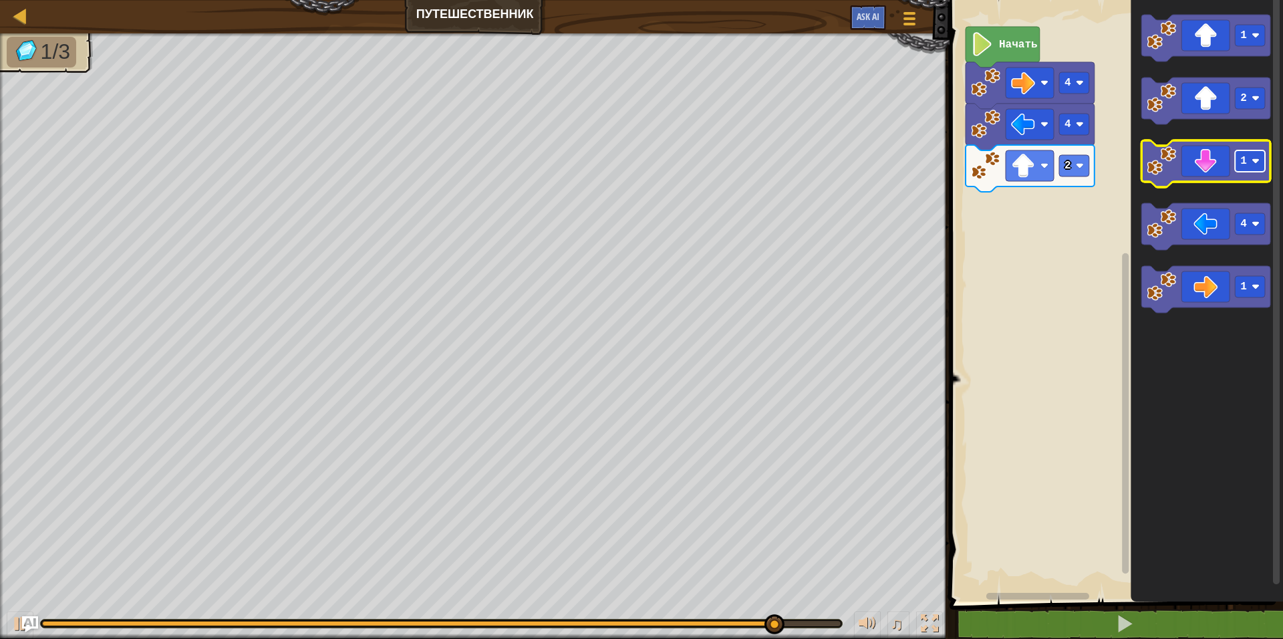
click at [1241, 160] on text "1" at bounding box center [1244, 161] width 7 height 12
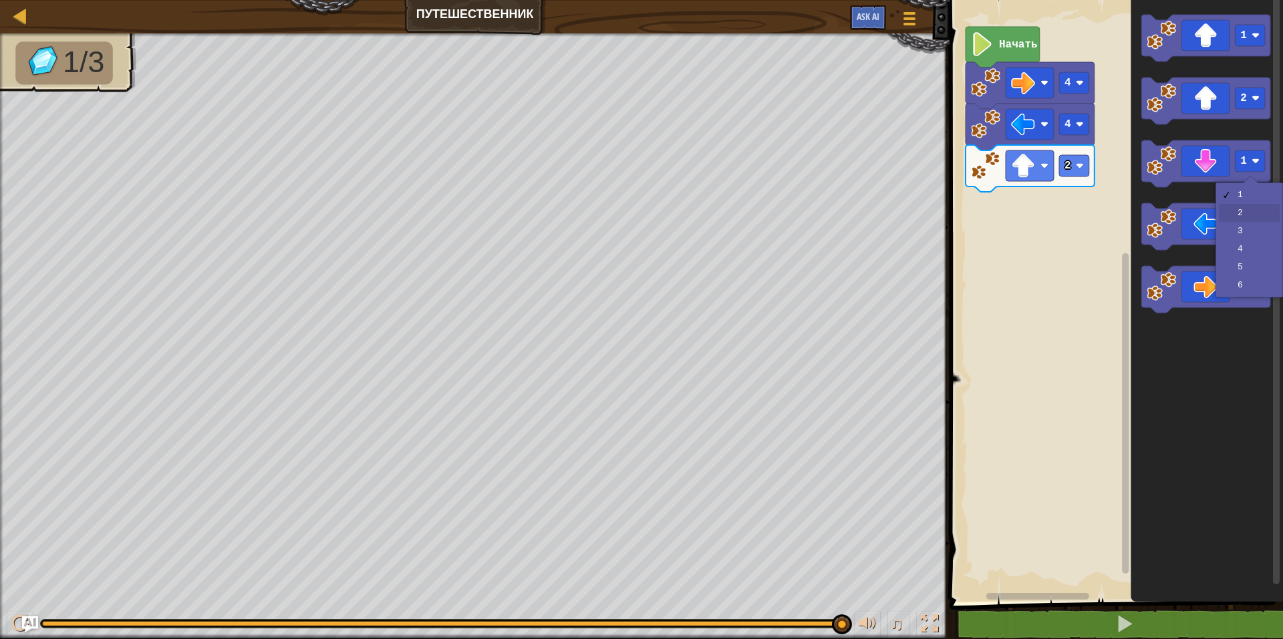
drag, startPoint x: 1241, startPoint y: 209, endPoint x: 1195, endPoint y: 169, distance: 60.7
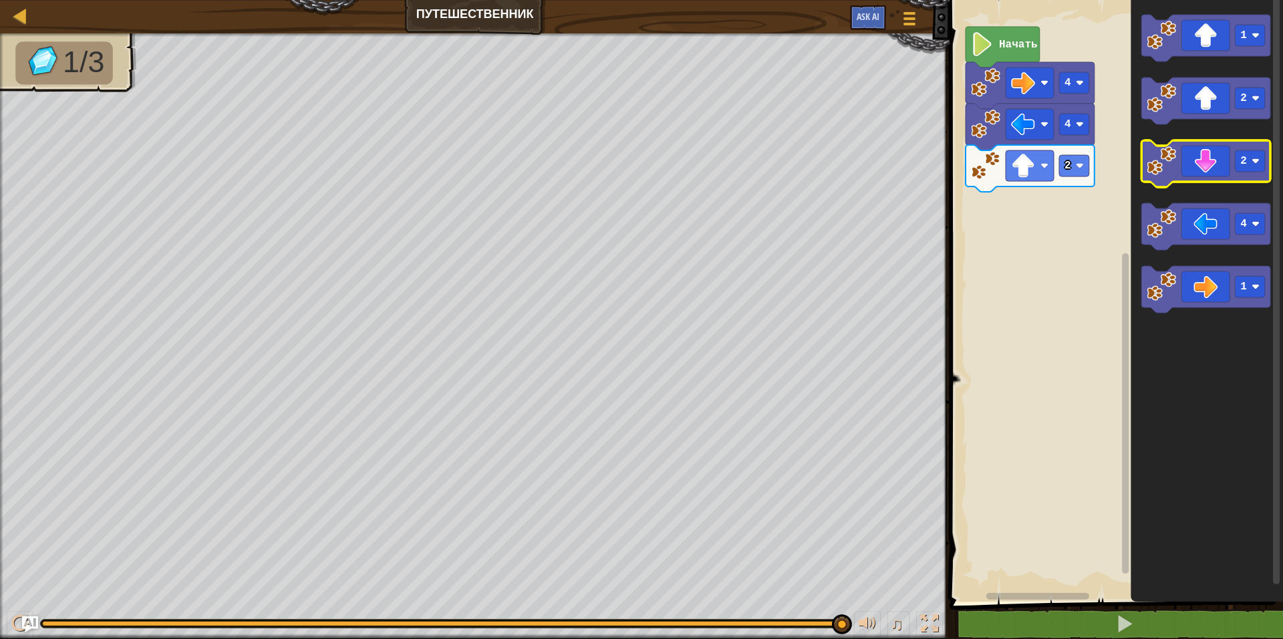
click at [1202, 162] on icon "Рабочая область Blockly" at bounding box center [1206, 163] width 129 height 47
click at [1200, 169] on icon "Рабочая область Blockly" at bounding box center [1206, 163] width 129 height 47
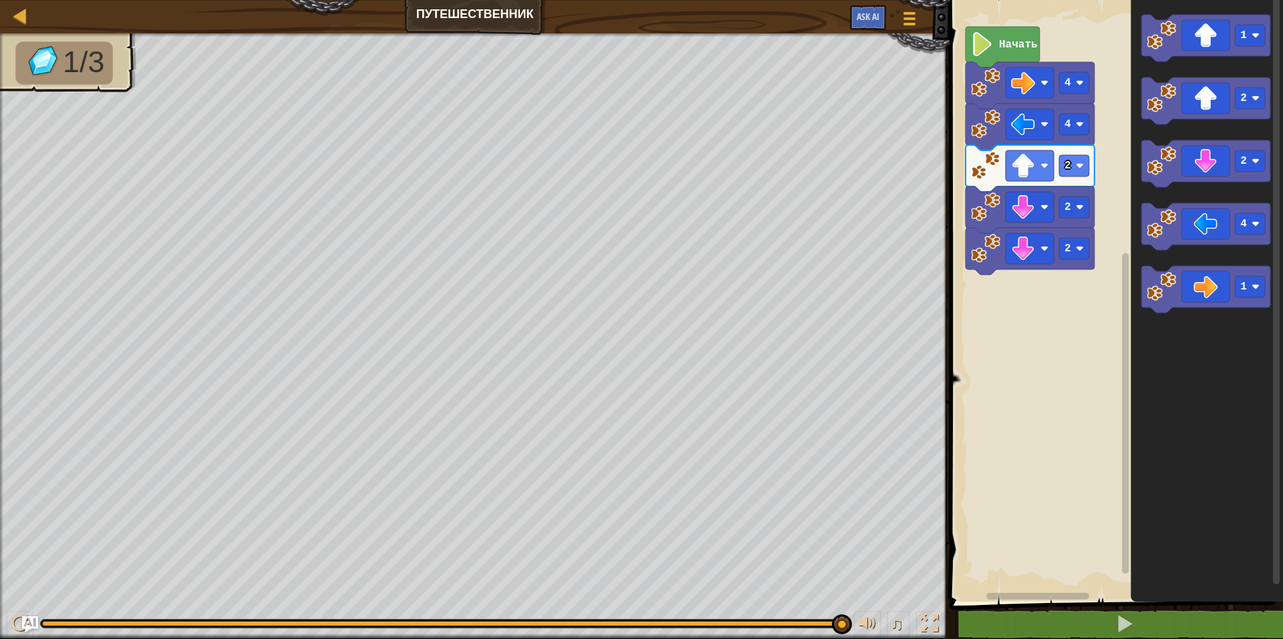
click at [998, 174] on image "Рабочая область Blockly" at bounding box center [985, 165] width 29 height 29
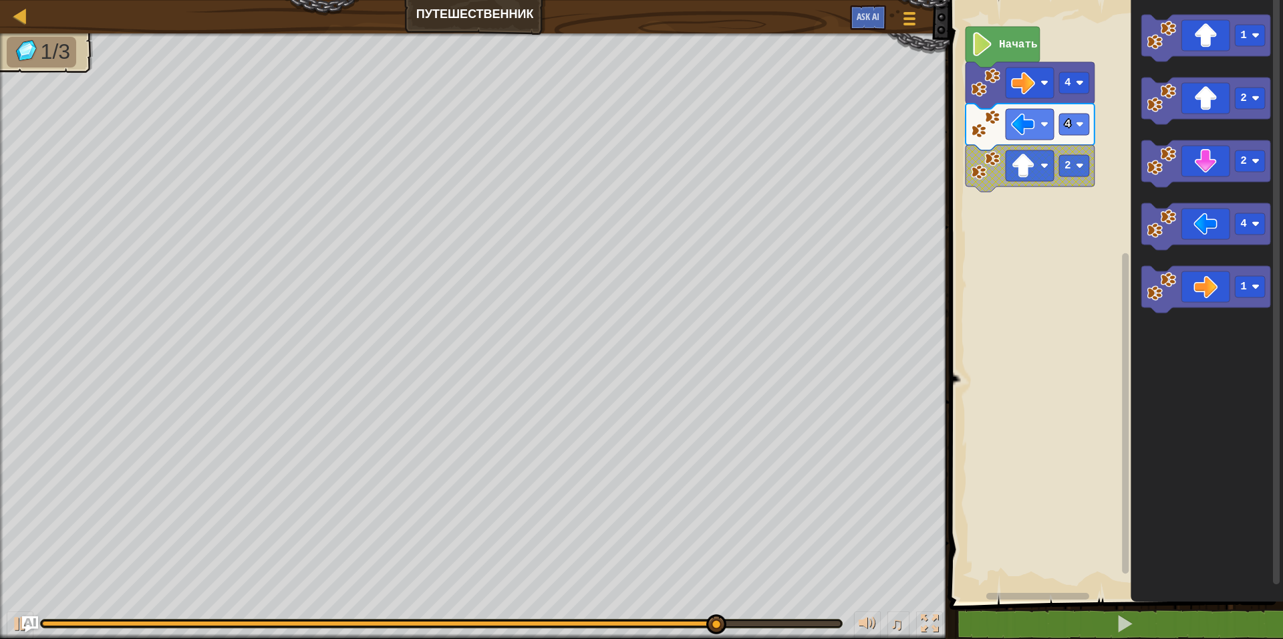
click at [983, 180] on icon "Рабочая область Blockly" at bounding box center [1030, 168] width 129 height 47
click at [990, 165] on image "Рабочая область Blockly" at bounding box center [985, 165] width 29 height 29
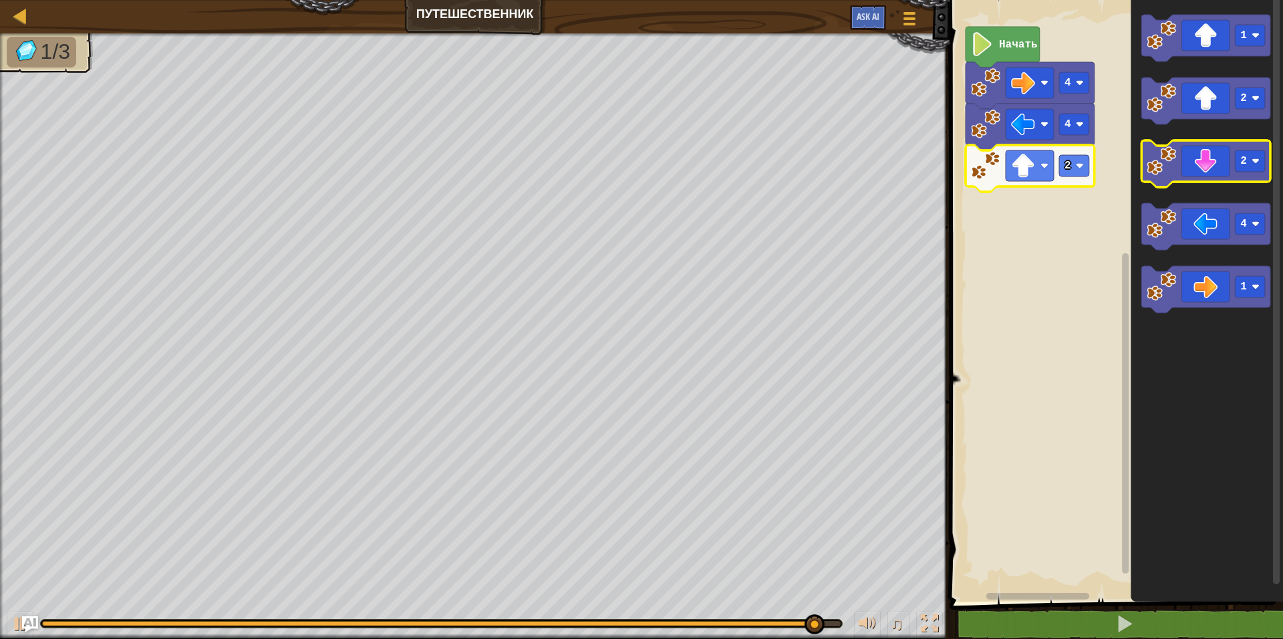
click at [1212, 168] on icon "Рабочая область Blockly" at bounding box center [1206, 163] width 129 height 47
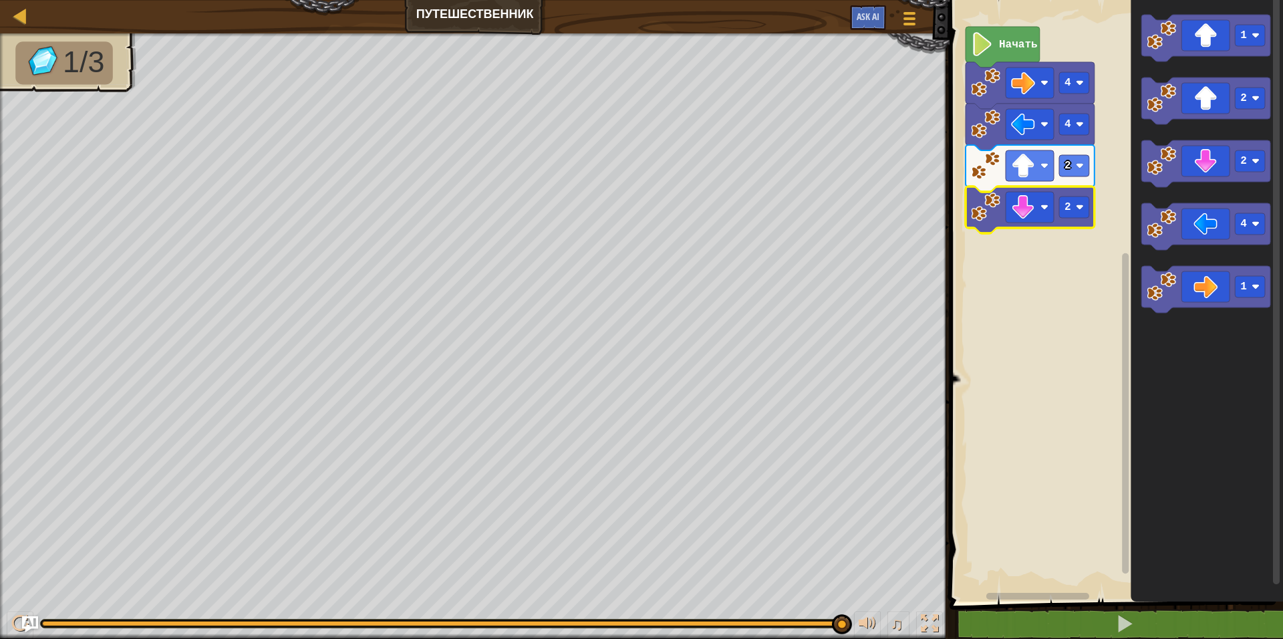
click at [1076, 223] on icon "Рабочая область Blockly" at bounding box center [1030, 209] width 129 height 47
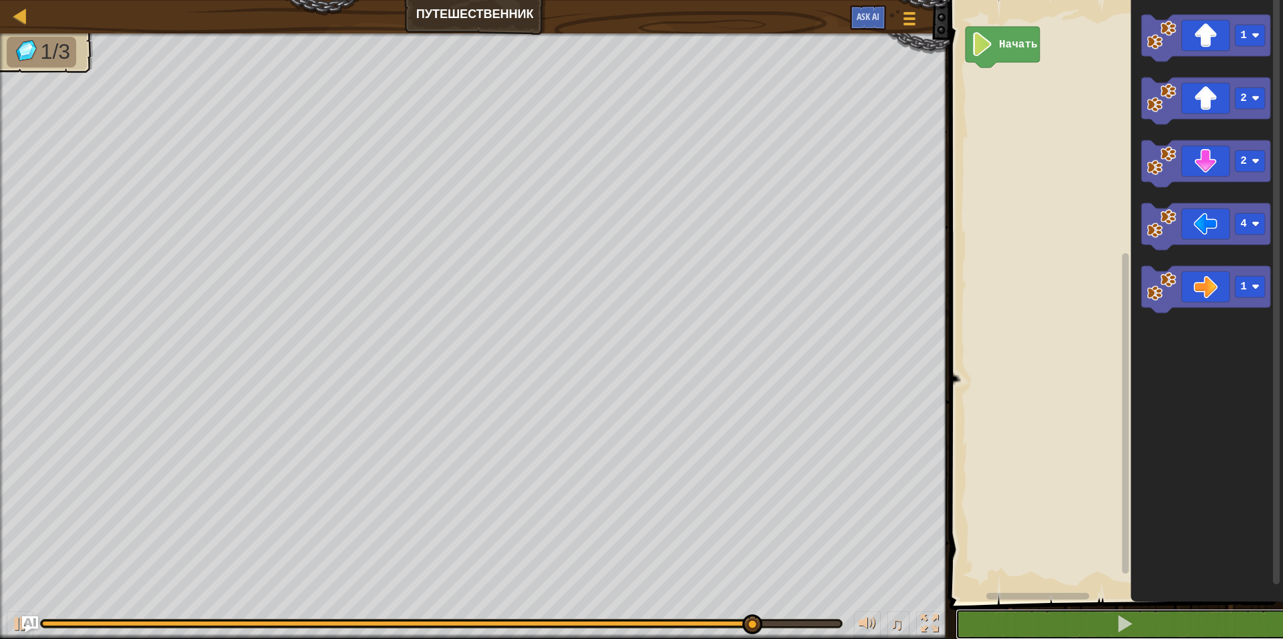
click at [1036, 610] on button at bounding box center [1124, 624] width 337 height 31
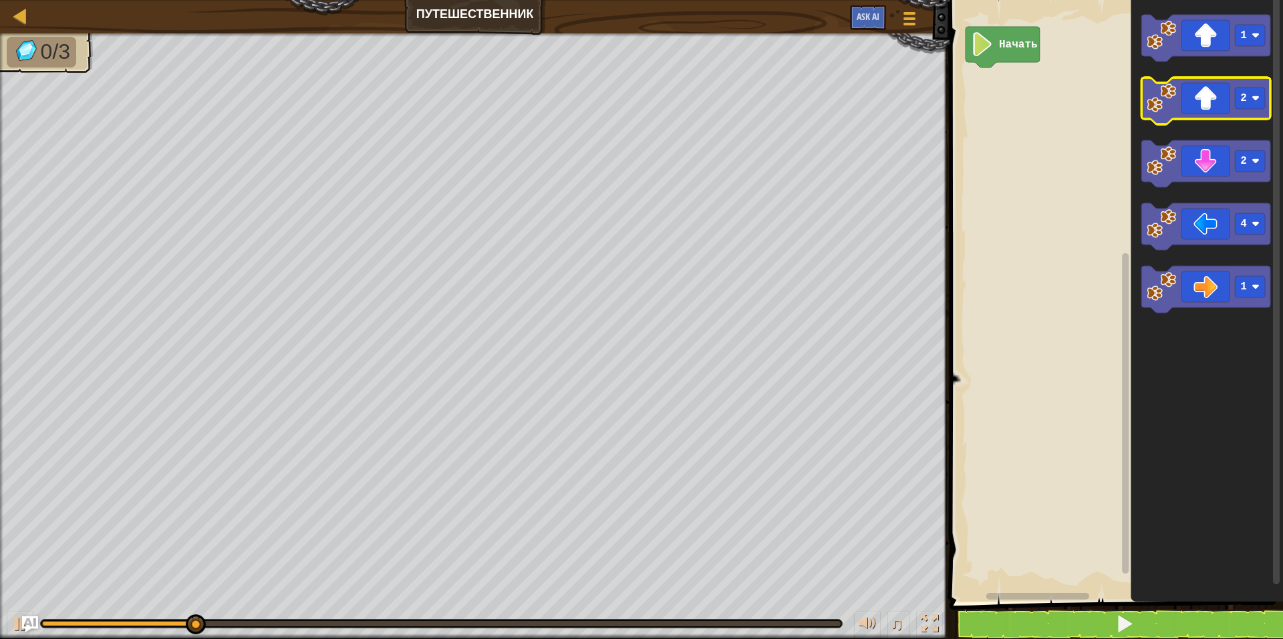
click at [1195, 116] on icon "Рабочая область Blockly" at bounding box center [1206, 101] width 129 height 47
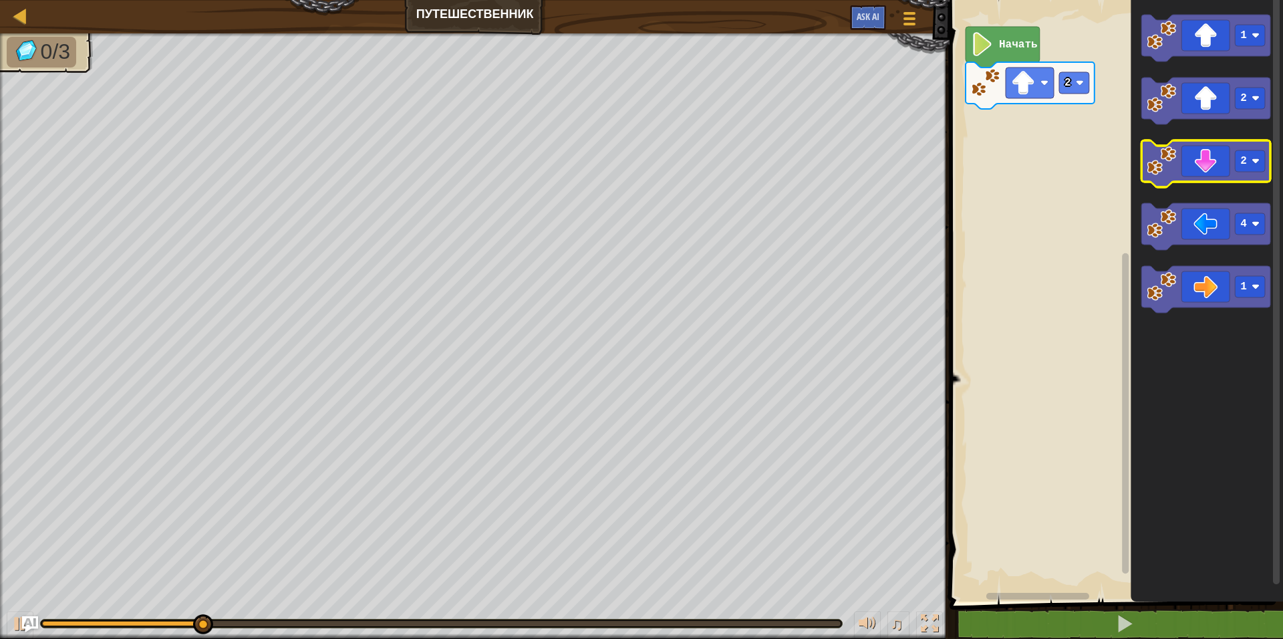
click at [1206, 165] on icon "Рабочая область Blockly" at bounding box center [1206, 163] width 129 height 47
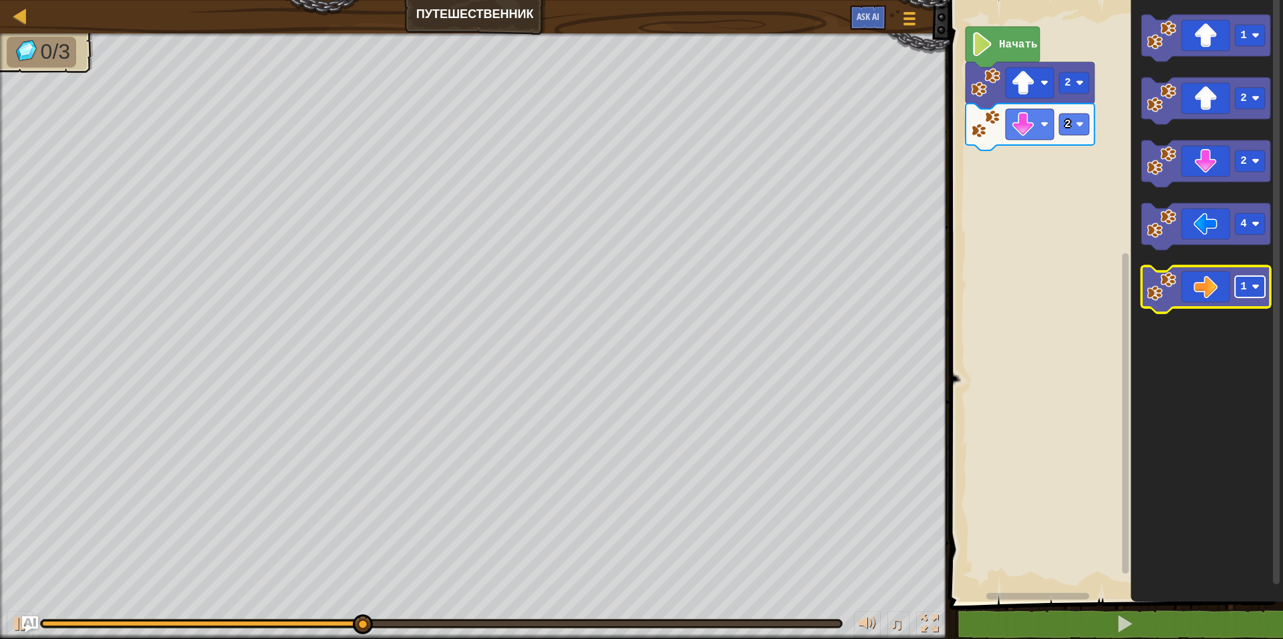
click at [1255, 287] on image "Рабочая область Blockly" at bounding box center [1256, 287] width 8 height 8
click at [1217, 293] on icon "Рабочая область Blockly" at bounding box center [1206, 289] width 129 height 47
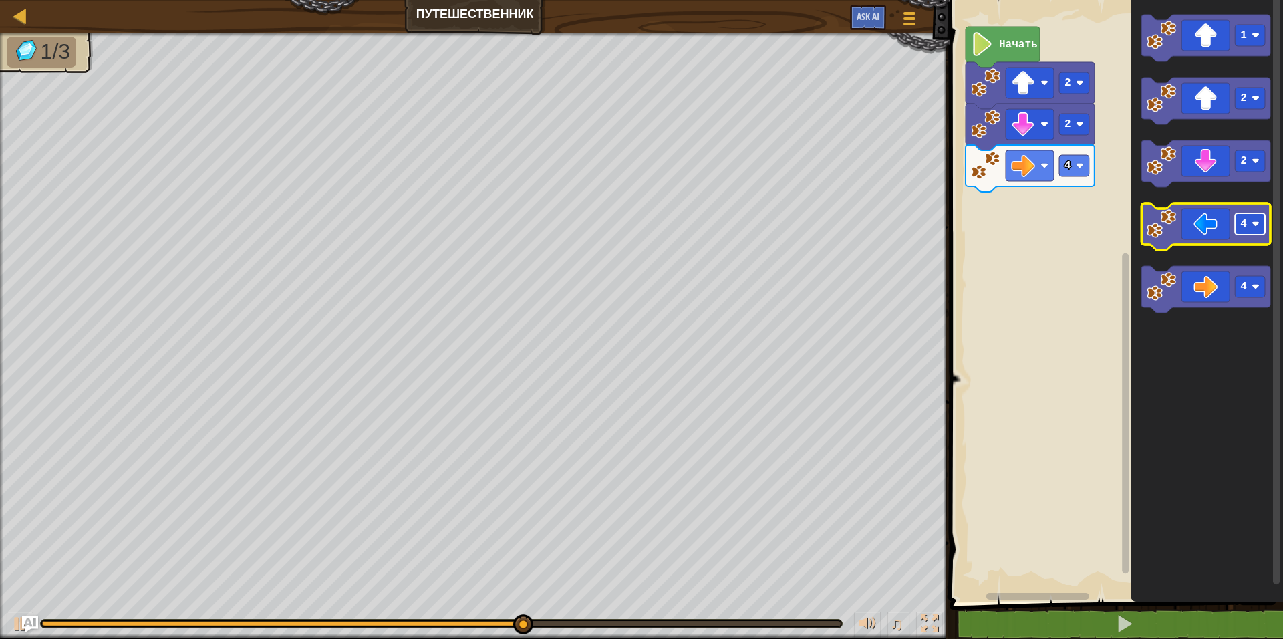
click at [1250, 231] on rect "Рабочая область Blockly" at bounding box center [1251, 223] width 30 height 21
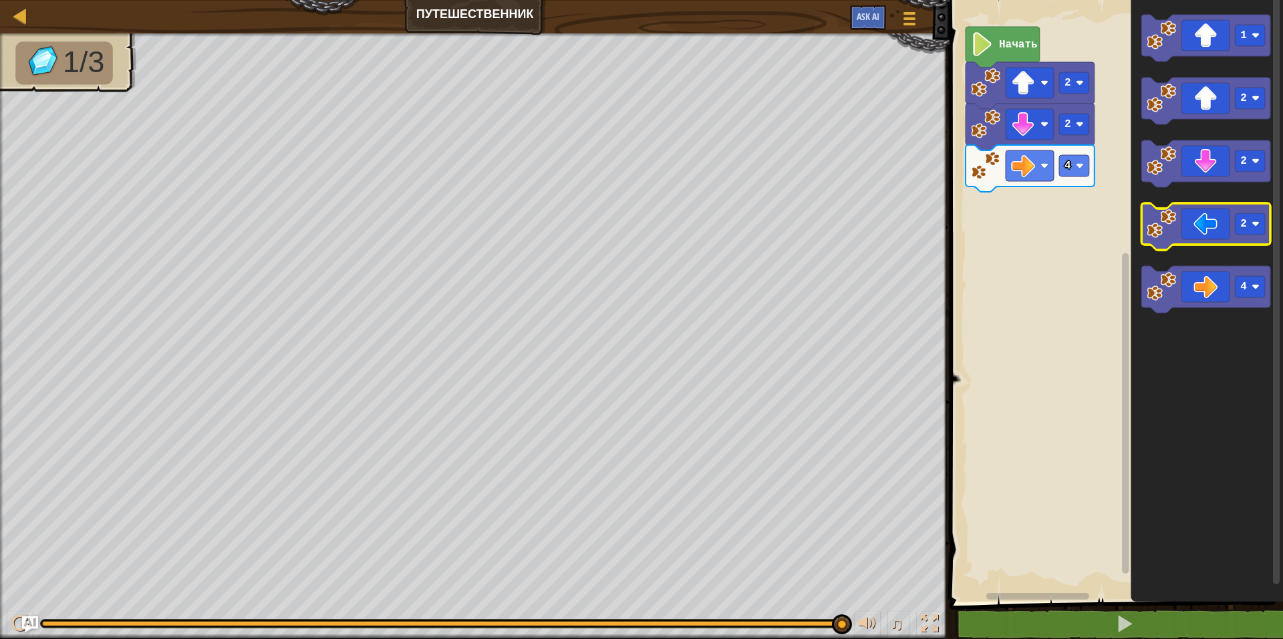
click at [1205, 231] on icon "Рабочая область Blockly" at bounding box center [1206, 226] width 129 height 47
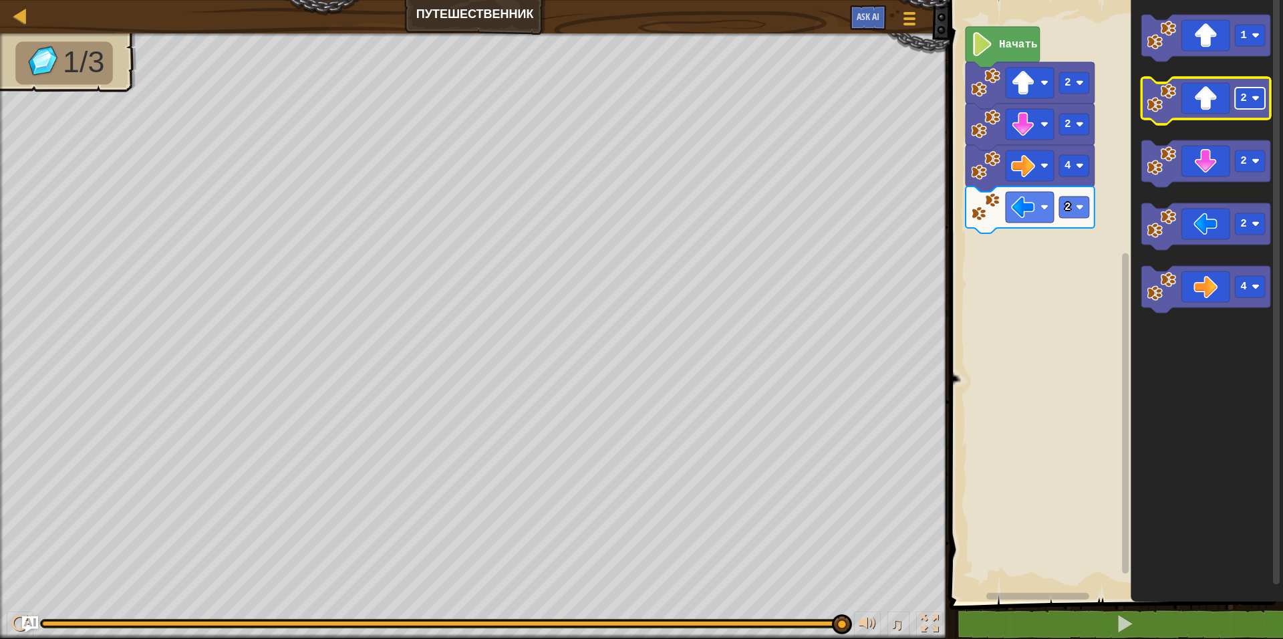
click at [1246, 102] on text "2" at bounding box center [1244, 98] width 7 height 12
click at [1202, 97] on icon "Рабочая область Blockly" at bounding box center [1206, 101] width 129 height 47
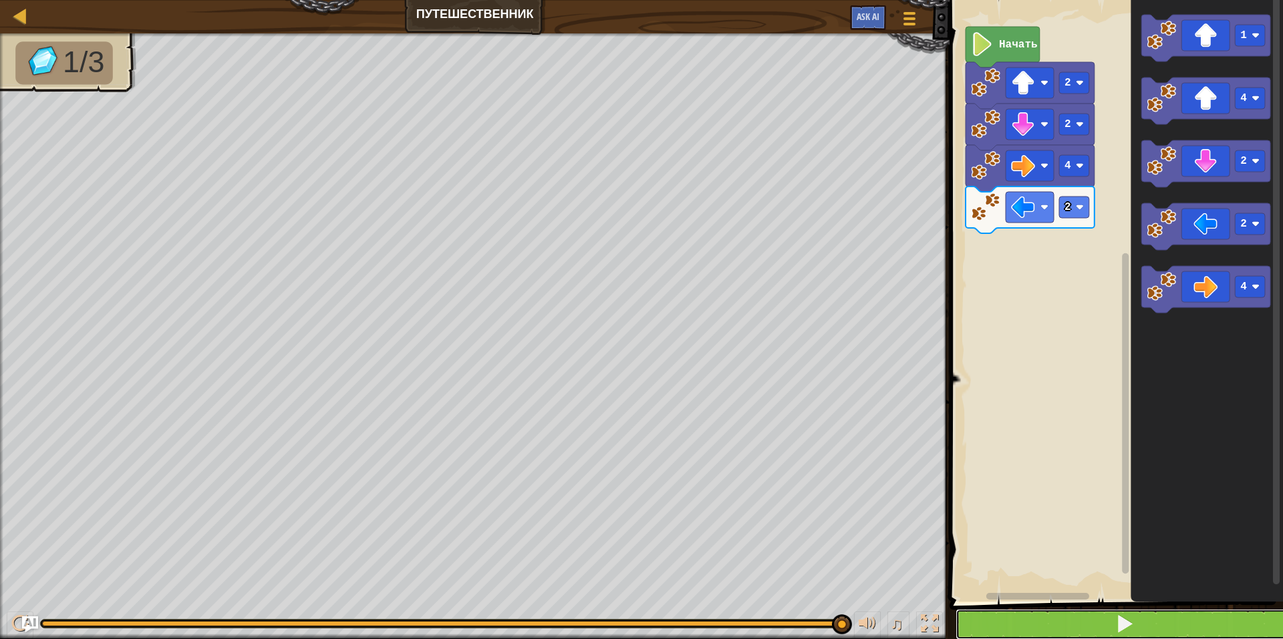
click at [1027, 619] on button at bounding box center [1124, 624] width 337 height 31
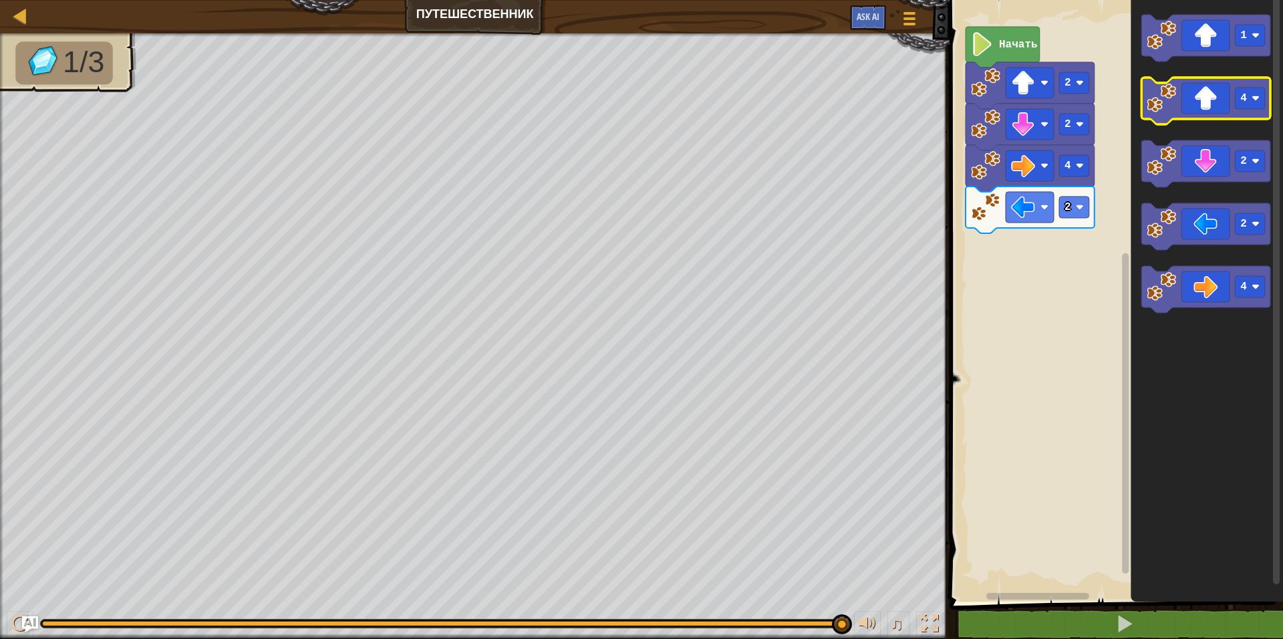
click at [1218, 99] on icon "Рабочая область Blockly" at bounding box center [1206, 101] width 129 height 47
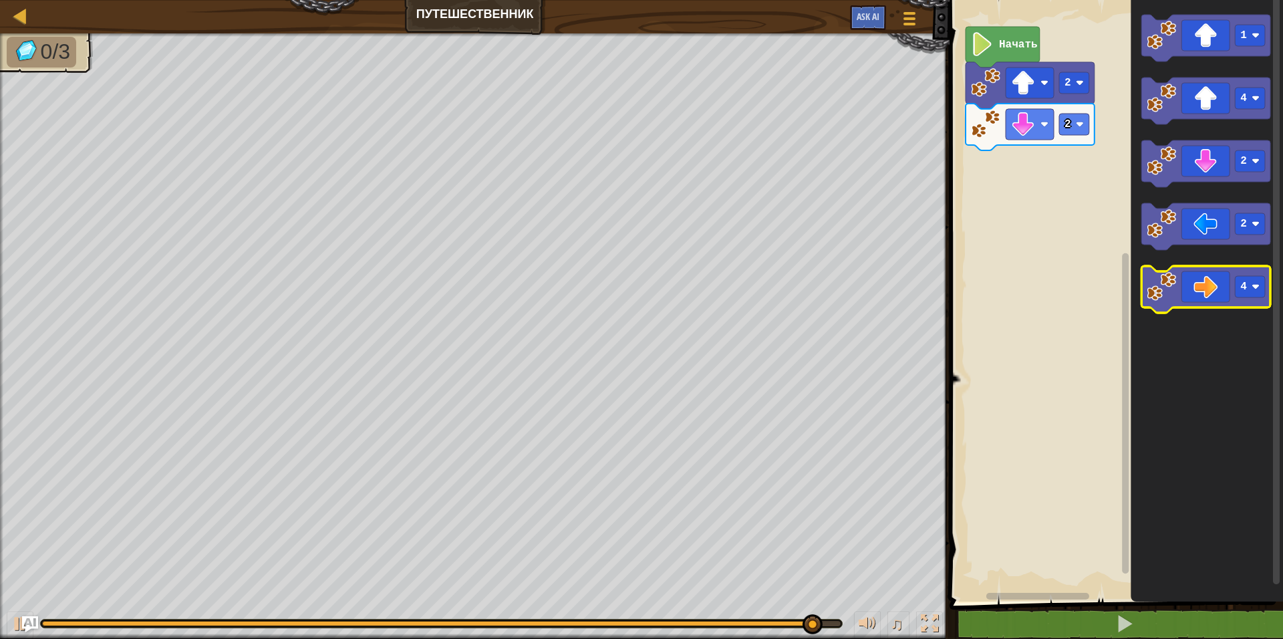
click at [1242, 298] on icon "Рабочая область Blockly" at bounding box center [1206, 289] width 129 height 47
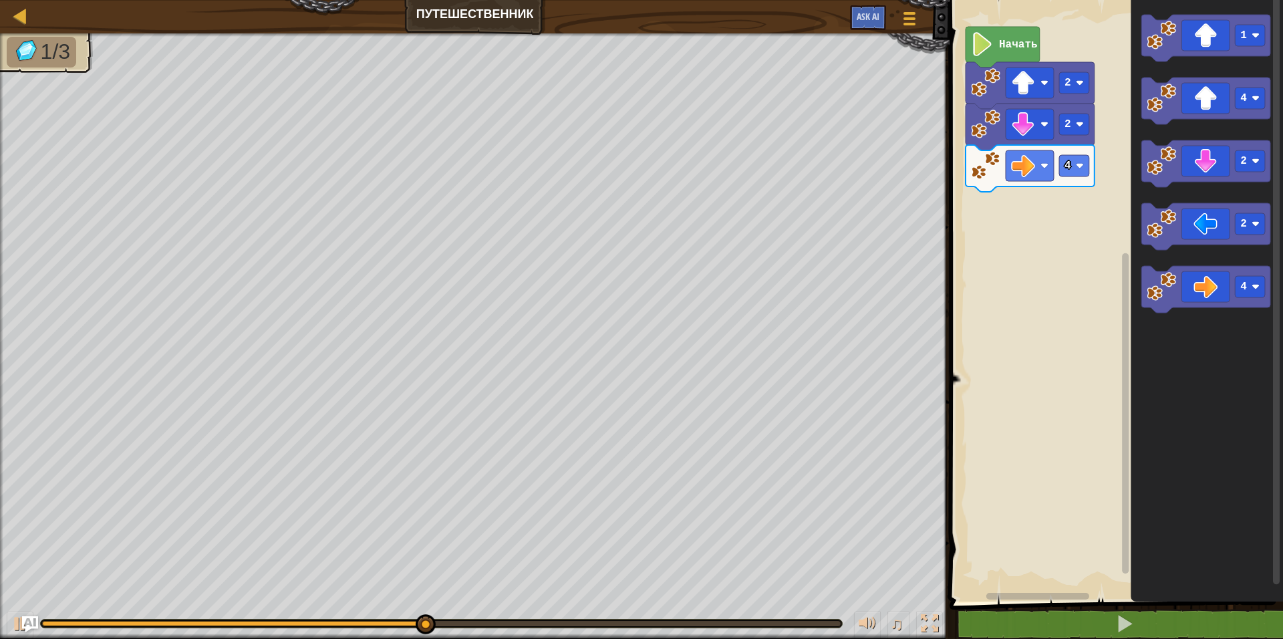
click at [1091, 176] on icon "Рабочая область Blockly" at bounding box center [1030, 168] width 129 height 47
click at [1078, 172] on rect "Рабочая область Blockly" at bounding box center [1074, 165] width 30 height 21
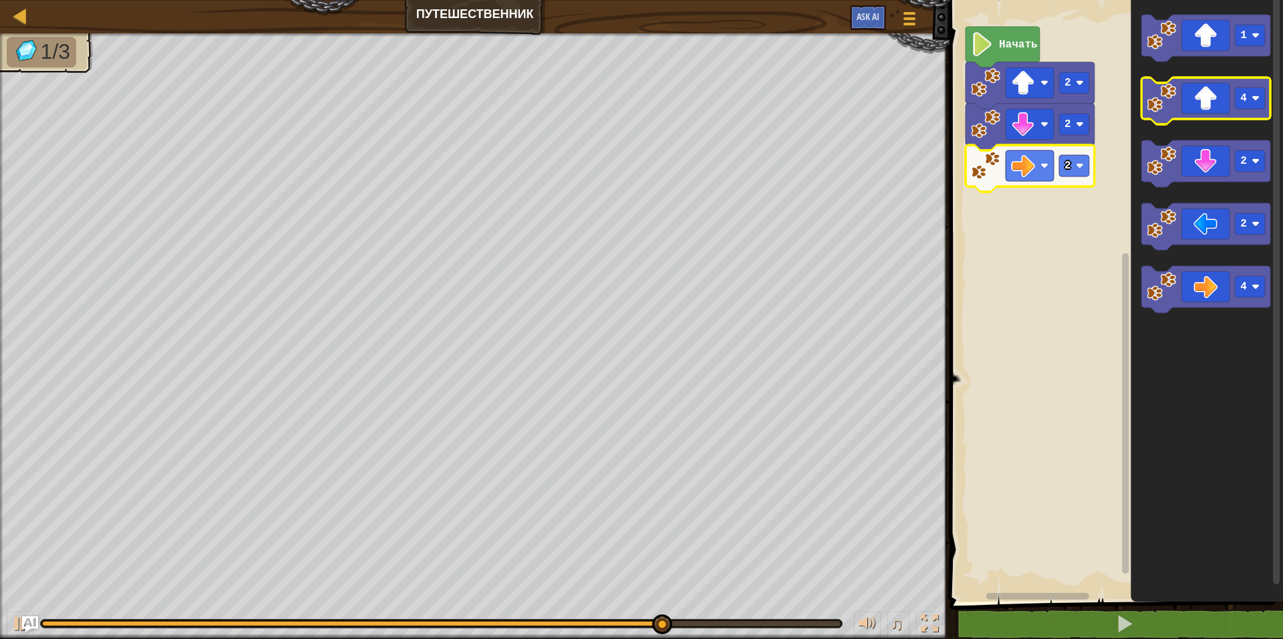
click at [1211, 106] on icon "Рабочая область Blockly" at bounding box center [1206, 101] width 129 height 47
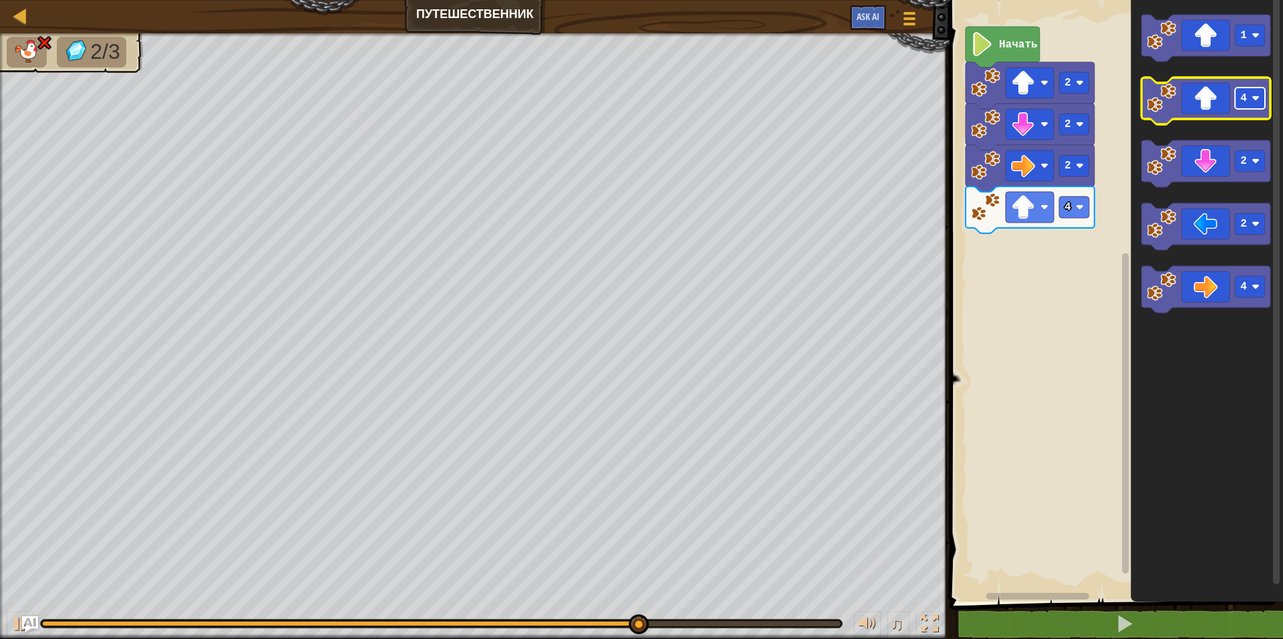
click at [1258, 93] on rect "Рабочая область Blockly" at bounding box center [1251, 98] width 30 height 21
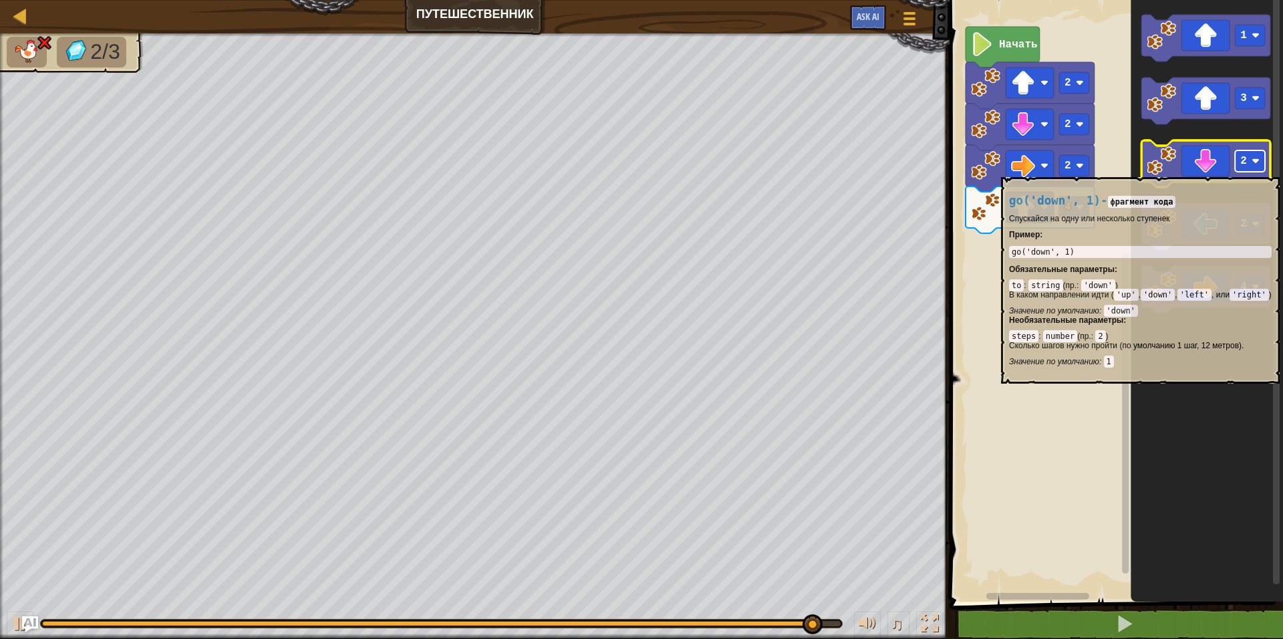
click at [1241, 162] on text "2" at bounding box center [1244, 161] width 7 height 12
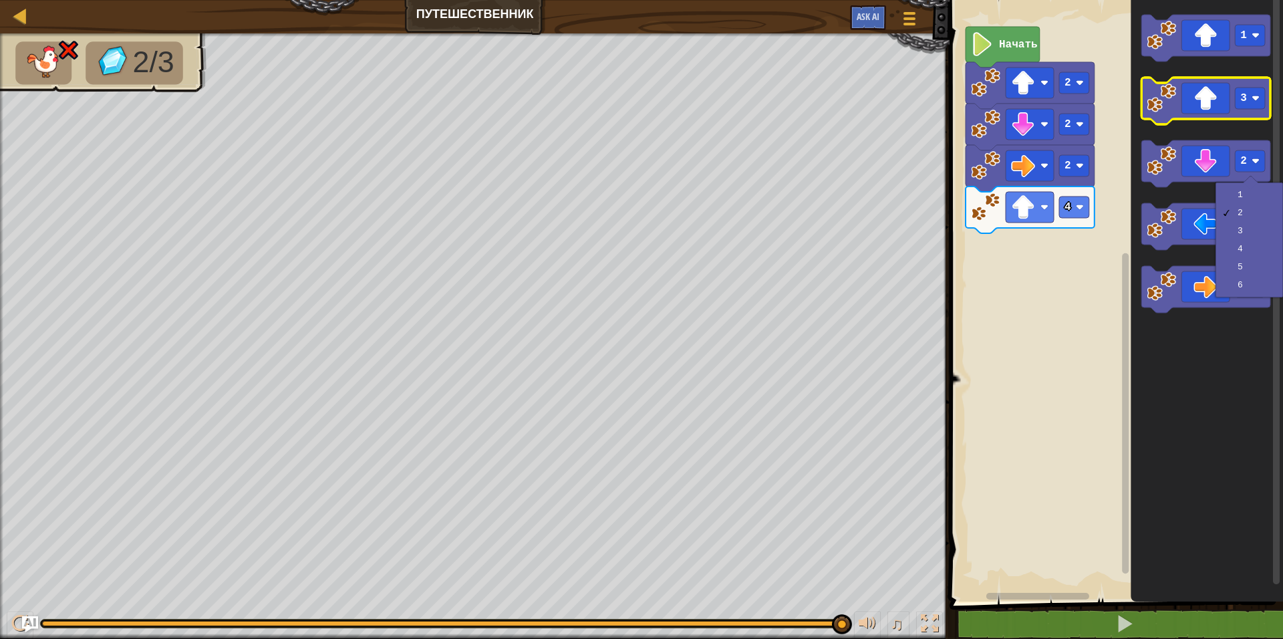
click at [1216, 106] on icon "Рабочая область Blockly" at bounding box center [1206, 101] width 129 height 47
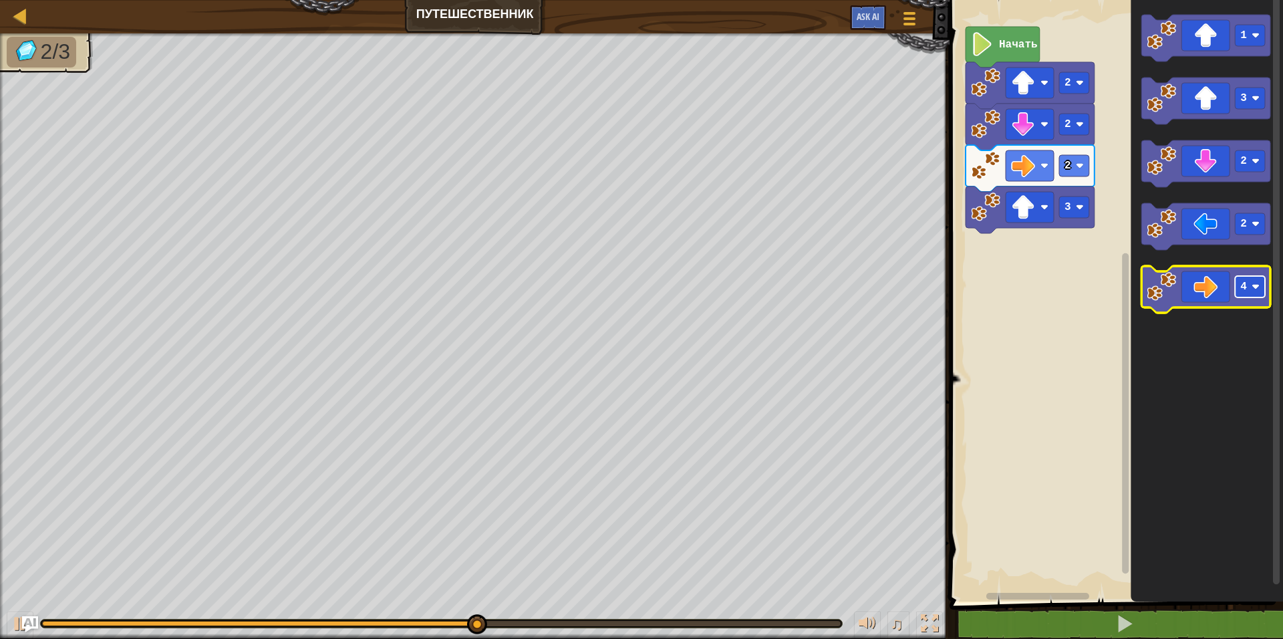
click at [1250, 287] on rect "Рабочая область Blockly" at bounding box center [1251, 286] width 30 height 21
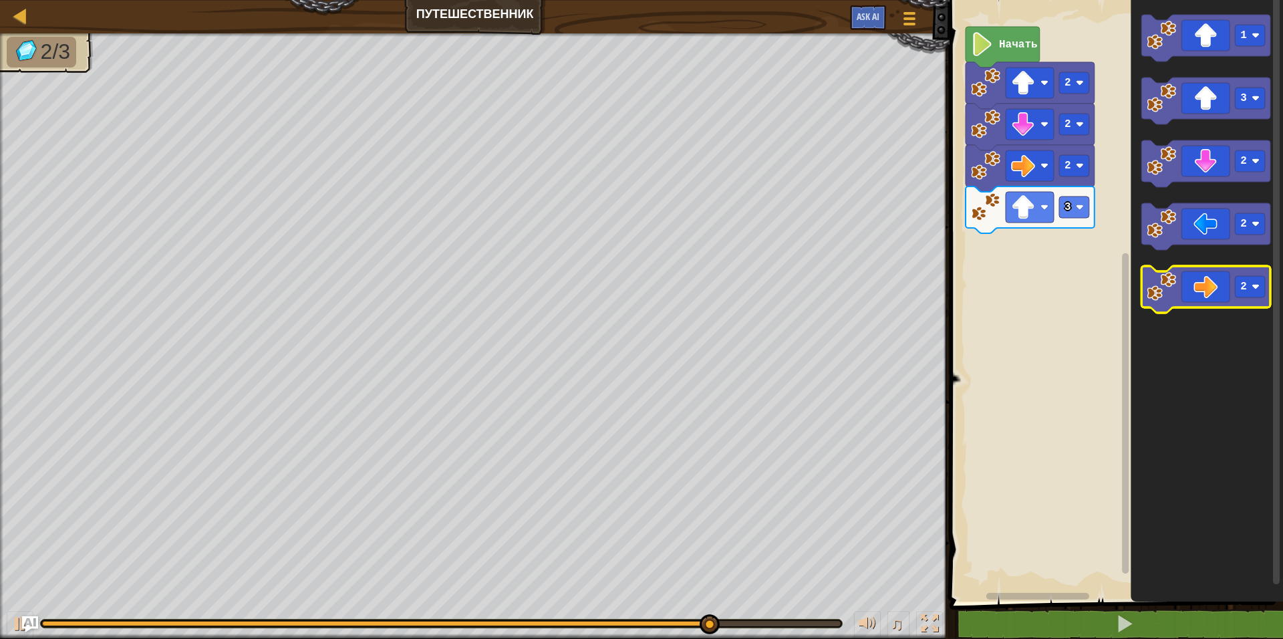
click at [1209, 294] on icon "Рабочая область Blockly" at bounding box center [1206, 289] width 129 height 47
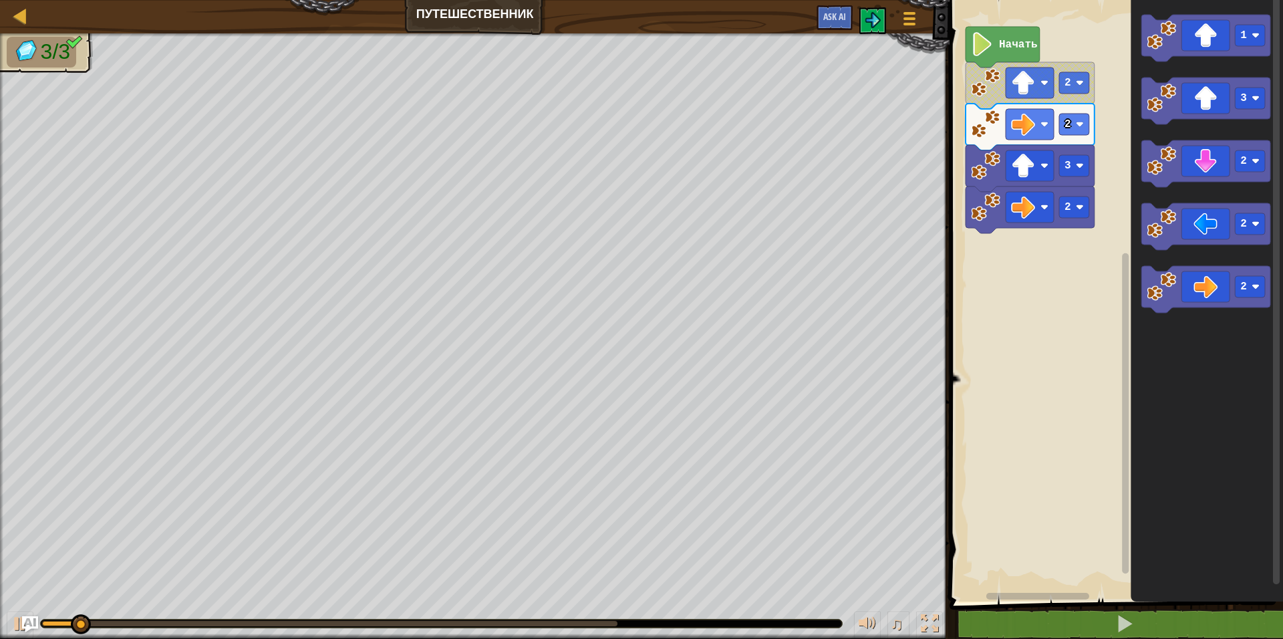
click at [999, 146] on icon "Рабочая область Blockly" at bounding box center [1030, 168] width 129 height 47
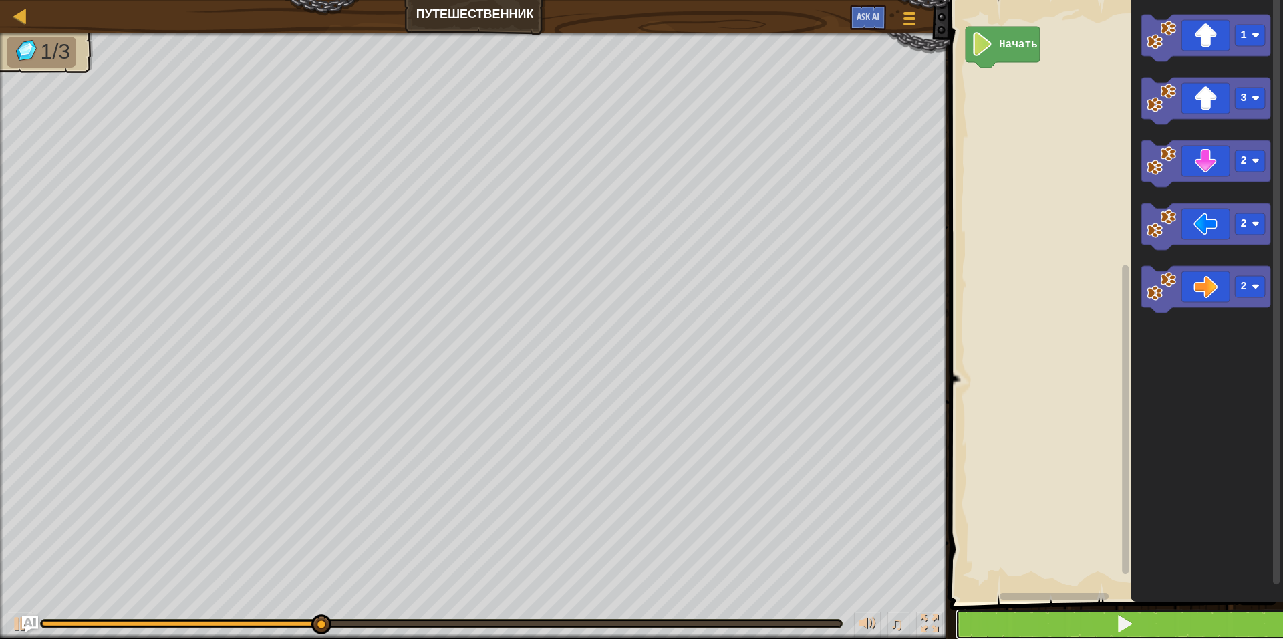
click at [1048, 611] on button at bounding box center [1124, 624] width 337 height 31
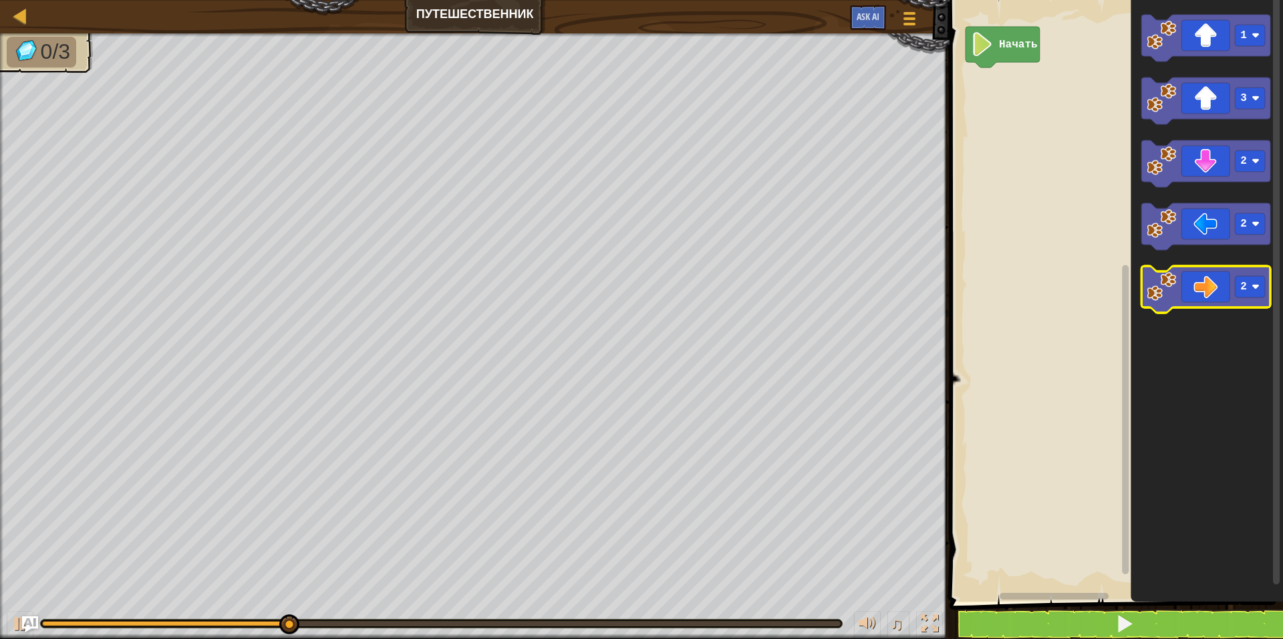
click at [1210, 289] on icon "Рабочая область Blockly" at bounding box center [1206, 289] width 129 height 47
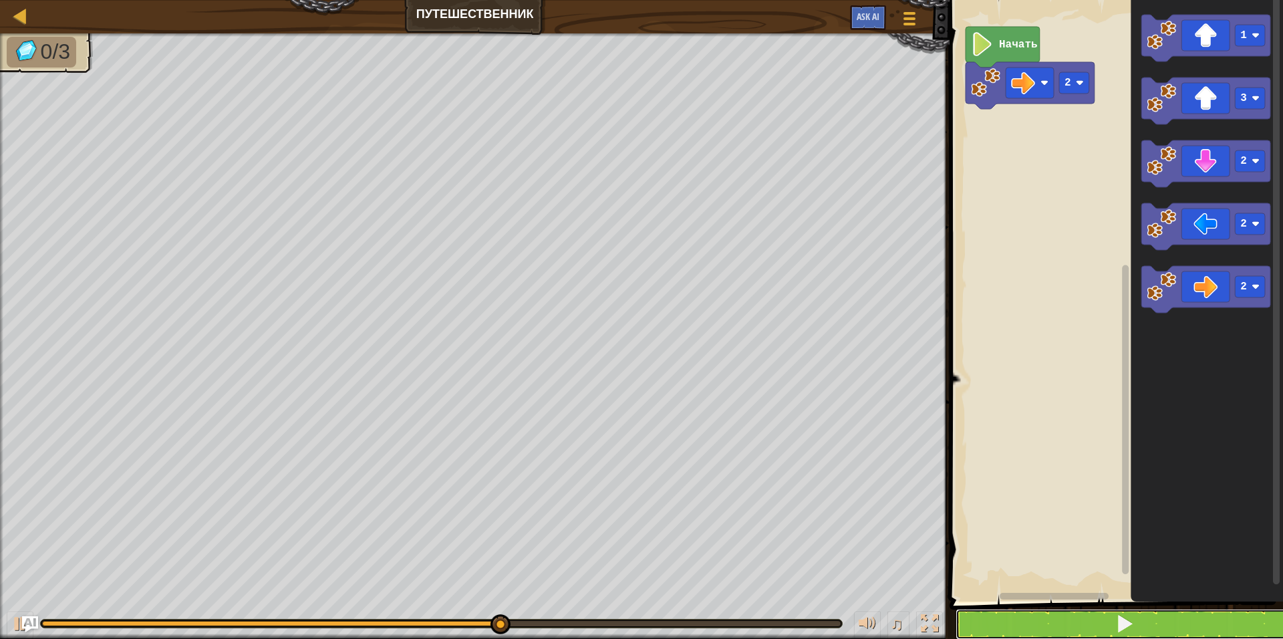
click at [1127, 622] on span at bounding box center [1124, 623] width 19 height 19
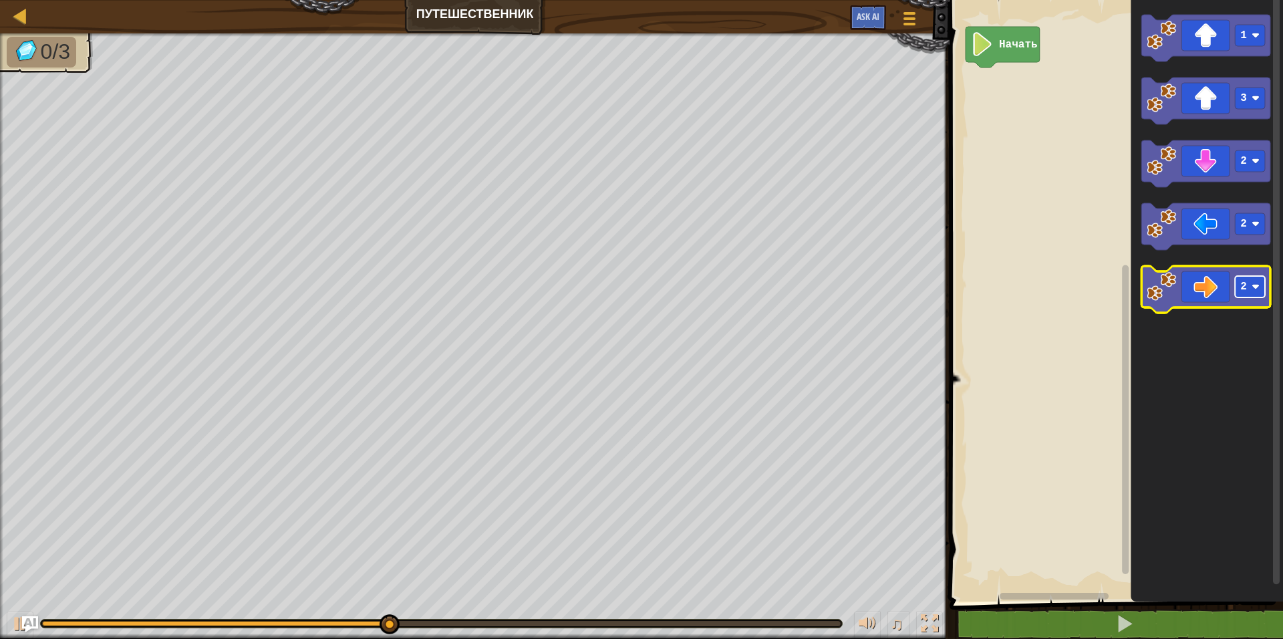
click at [1252, 287] on rect "Рабочая область Blockly" at bounding box center [1251, 286] width 30 height 21
click at [1205, 286] on icon "Рабочая область Blockly" at bounding box center [1206, 289] width 129 height 47
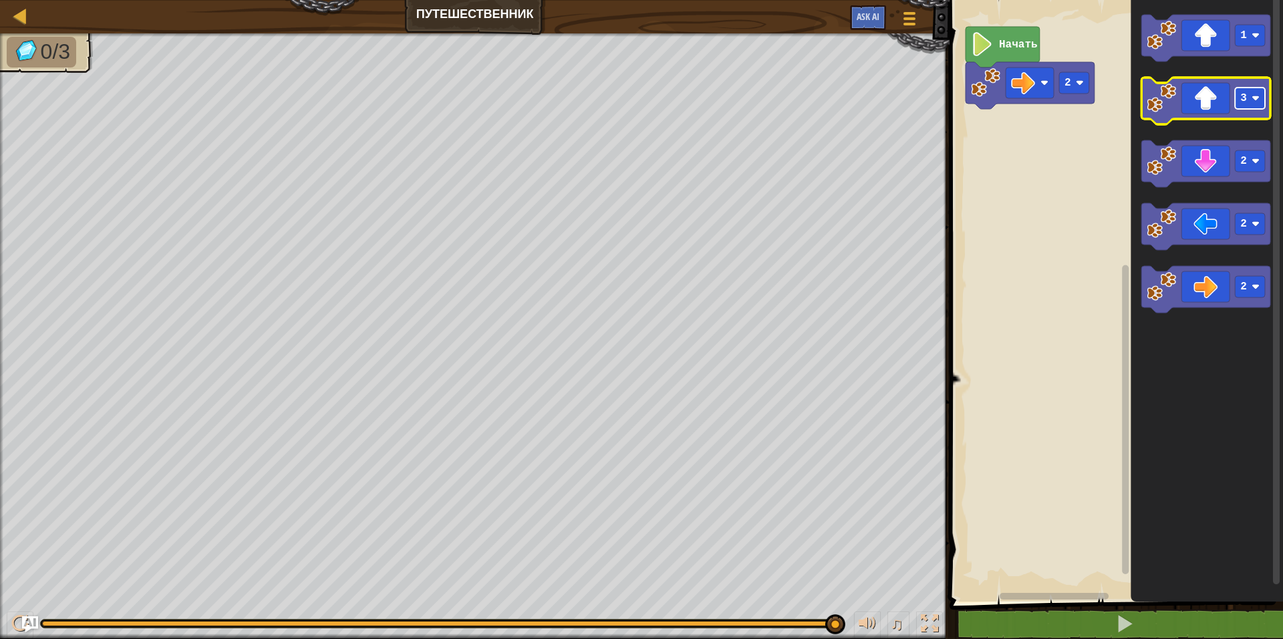
click at [1241, 104] on text "3" at bounding box center [1244, 98] width 7 height 12
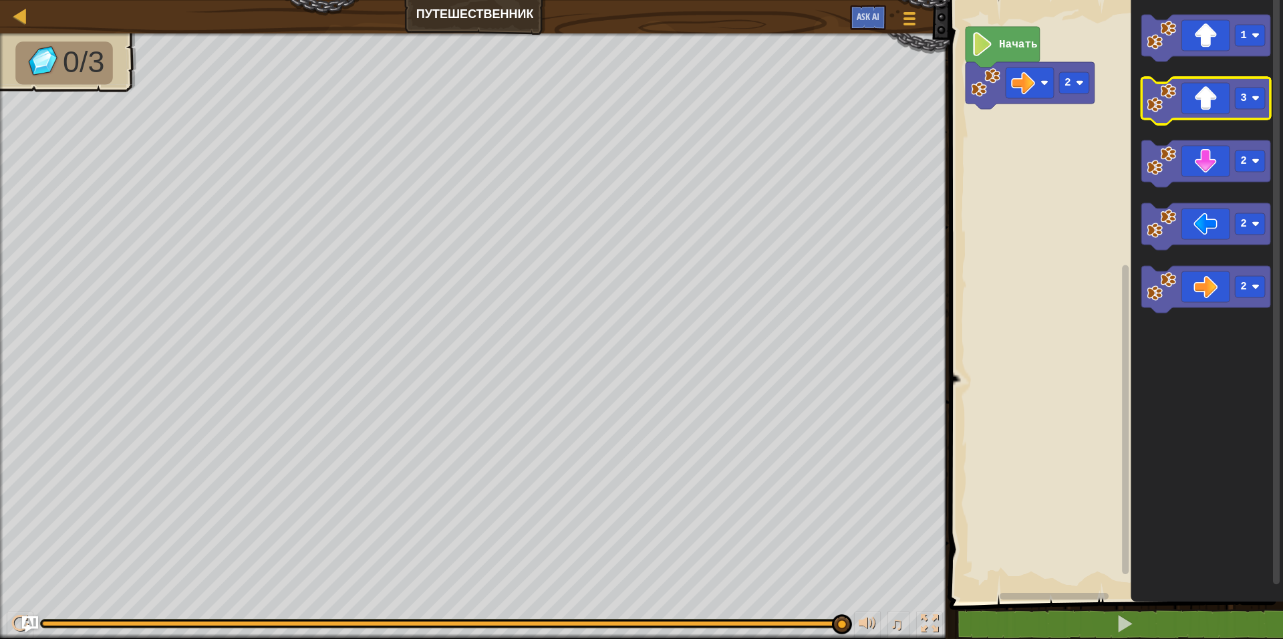
click at [1194, 100] on icon "Рабочая область Blockly" at bounding box center [1206, 101] width 129 height 47
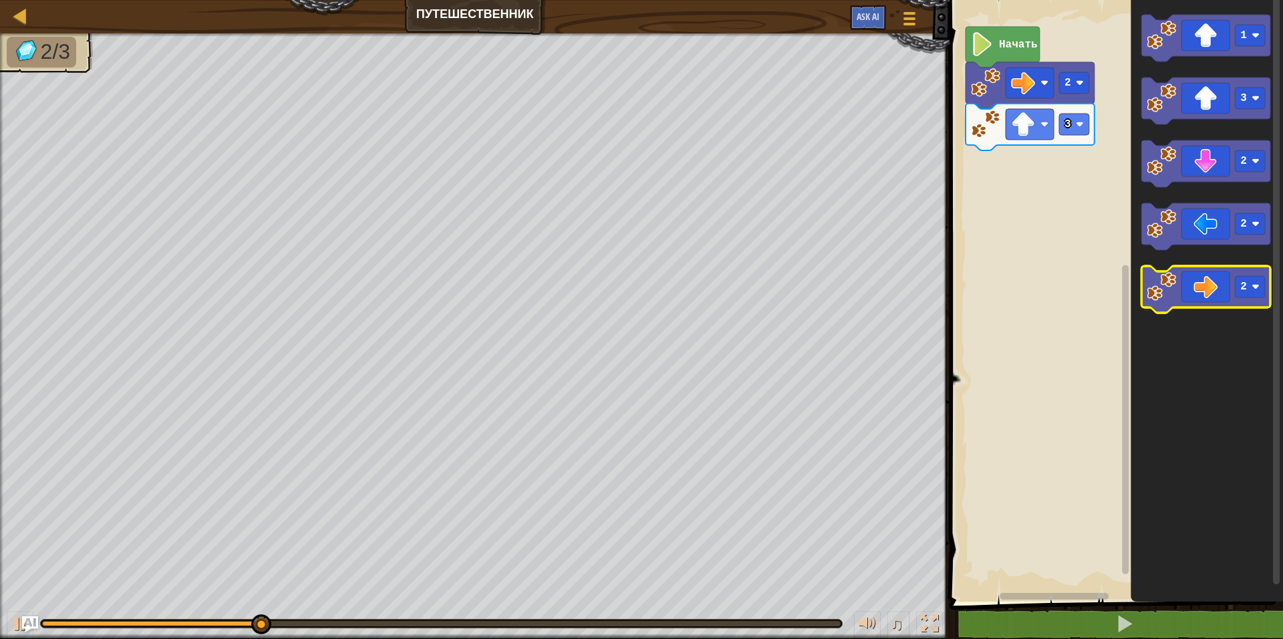
click at [1219, 284] on icon "Рабочая область Blockly" at bounding box center [1206, 289] width 129 height 47
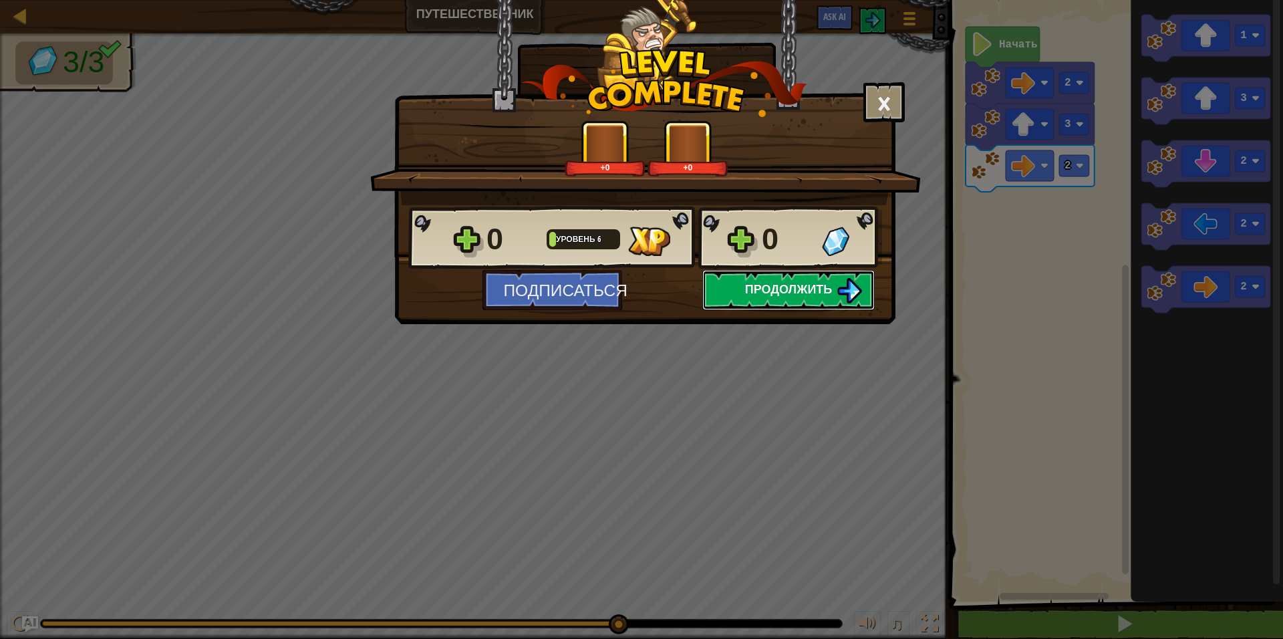
click at [784, 281] on span "Продолжить" at bounding box center [789, 289] width 88 height 17
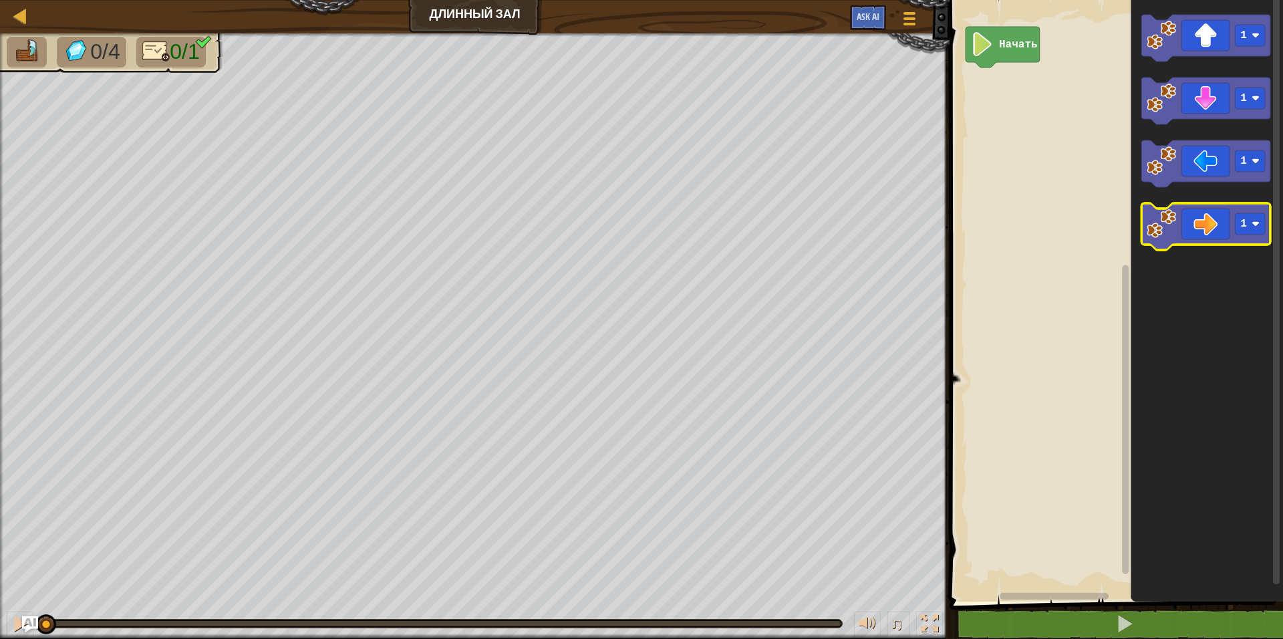
click at [1206, 220] on icon "Рабочая область Blockly" at bounding box center [1206, 226] width 129 height 47
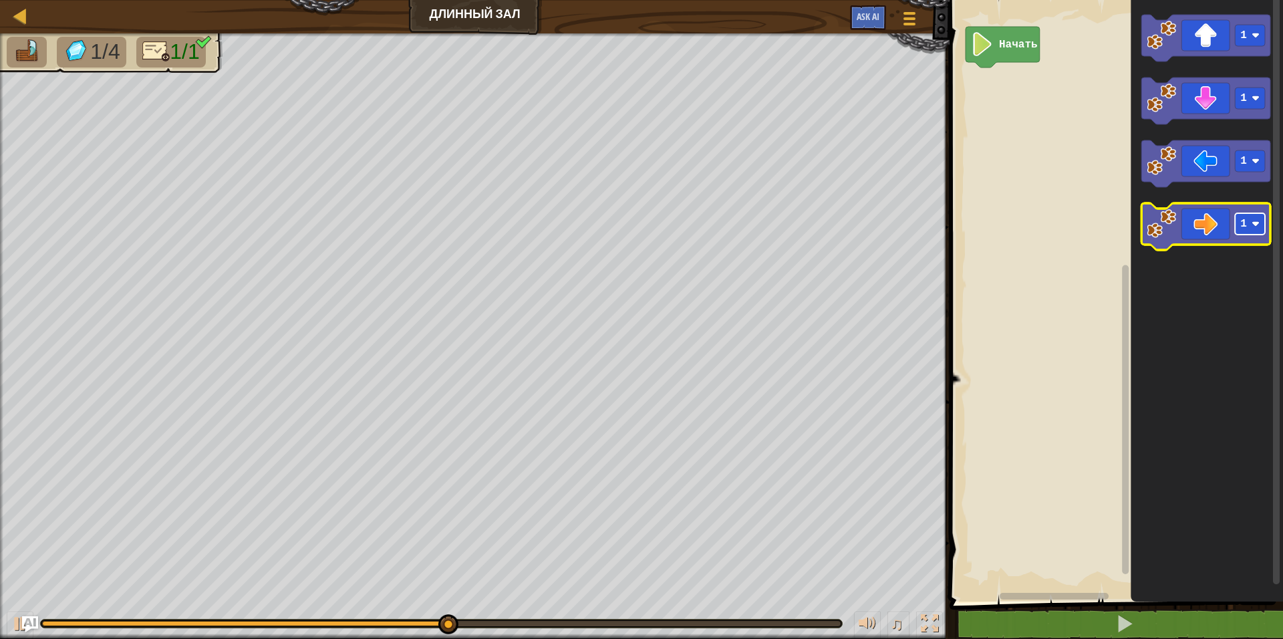
click at [1242, 223] on text "1" at bounding box center [1244, 224] width 7 height 12
click at [1204, 232] on icon "Рабочая область Blockly" at bounding box center [1206, 226] width 129 height 47
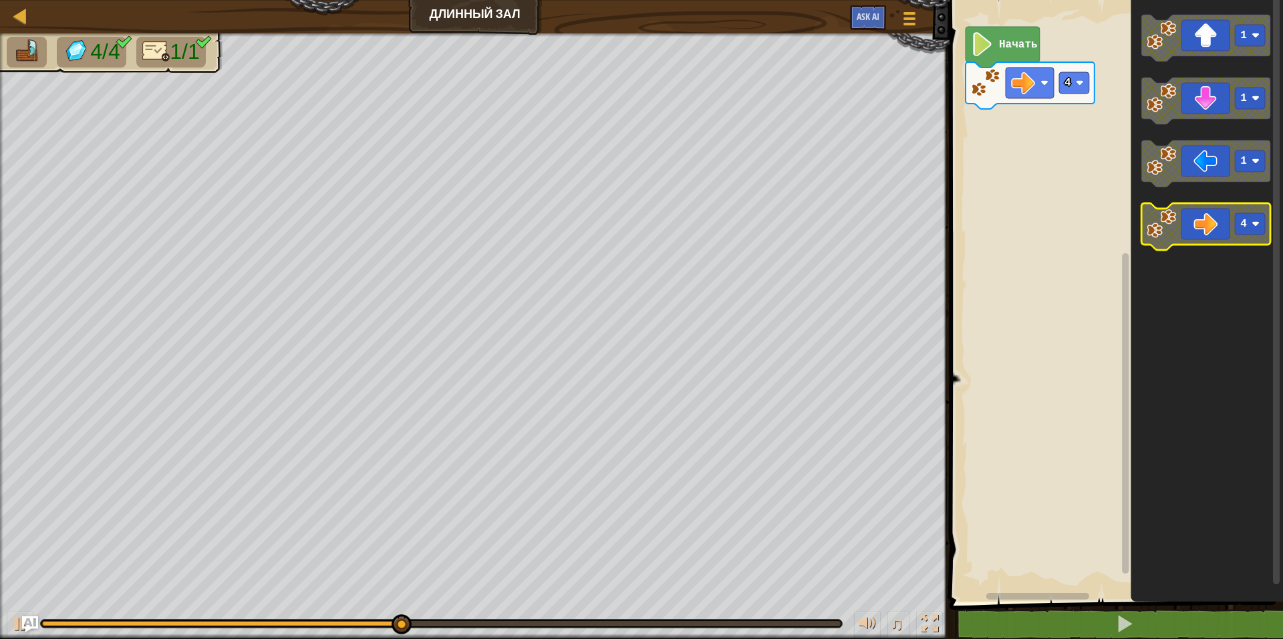
click at [1238, 227] on rect "Рабочая область Blockly" at bounding box center [1251, 223] width 30 height 21
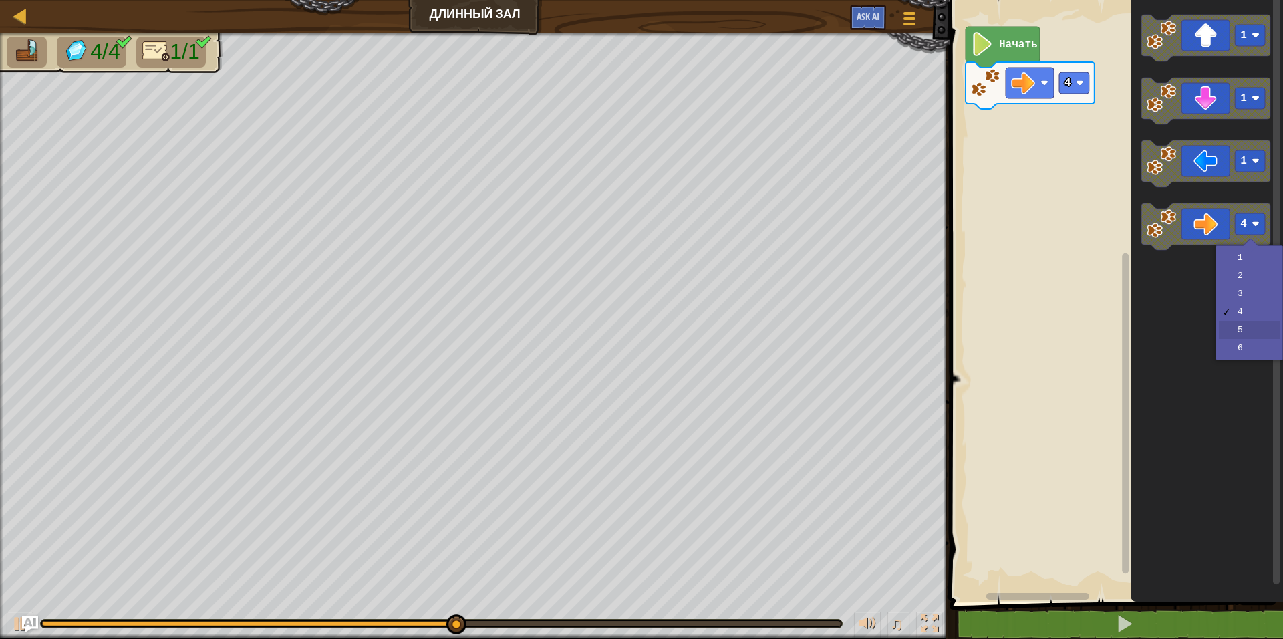
drag, startPoint x: 1229, startPoint y: 326, endPoint x: 1228, endPoint y: 315, distance: 11.4
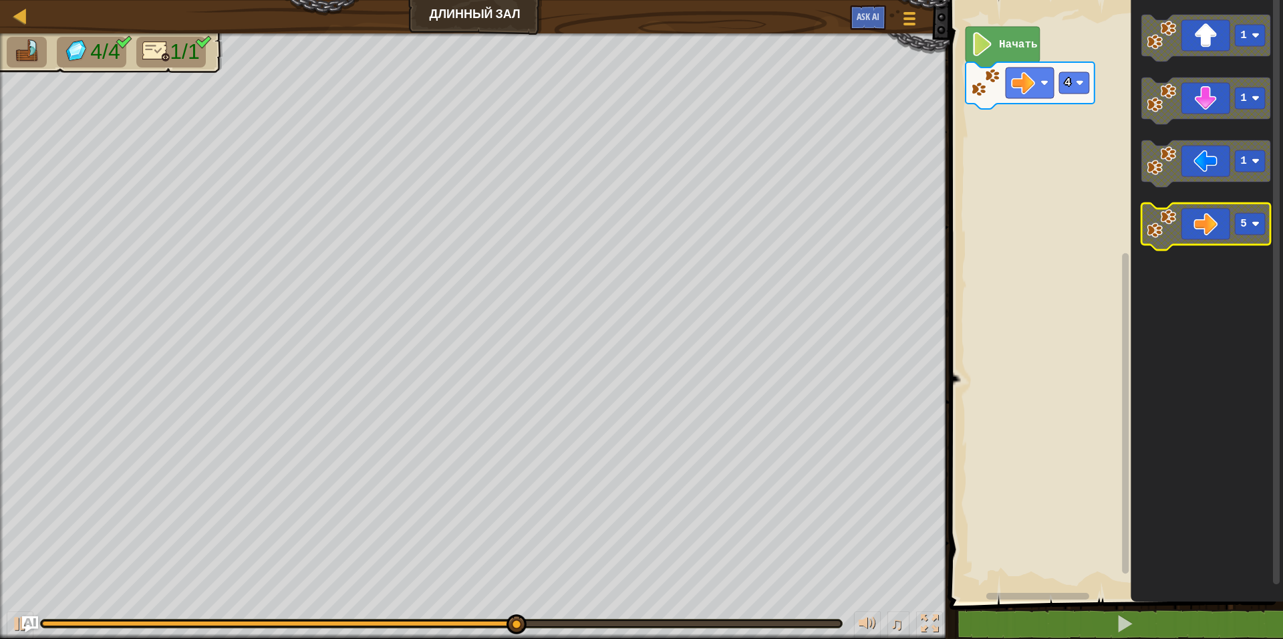
click at [1213, 230] on icon "Рабочая область Blockly" at bounding box center [1206, 226] width 129 height 47
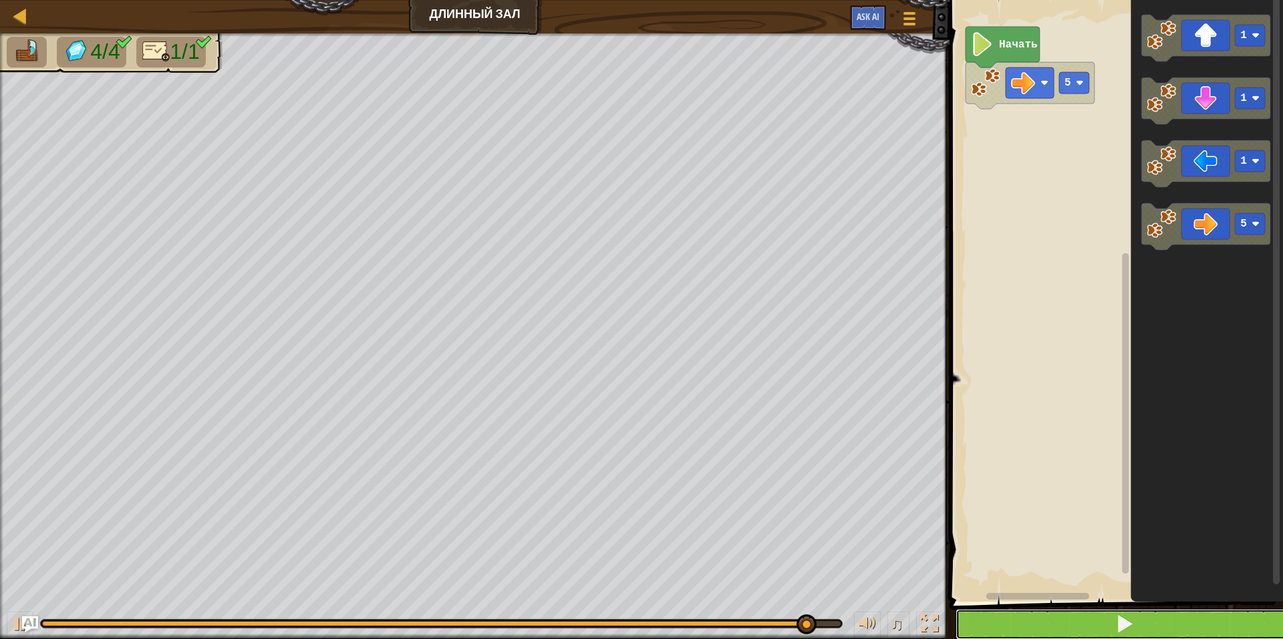
click at [1056, 618] on button at bounding box center [1124, 624] width 337 height 31
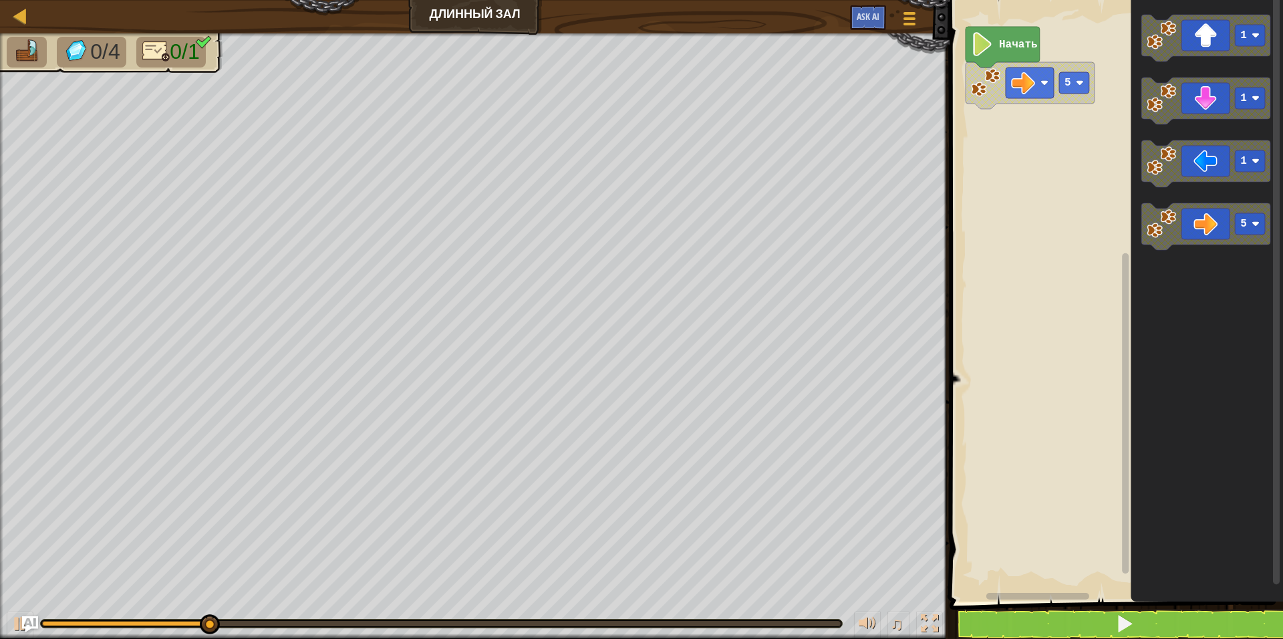
click at [1057, 97] on icon "Рабочая область Blockly" at bounding box center [1030, 85] width 129 height 47
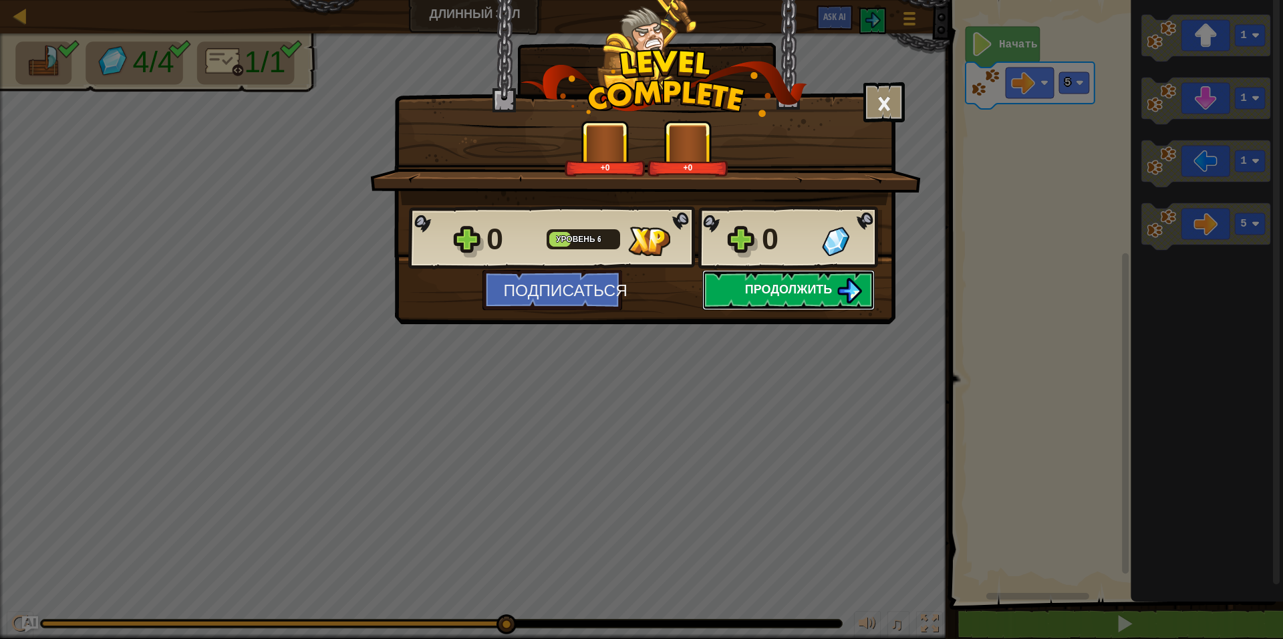
click at [757, 287] on span "Продолжить" at bounding box center [789, 289] width 88 height 17
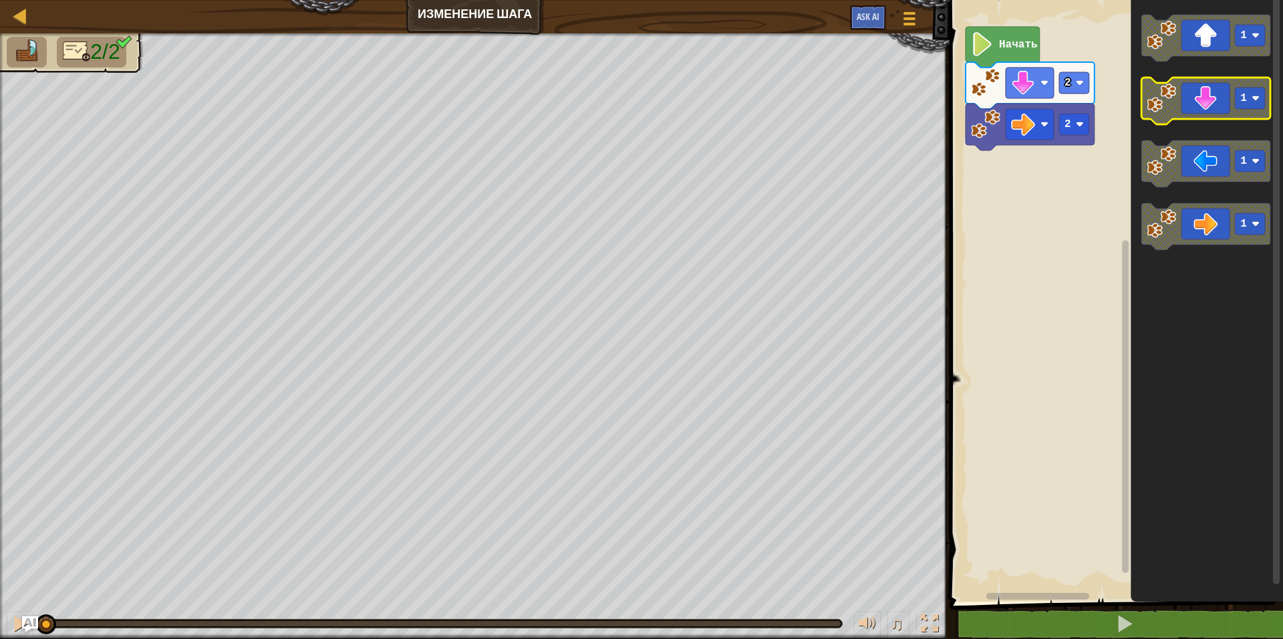
click at [1246, 102] on text "1" at bounding box center [1244, 98] width 7 height 12
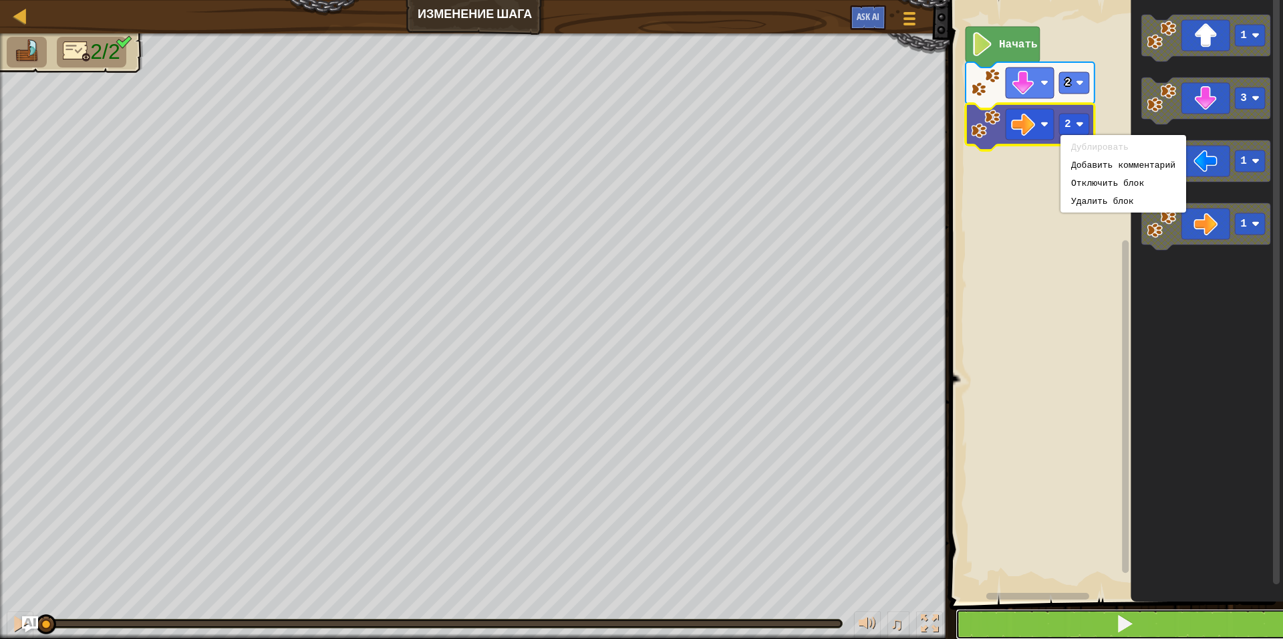
click at [1049, 616] on button at bounding box center [1124, 624] width 337 height 31
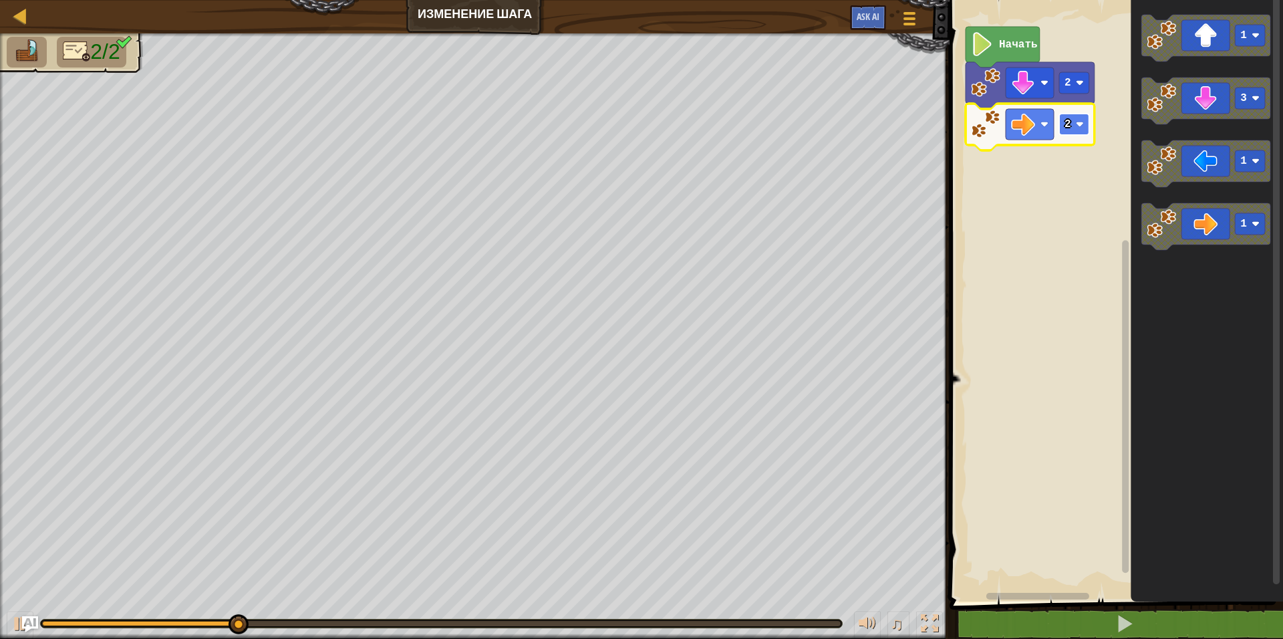
click at [1068, 128] on text "2" at bounding box center [1068, 124] width 7 height 12
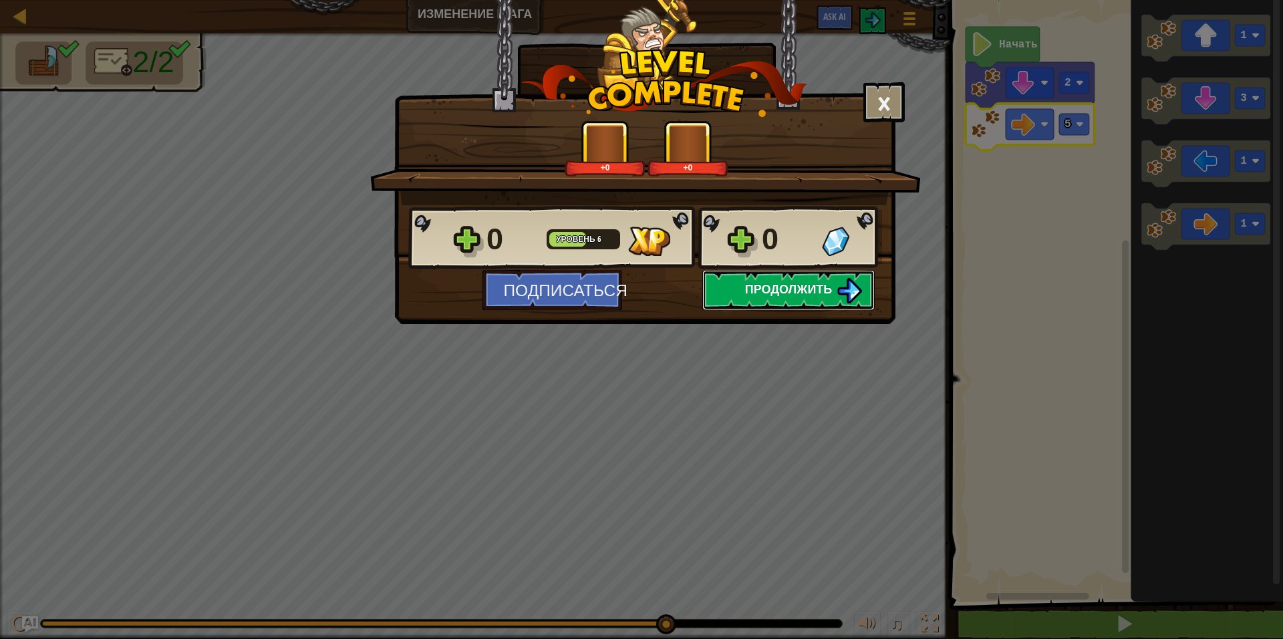
click at [746, 294] on span "Продолжить" at bounding box center [789, 289] width 88 height 17
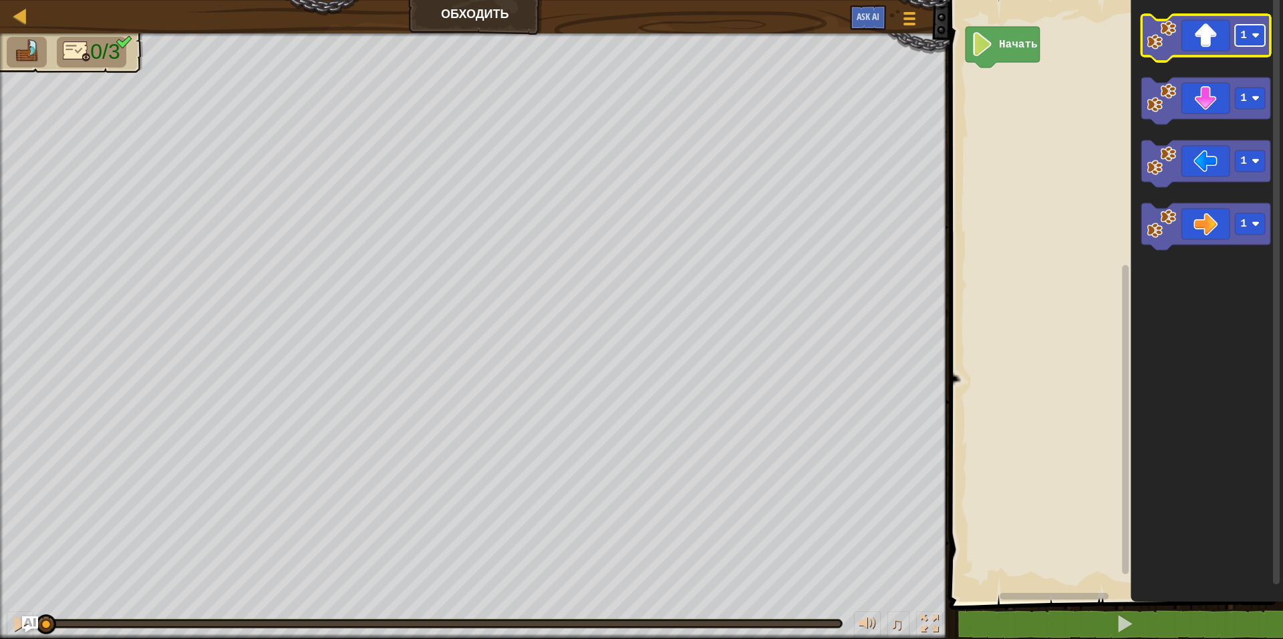
click at [1248, 43] on rect "Рабочая область Blockly" at bounding box center [1251, 35] width 30 height 21
click at [1208, 33] on icon "Рабочая область Blockly" at bounding box center [1206, 38] width 129 height 47
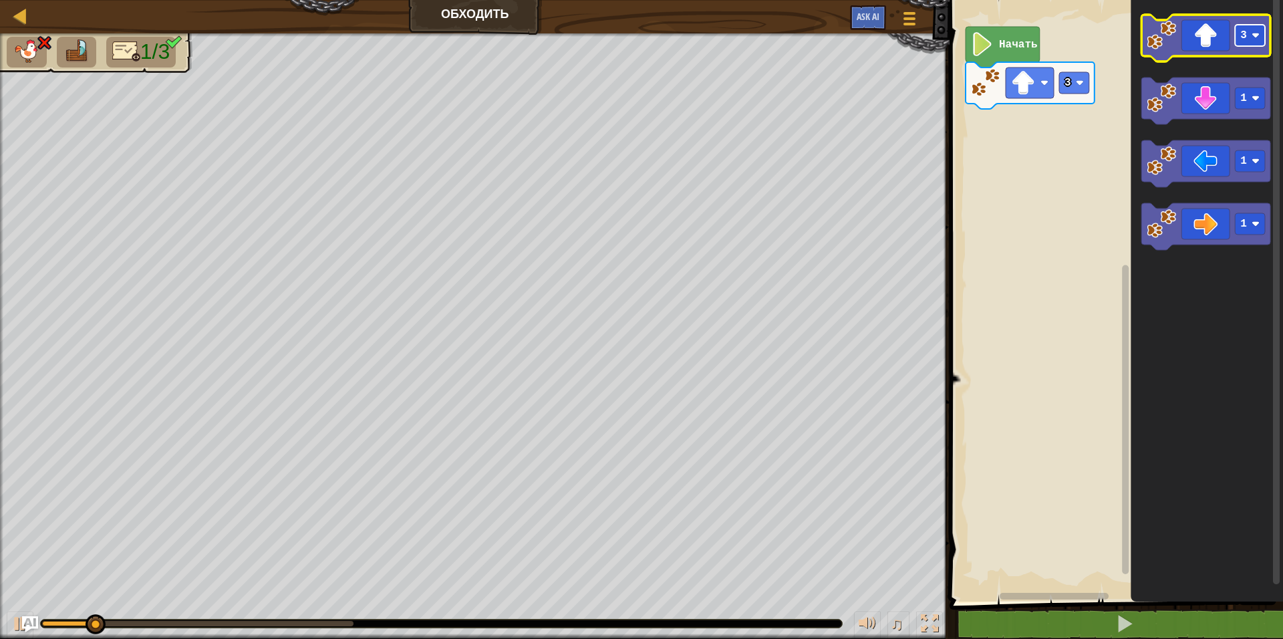
click at [1250, 39] on rect "Рабочая область Blockly" at bounding box center [1251, 35] width 30 height 21
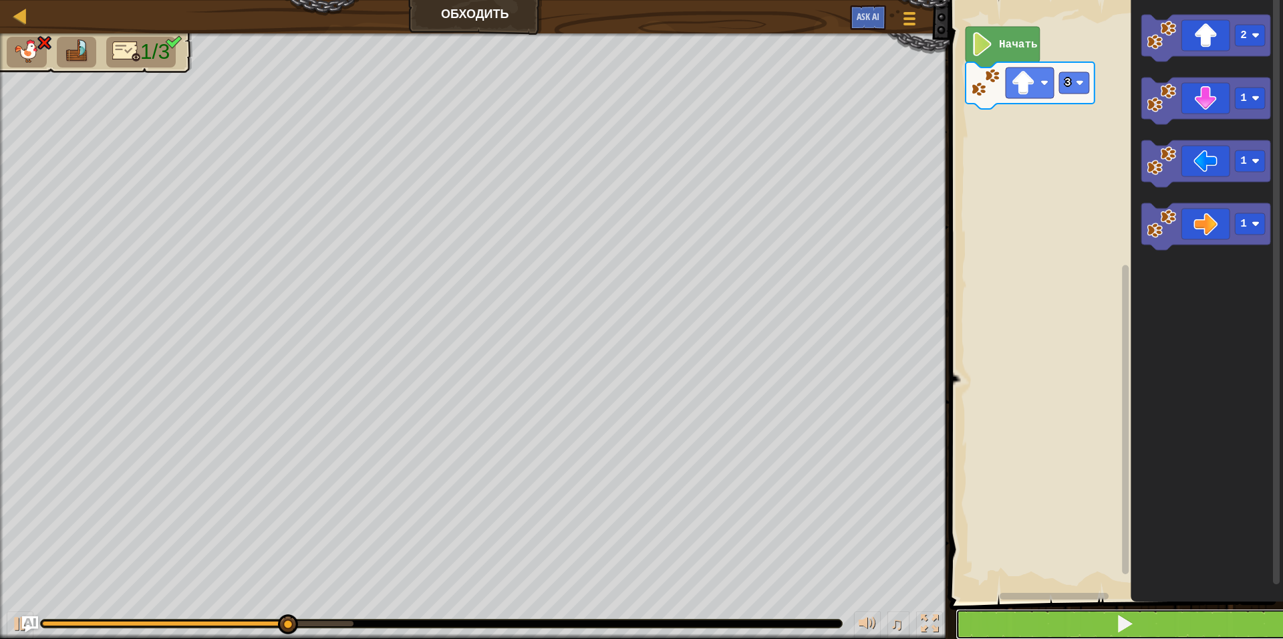
click at [1103, 624] on button at bounding box center [1124, 624] width 337 height 31
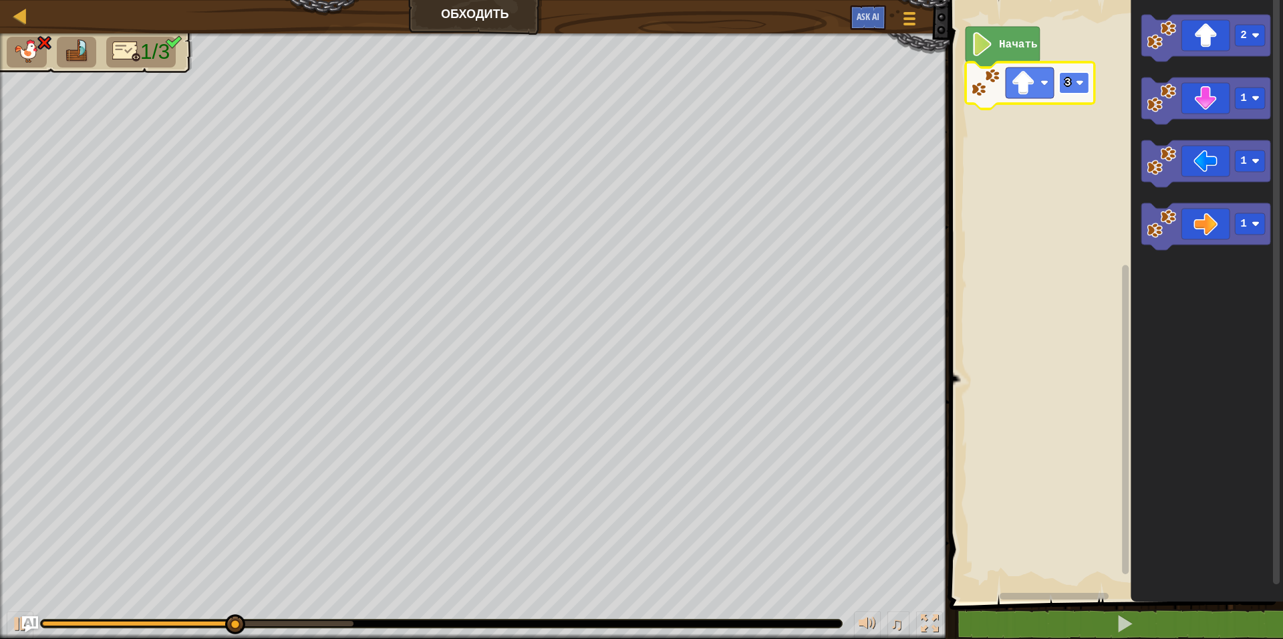
click at [1087, 82] on rect "Рабочая область Blockly" at bounding box center [1074, 82] width 30 height 21
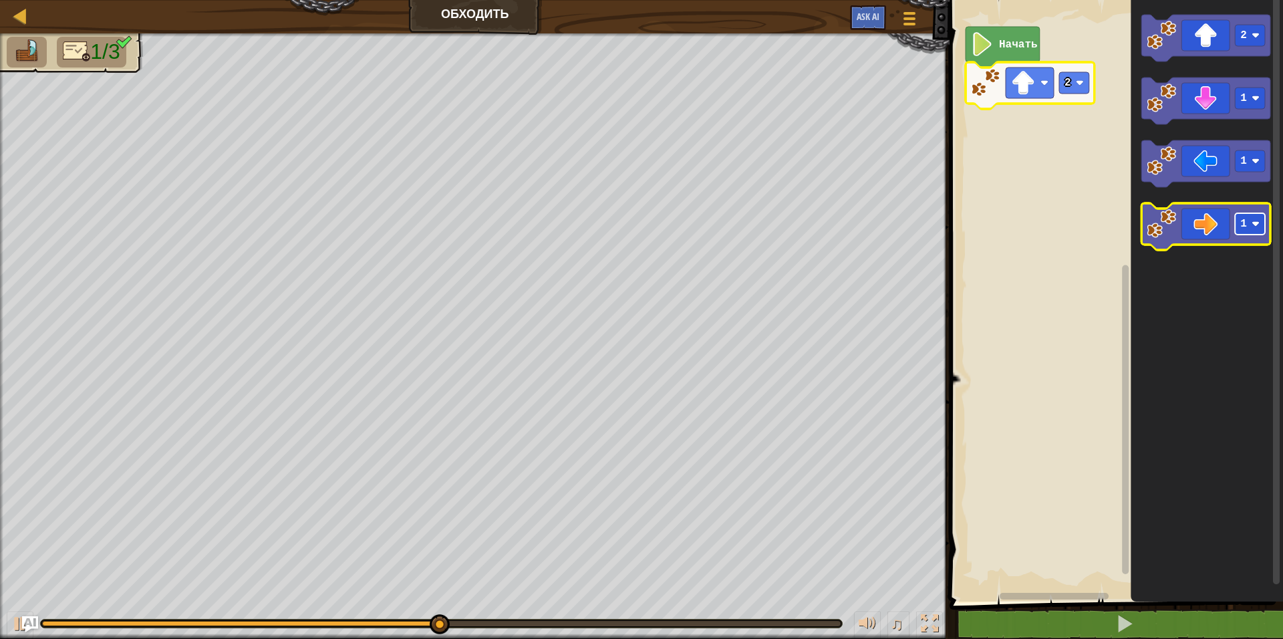
click at [1244, 221] on text "1" at bounding box center [1244, 224] width 7 height 12
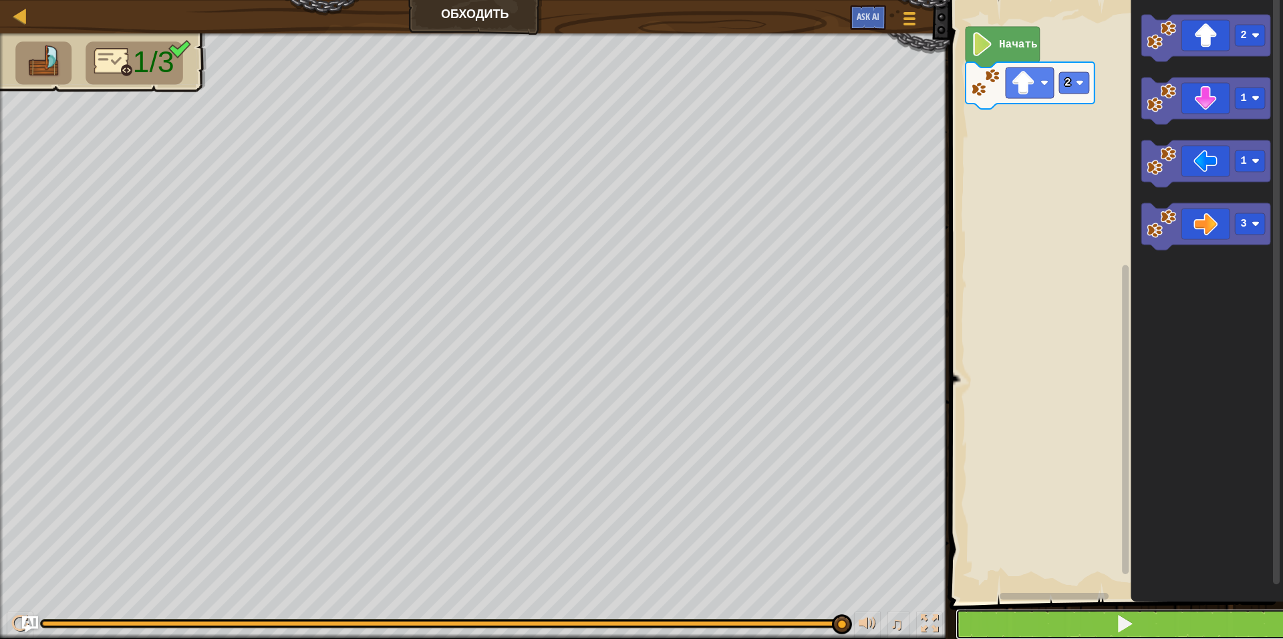
click at [1121, 617] on span at bounding box center [1124, 623] width 19 height 19
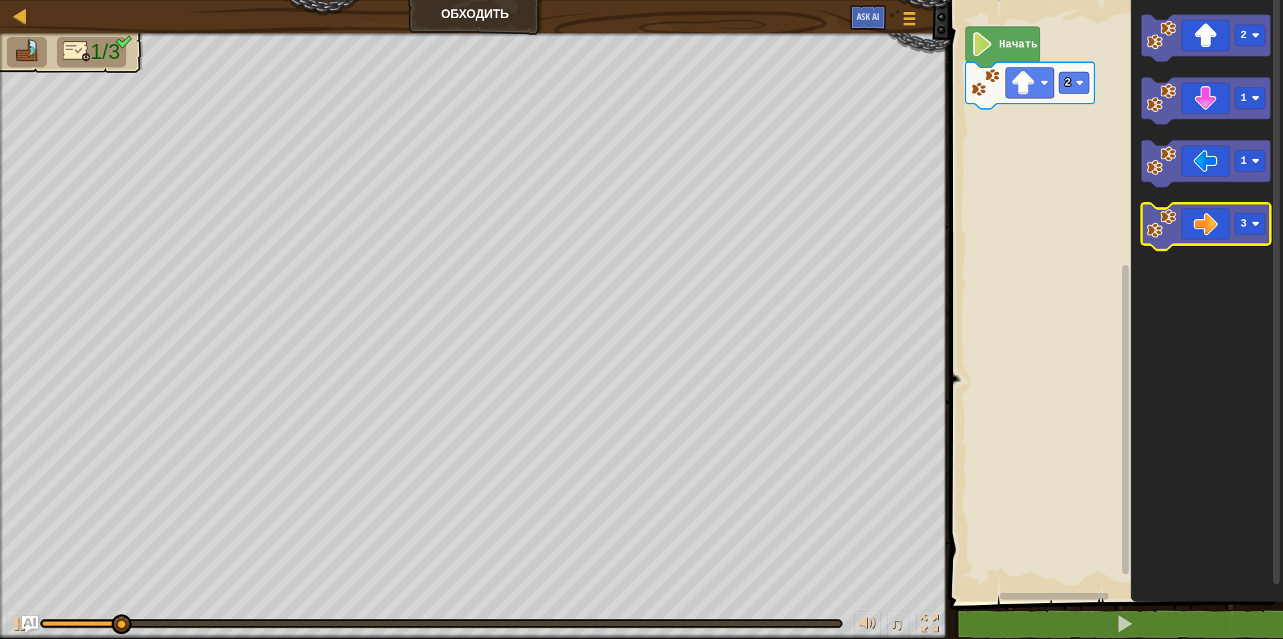
click at [1212, 237] on icon "Рабочая область Blockly" at bounding box center [1206, 226] width 129 height 47
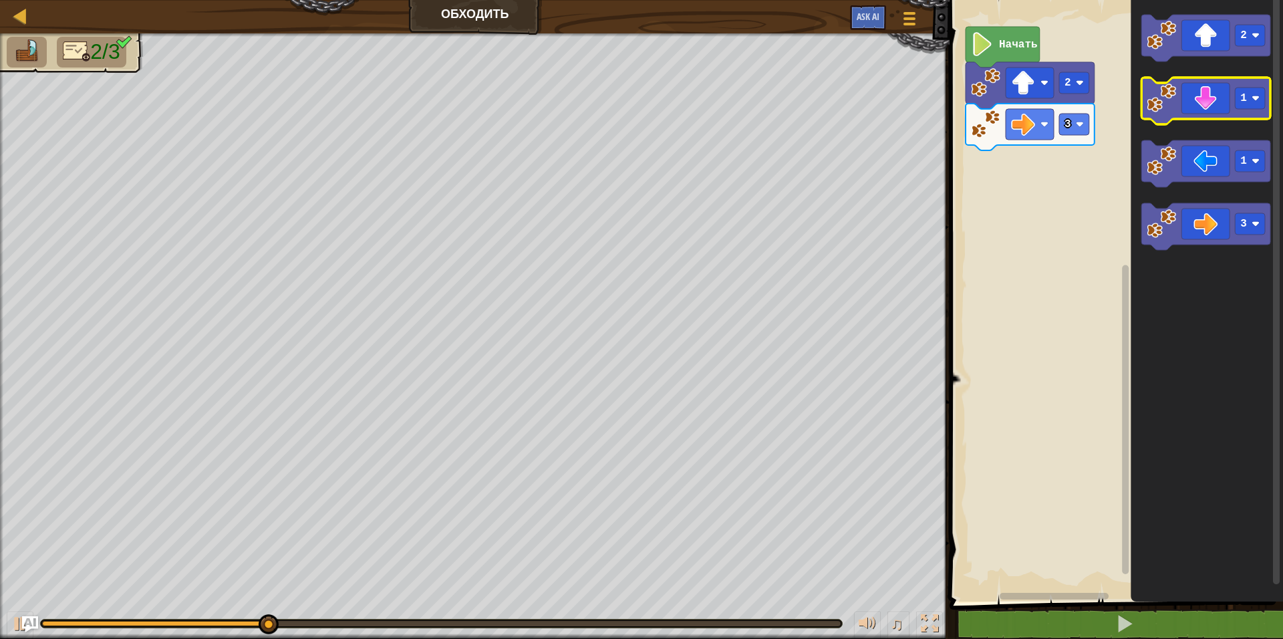
click at [1203, 106] on icon "Рабочая область Blockly" at bounding box center [1206, 101] width 129 height 47
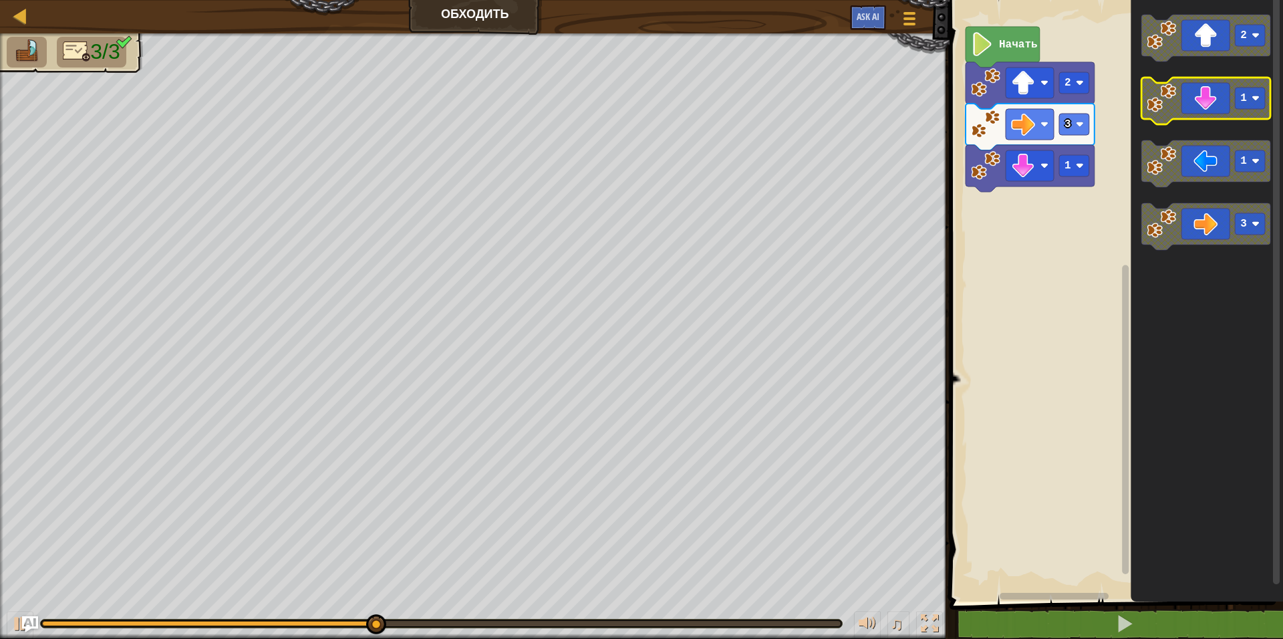
click at [1254, 105] on rect "Рабочая область Blockly" at bounding box center [1251, 98] width 30 height 21
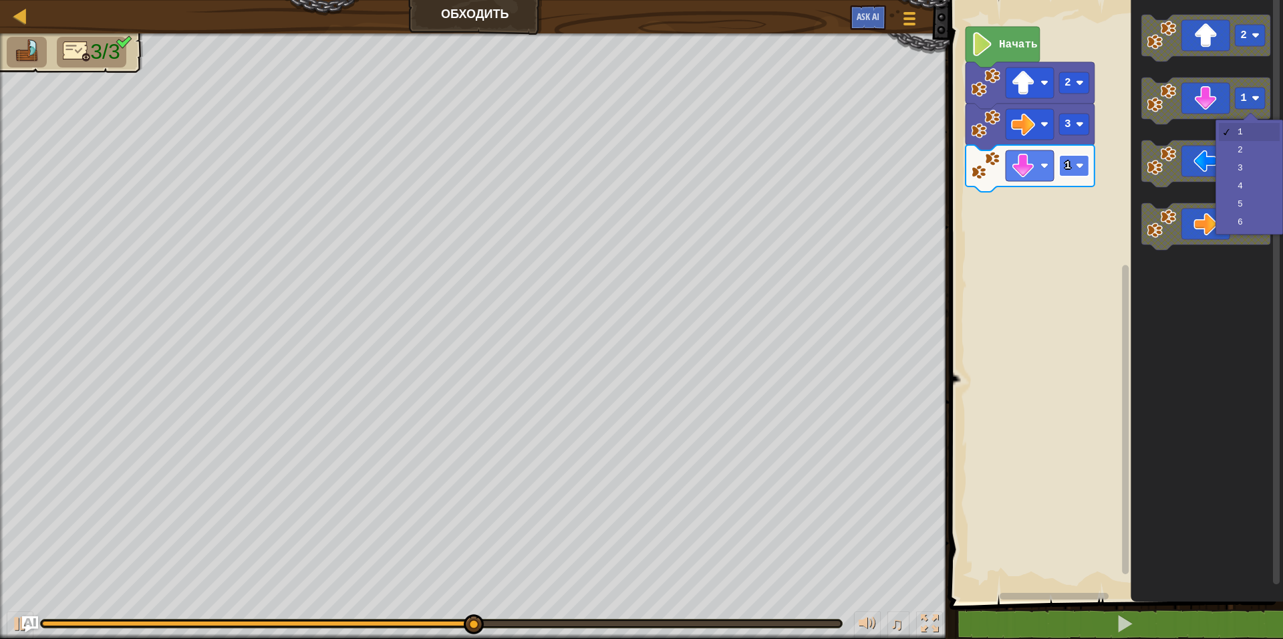
click at [1080, 166] on image "Рабочая область Blockly" at bounding box center [1080, 166] width 8 height 8
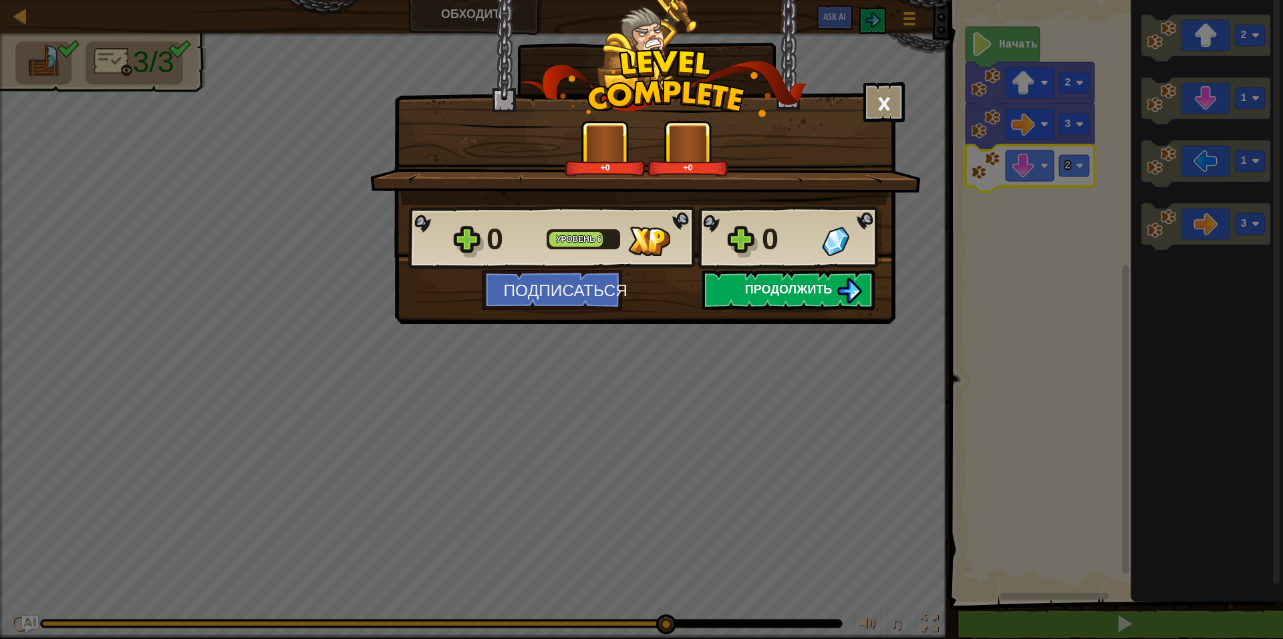
click at [738, 294] on button "Продолжить" at bounding box center [788, 290] width 172 height 40
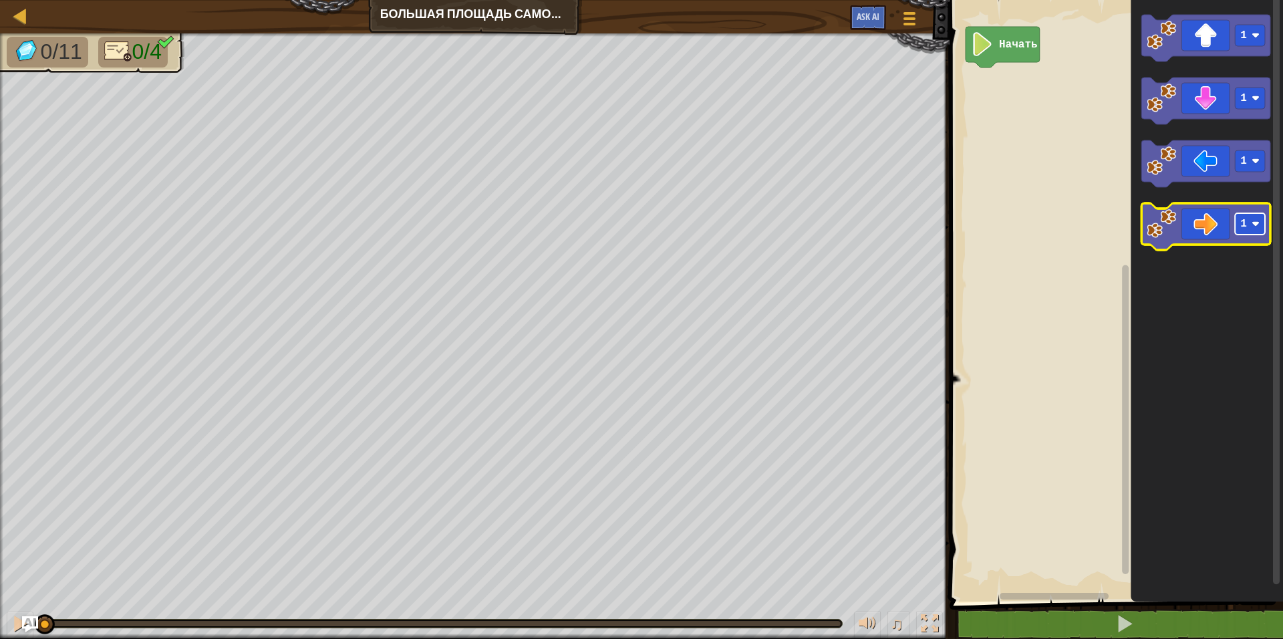
click at [1256, 235] on rect "Рабочая область Blockly" at bounding box center [1251, 223] width 30 height 21
click at [1186, 232] on icon "Рабочая область Blockly" at bounding box center [1206, 226] width 129 height 47
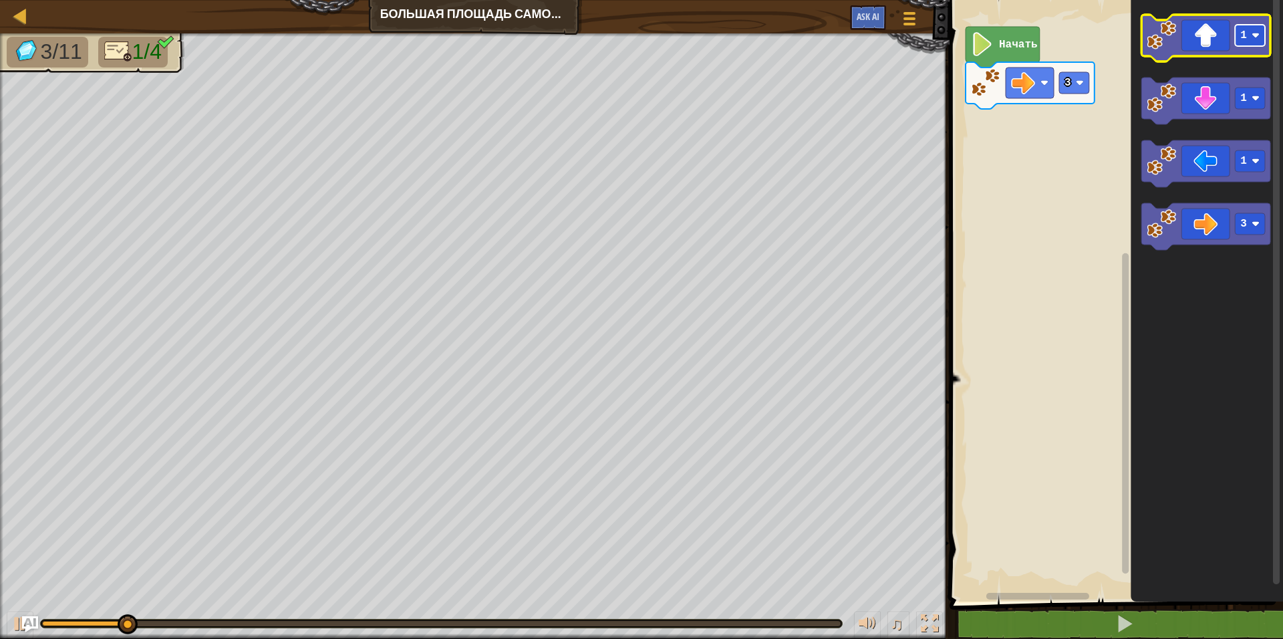
click at [1242, 36] on text "1" at bounding box center [1244, 35] width 7 height 12
click at [1219, 35] on icon "Рабочая область Blockly" at bounding box center [1206, 38] width 129 height 47
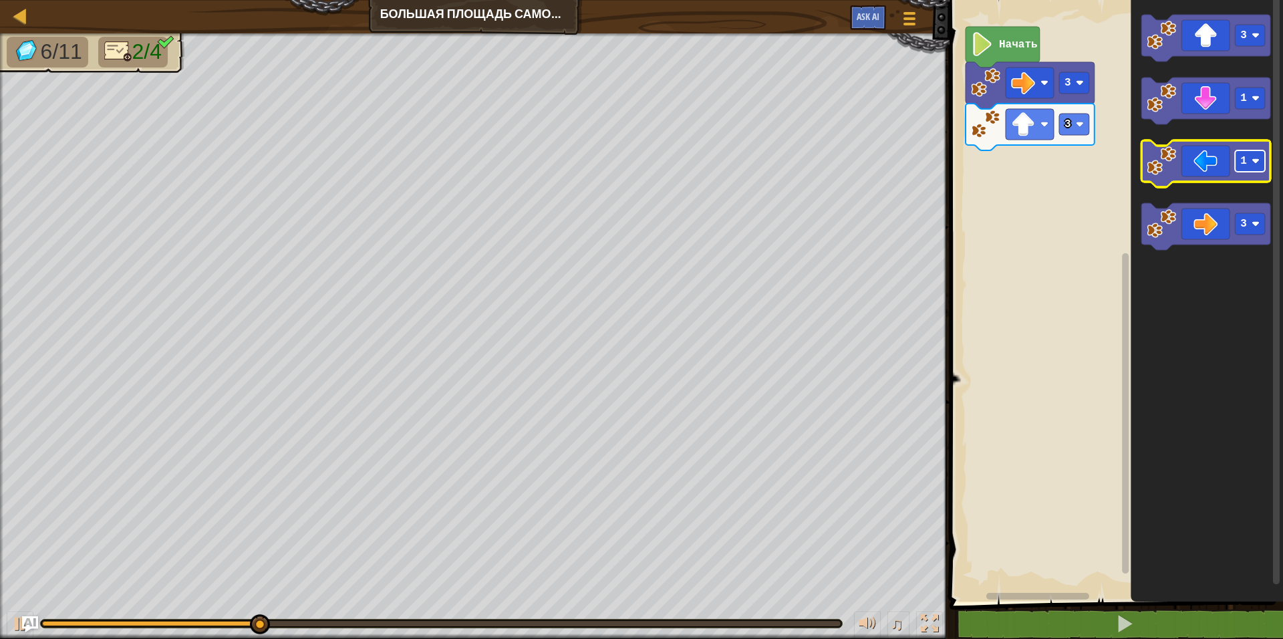
click at [1248, 157] on rect "Рабочая область Blockly" at bounding box center [1251, 160] width 30 height 21
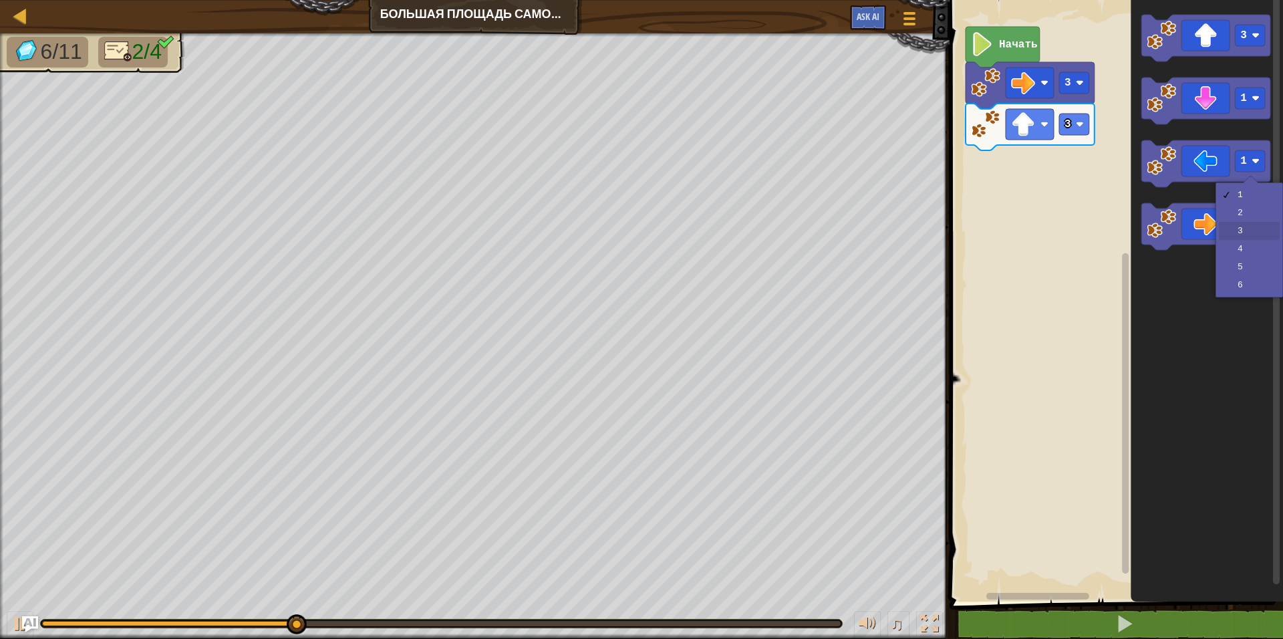
drag, startPoint x: 1228, startPoint y: 235, endPoint x: 1225, endPoint y: 188, distance: 46.2
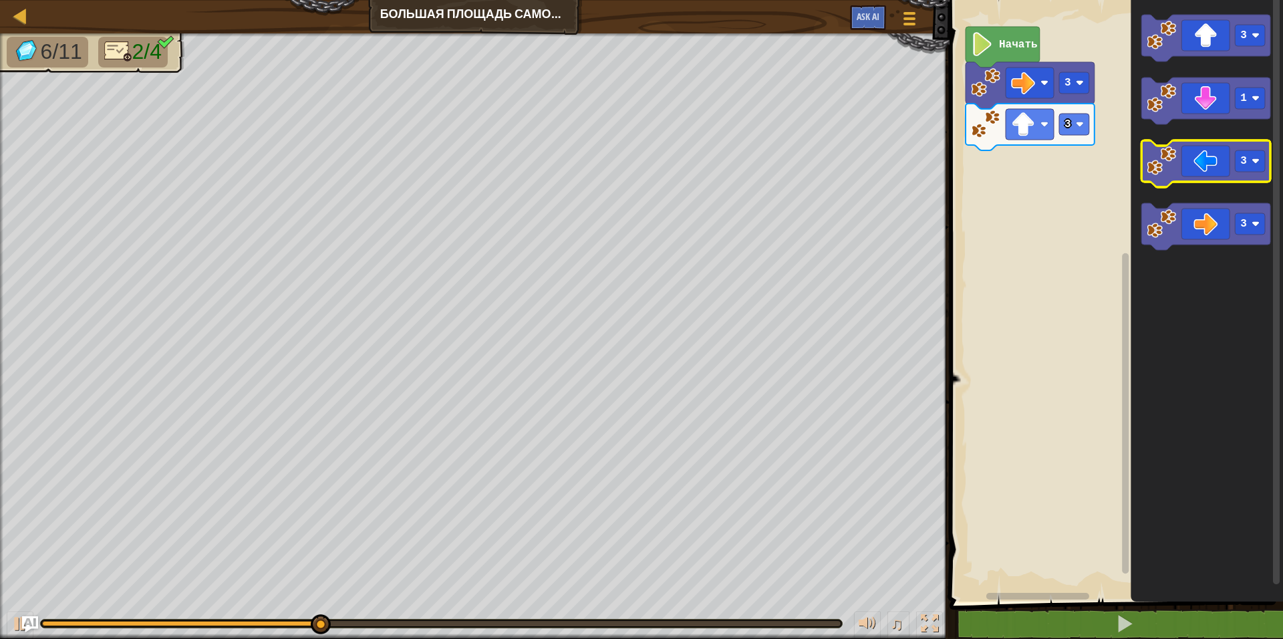
click at [1214, 173] on icon "Рабочая область Blockly" at bounding box center [1206, 163] width 129 height 47
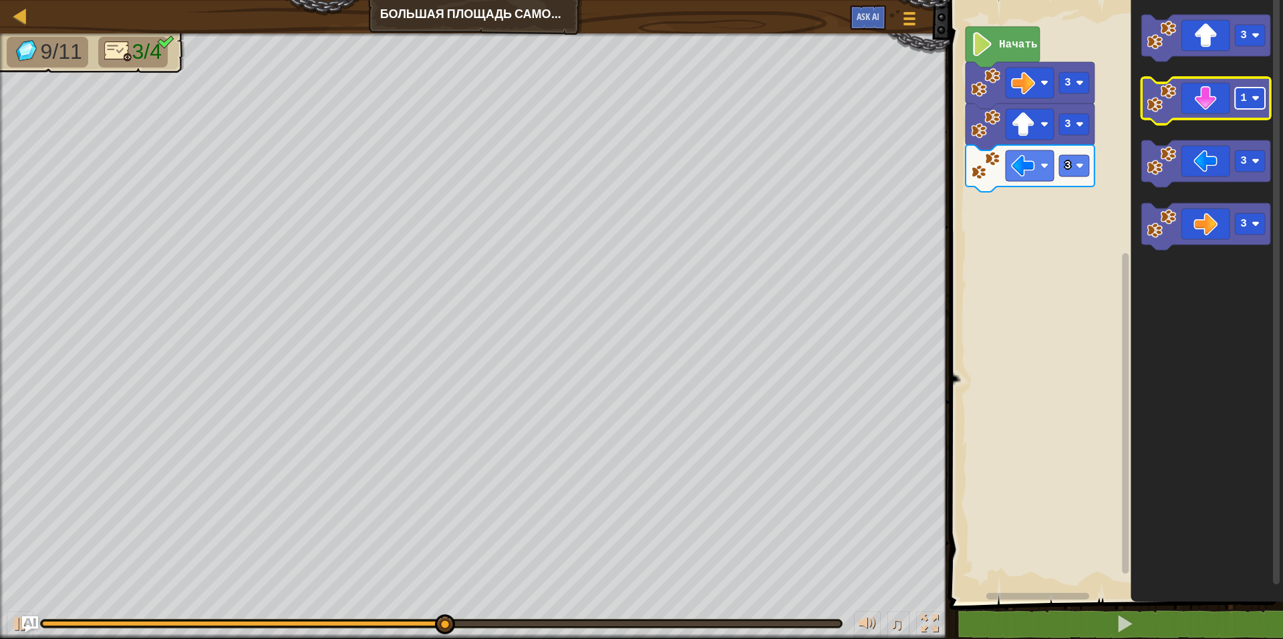
click at [1249, 96] on rect "Рабочая область Blockly" at bounding box center [1251, 98] width 30 height 21
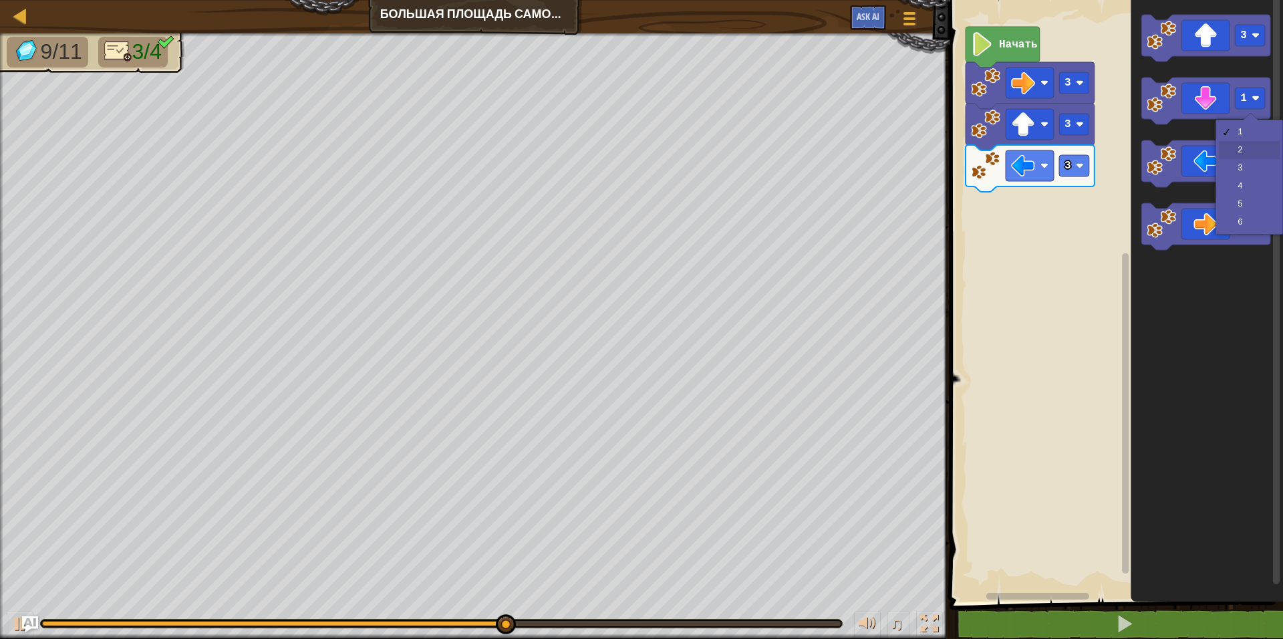
drag, startPoint x: 1232, startPoint y: 146, endPoint x: 1141, endPoint y: 153, distance: 91.9
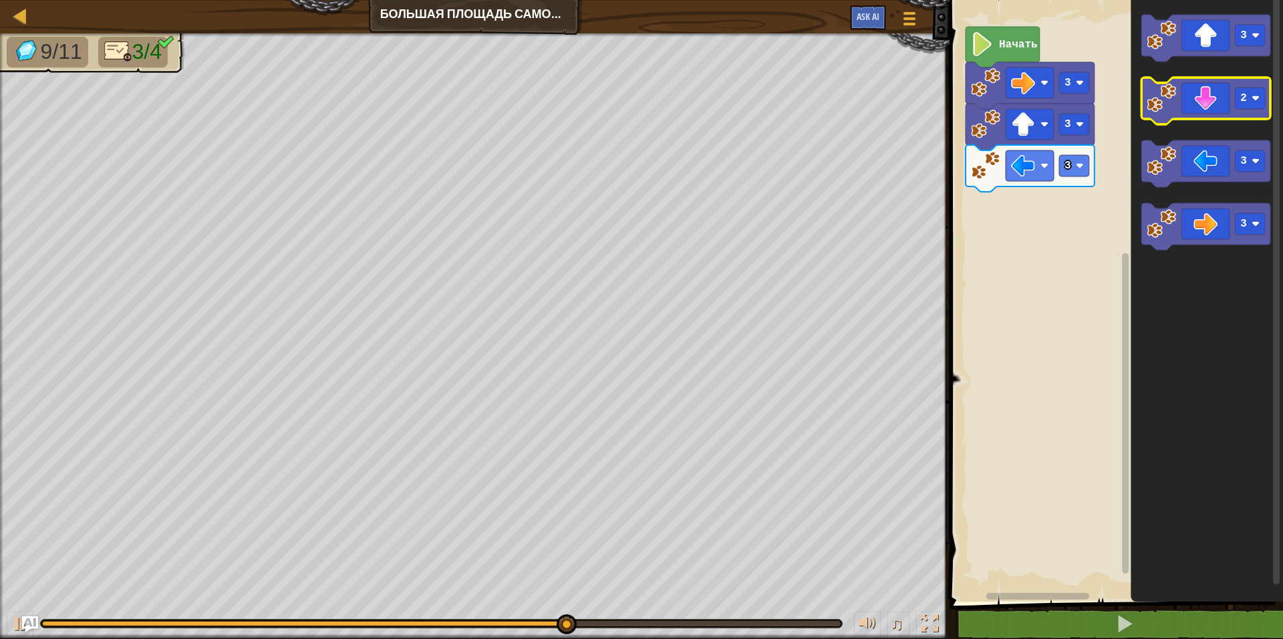
click at [1215, 99] on icon "Рабочая область Blockly" at bounding box center [1206, 101] width 129 height 47
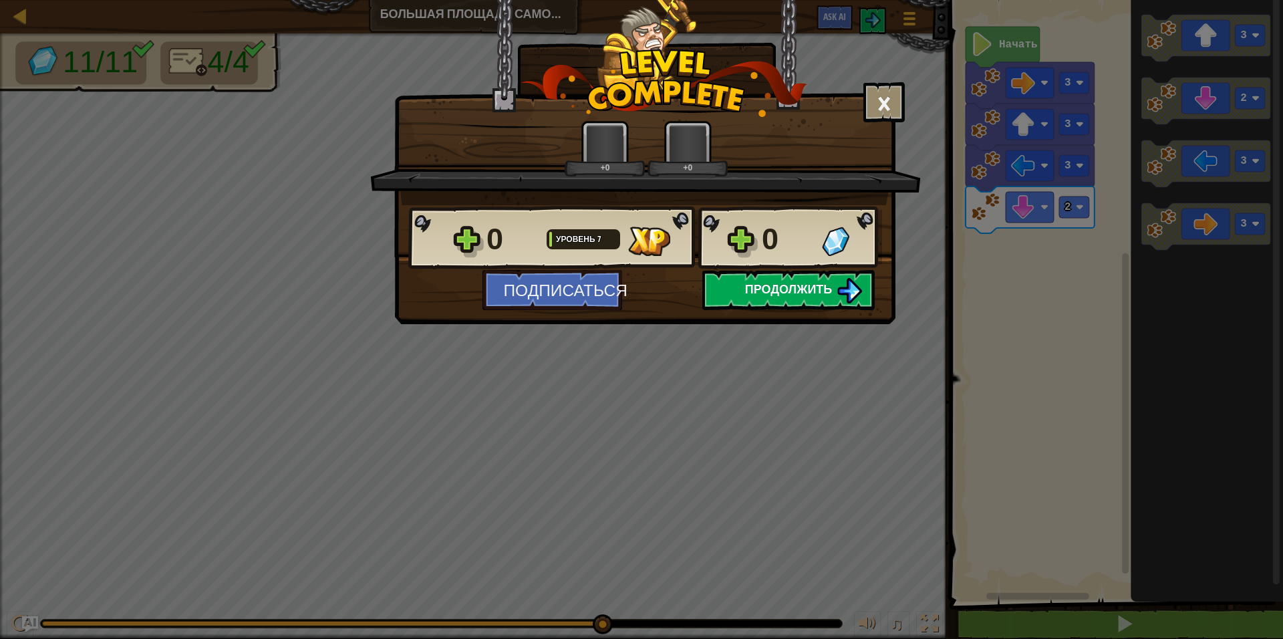
click at [780, 281] on span "Продолжить" at bounding box center [789, 289] width 88 height 17
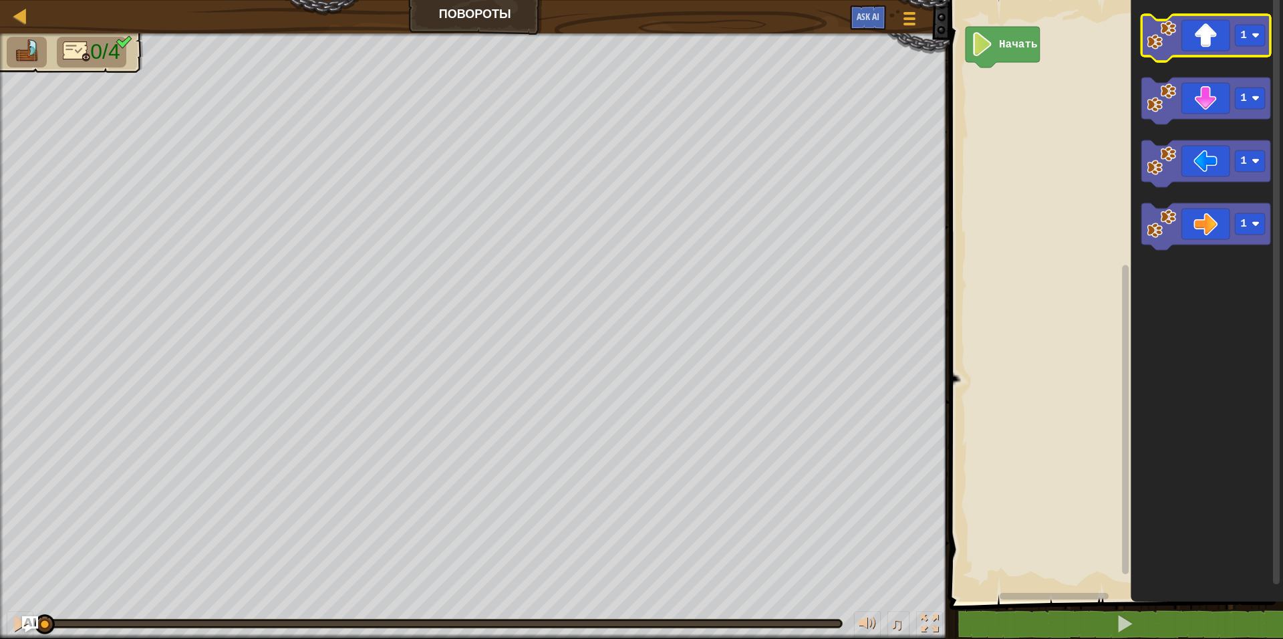
click at [1220, 45] on icon "Рабочая область Blockly" at bounding box center [1206, 38] width 129 height 47
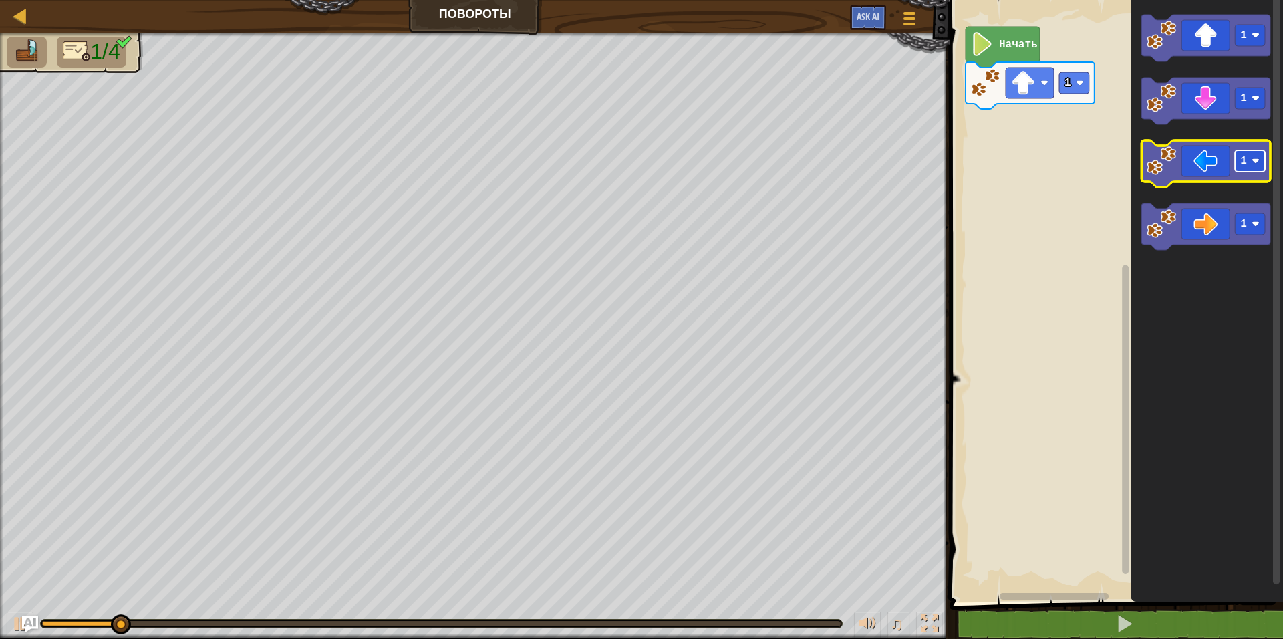
click at [1242, 159] on text "1" at bounding box center [1244, 161] width 7 height 12
click at [1206, 159] on icon "Рабочая область Blockly" at bounding box center [1206, 163] width 129 height 47
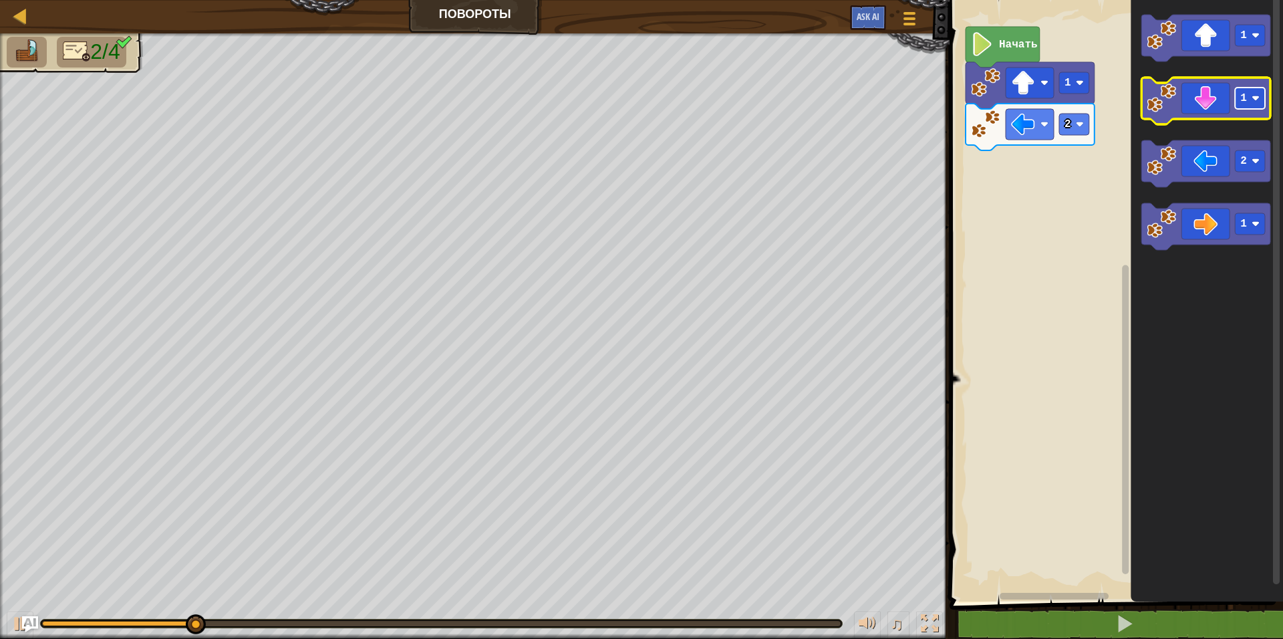
click at [1255, 106] on rect "Рабочая область Blockly" at bounding box center [1251, 98] width 30 height 21
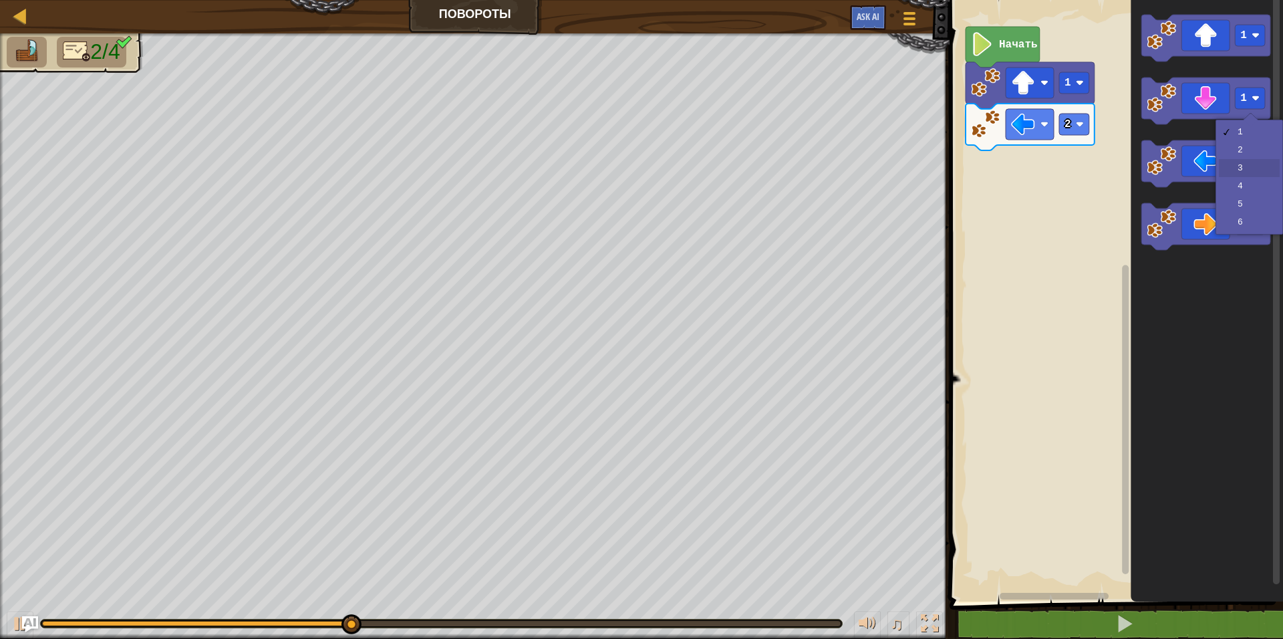
drag, startPoint x: 1235, startPoint y: 171, endPoint x: 1193, endPoint y: 134, distance: 56.3
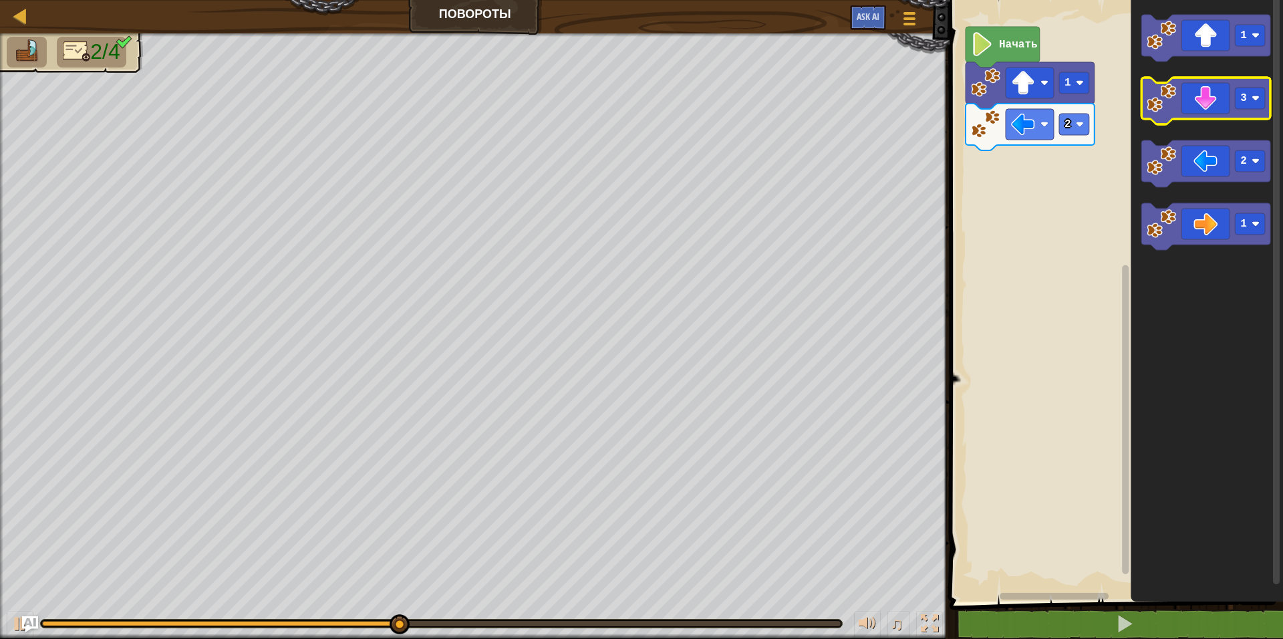
click at [1210, 98] on icon "Рабочая область Blockly" at bounding box center [1206, 101] width 129 height 47
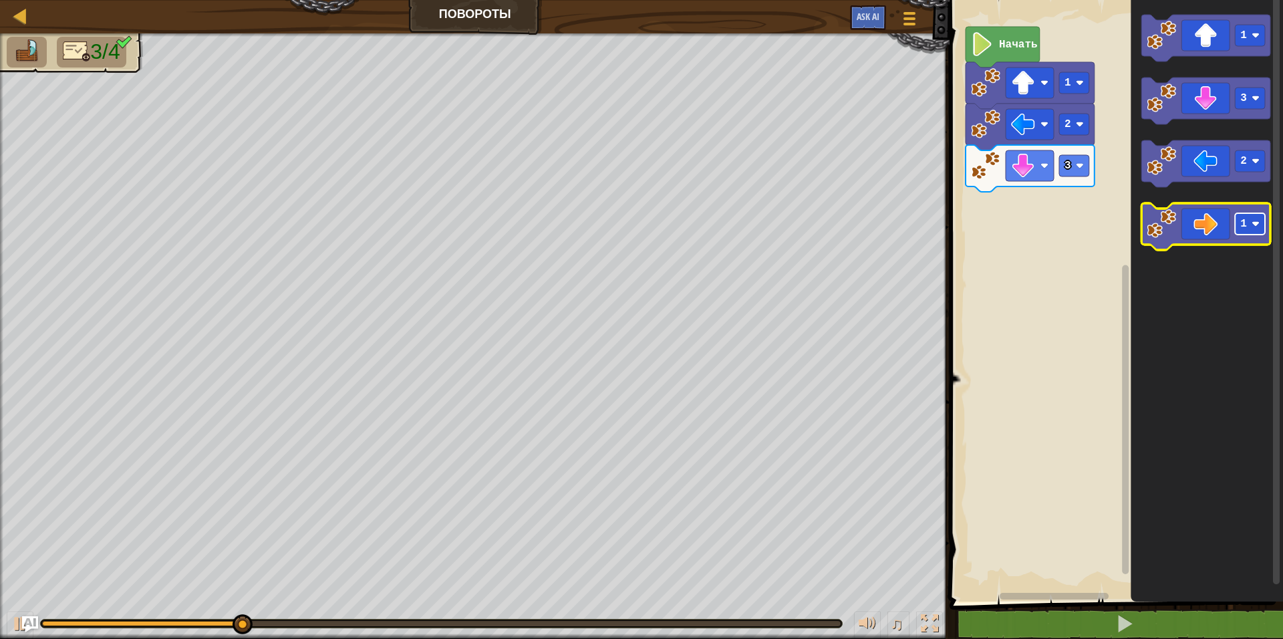
click at [1242, 226] on text "1" at bounding box center [1244, 224] width 7 height 12
click at [1215, 226] on icon "Рабочая область Blockly" at bounding box center [1206, 226] width 129 height 47
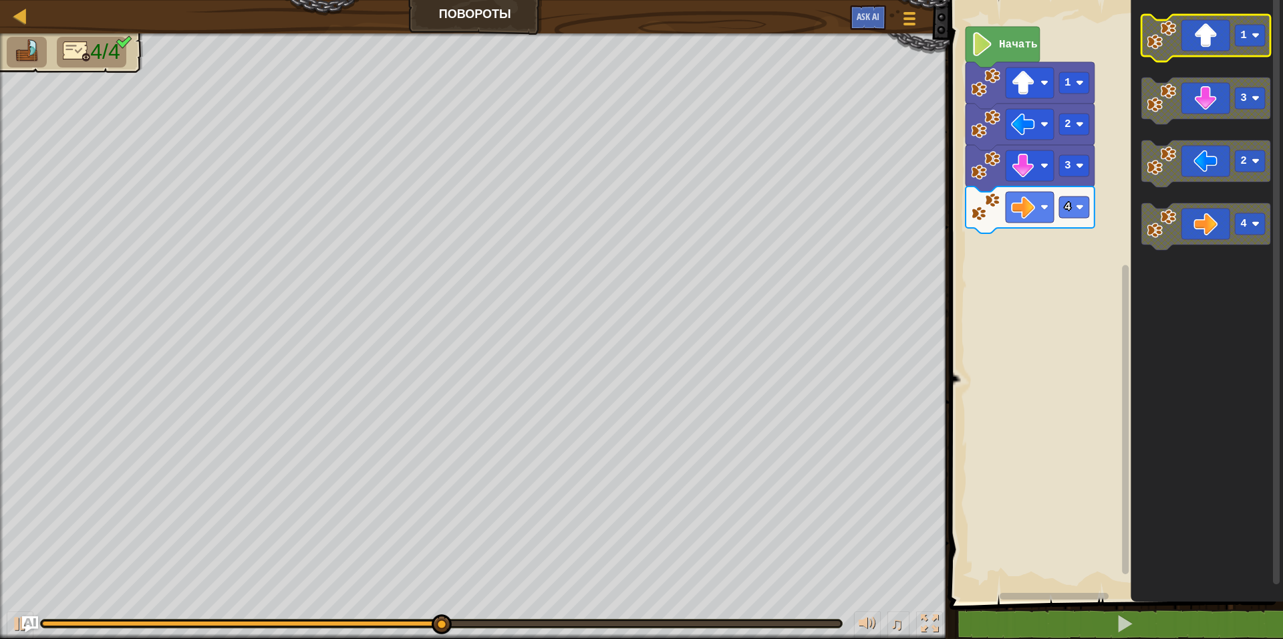
click at [1246, 30] on text "1" at bounding box center [1244, 35] width 7 height 12
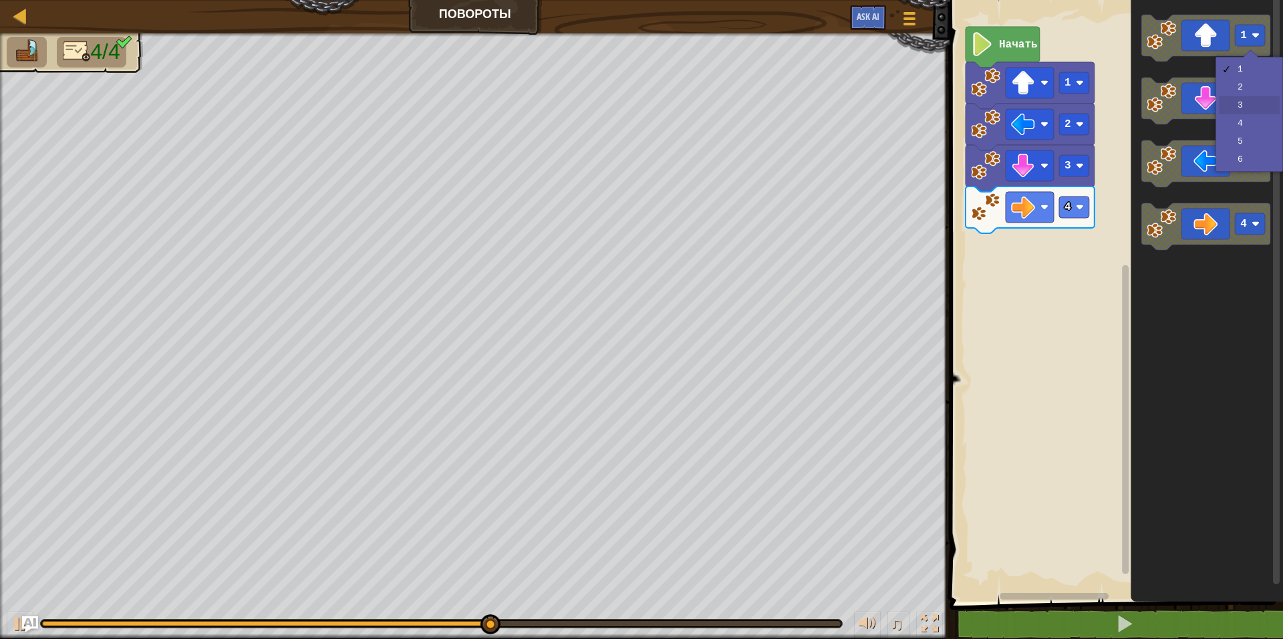
drag, startPoint x: 1252, startPoint y: 97, endPoint x: 1245, endPoint y: 96, distance: 6.7
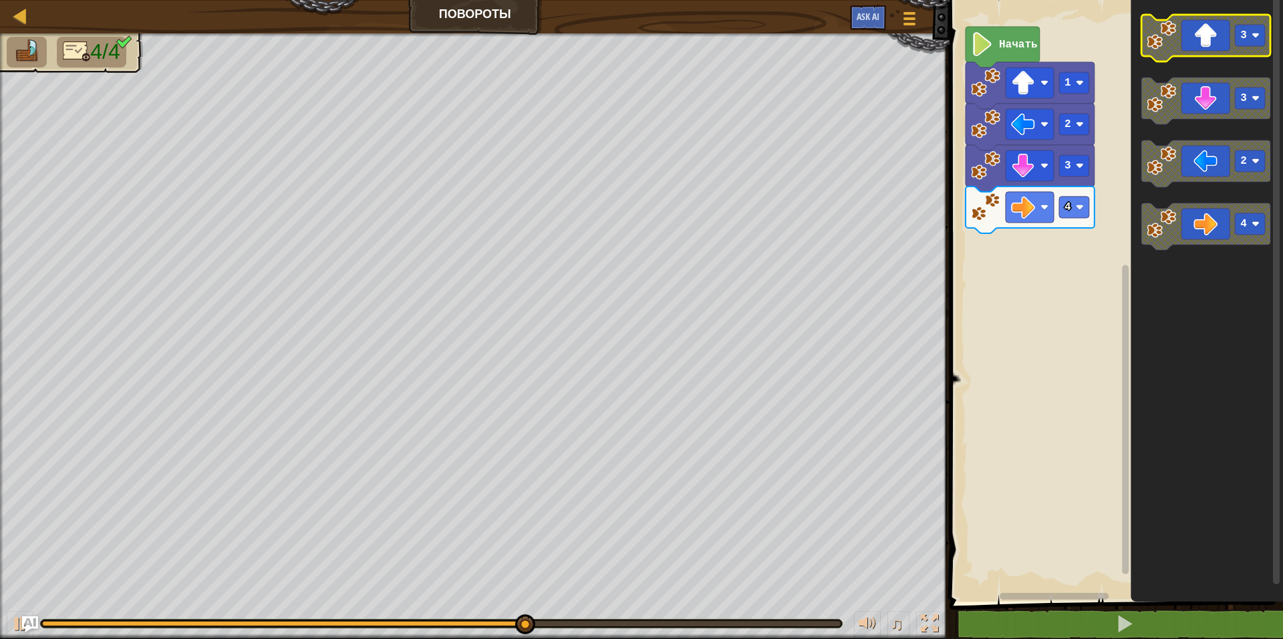
click at [1224, 33] on icon "Рабочая область Blockly" at bounding box center [1206, 38] width 129 height 47
click at [1219, 33] on icon "Рабочая область Blockly" at bounding box center [1206, 38] width 129 height 47
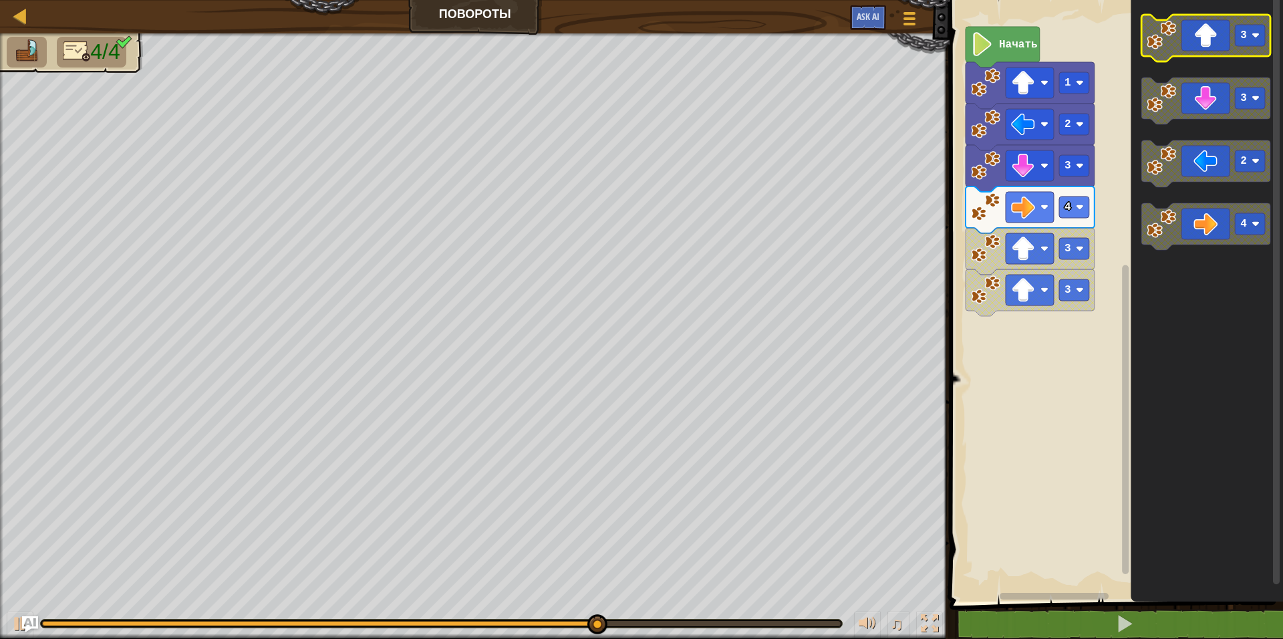
click at [1209, 33] on icon "Рабочая область Blockly" at bounding box center [1206, 38] width 129 height 47
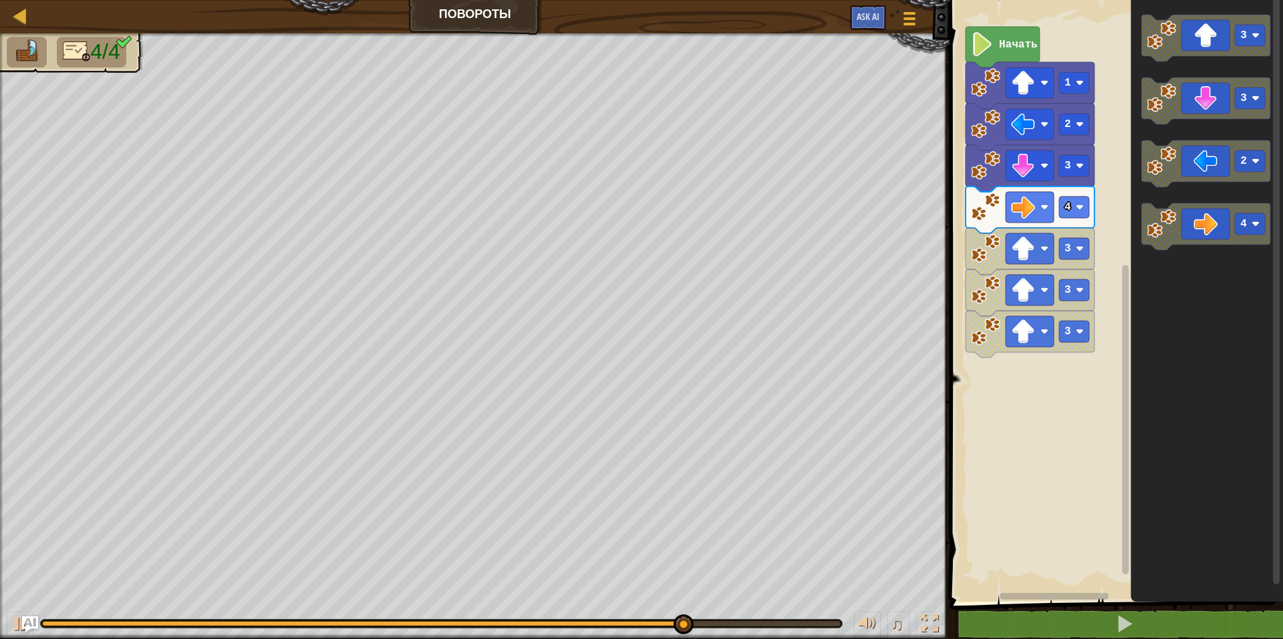
click at [998, 265] on icon "Рабочая область Blockly" at bounding box center [1030, 251] width 129 height 47
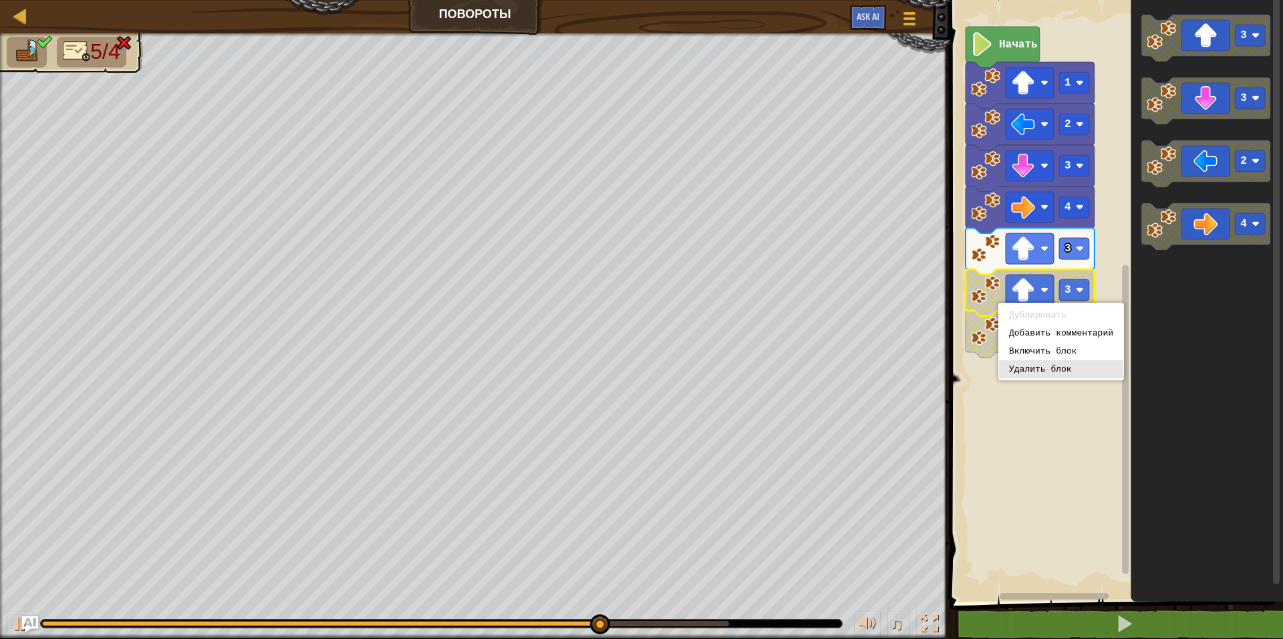
drag, startPoint x: 1016, startPoint y: 366, endPoint x: 1009, endPoint y: 360, distance: 9.5
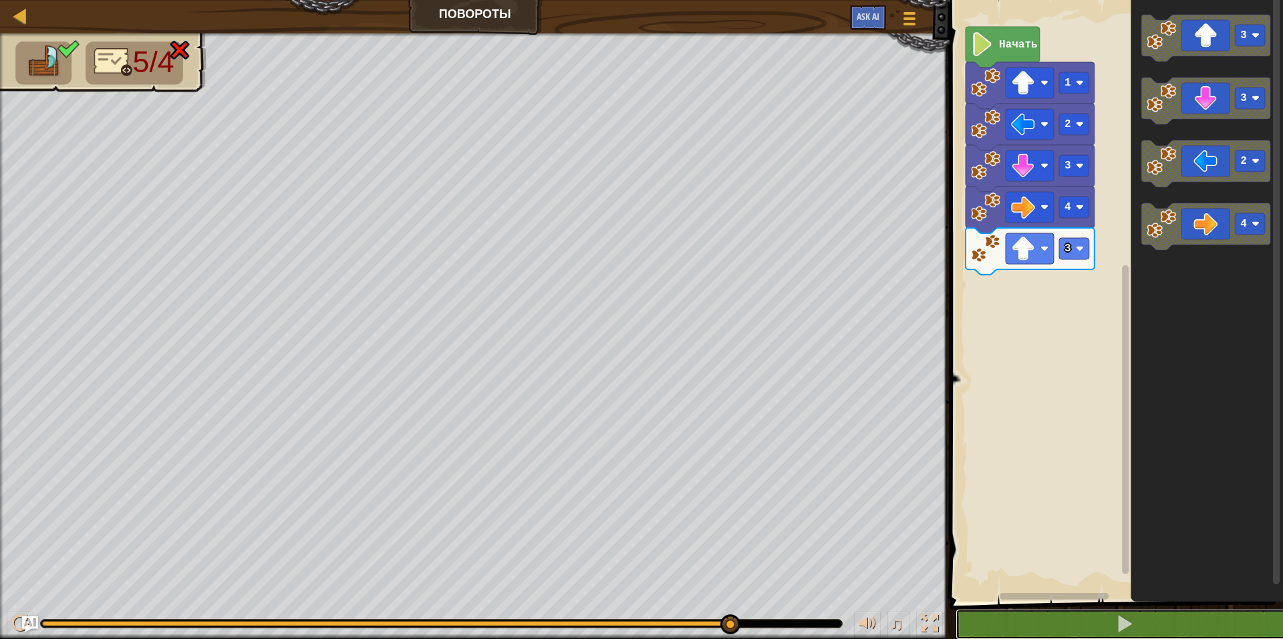
drag, startPoint x: 1026, startPoint y: 617, endPoint x: 1030, endPoint y: 597, distance: 19.8
click at [1027, 616] on button at bounding box center [1124, 624] width 337 height 31
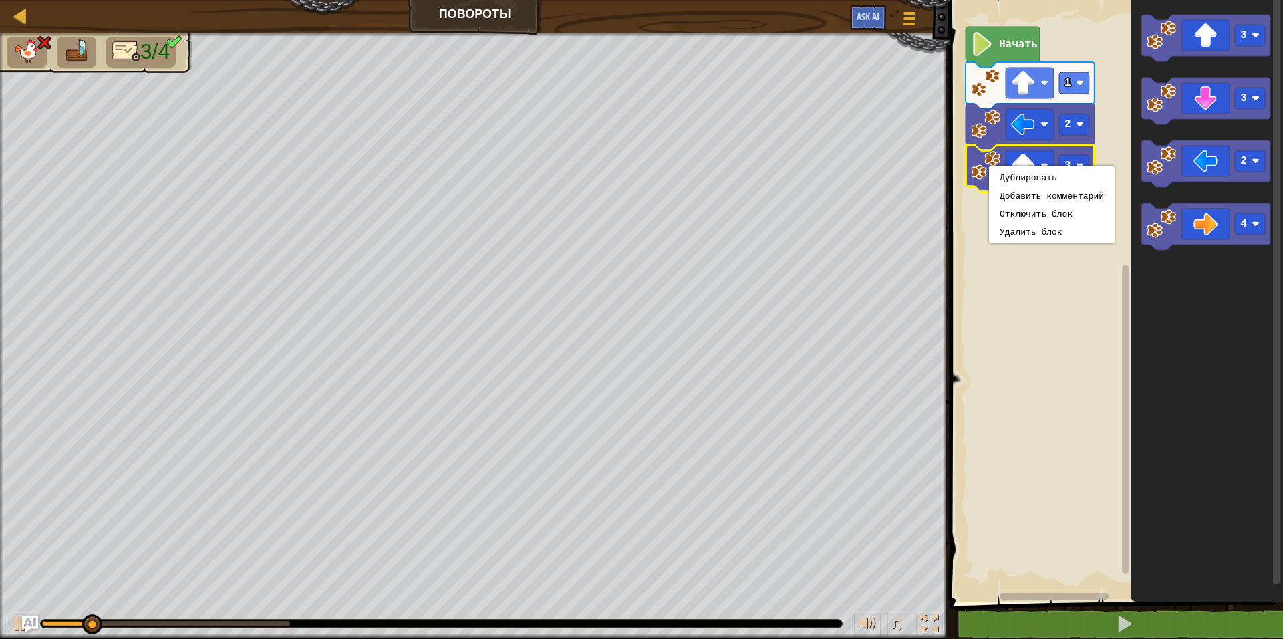
click at [990, 244] on rect "Рабочая область Blockly" at bounding box center [1114, 297] width 337 height 608
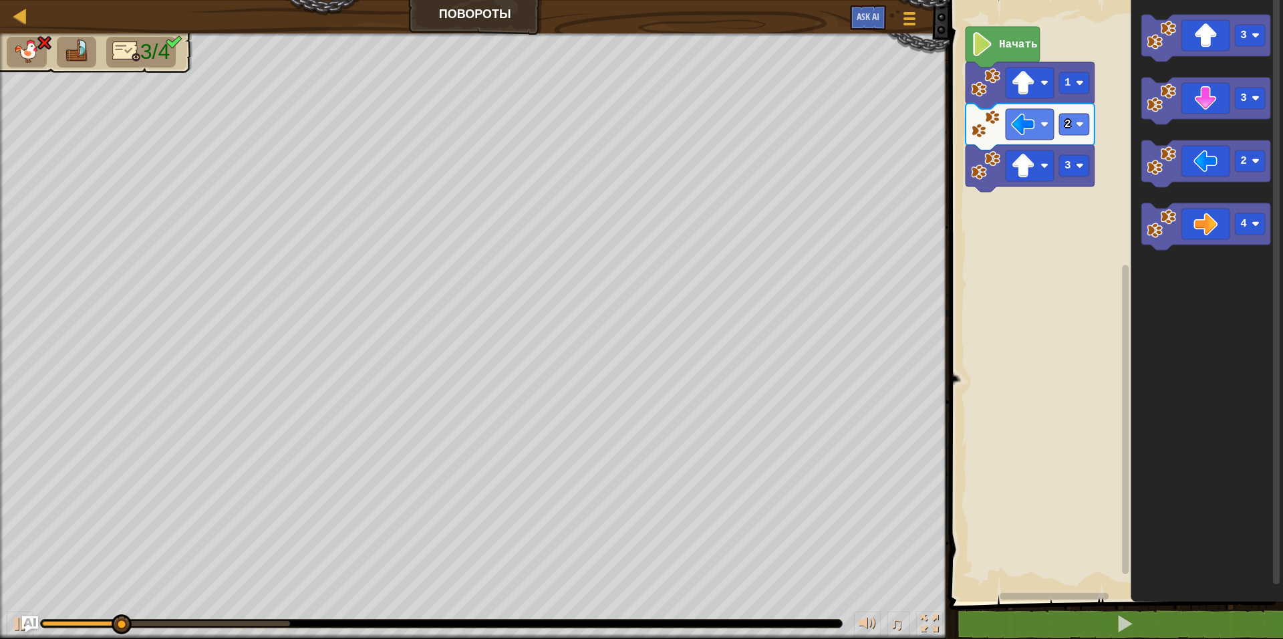
click at [986, 166] on image "Рабочая область Blockly" at bounding box center [985, 165] width 29 height 29
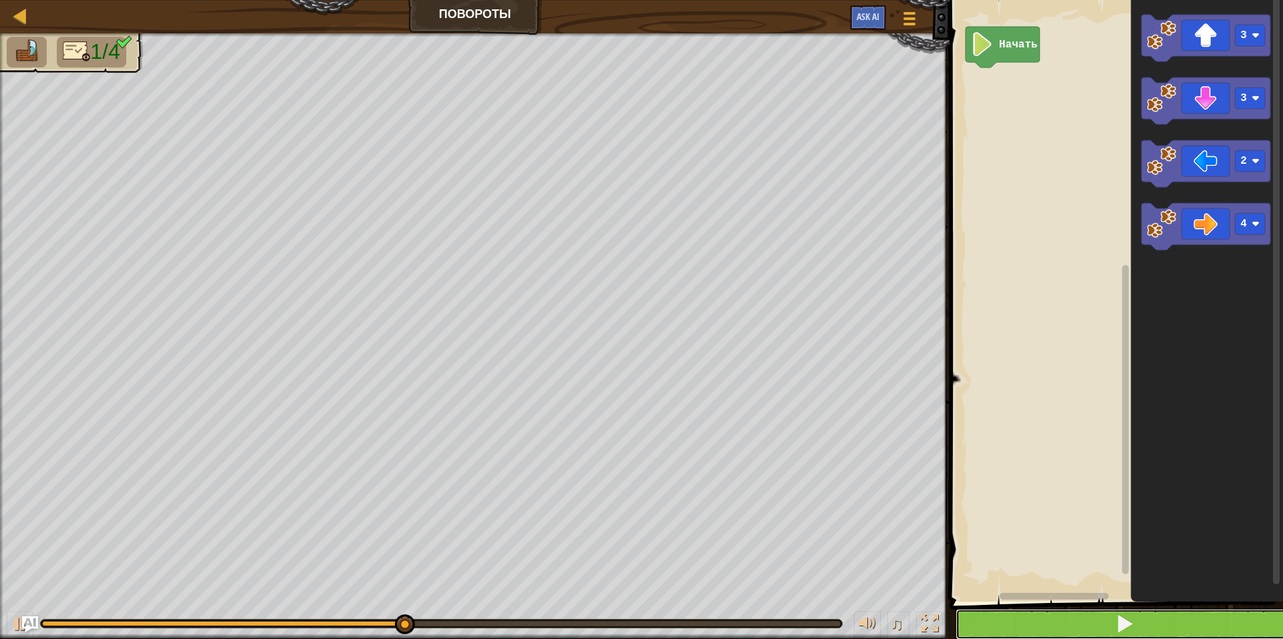
drag, startPoint x: 998, startPoint y: 622, endPoint x: 1013, endPoint y: 617, distance: 15.6
click at [1000, 622] on button at bounding box center [1124, 624] width 337 height 31
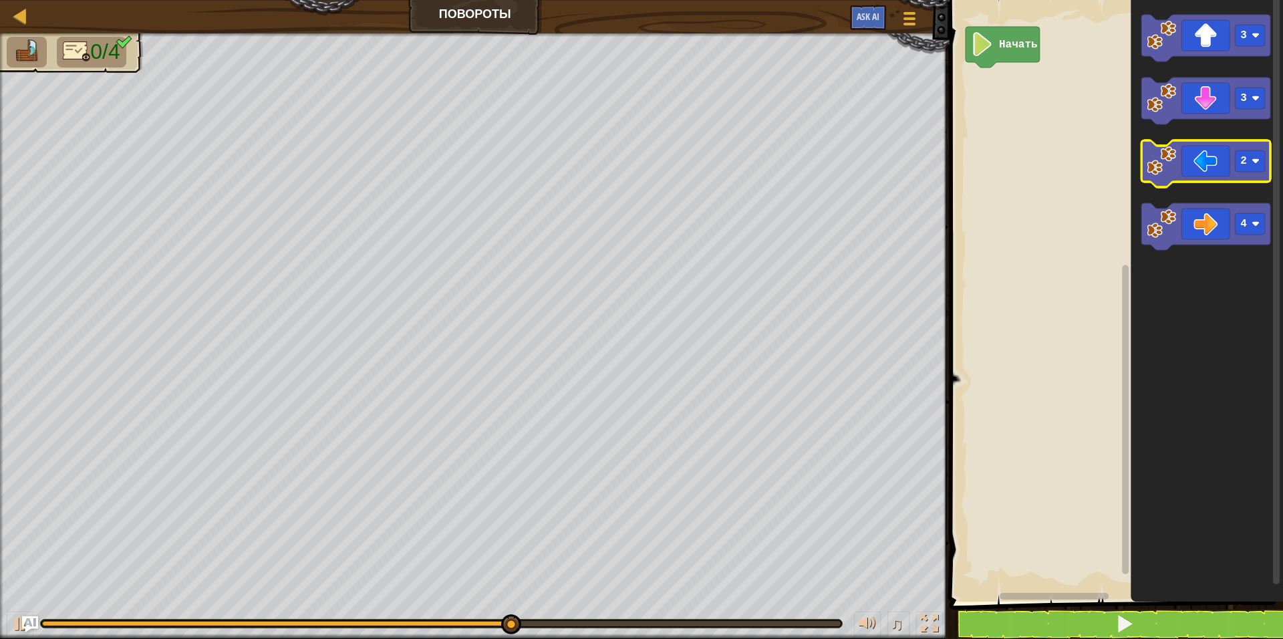
click at [1204, 169] on icon "Рабочая область Blockly" at bounding box center [1206, 163] width 129 height 47
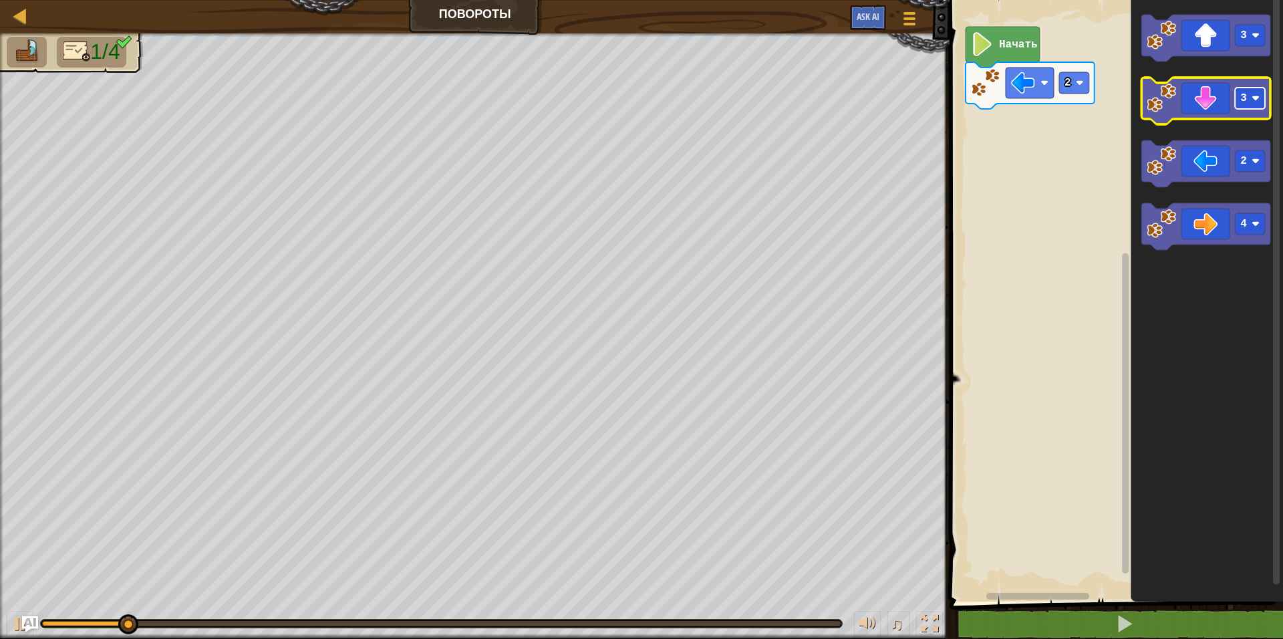
click at [1251, 100] on rect "Рабочая область Blockly" at bounding box center [1251, 98] width 30 height 21
click at [1198, 106] on icon "Рабочая область Blockly" at bounding box center [1206, 101] width 129 height 47
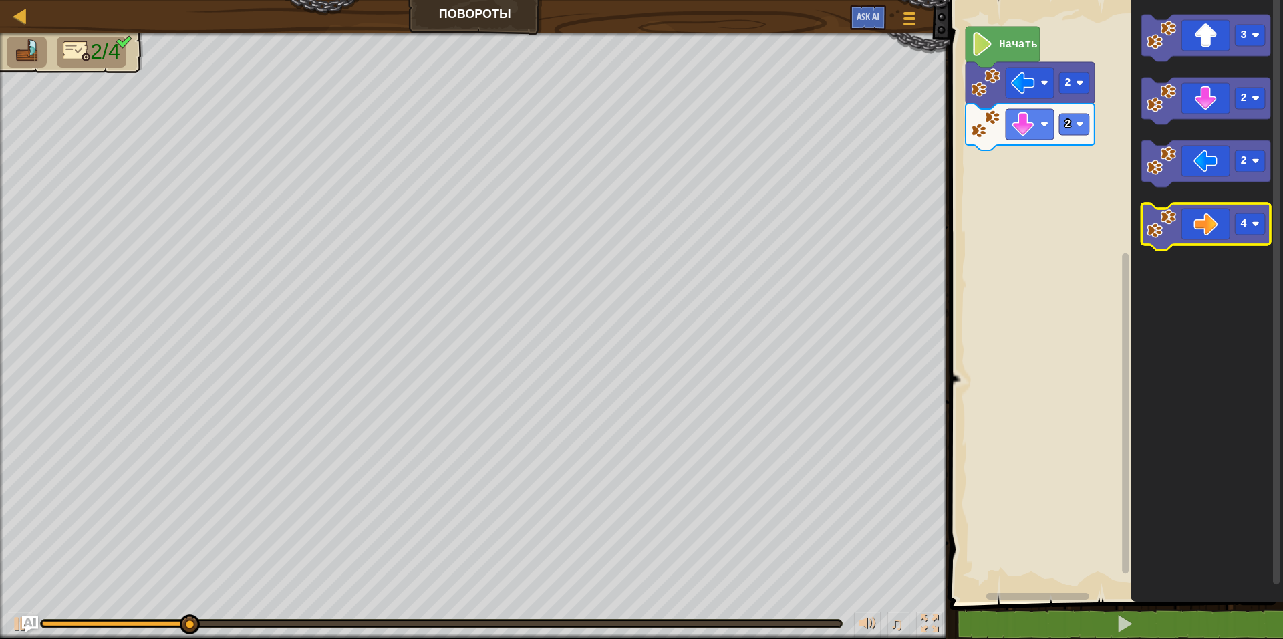
click at [1210, 233] on icon "Рабочая область Blockly" at bounding box center [1206, 226] width 129 height 47
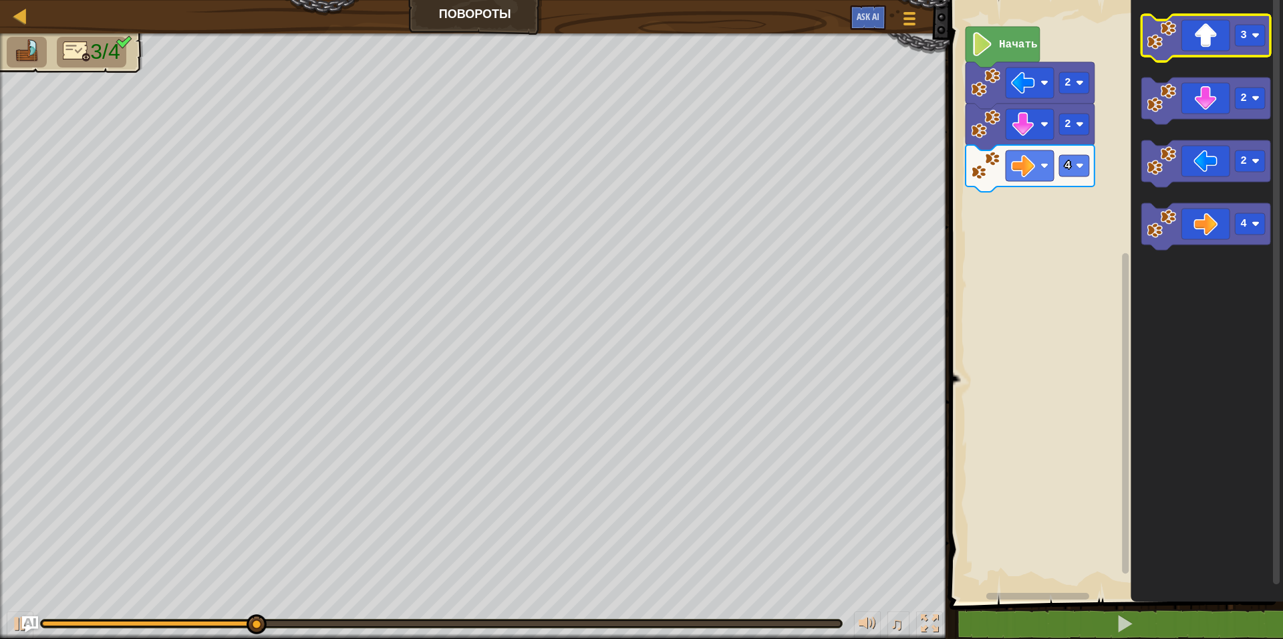
click at [1208, 50] on icon "Рабочая область Blockly" at bounding box center [1206, 38] width 129 height 47
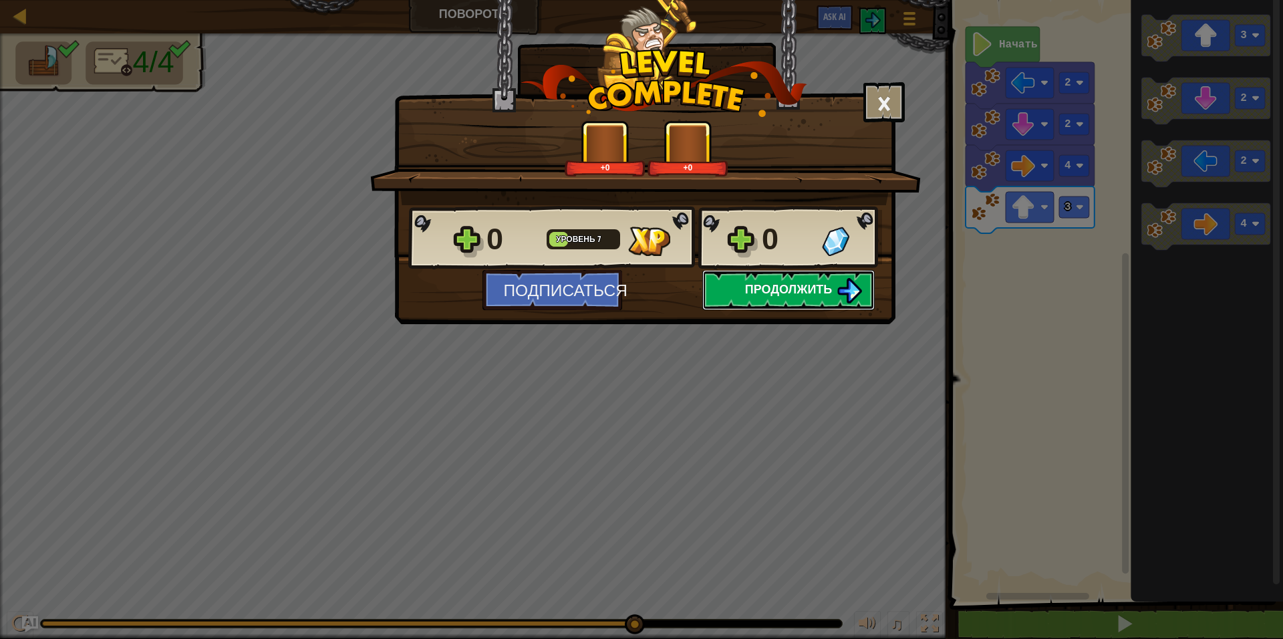
click at [749, 299] on button "Продолжить" at bounding box center [788, 290] width 172 height 40
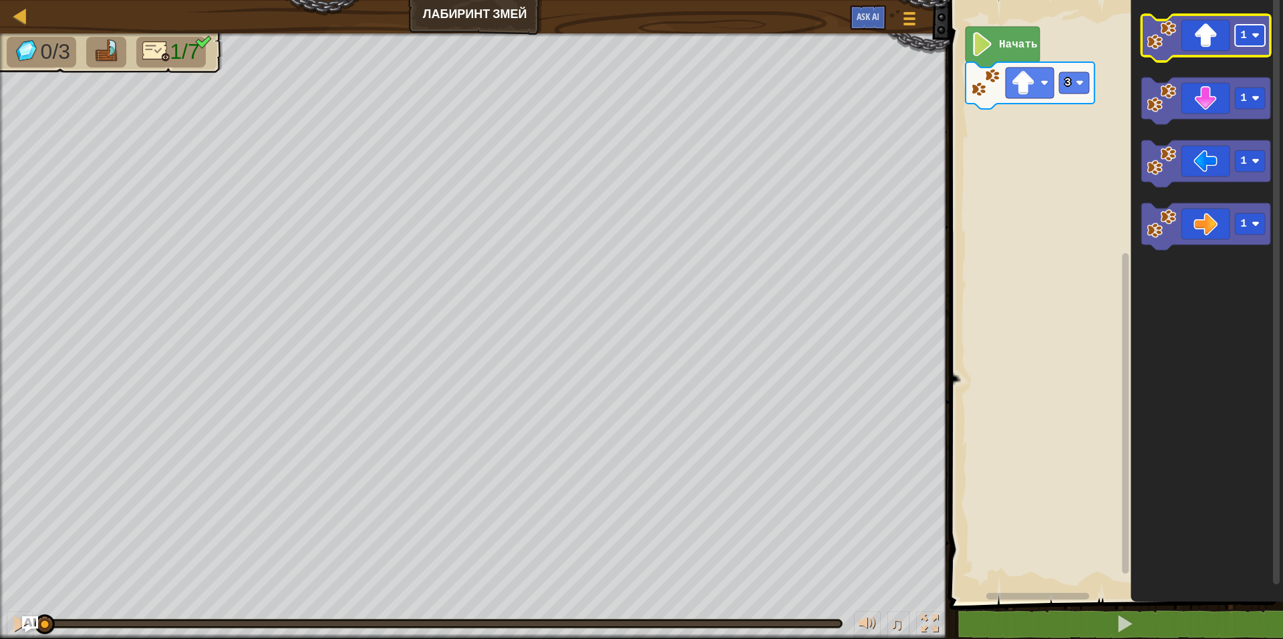
click at [1237, 43] on rect "Рабочая область Blockly" at bounding box center [1251, 35] width 30 height 21
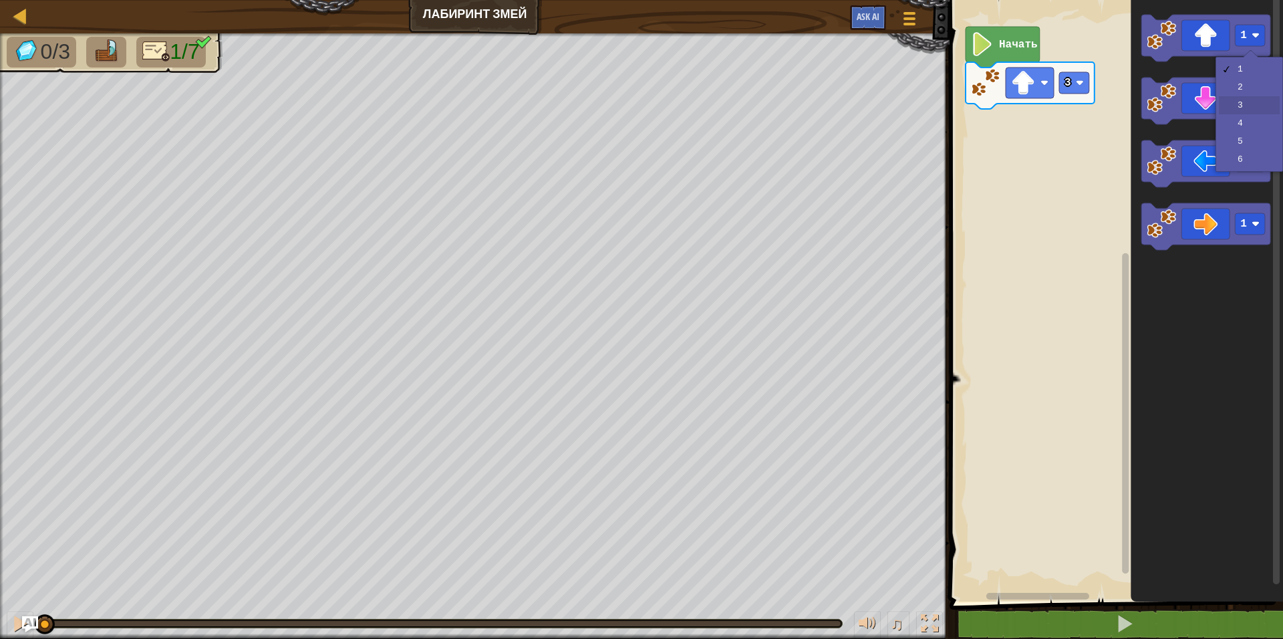
drag, startPoint x: 1238, startPoint y: 100, endPoint x: 1135, endPoint y: 65, distance: 108.6
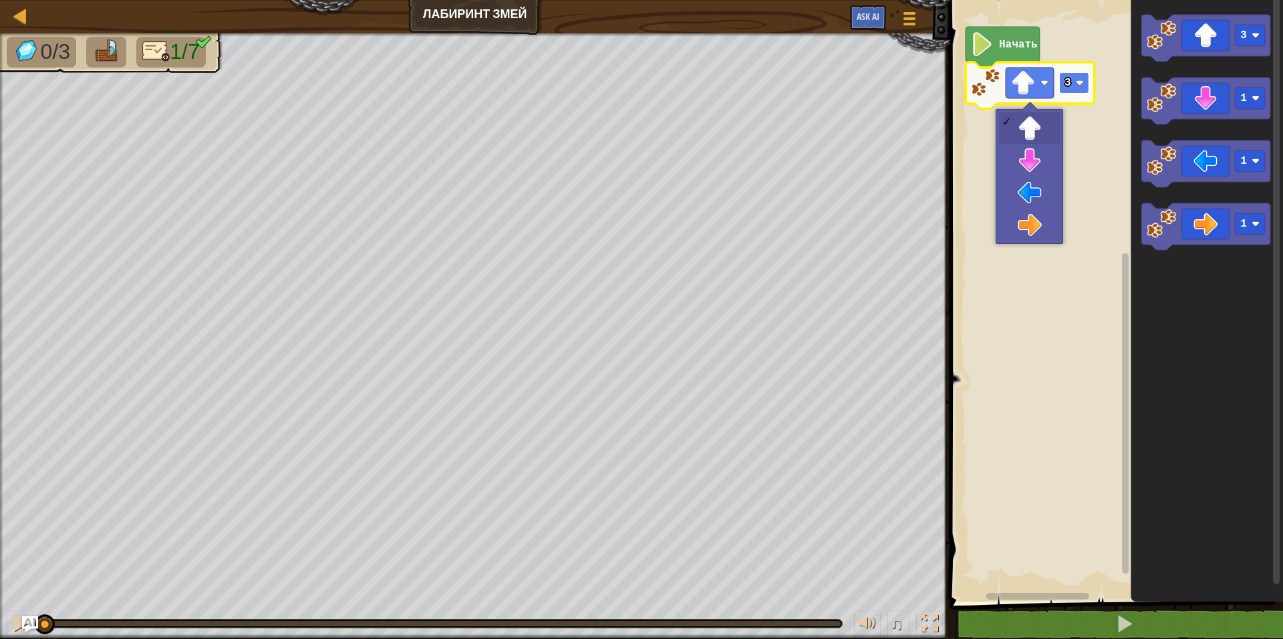
click at [1082, 83] on image "Рабочая область Blockly" at bounding box center [1080, 83] width 8 height 8
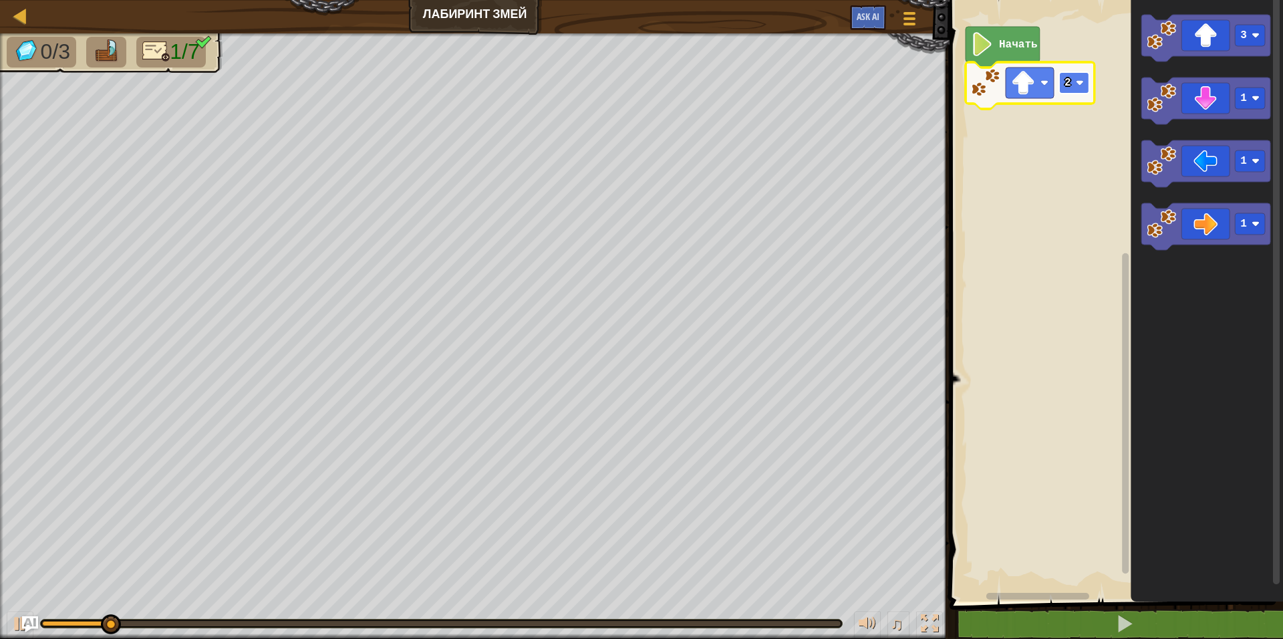
click at [1071, 83] on rect "Рабочая область Blockly" at bounding box center [1074, 82] width 30 height 21
click at [1250, 224] on rect "Рабочая область Blockly" at bounding box center [1251, 223] width 30 height 21
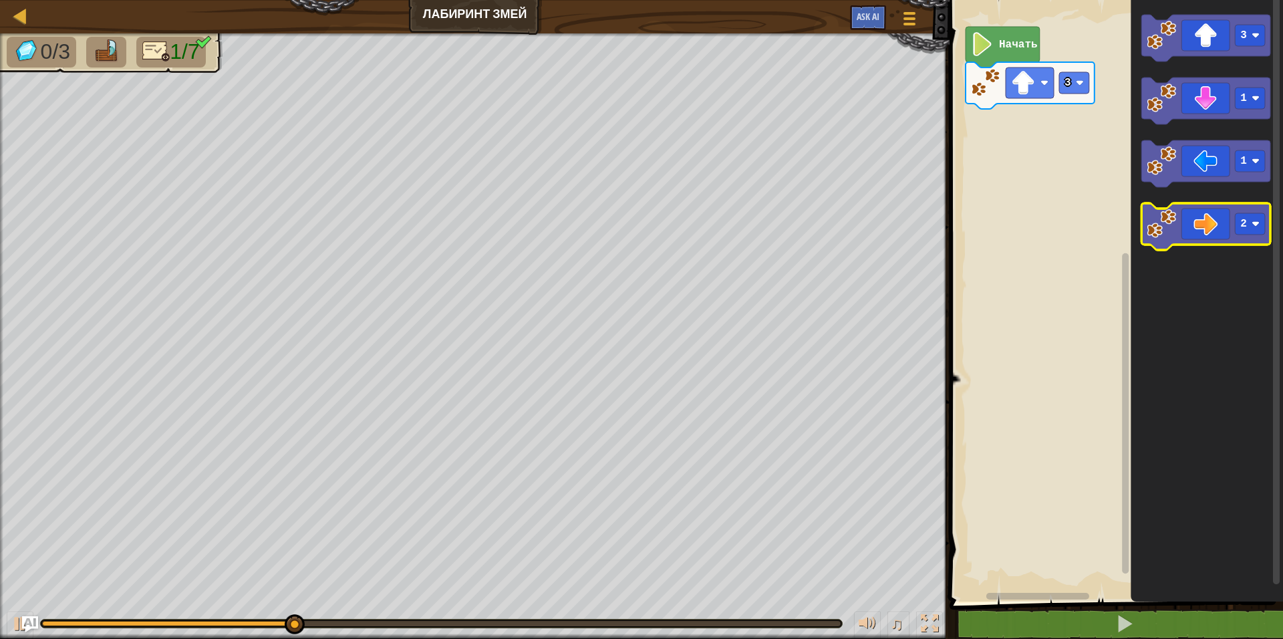
click at [1201, 230] on icon "Рабочая область Blockly" at bounding box center [1206, 226] width 129 height 47
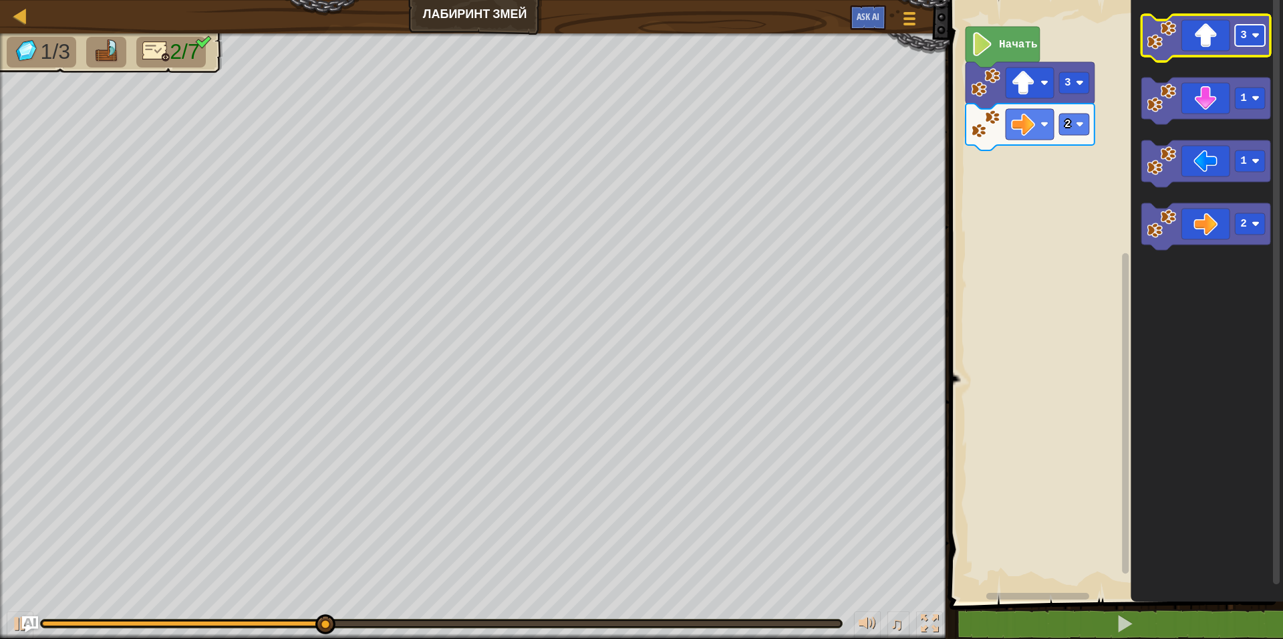
click at [1259, 35] on image "Рабочая область Blockly" at bounding box center [1256, 35] width 8 height 8
click at [1213, 39] on icon "Рабочая область Blockly" at bounding box center [1206, 38] width 129 height 47
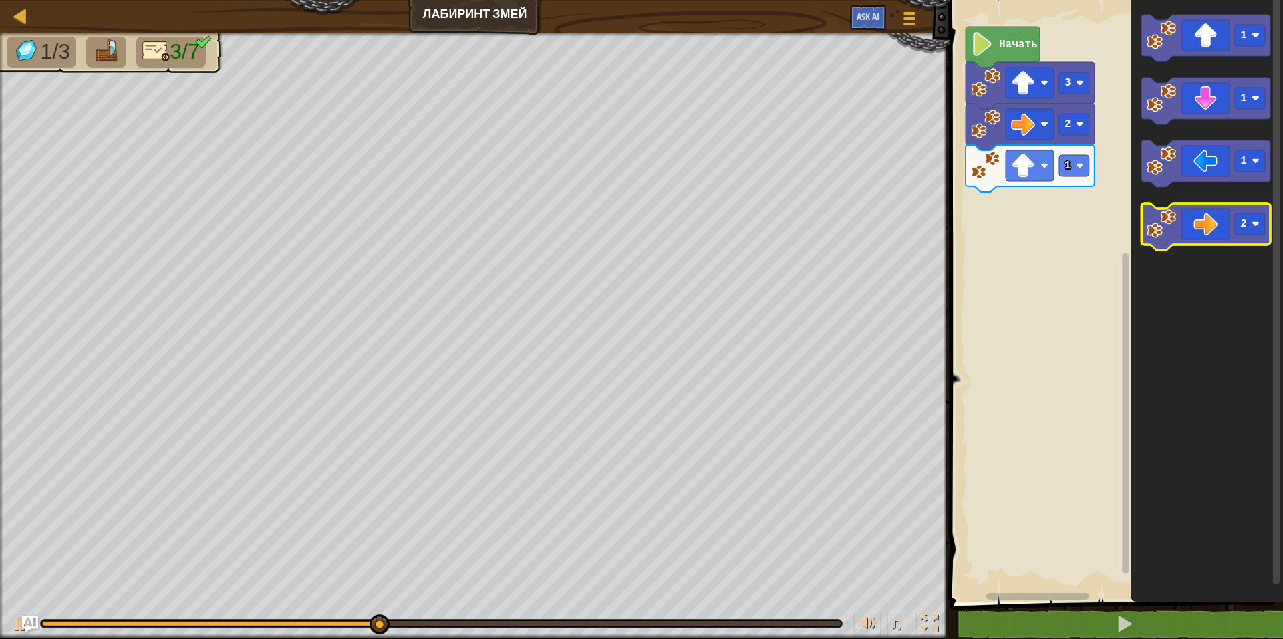
click at [1195, 221] on icon "Рабочая область Blockly" at bounding box center [1206, 226] width 129 height 47
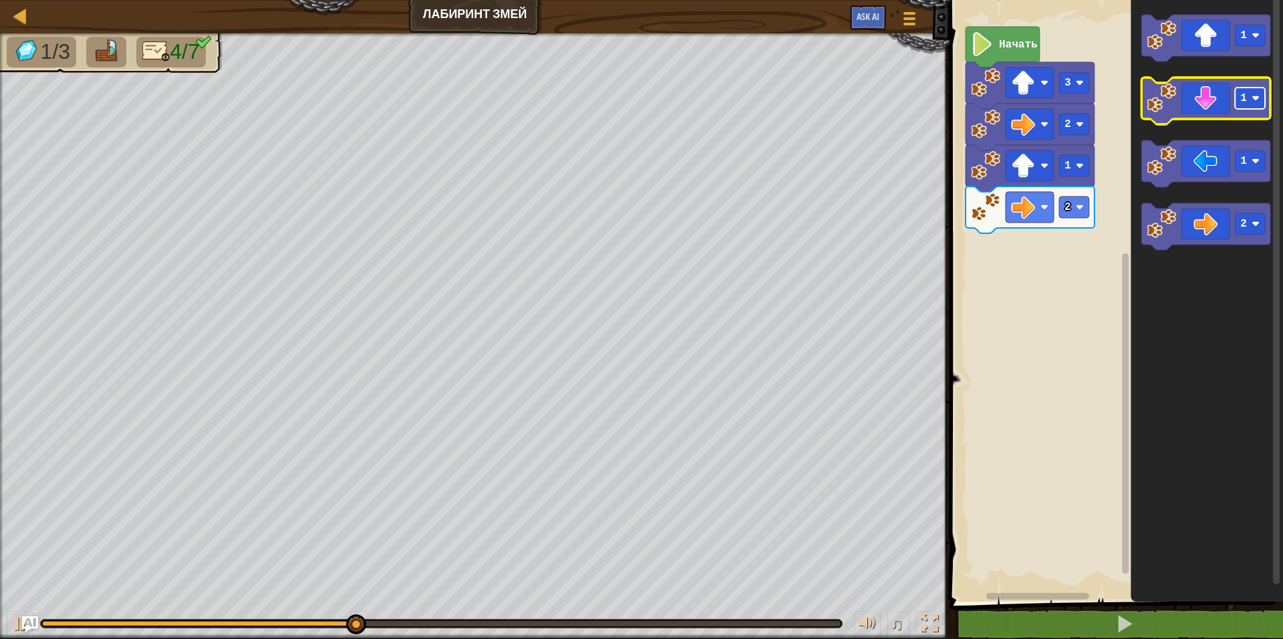
click at [1252, 104] on rect "Рабочая область Blockly" at bounding box center [1251, 98] width 30 height 21
click at [1210, 96] on icon "Рабочая область Blockly" at bounding box center [1206, 101] width 129 height 47
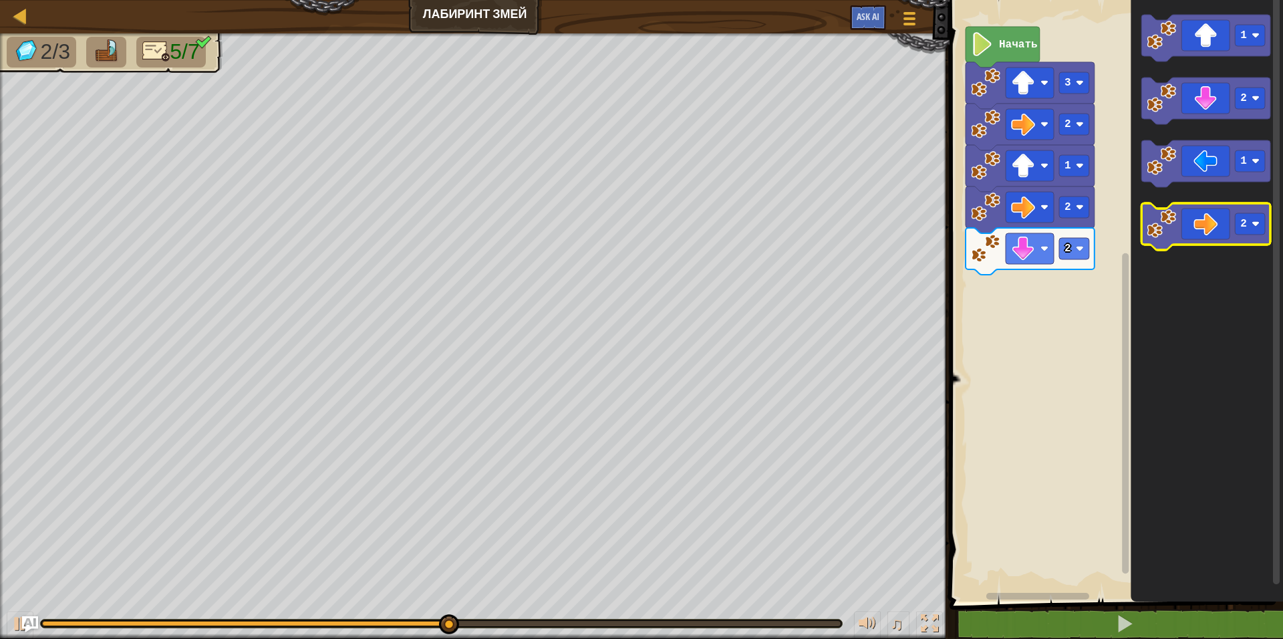
click at [1196, 221] on icon "Рабочая область Blockly" at bounding box center [1206, 226] width 129 height 47
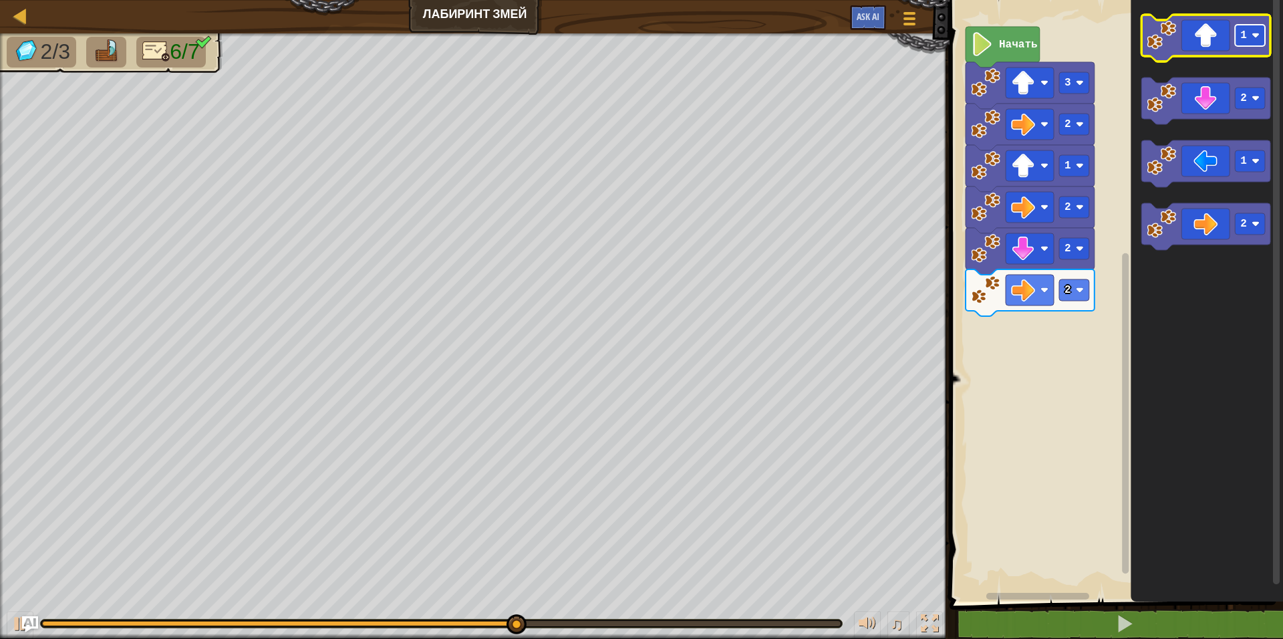
click at [1252, 39] on rect "Рабочая область Blockly" at bounding box center [1251, 35] width 30 height 21
click at [1208, 46] on icon "Рабочая область Blockly" at bounding box center [1206, 38] width 129 height 47
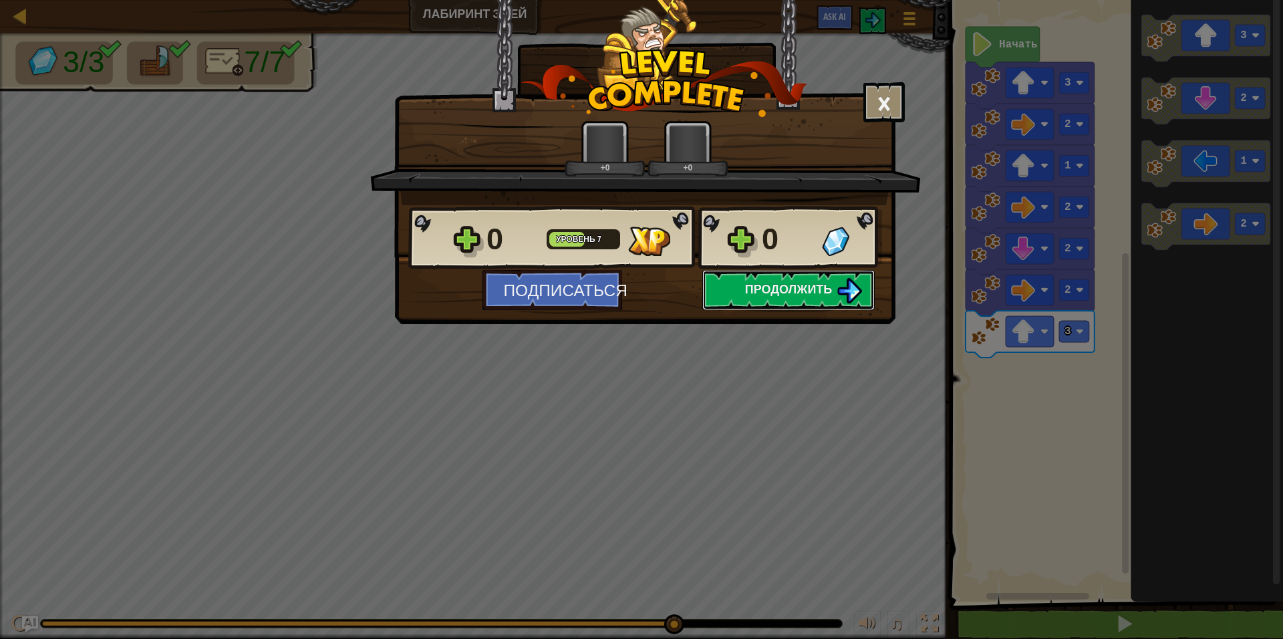
click at [710, 281] on button "Продолжить" at bounding box center [788, 290] width 172 height 40
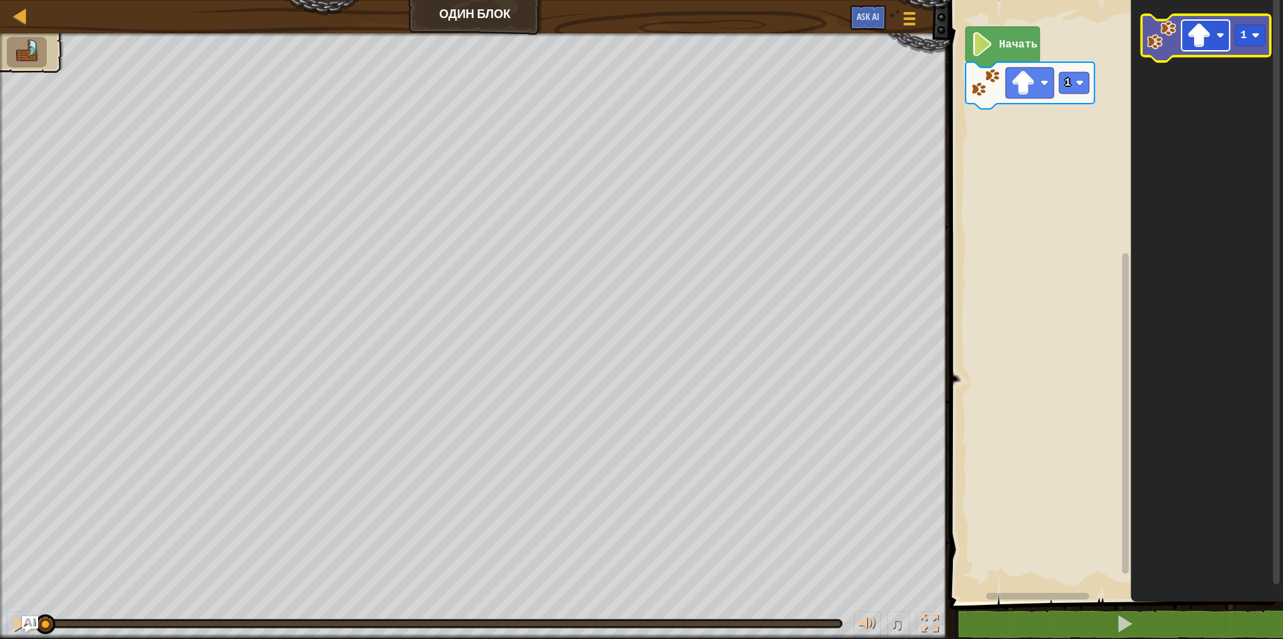
click at [1219, 41] on rect "Рабочая область Blockly" at bounding box center [1206, 35] width 48 height 31
click at [1244, 31] on text "1" at bounding box center [1244, 35] width 7 height 12
click at [1209, 39] on image "Рабочая область Blockly" at bounding box center [1200, 35] width 24 height 24
click at [1249, 29] on rect "Рабочая область Blockly" at bounding box center [1251, 35] width 30 height 21
click at [1197, 35] on image "Рабочая область Blockly" at bounding box center [1200, 35] width 24 height 24
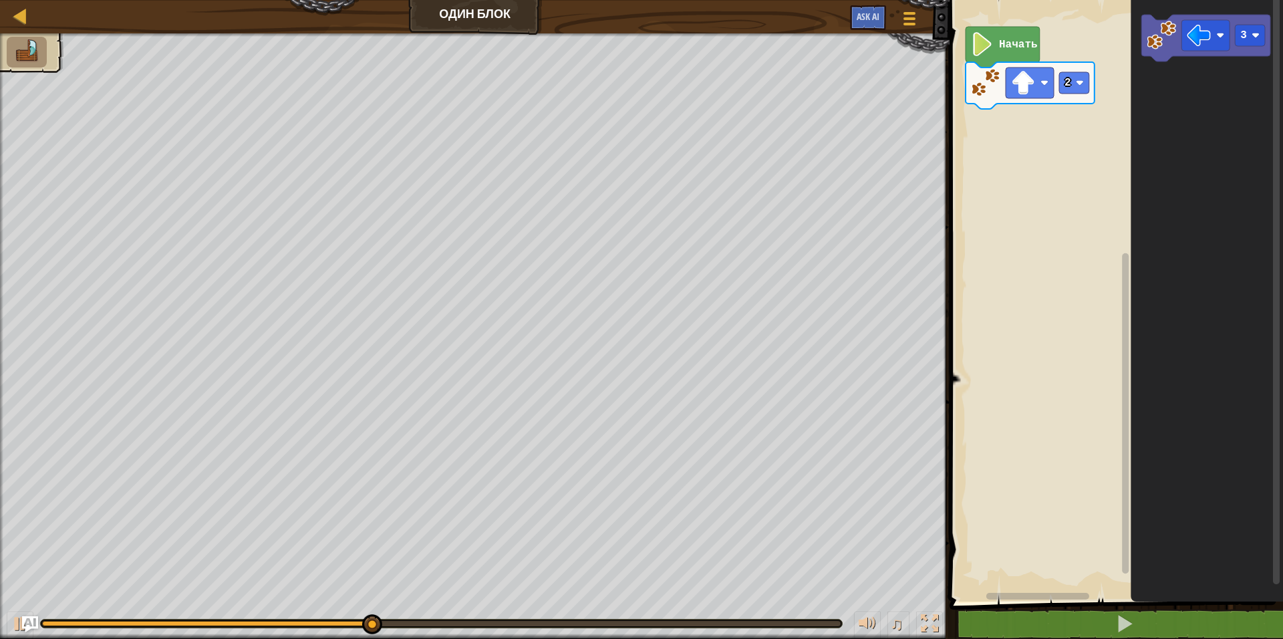
click at [1145, 83] on icon "Рабочая область Blockly" at bounding box center [1207, 297] width 152 height 608
click at [1169, 47] on image "Рабочая область Blockly" at bounding box center [1161, 35] width 29 height 29
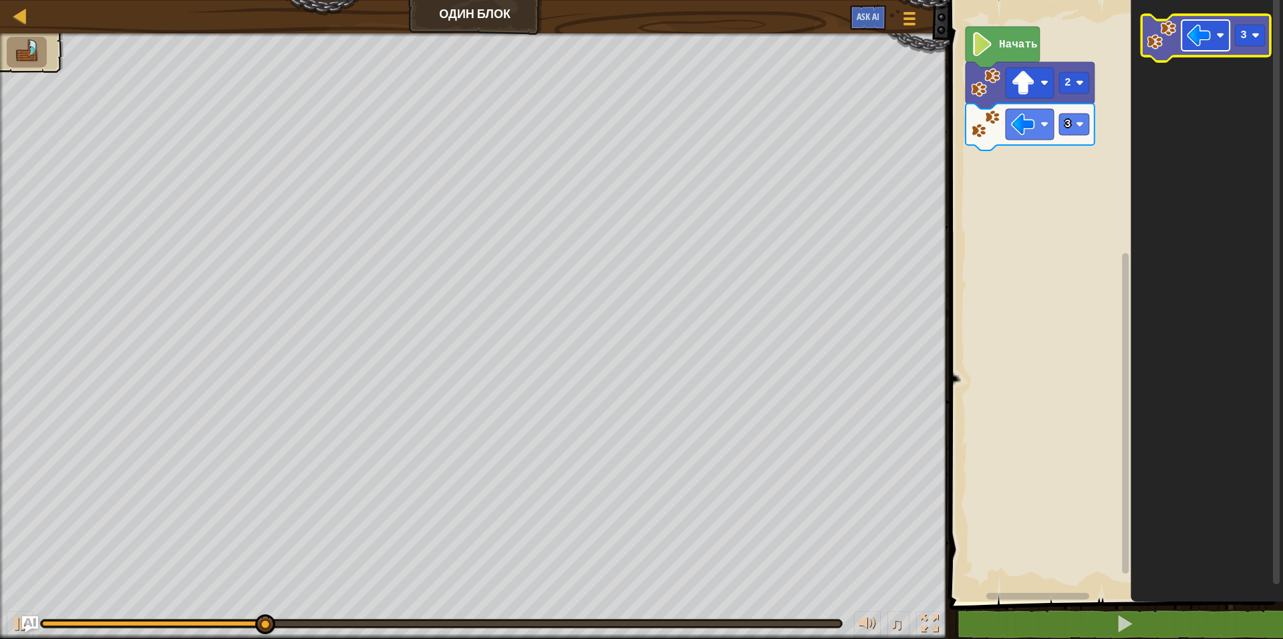
click at [1207, 37] on image "Рабочая область Blockly" at bounding box center [1200, 35] width 24 height 24
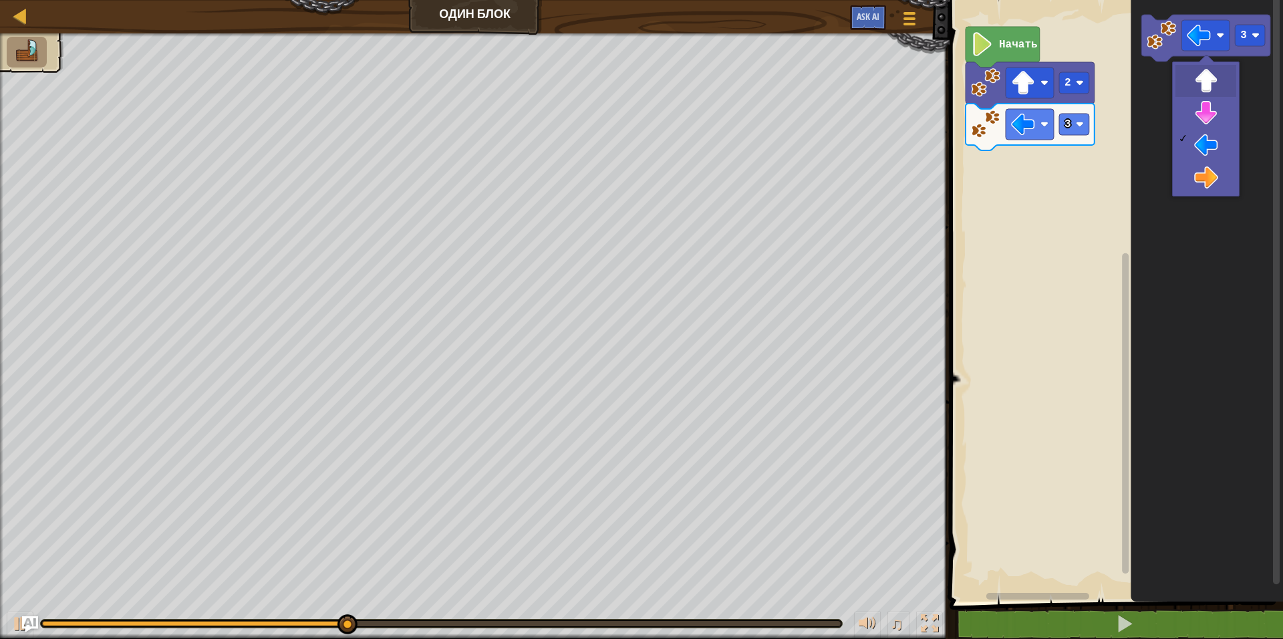
drag, startPoint x: 1201, startPoint y: 105, endPoint x: 1204, endPoint y: 98, distance: 8.1
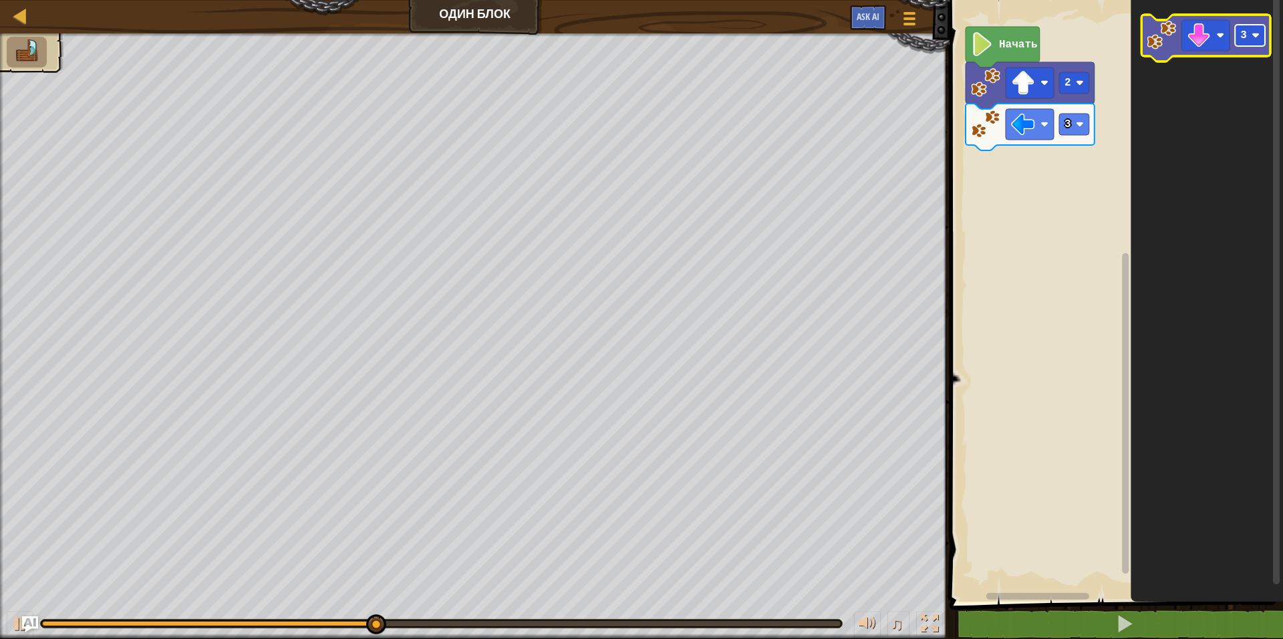
click at [1236, 38] on rect "Рабочая область Blockly" at bounding box center [1251, 35] width 30 height 21
click at [1163, 42] on image "Рабочая область Blockly" at bounding box center [1161, 35] width 29 height 29
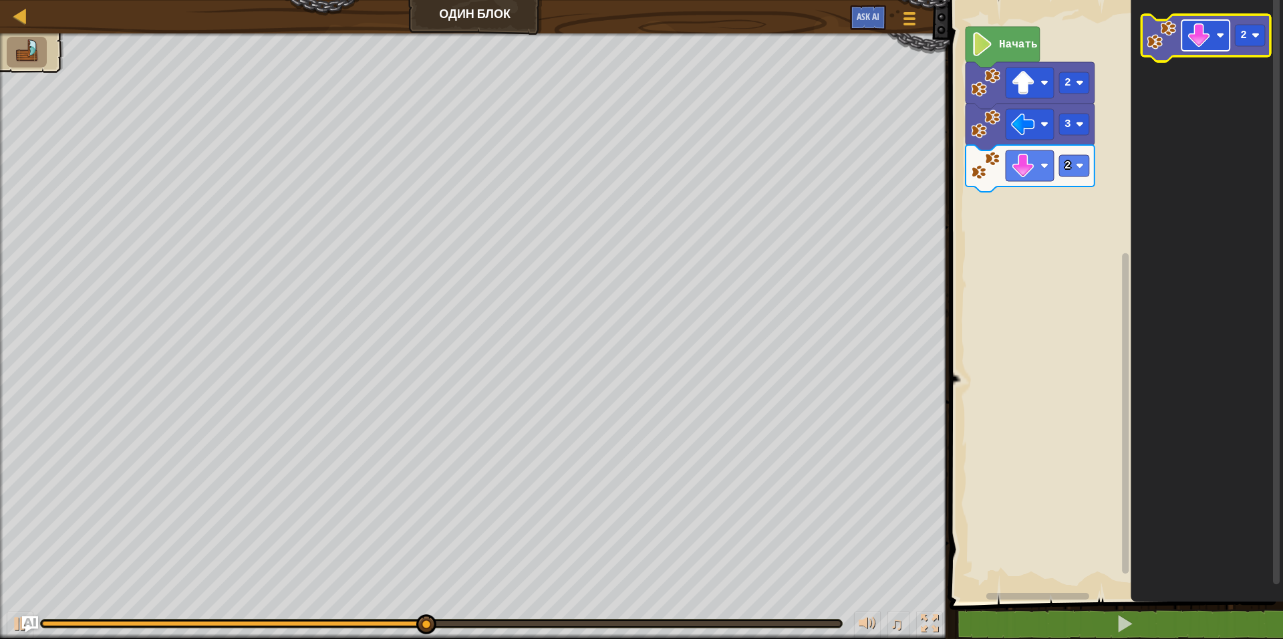
click at [1206, 34] on image "Рабочая область Blockly" at bounding box center [1200, 35] width 24 height 24
